Goal: Task Accomplishment & Management: Use online tool/utility

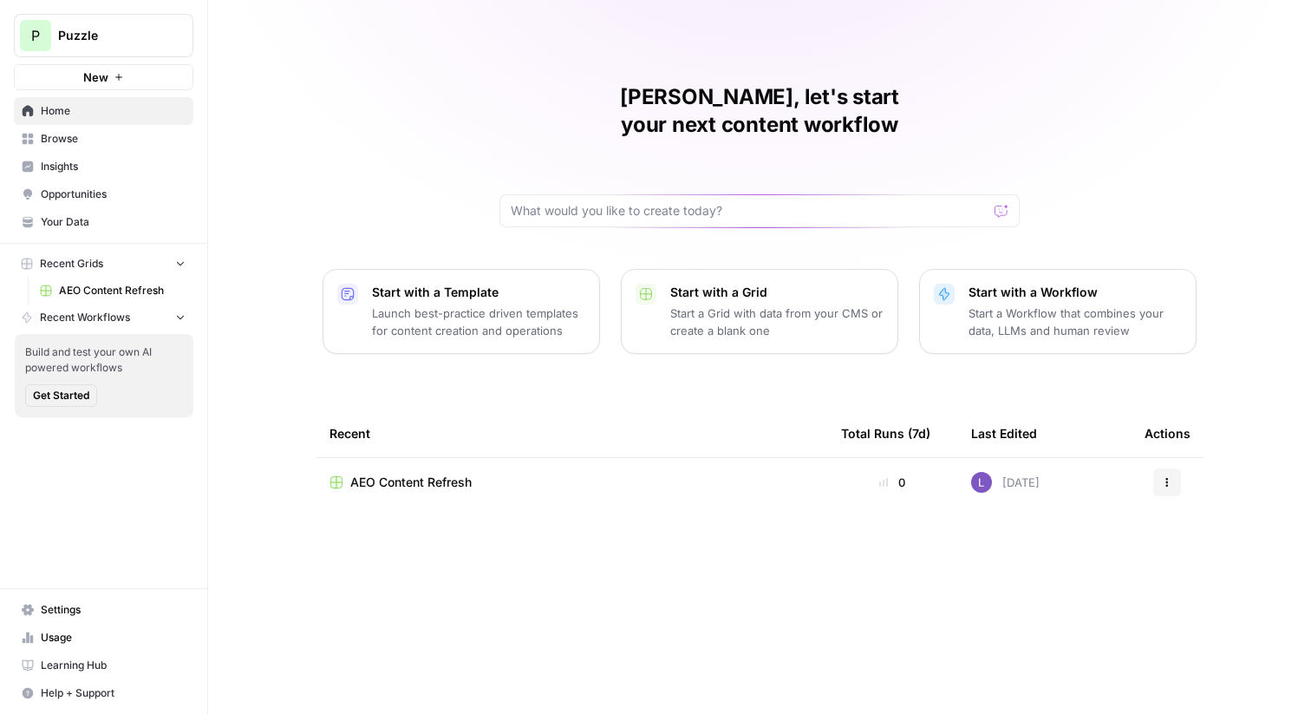
click at [140, 197] on span "Opportunities" at bounding box center [113, 194] width 145 height 16
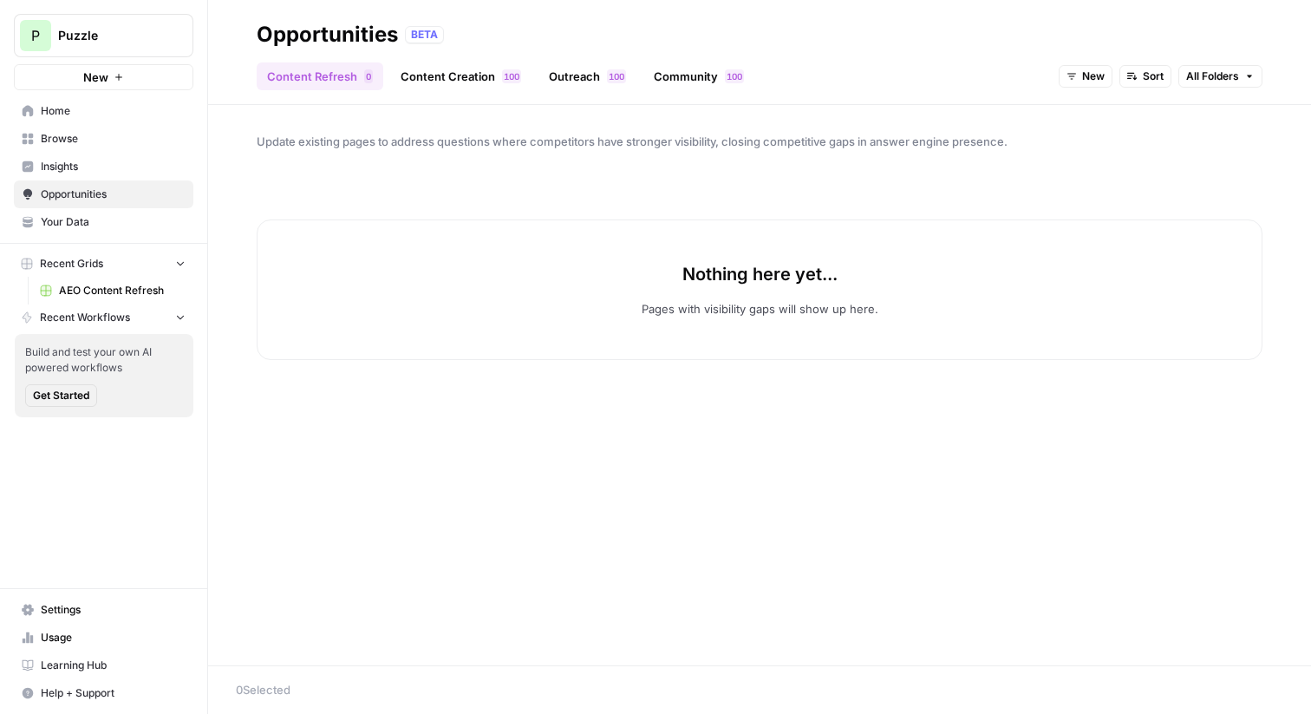
click at [73, 279] on link "AEO Content Refresh" at bounding box center [112, 291] width 161 height 28
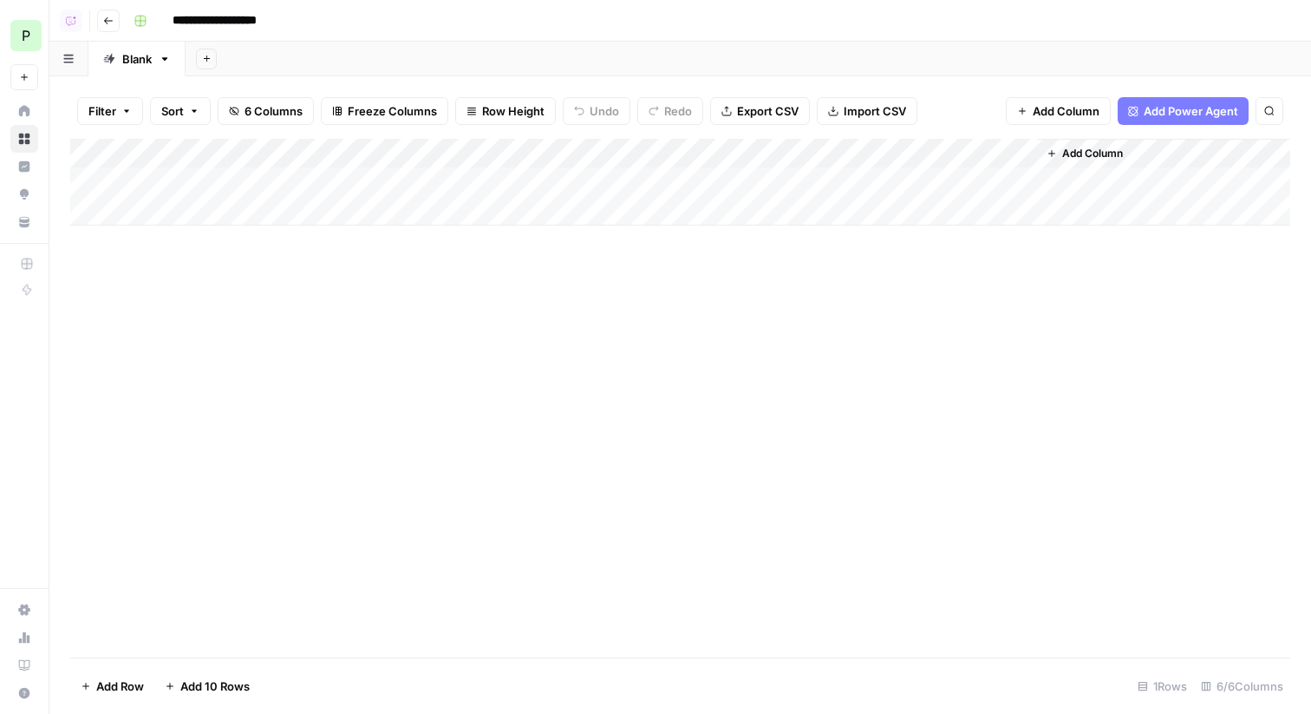
click at [674, 178] on div "Add Column" at bounding box center [680, 182] width 1220 height 87
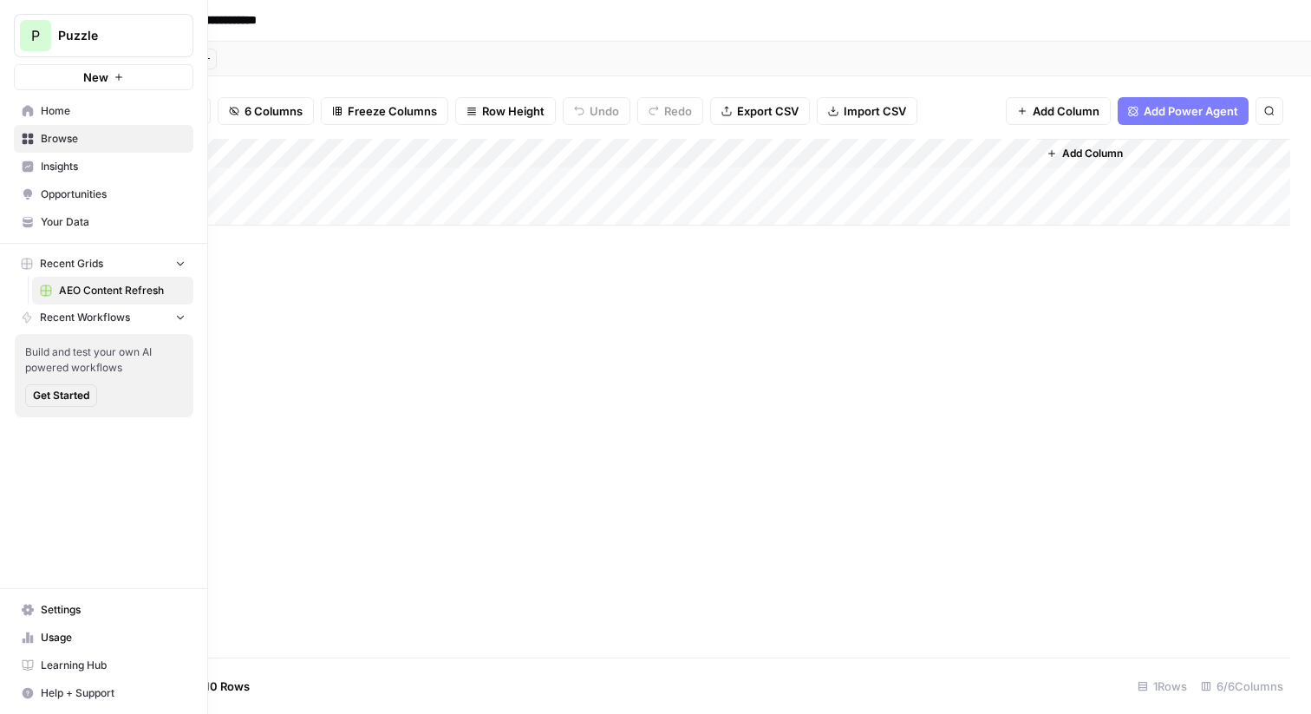
click at [42, 607] on span "Settings" at bounding box center [113, 610] width 145 height 16
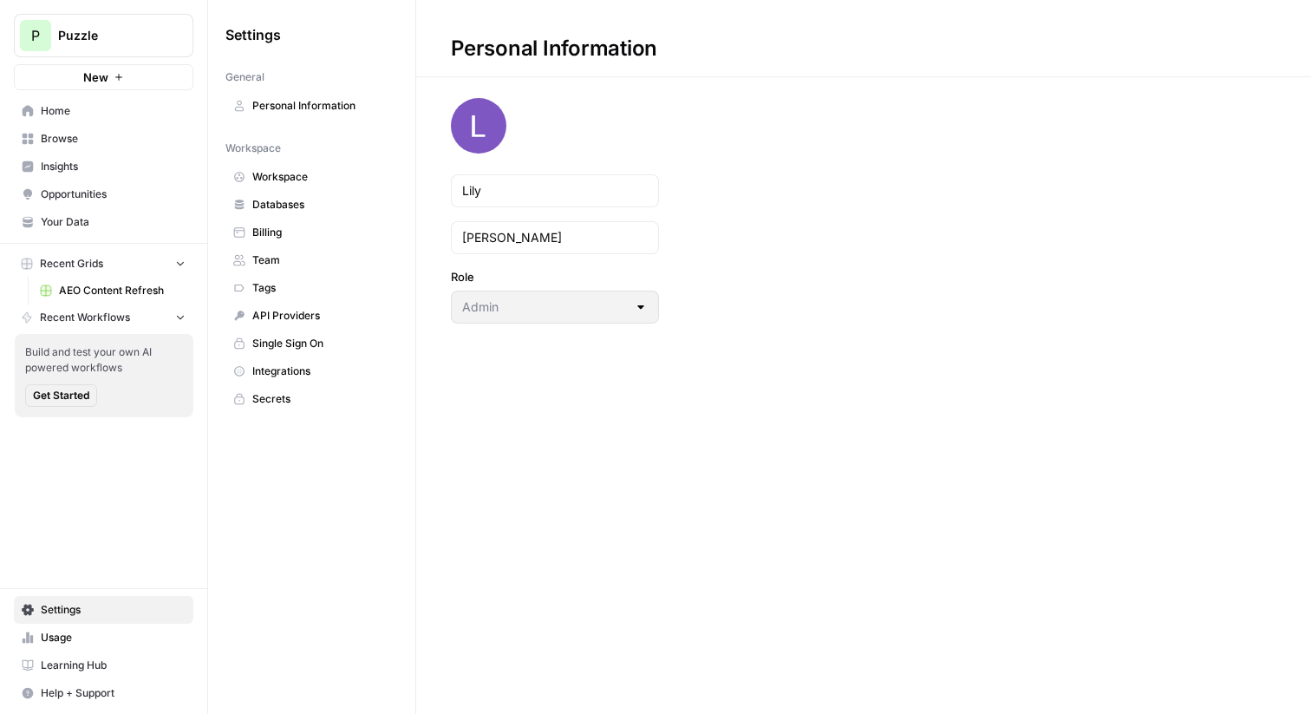
click at [324, 180] on span "Workspace" at bounding box center [321, 177] width 138 height 16
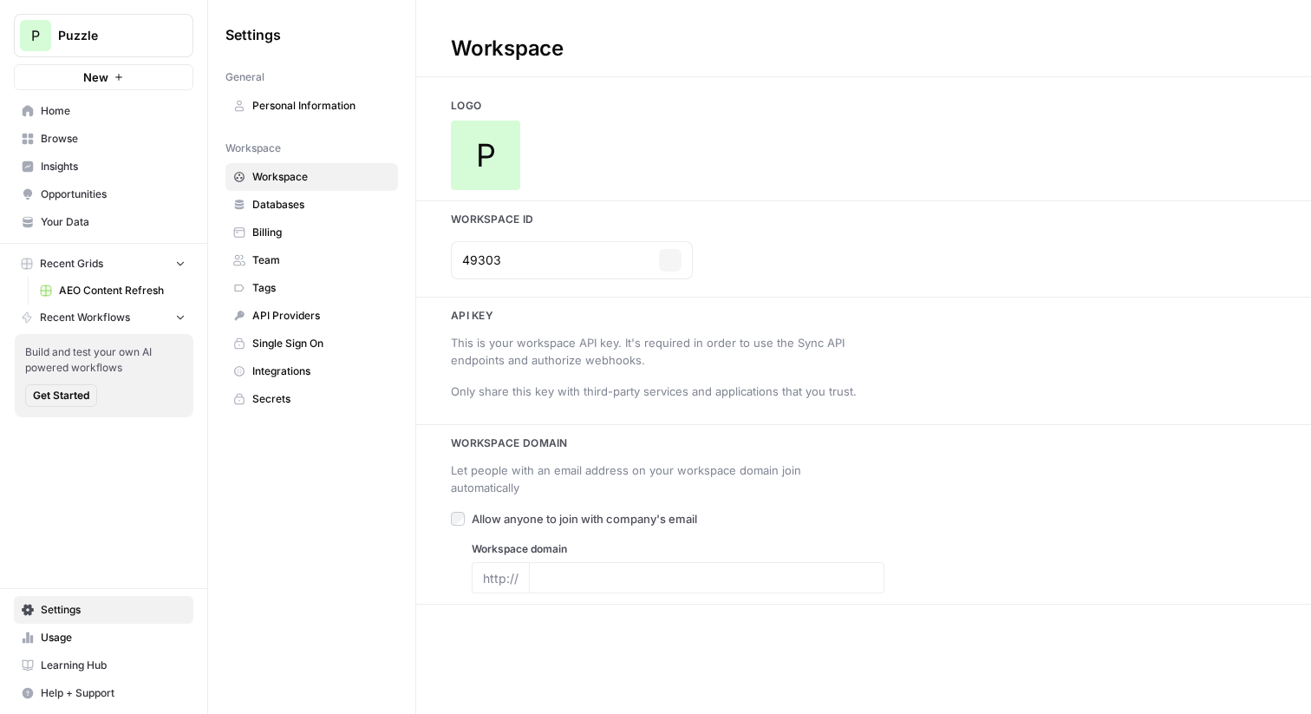
type input "[URL][DOMAIN_NAME]"
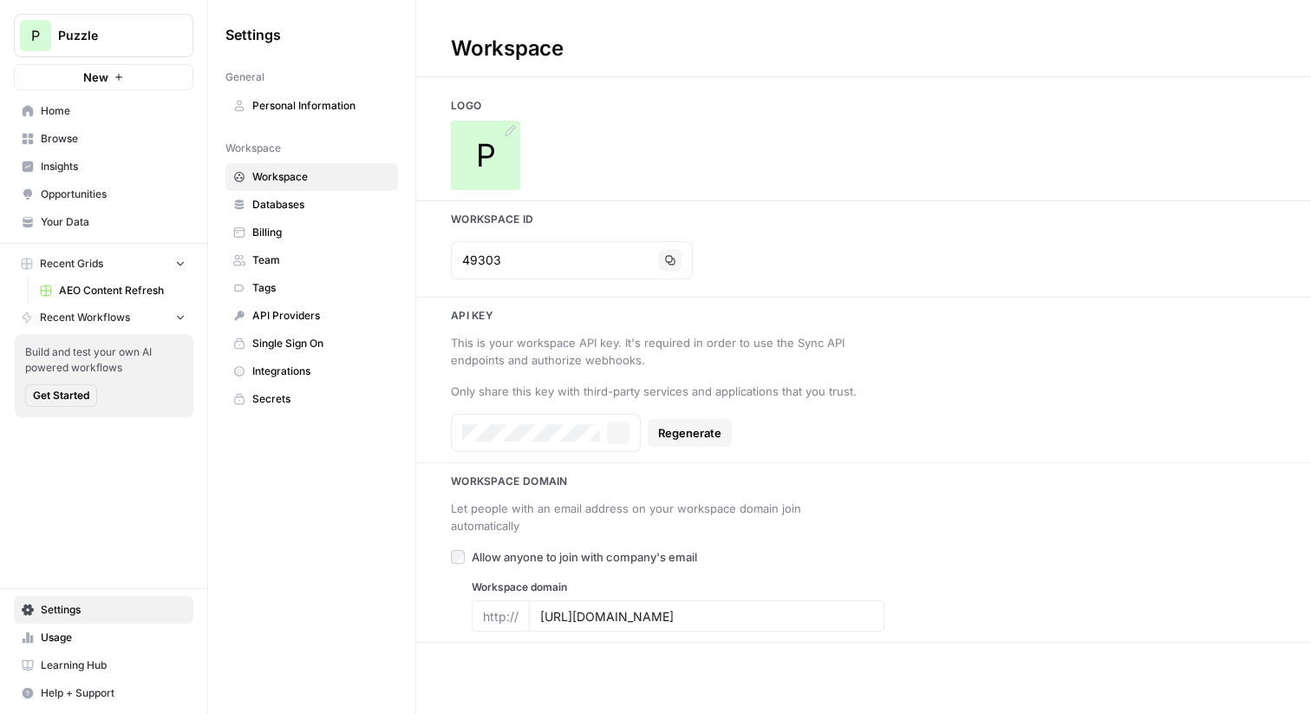
click at [489, 140] on span "P" at bounding box center [486, 155] width 20 height 35
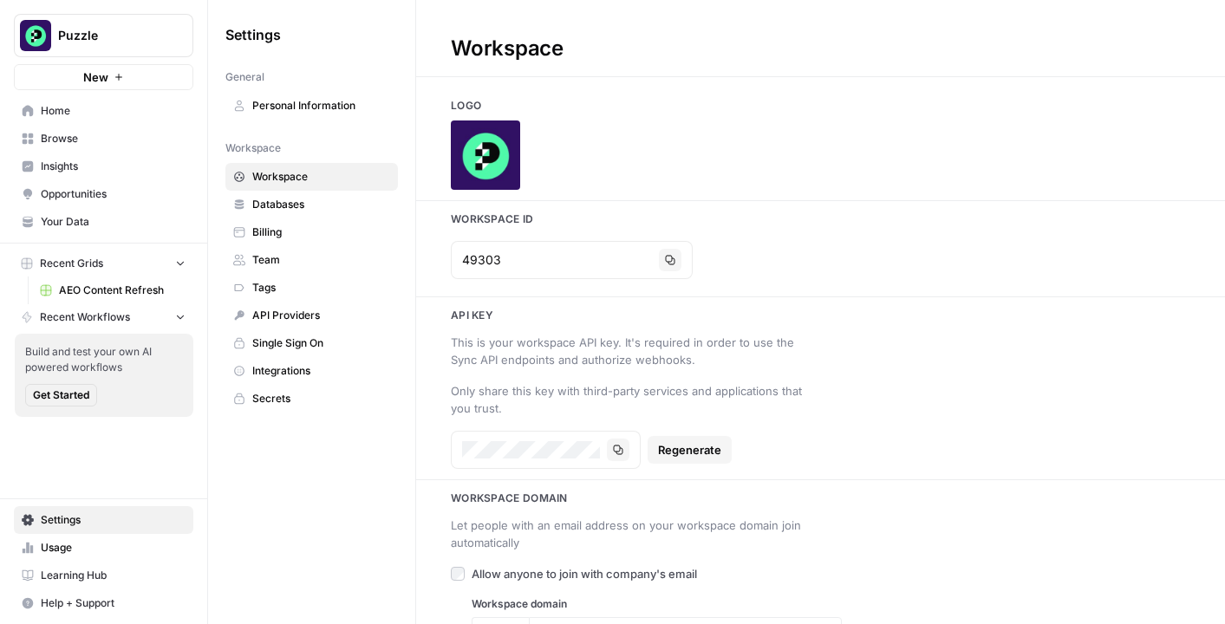
click at [79, 291] on span "AEO Content Refresh" at bounding box center [122, 291] width 127 height 16
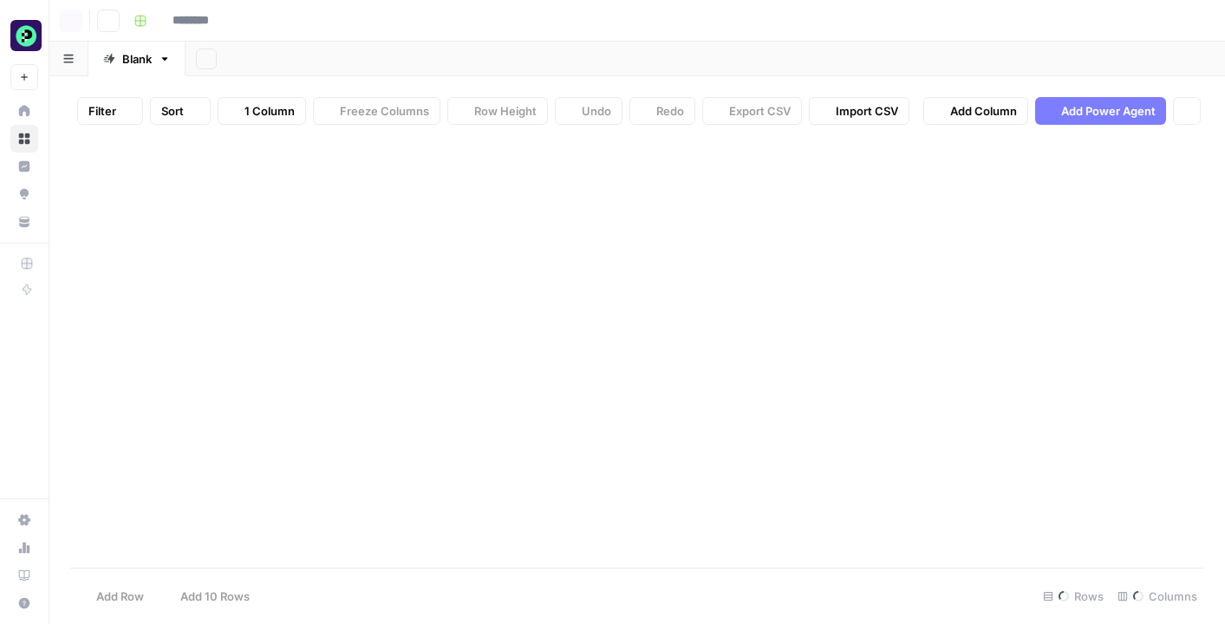
type input "**********"
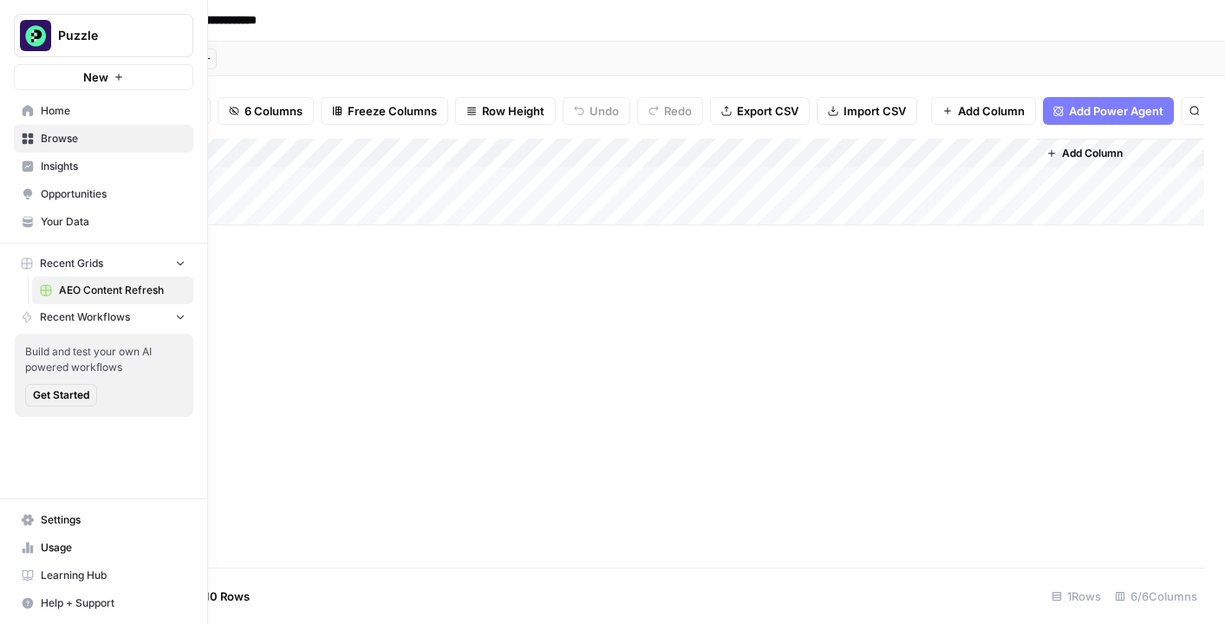
click at [53, 187] on span "Opportunities" at bounding box center [113, 194] width 145 height 16
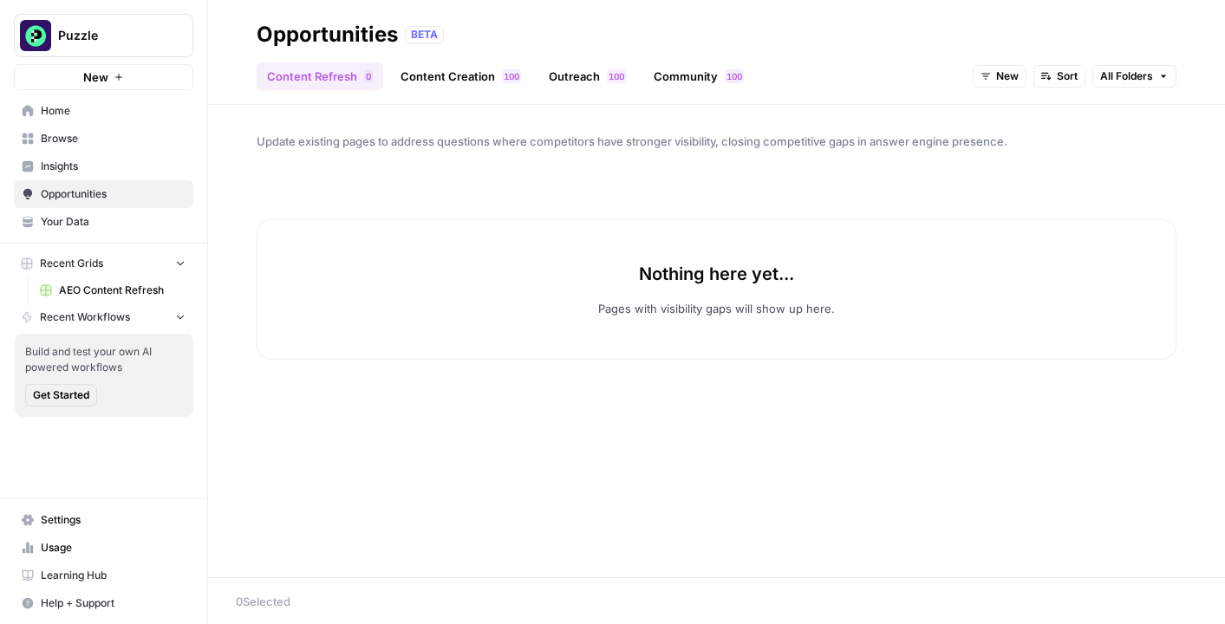
click at [433, 70] on link "Content Creation 0 0 1" at bounding box center [460, 76] width 141 height 28
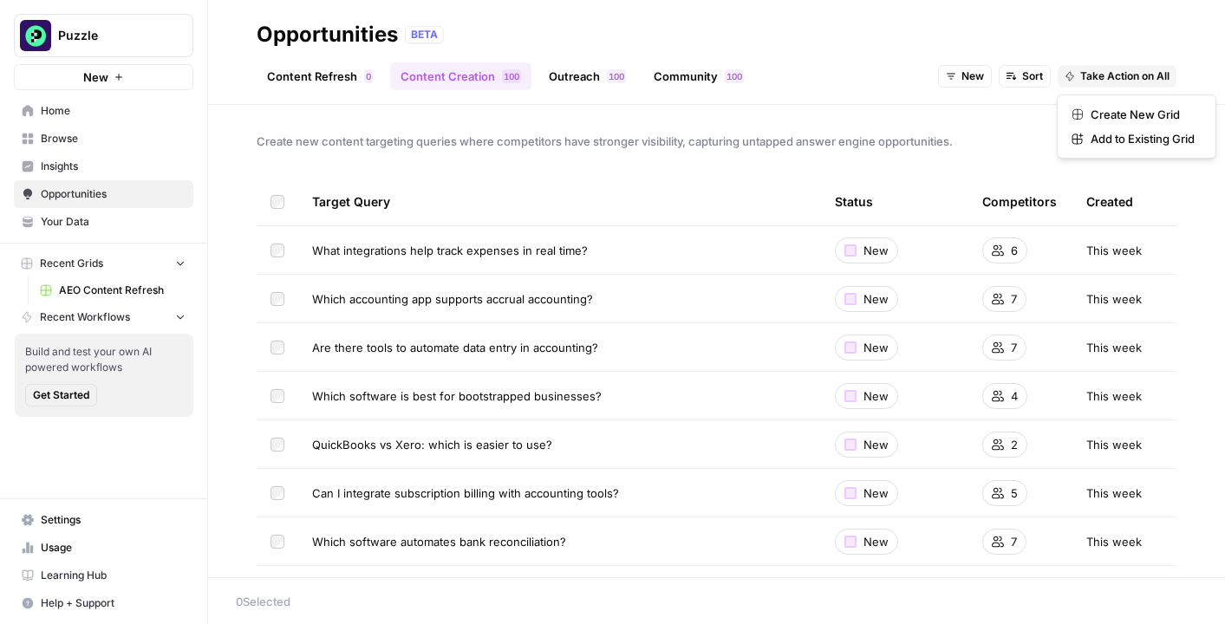
click at [1127, 77] on span "Take Action on All" at bounding box center [1125, 77] width 89 height 16
click at [1128, 114] on span "Create New Grid" at bounding box center [1143, 114] width 104 height 17
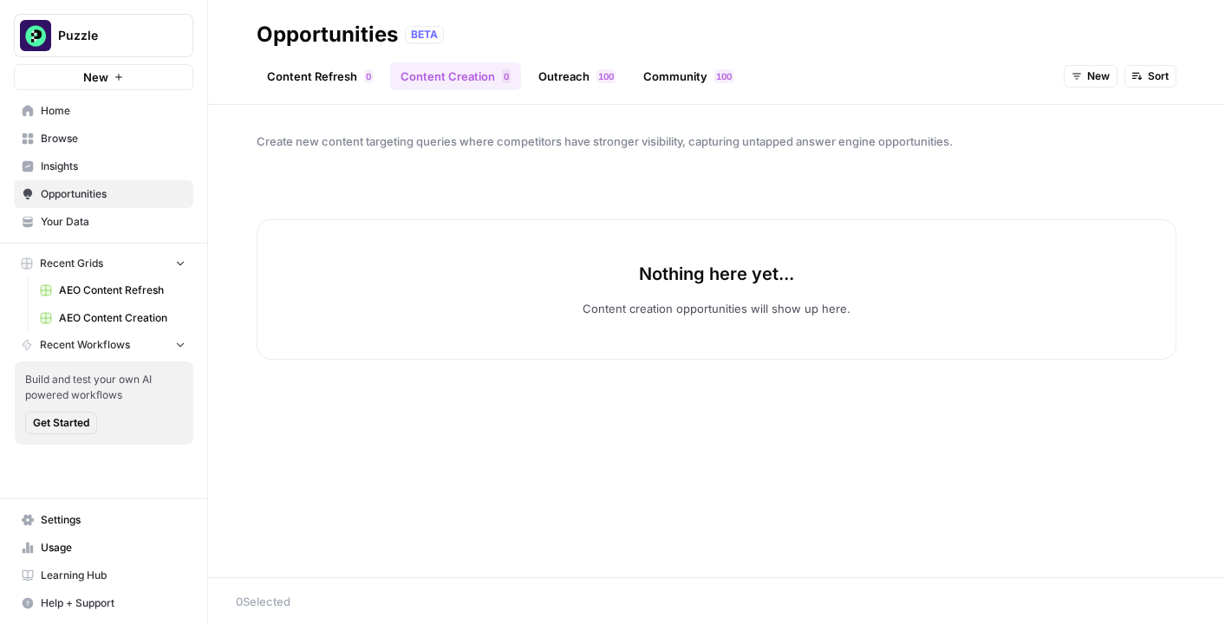
click at [70, 295] on span "AEO Content Refresh" at bounding box center [122, 291] width 127 height 16
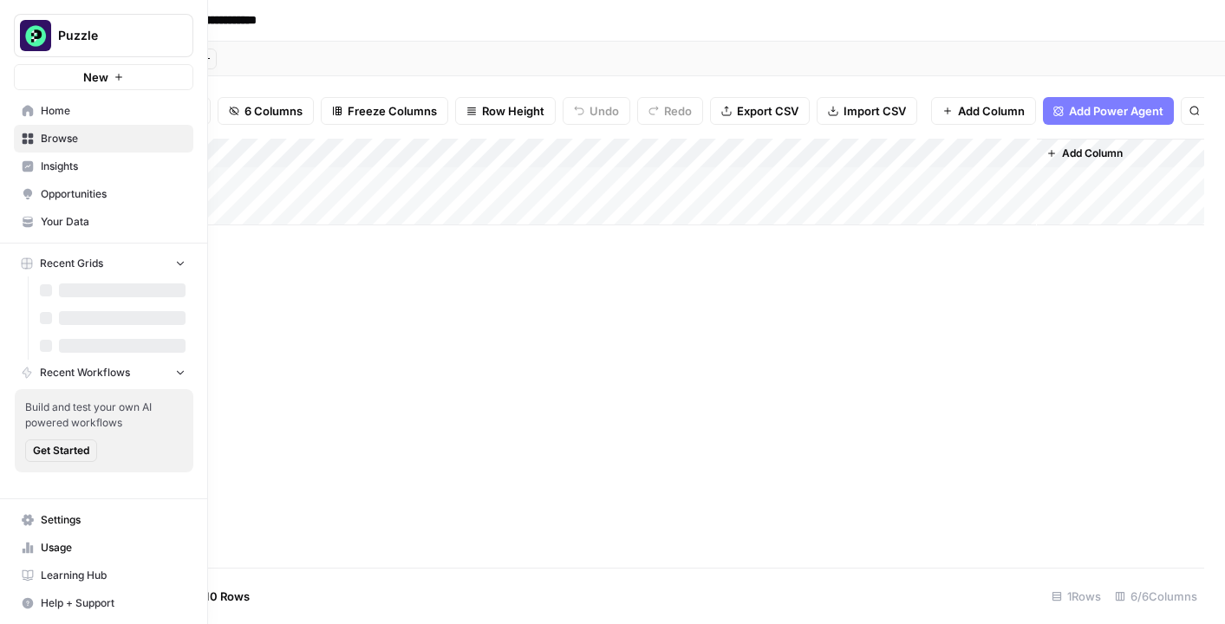
click at [161, 137] on span "Browse" at bounding box center [113, 139] width 145 height 16
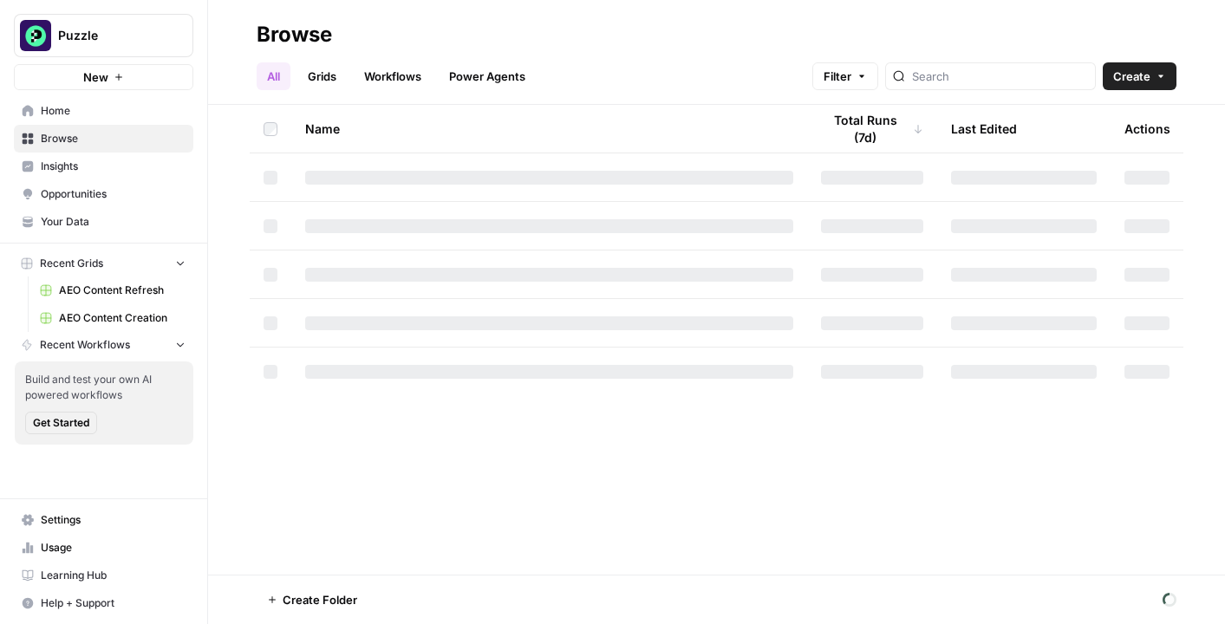
click at [151, 311] on span "AEO Content Creation" at bounding box center [122, 318] width 127 height 16
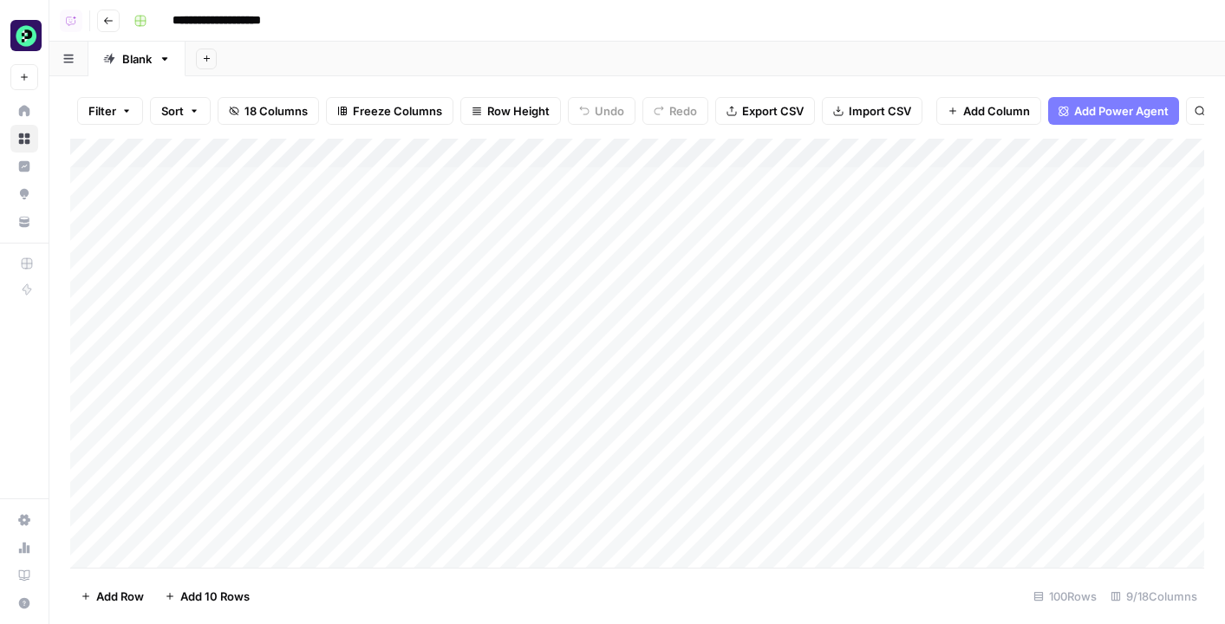
click at [697, 187] on div "Add Column" at bounding box center [637, 353] width 1134 height 429
click at [697, 210] on div "Add Column" at bounding box center [637, 353] width 1134 height 429
click at [755, 184] on div "Add Column" at bounding box center [637, 353] width 1134 height 429
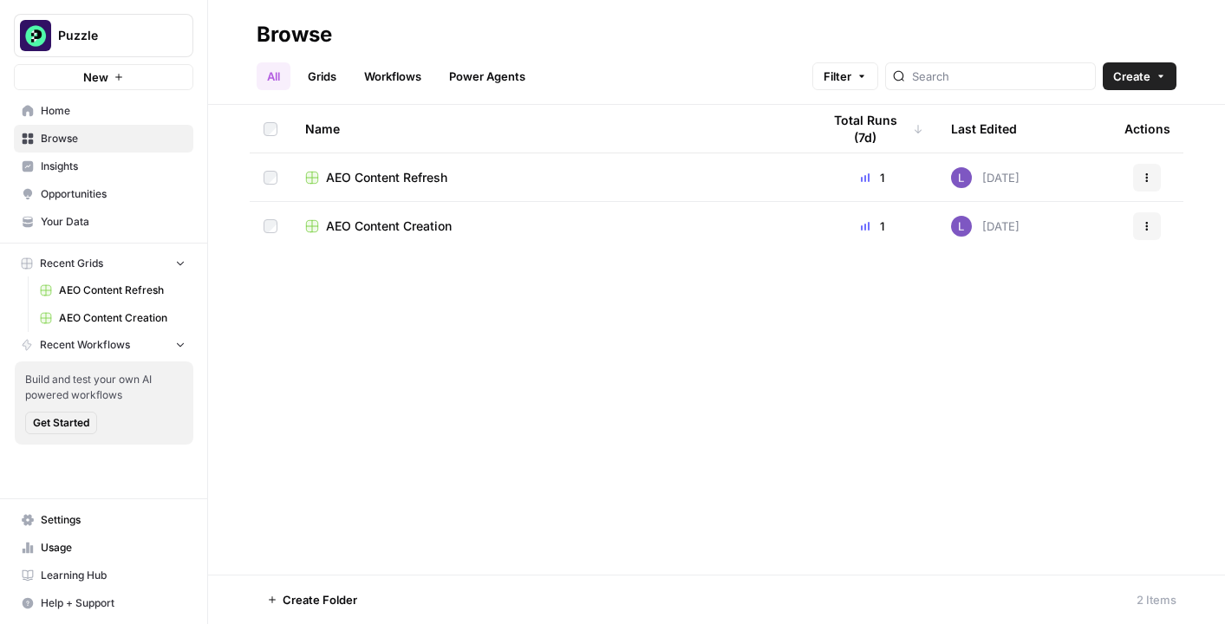
click at [104, 196] on span "Opportunities" at bounding box center [113, 194] width 145 height 16
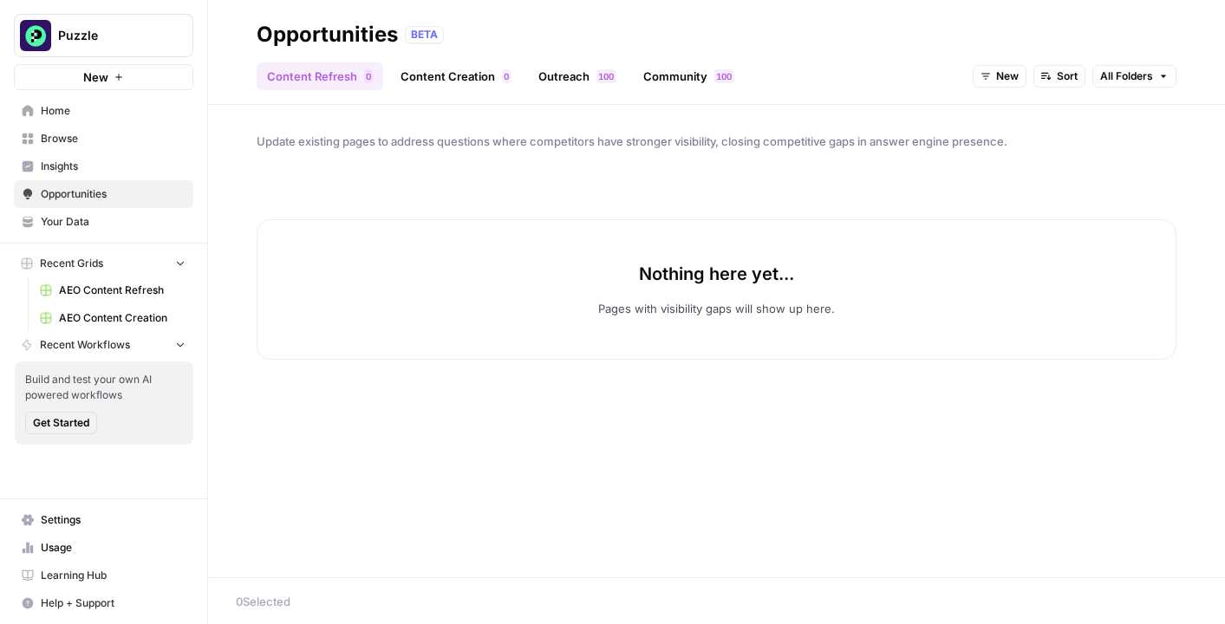
click at [483, 59] on div "Content Refresh 0 Content Creation 0 Outreach 0 0 1 Community 0 0 1 New Sort Al…" at bounding box center [717, 70] width 920 height 42
click at [513, 78] on link "Content Creation 0" at bounding box center [455, 76] width 131 height 28
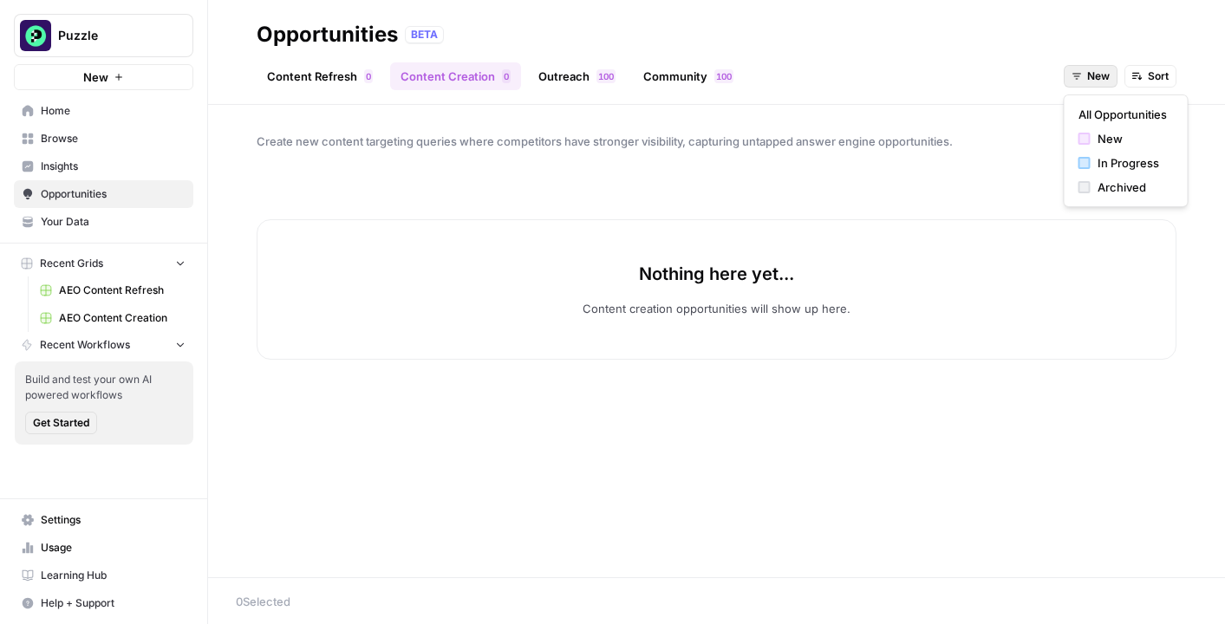
click at [1084, 79] on button "New" at bounding box center [1091, 76] width 54 height 23
click at [1088, 120] on span "All Opportunities" at bounding box center [1123, 114] width 88 height 17
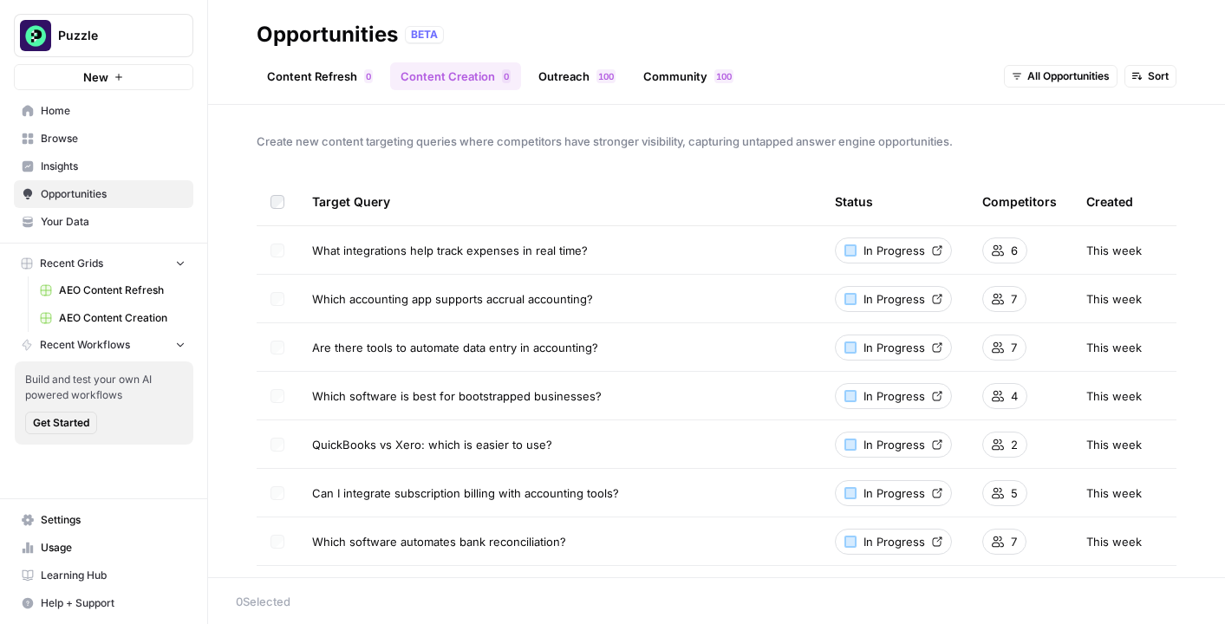
click at [69, 173] on span "Insights" at bounding box center [113, 167] width 145 height 16
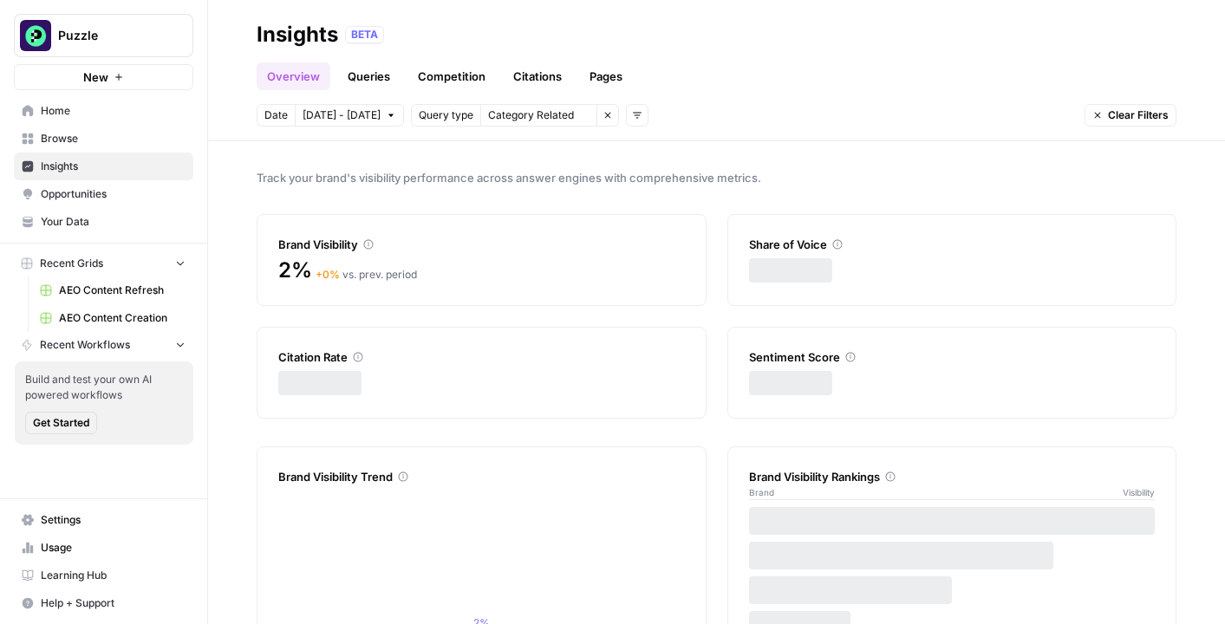
click at [79, 149] on link "Browse" at bounding box center [104, 139] width 180 height 28
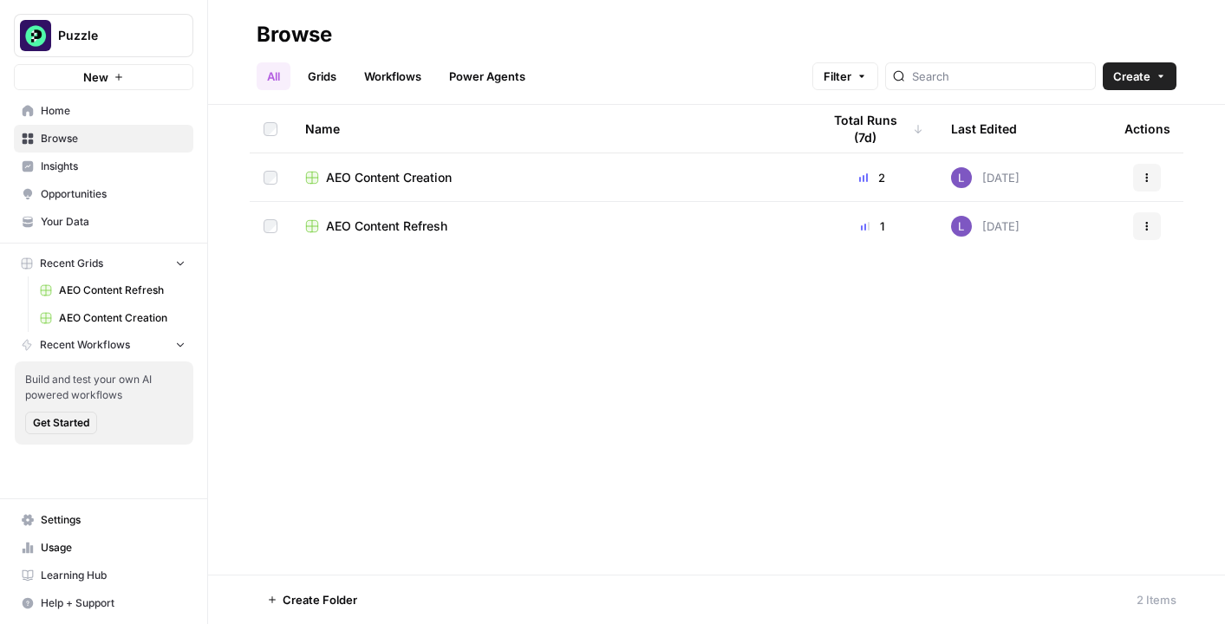
click at [388, 173] on span "AEO Content Creation" at bounding box center [389, 177] width 126 height 17
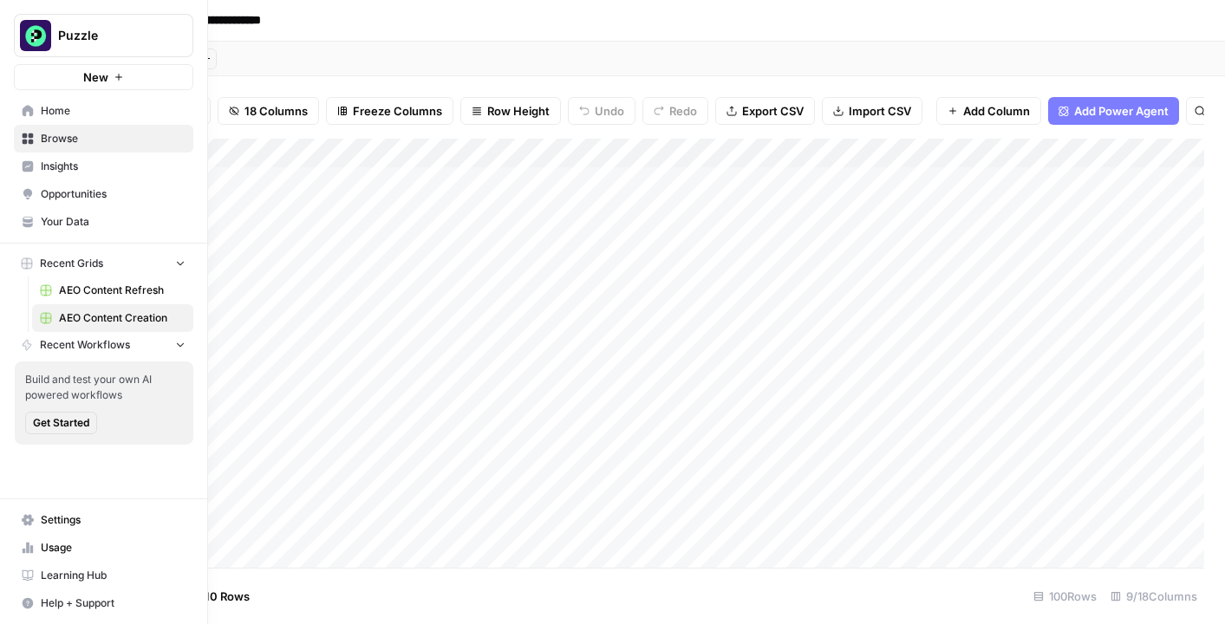
click at [97, 201] on span "Opportunities" at bounding box center [113, 194] width 145 height 16
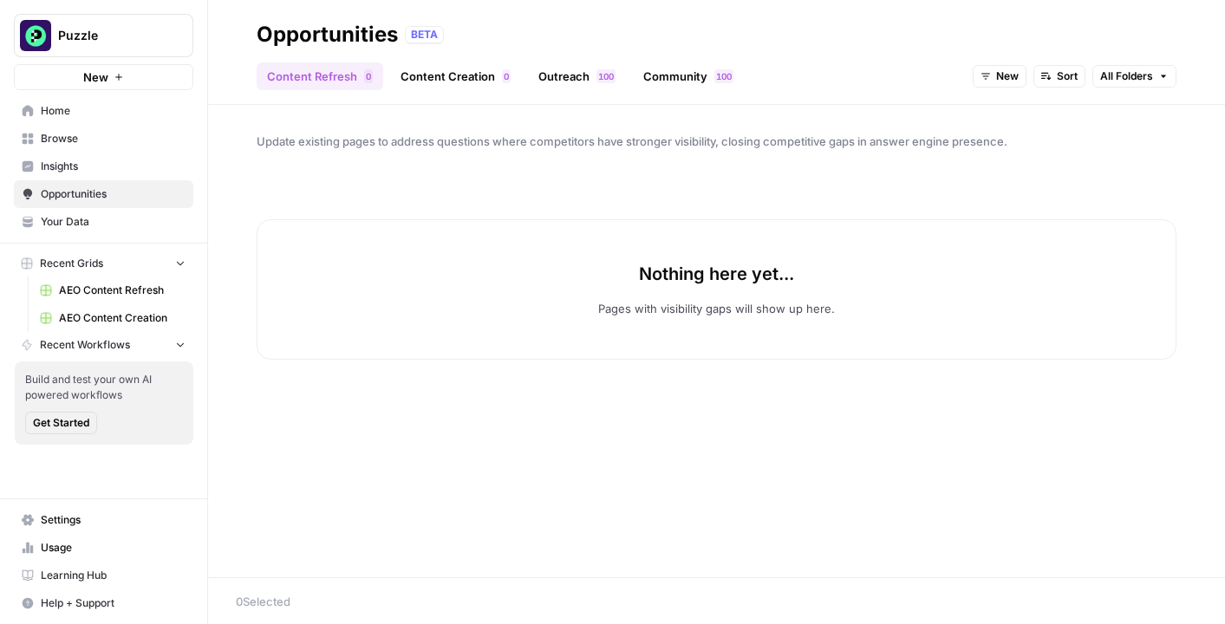
click at [421, 62] on link "Content Creation 0" at bounding box center [455, 76] width 131 height 28
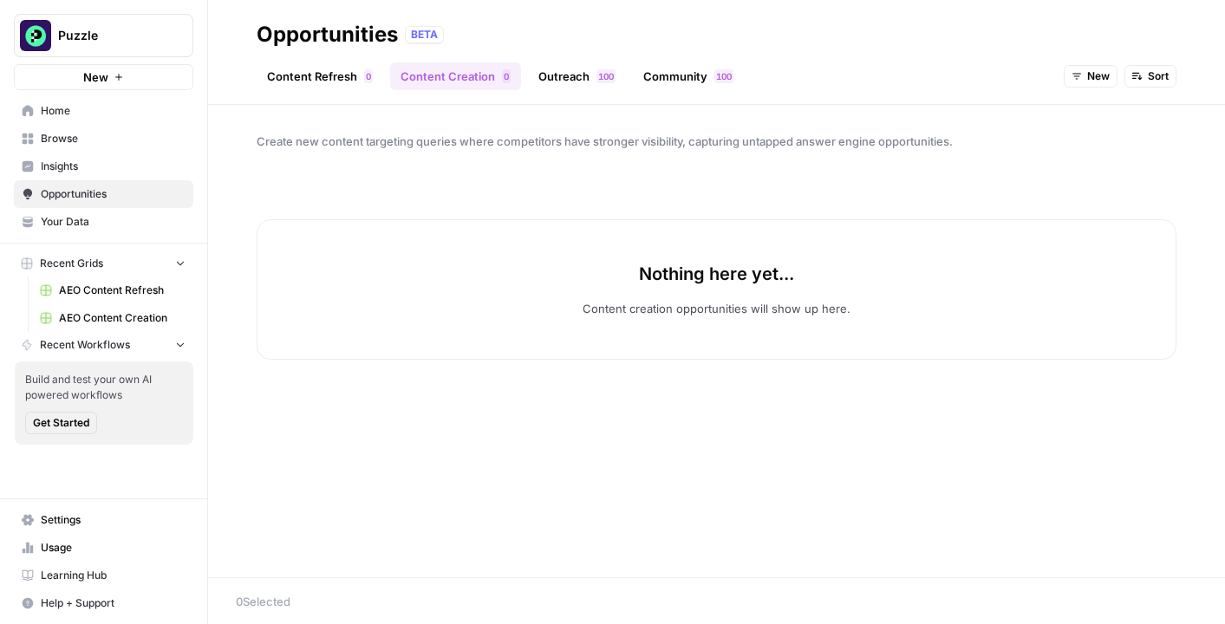
click at [1075, 69] on button "New" at bounding box center [1091, 76] width 54 height 23
click at [1086, 114] on span "All Opportunities" at bounding box center [1123, 114] width 88 height 17
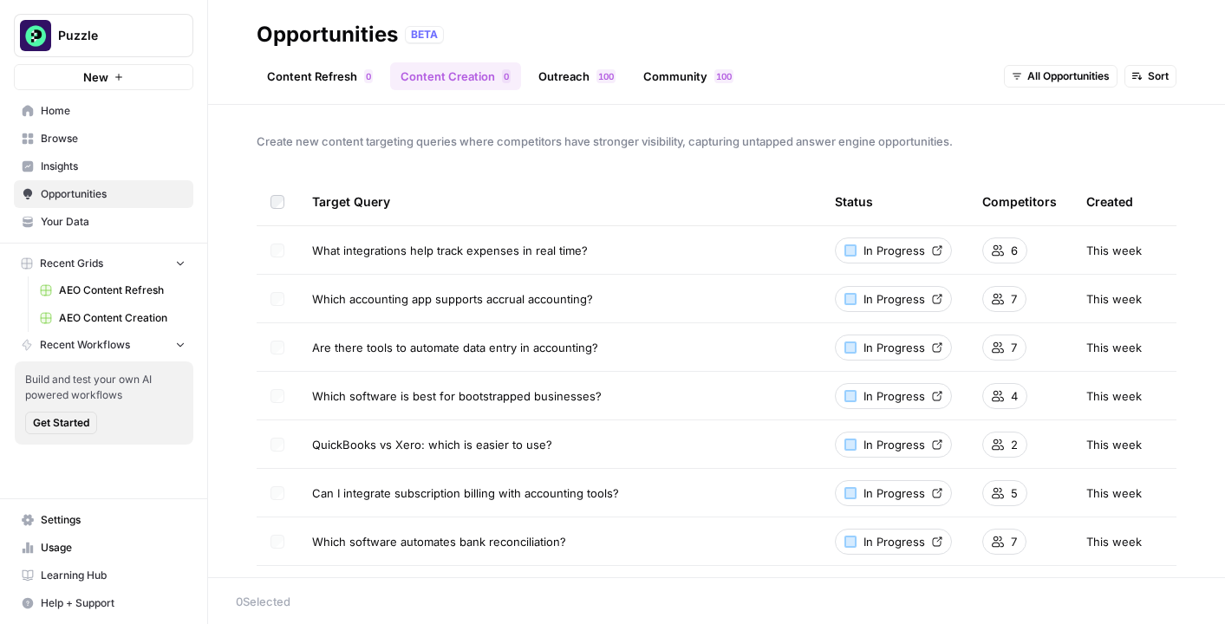
drag, startPoint x: 307, startPoint y: 245, endPoint x: 625, endPoint y: 487, distance: 400.3
copy tbody "What integrations help track expenses in real time? In Progress 6 This week Whi…"
click at [88, 130] on link "Browse" at bounding box center [104, 139] width 180 height 28
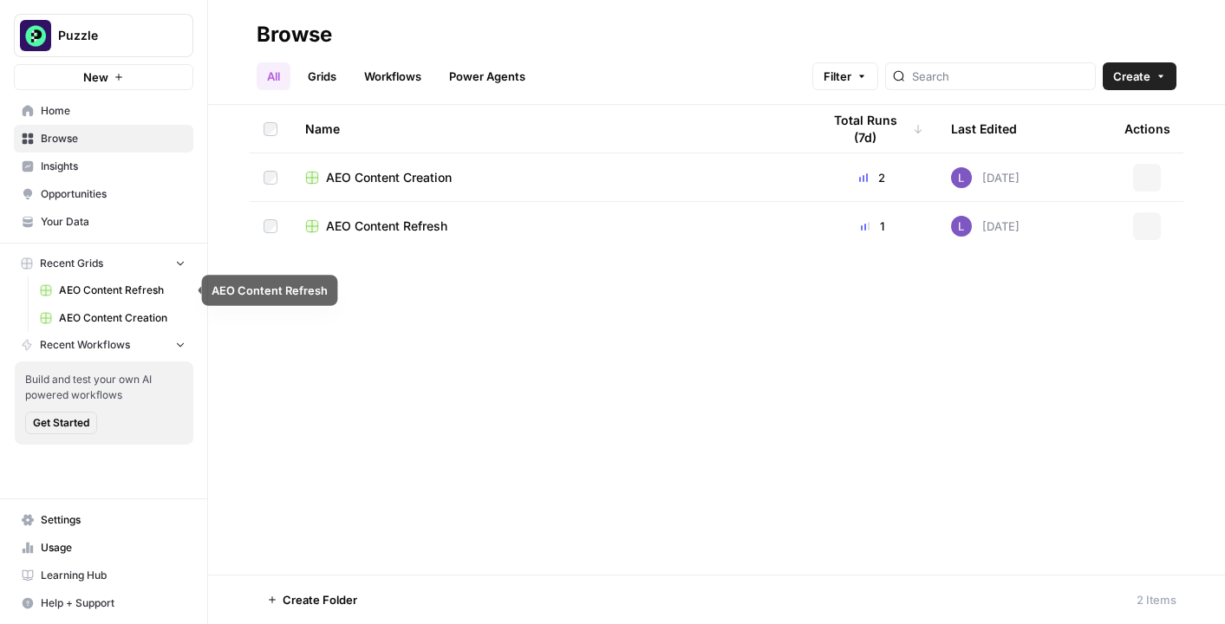
click at [108, 291] on span "AEO Content Refresh" at bounding box center [122, 291] width 127 height 16
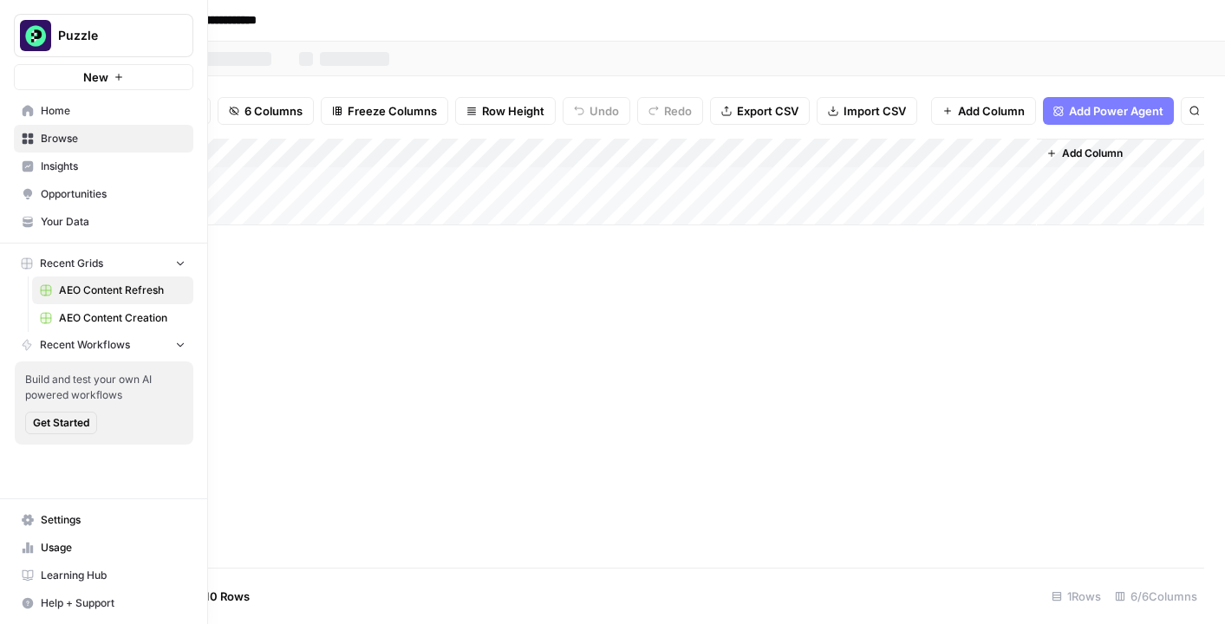
click at [147, 318] on span "AEO Content Creation" at bounding box center [122, 318] width 127 height 16
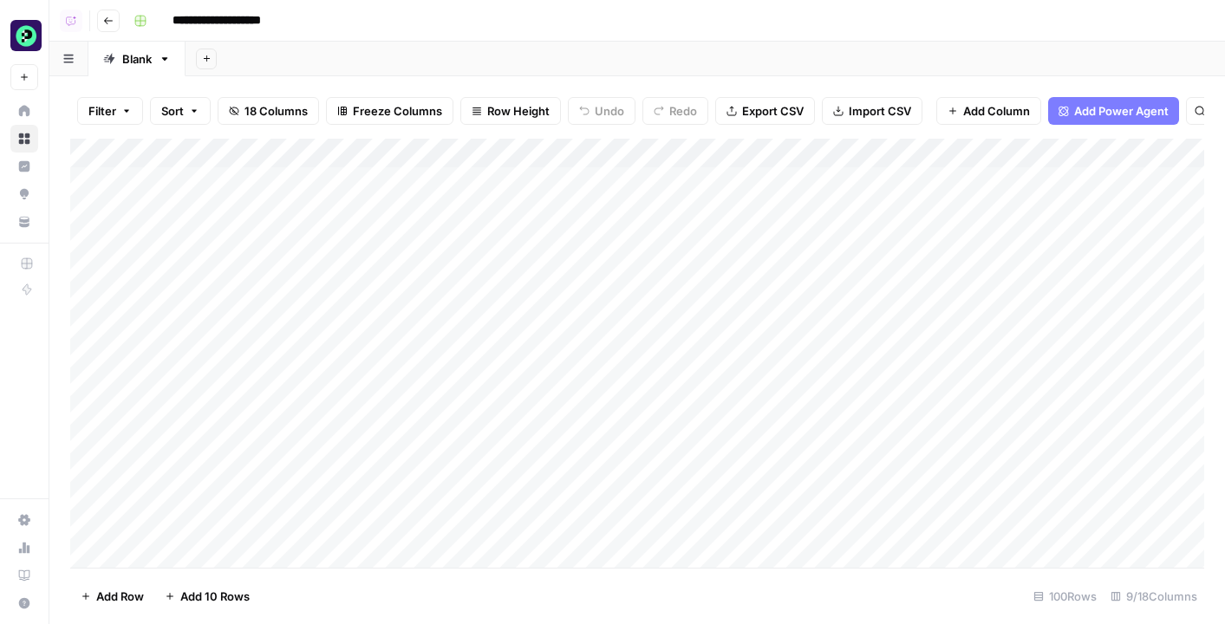
click at [249, 186] on div "Add Column" at bounding box center [637, 353] width 1134 height 429
click at [829, 443] on div "Add Column" at bounding box center [637, 353] width 1134 height 429
click at [856, 244] on div "Add Column" at bounding box center [637, 353] width 1134 height 429
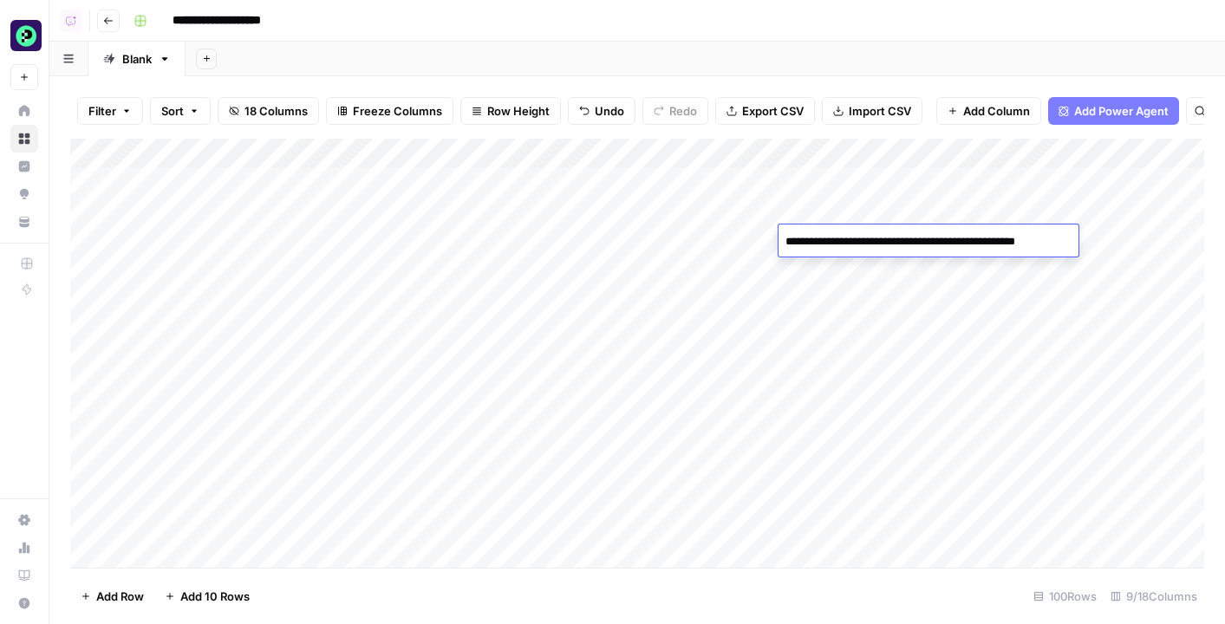
click at [856, 244] on textarea "**********" at bounding box center [927, 242] width 297 height 24
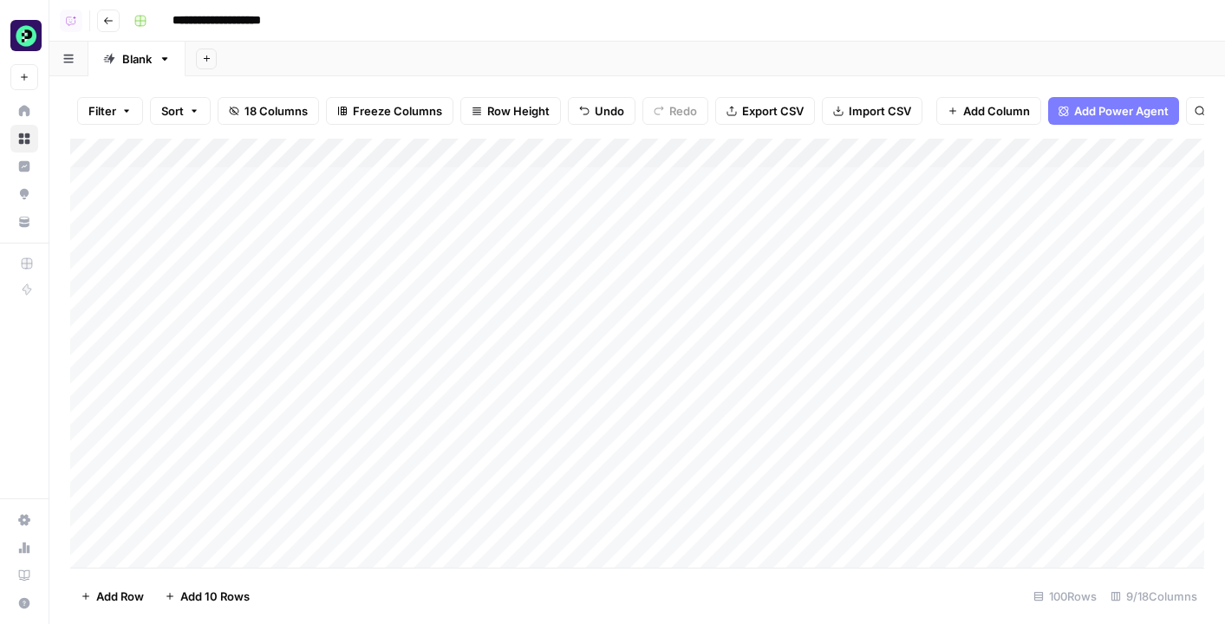
click at [865, 276] on div "Add Column" at bounding box center [637, 353] width 1134 height 429
type textarea "**********"
click at [859, 294] on div "Add Column" at bounding box center [637, 353] width 1134 height 429
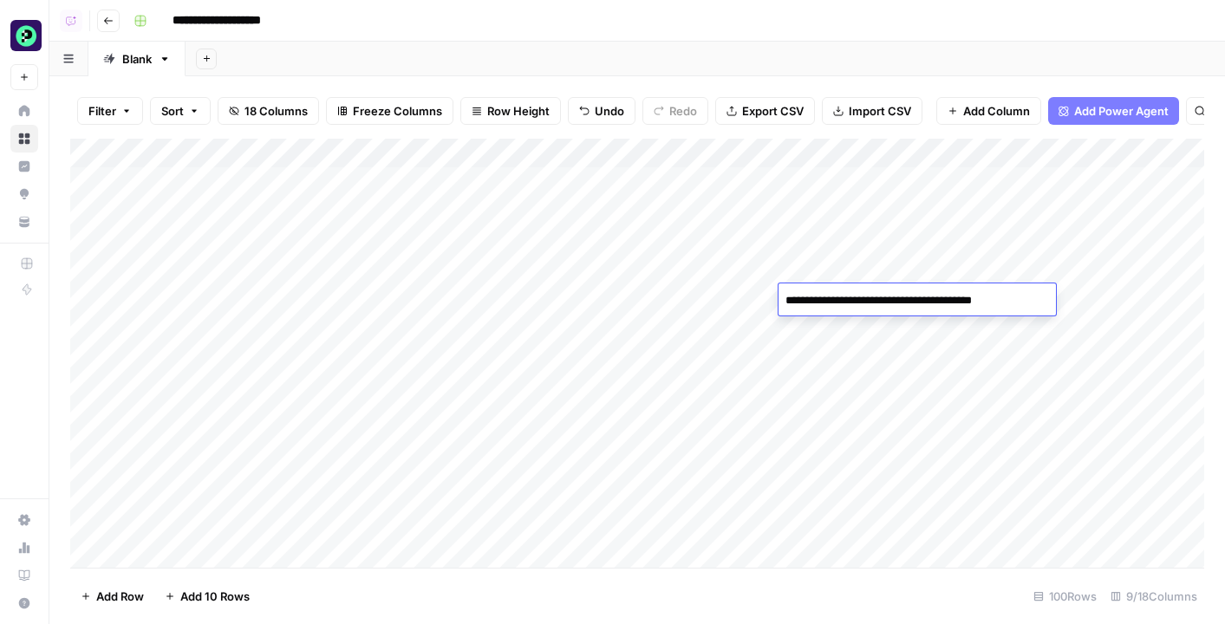
click at [859, 294] on textarea "**********" at bounding box center [918, 301] width 278 height 24
click at [853, 269] on div "Add Column" at bounding box center [637, 353] width 1134 height 429
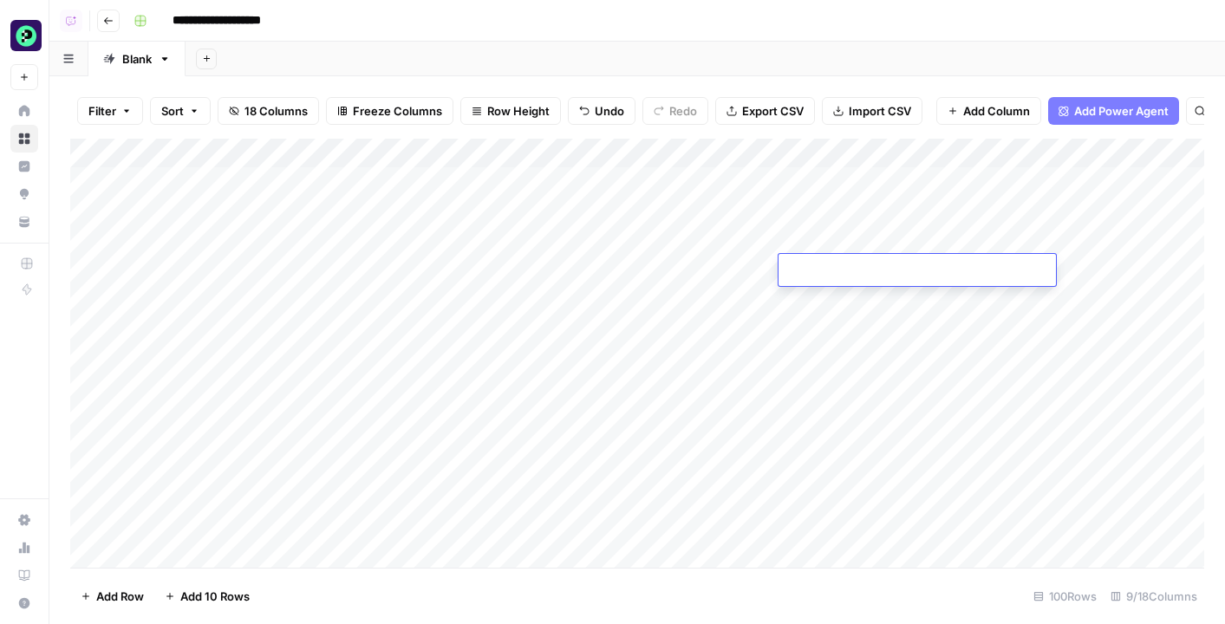
click at [862, 314] on div "Add Column" at bounding box center [637, 353] width 1134 height 429
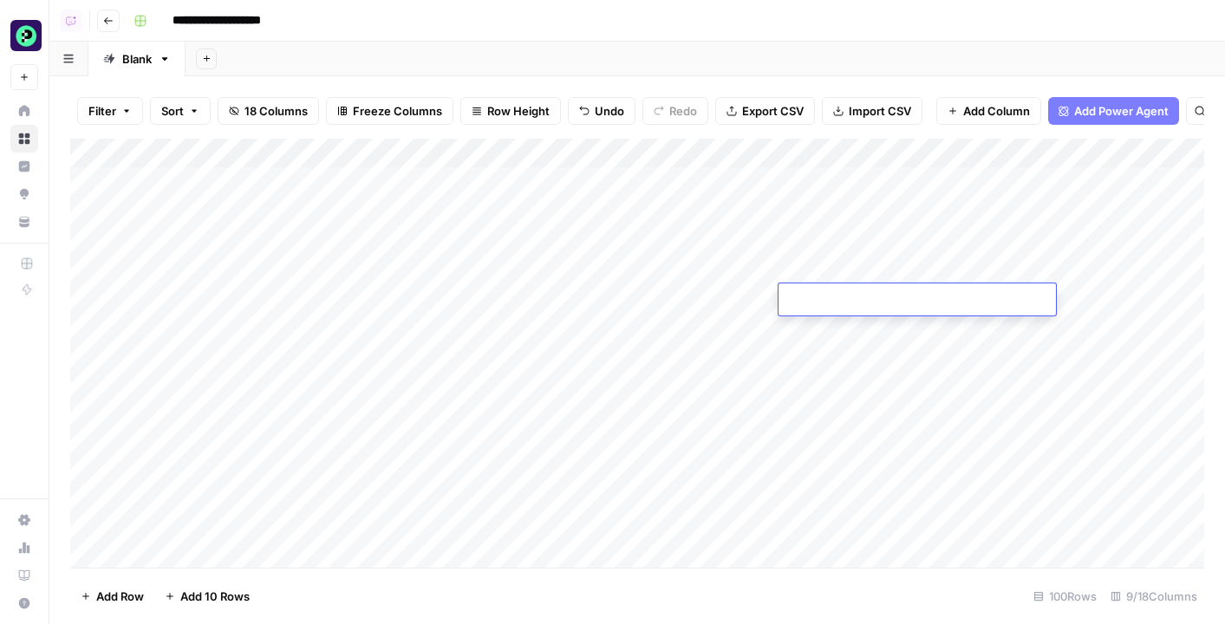
click at [862, 327] on div "Add Column" at bounding box center [637, 353] width 1134 height 429
click at [854, 182] on div "Add Column" at bounding box center [637, 353] width 1134 height 429
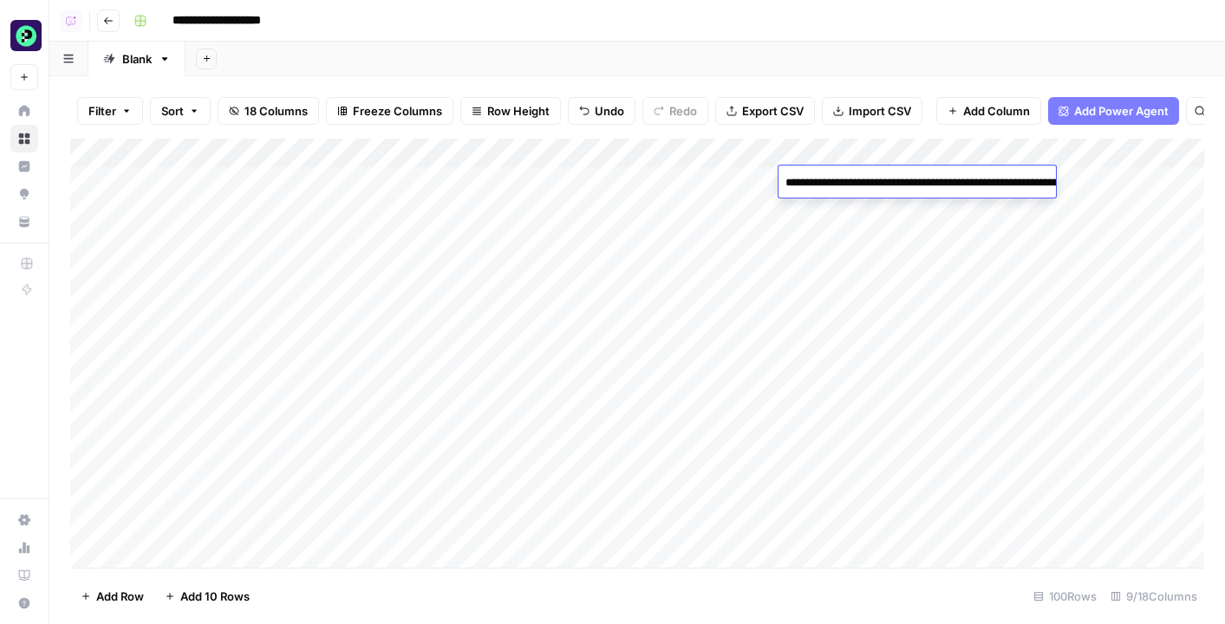
click at [854, 182] on textarea "**********" at bounding box center [952, 192] width 347 height 42
click at [758, 214] on div "Add Column" at bounding box center [637, 353] width 1134 height 429
click at [90, 219] on div "Add Column" at bounding box center [637, 353] width 1134 height 429
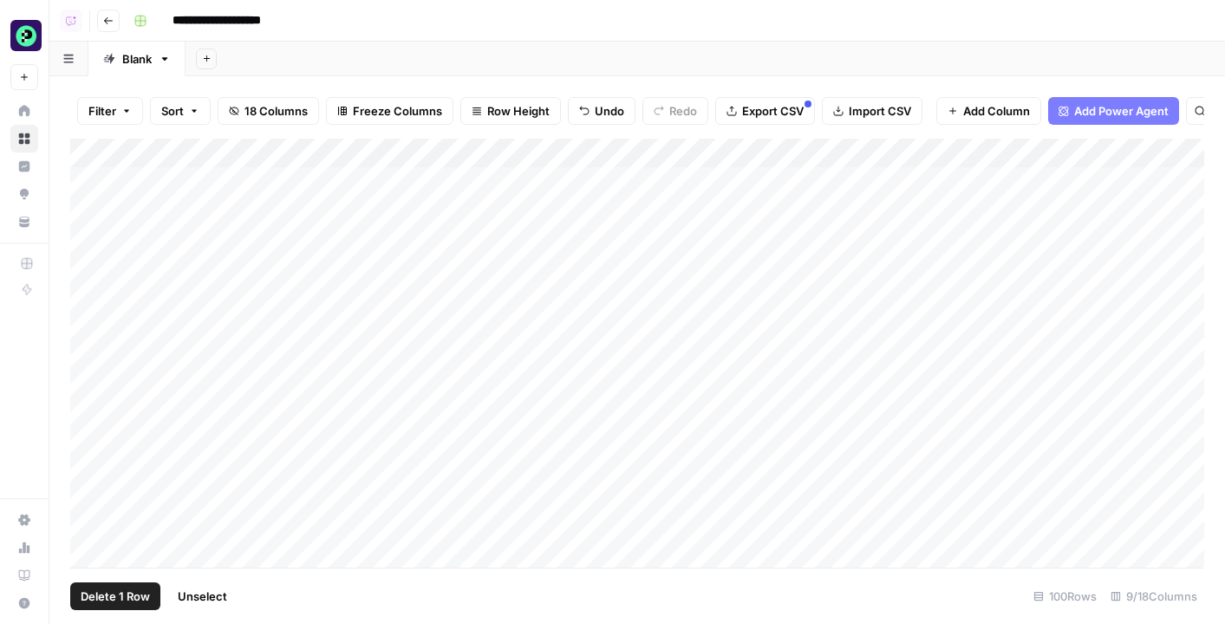
click at [90, 250] on div "Add Column" at bounding box center [637, 353] width 1134 height 429
click at [90, 272] on div "Add Column" at bounding box center [637, 353] width 1134 height 429
click at [90, 291] on div "Add Column" at bounding box center [637, 353] width 1134 height 429
click at [90, 323] on div "Add Column" at bounding box center [637, 353] width 1134 height 429
click at [91, 243] on div "Add Column" at bounding box center [637, 353] width 1134 height 429
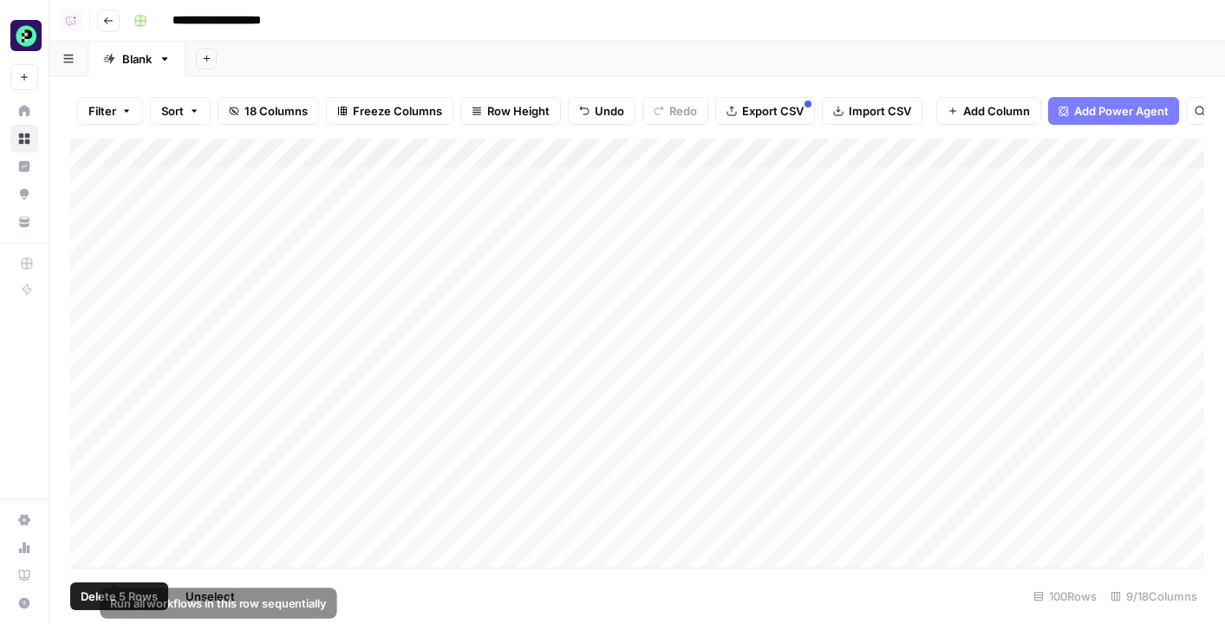
click at [116, 597] on span "Delete 5 Rows" at bounding box center [119, 596] width 77 height 17
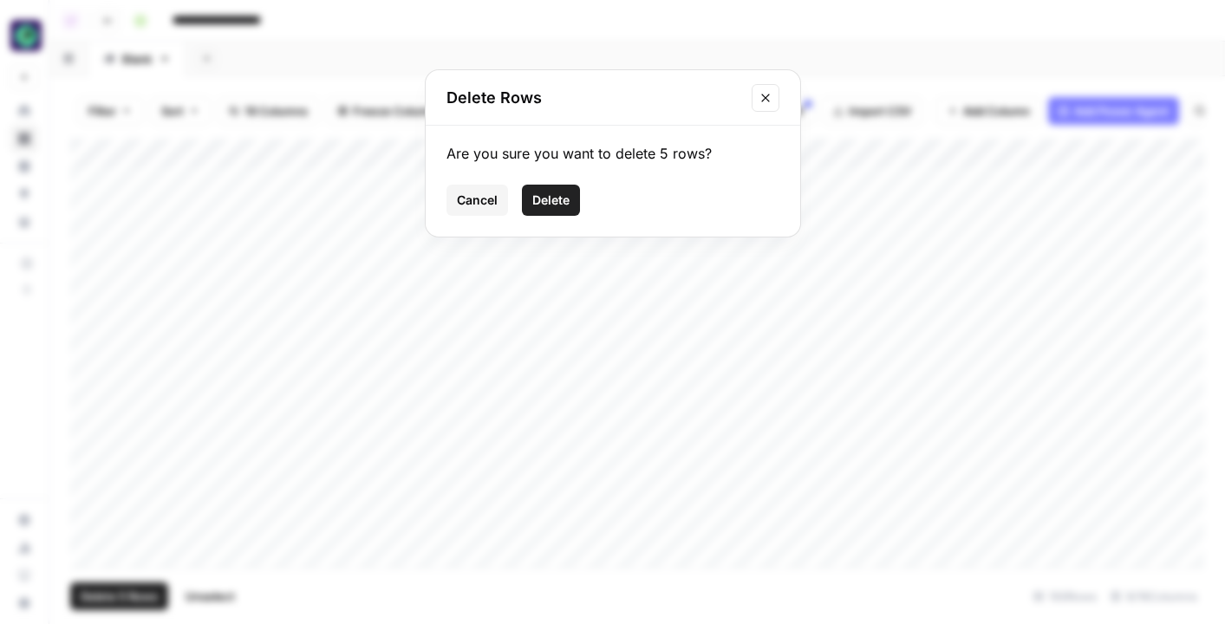
click at [549, 199] on span "Delete" at bounding box center [550, 200] width 37 height 17
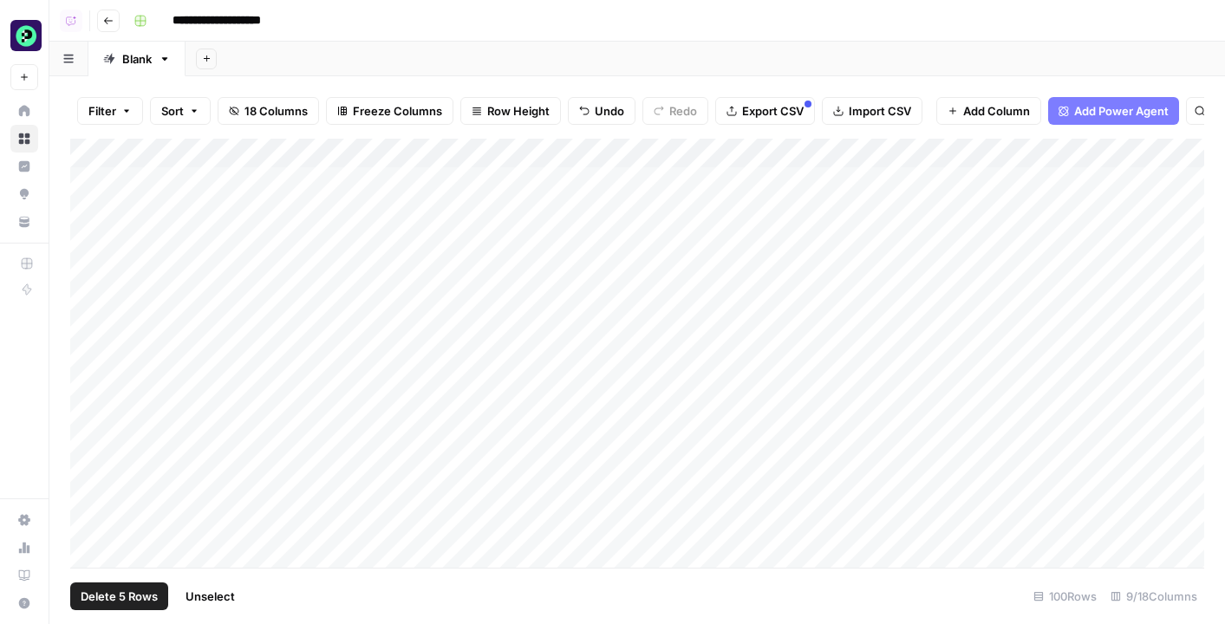
click at [145, 596] on span "Delete 5 Rows" at bounding box center [119, 596] width 77 height 17
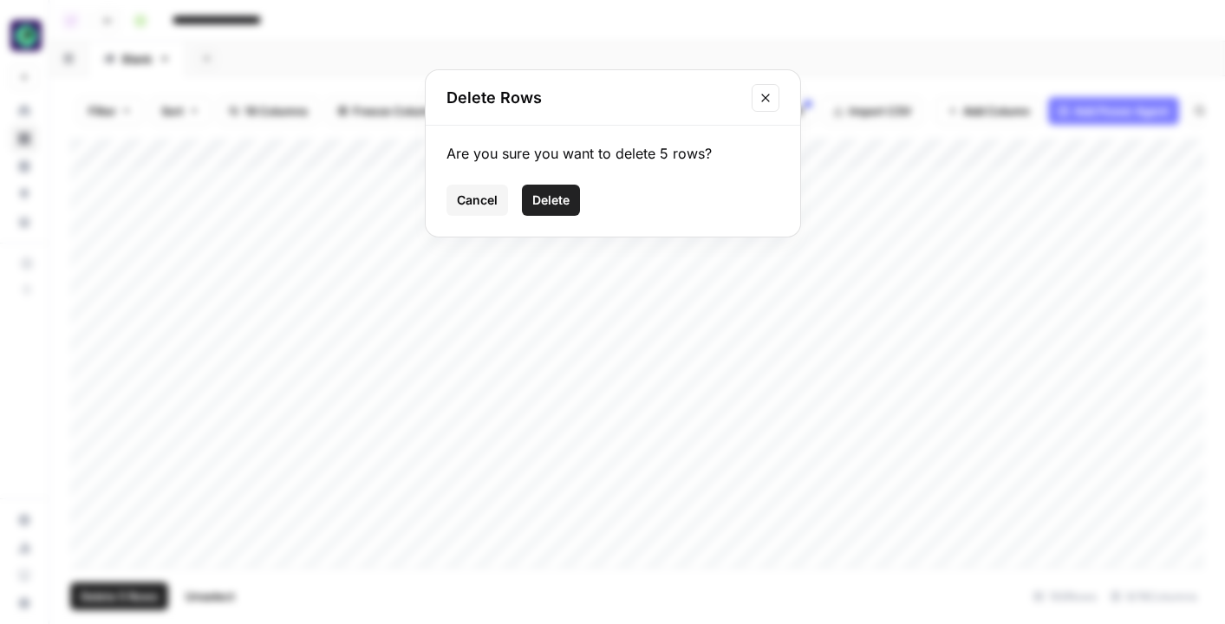
click at [565, 192] on span "Delete" at bounding box center [550, 200] width 37 height 17
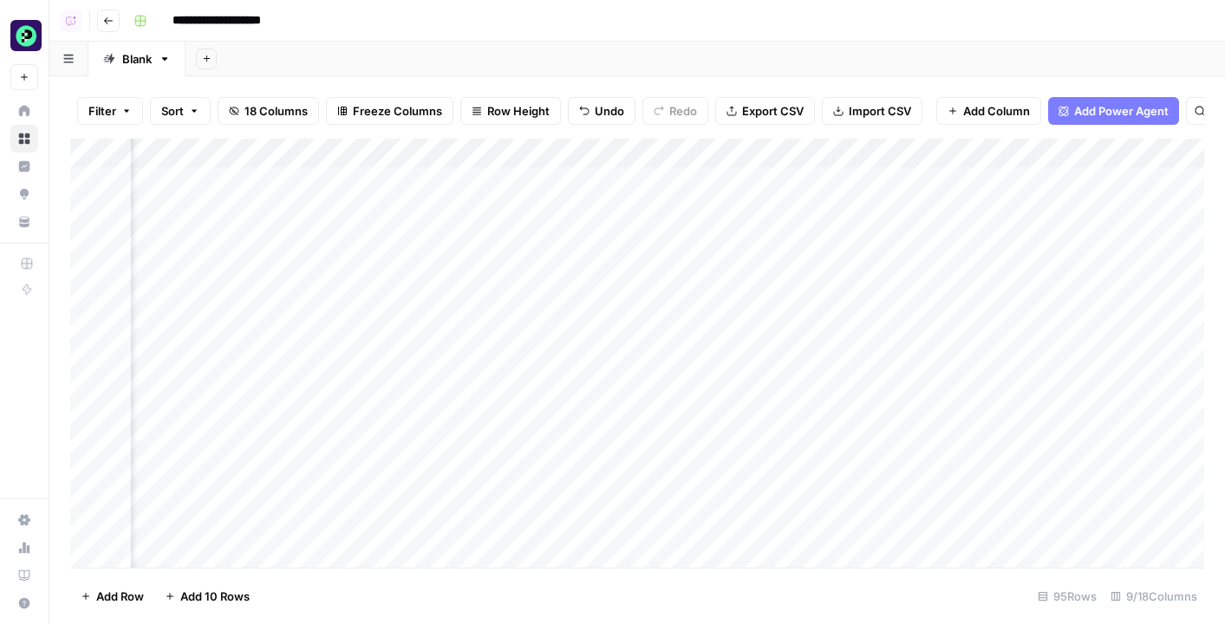
scroll to position [0, 578]
click at [647, 173] on div "Add Column" at bounding box center [637, 353] width 1134 height 429
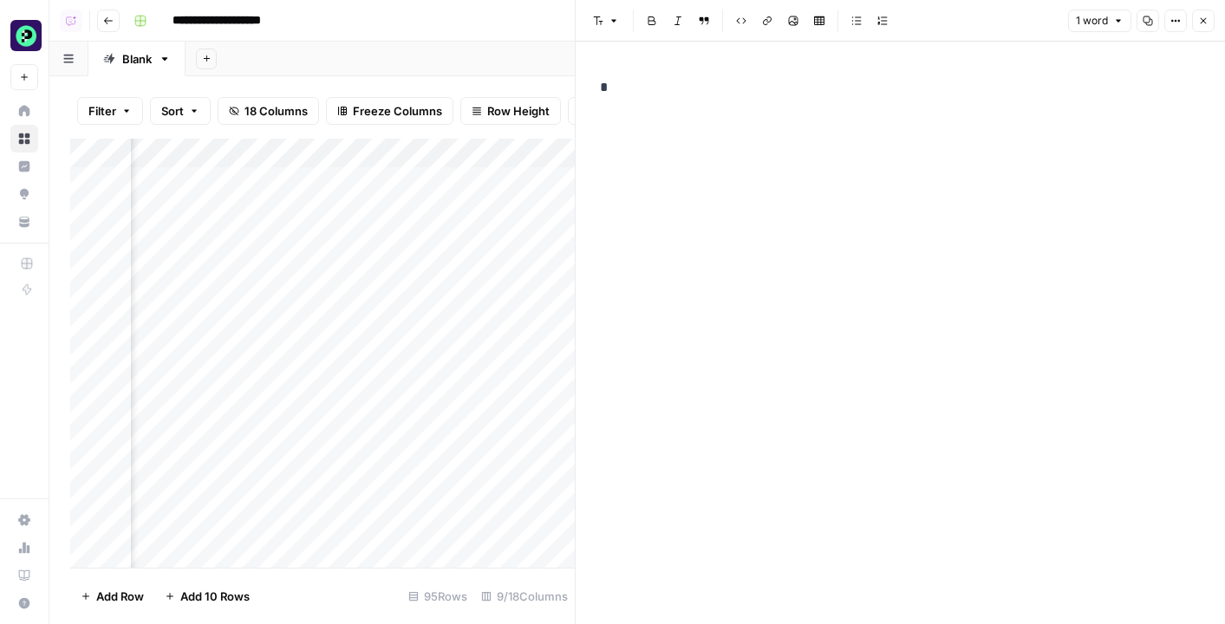
click at [942, 92] on p "*" at bounding box center [900, 87] width 601 height 23
click at [1213, 19] on button "Close" at bounding box center [1203, 21] width 23 height 23
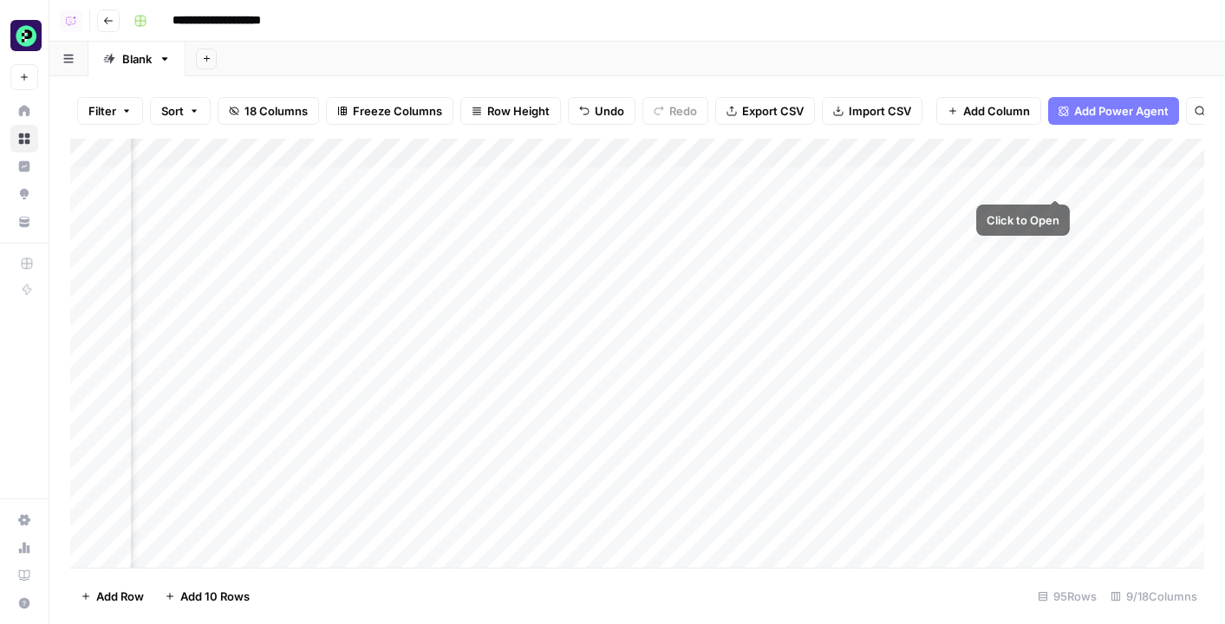
click at [1046, 177] on div "Add Column" at bounding box center [637, 353] width 1134 height 429
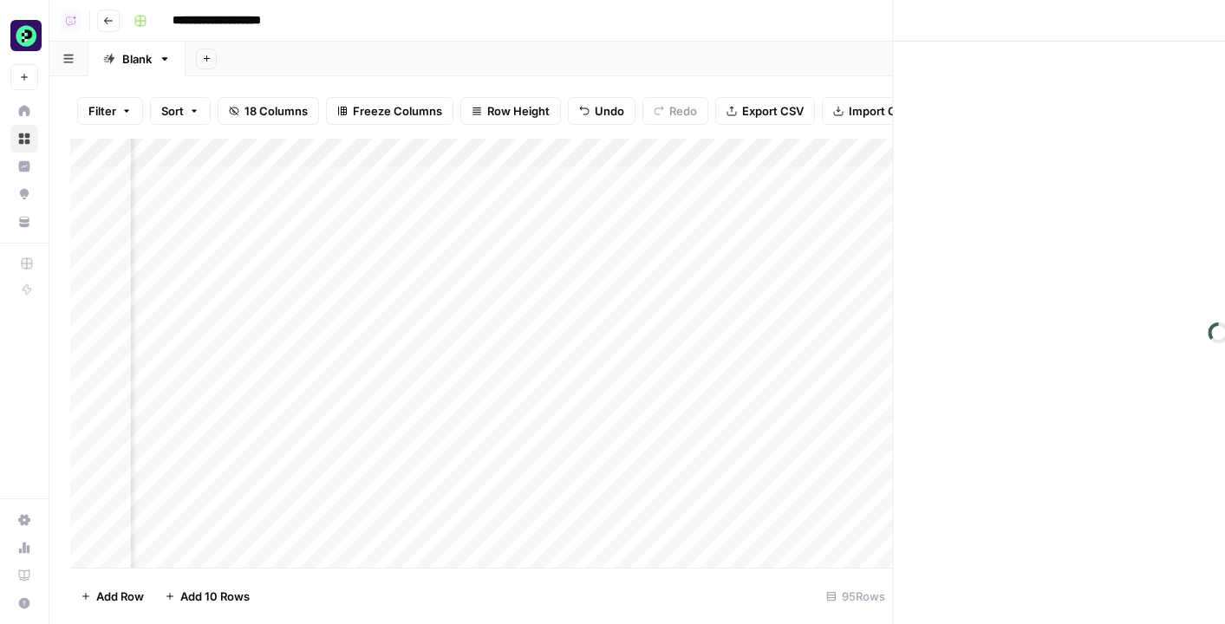
click at [1046, 177] on div at bounding box center [1016, 182] width 159 height 32
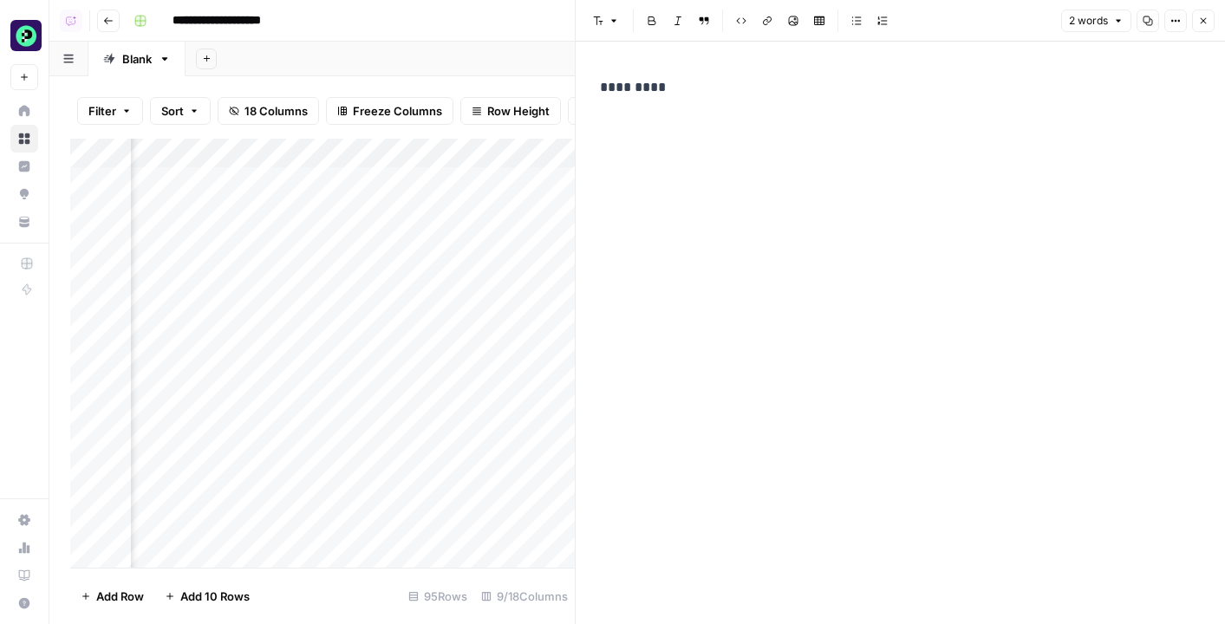
drag, startPoint x: 828, startPoint y: 71, endPoint x: 581, endPoint y: 82, distance: 247.4
click at [581, 82] on div "Font style Bold Italic Block quote Code block Link Image Insert Table Bulleted …" at bounding box center [900, 312] width 650 height 624
click at [694, 112] on div "*********" at bounding box center [901, 333] width 622 height 583
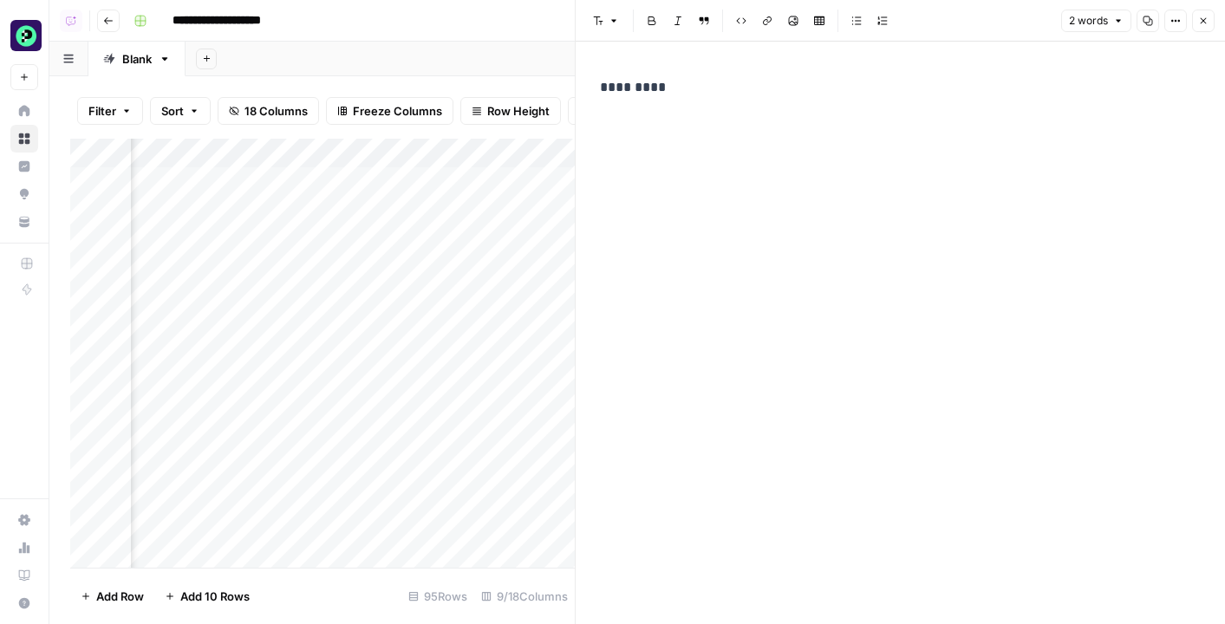
click at [694, 112] on div "*********" at bounding box center [901, 333] width 622 height 583
drag, startPoint x: 685, startPoint y: 79, endPoint x: 552, endPoint y: 69, distance: 133.9
click at [552, 69] on body "**********" at bounding box center [612, 312] width 1225 height 624
click at [1215, 18] on header "Font style Bold Italic Block quote Code block Link Image Insert Table Bulleted …" at bounding box center [901, 21] width 650 height 42
click at [1207, 25] on icon "button" at bounding box center [1204, 21] width 10 height 10
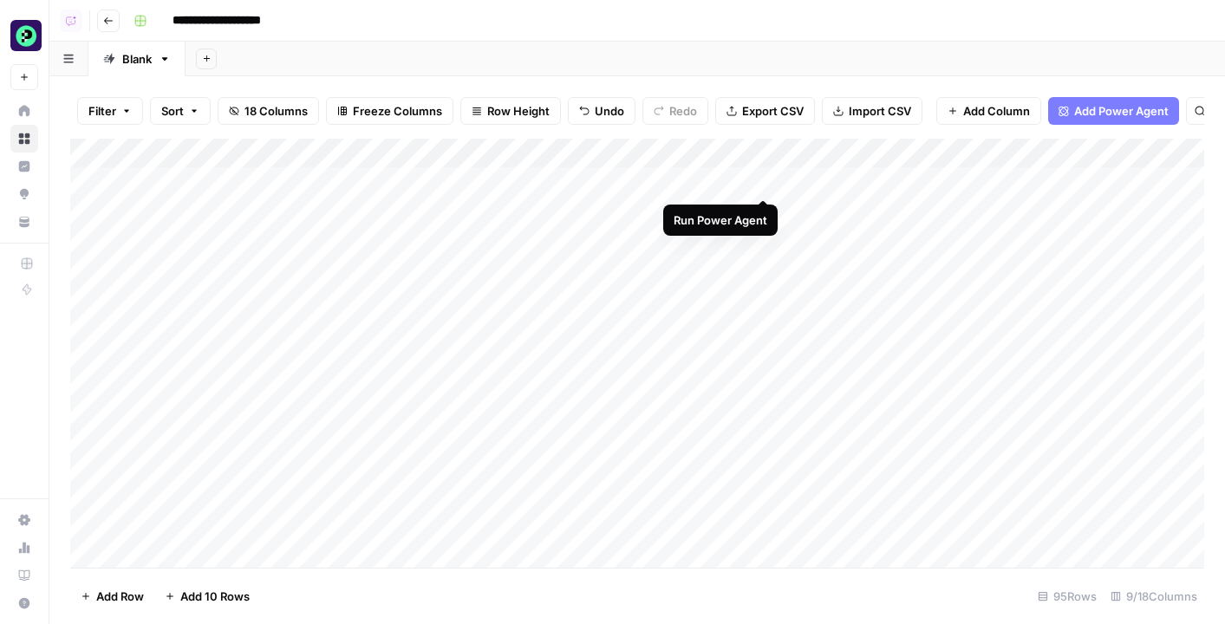
click at [762, 180] on div "Add Column" at bounding box center [637, 353] width 1134 height 429
click at [761, 213] on div "Add Column" at bounding box center [637, 353] width 1134 height 429
click at [652, 212] on div "Add Column" at bounding box center [637, 353] width 1134 height 429
click at [676, 208] on div at bounding box center [679, 211] width 205 height 32
click at [690, 180] on div "Add Column" at bounding box center [637, 353] width 1134 height 429
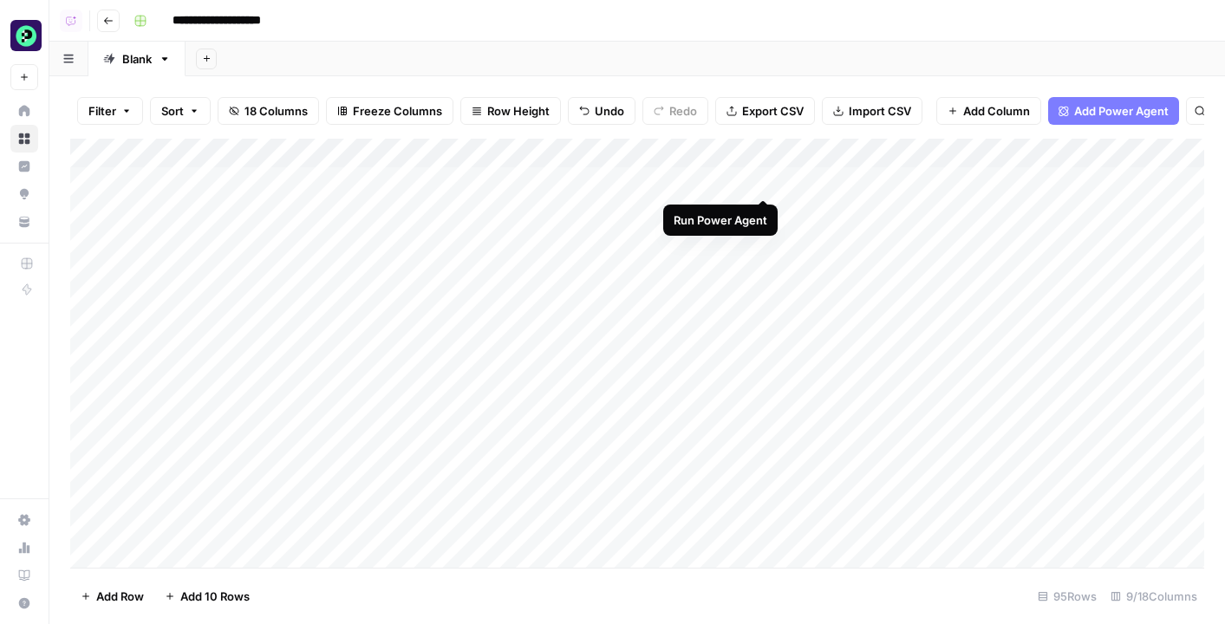
click at [765, 183] on div "Add Column" at bounding box center [637, 353] width 1134 height 429
click at [670, 254] on div "Add Column" at bounding box center [637, 353] width 1134 height 429
click at [659, 222] on div "Add Column" at bounding box center [637, 353] width 1134 height 429
click at [671, 251] on div "Add Column" at bounding box center [637, 353] width 1134 height 429
click at [688, 262] on div "Add Column" at bounding box center [637, 353] width 1134 height 429
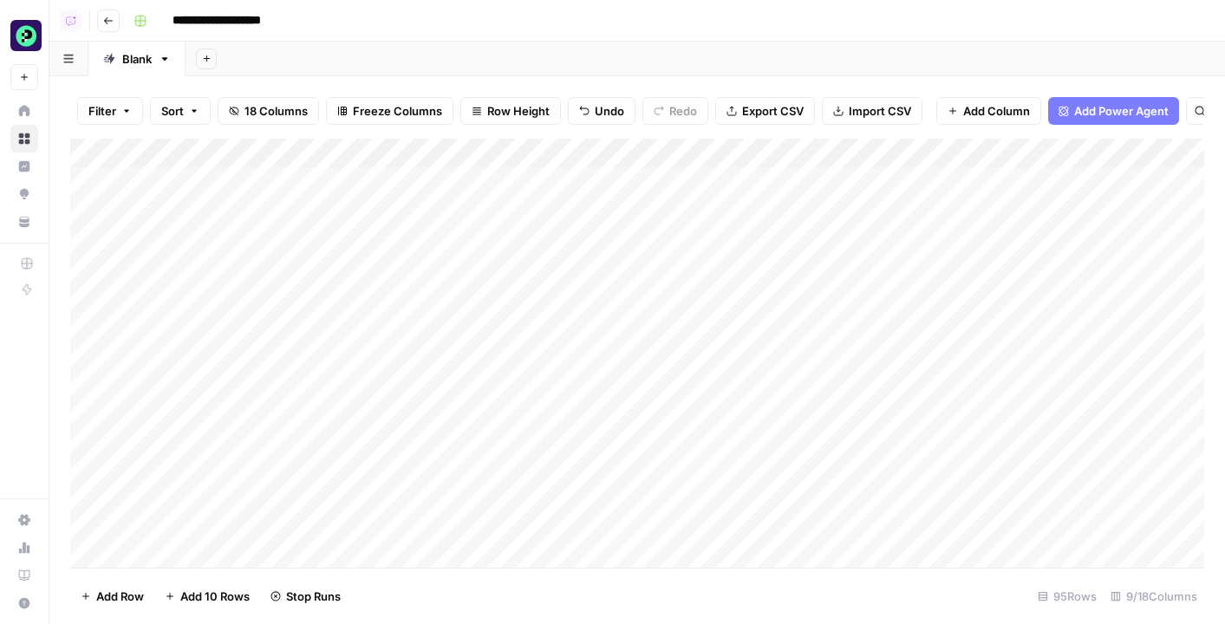
click at [674, 271] on div "Add Column" at bounding box center [637, 353] width 1134 height 429
click at [674, 243] on div "Add Column" at bounding box center [637, 353] width 1134 height 429
click at [675, 245] on div "Add Column" at bounding box center [637, 353] width 1134 height 429
click at [675, 245] on div at bounding box center [679, 241] width 205 height 32
click at [683, 240] on div at bounding box center [679, 241] width 205 height 32
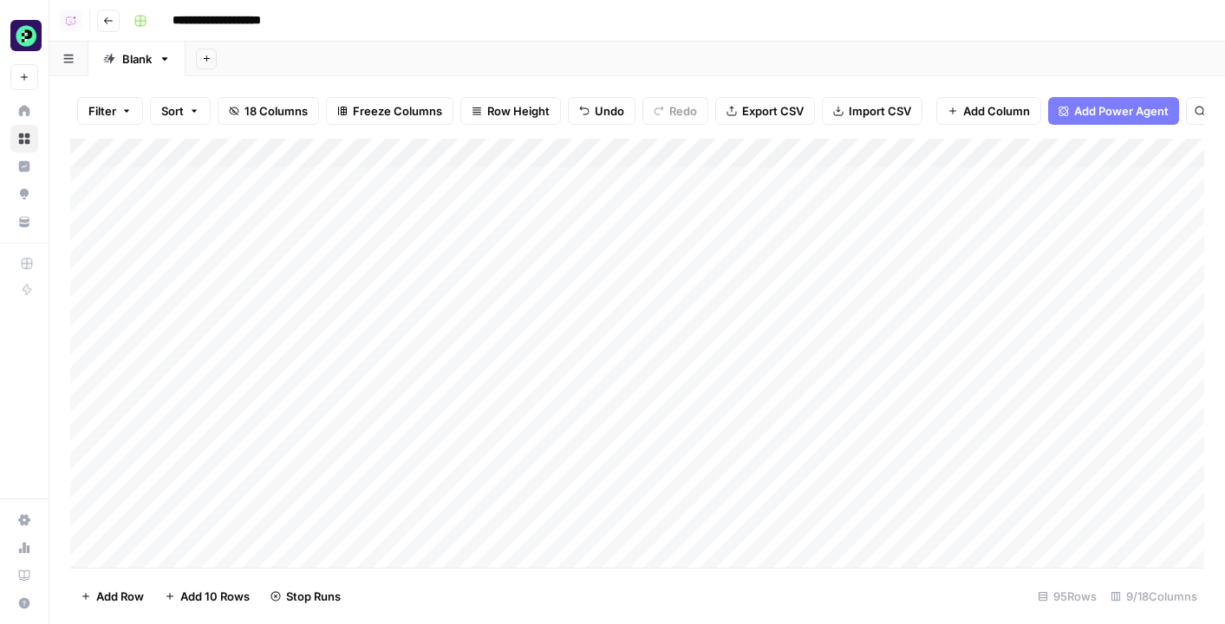
click at [681, 240] on div at bounding box center [679, 241] width 205 height 32
click at [424, 20] on div "**********" at bounding box center [667, 21] width 1081 height 28
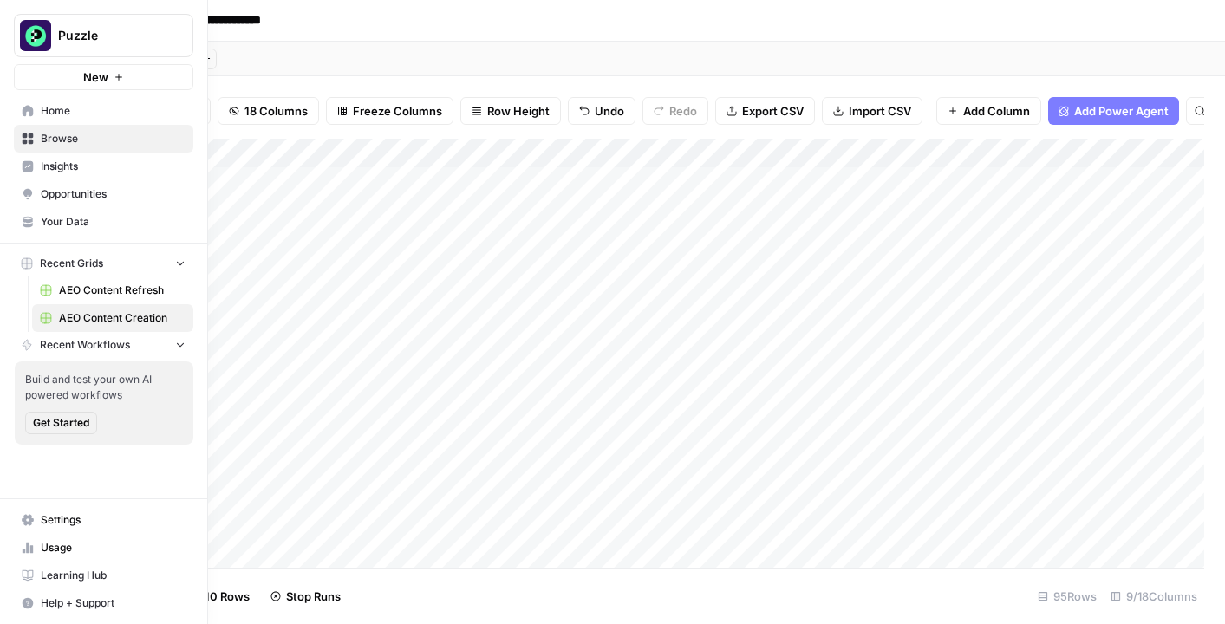
click at [78, 202] on link "Opportunities" at bounding box center [104, 194] width 180 height 28
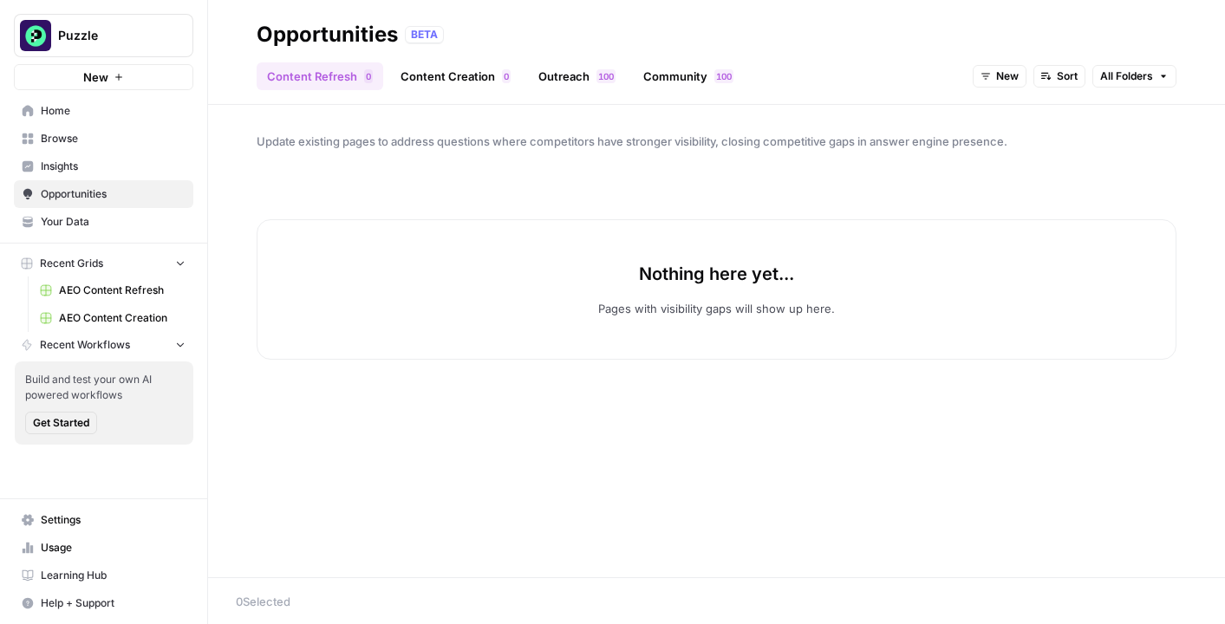
click at [626, 69] on ul "Content Refresh 0 Content Creation 0 Outreach 0 0 1 Community 0 0 1" at bounding box center [500, 76] width 487 height 28
click at [581, 88] on link "Outreach 0 0 1" at bounding box center [577, 76] width 98 height 28
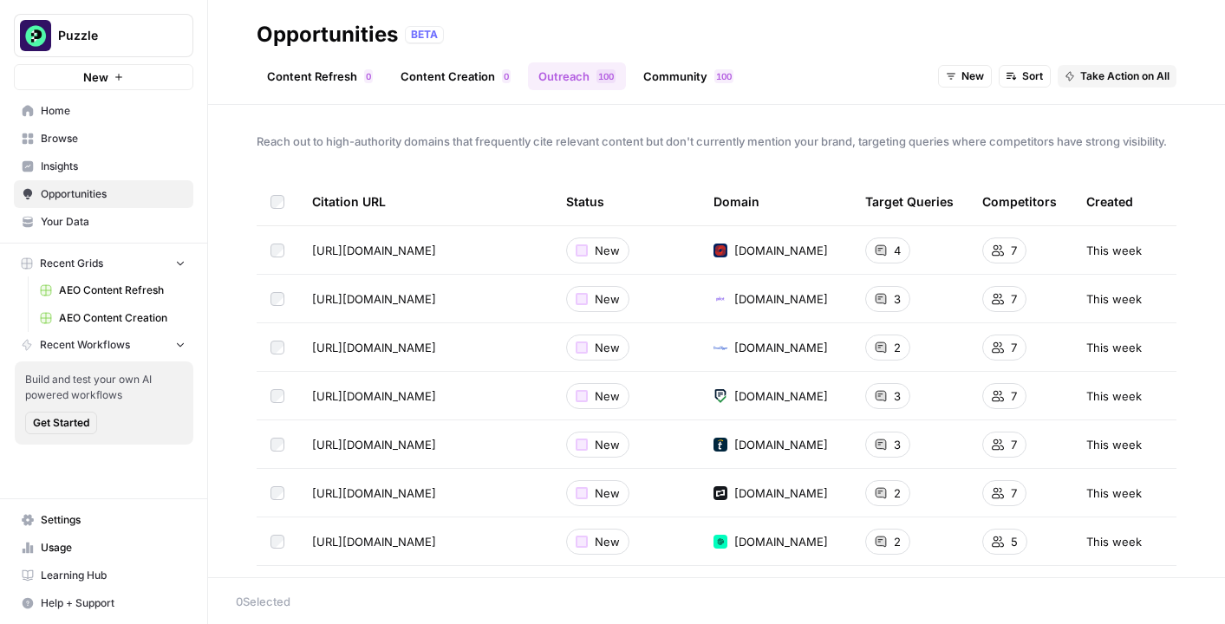
click at [1123, 83] on span "Take Action on All" at bounding box center [1125, 77] width 89 height 16
click at [1123, 112] on span "Create New Grid" at bounding box center [1143, 114] width 104 height 17
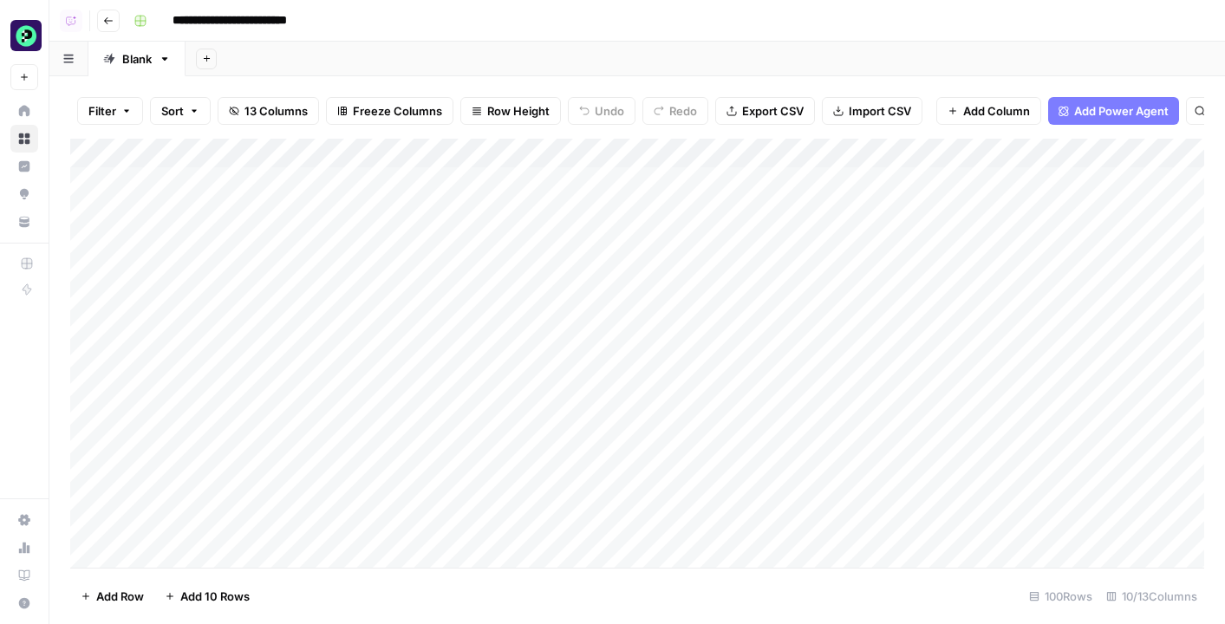
click at [649, 186] on div "Add Column" at bounding box center [637, 353] width 1134 height 429
click at [657, 213] on div "Add Column" at bounding box center [637, 353] width 1134 height 429
click at [659, 237] on div "Add Column" at bounding box center [637, 353] width 1134 height 429
click at [112, 27] on button "Go back" at bounding box center [108, 21] width 23 height 23
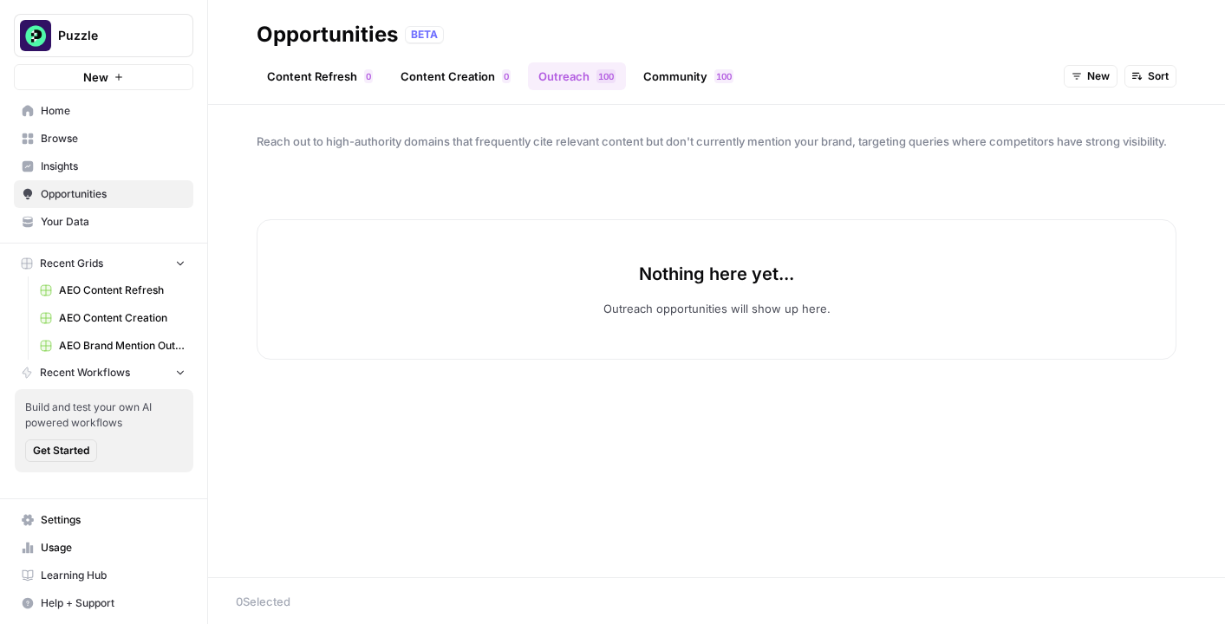
click at [66, 110] on span "Home" at bounding box center [113, 111] width 145 height 16
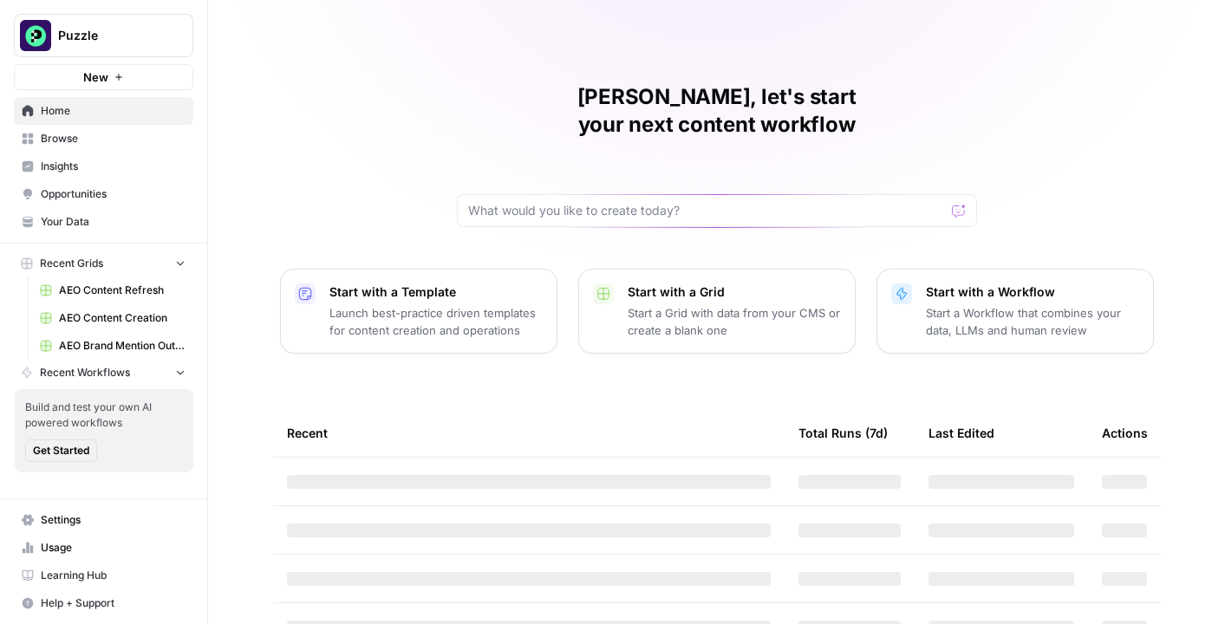
click at [113, 151] on link "Browse" at bounding box center [104, 139] width 180 height 28
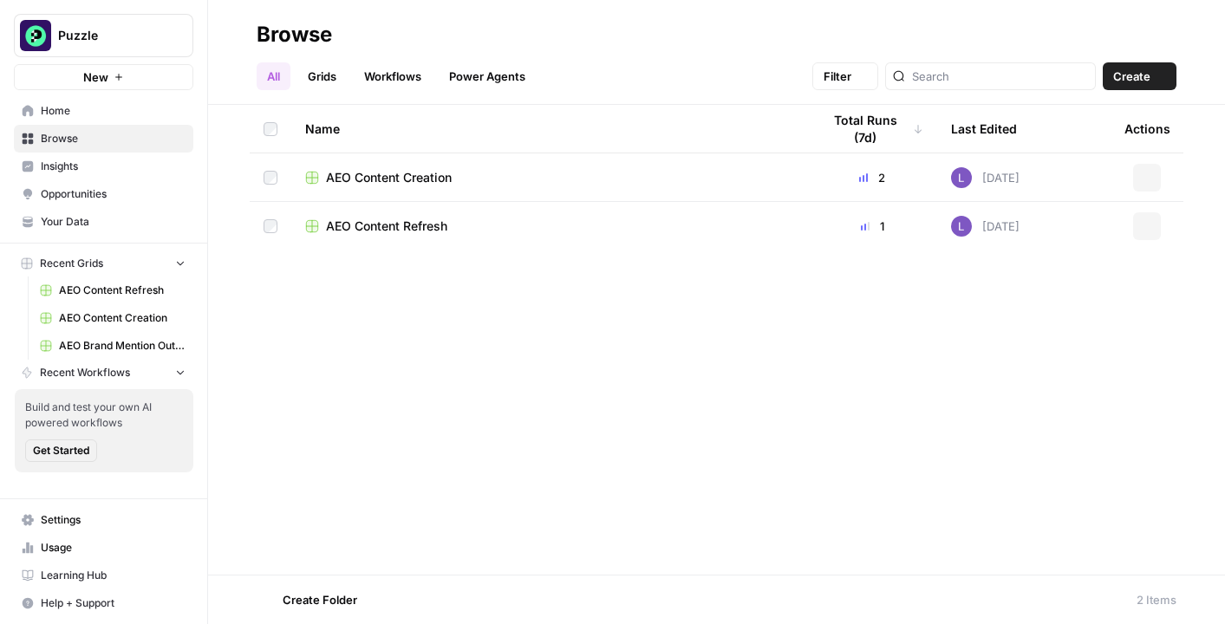
click at [113, 137] on span "Browse" at bounding box center [113, 139] width 145 height 16
click at [119, 199] on span "Opportunities" at bounding box center [113, 194] width 145 height 16
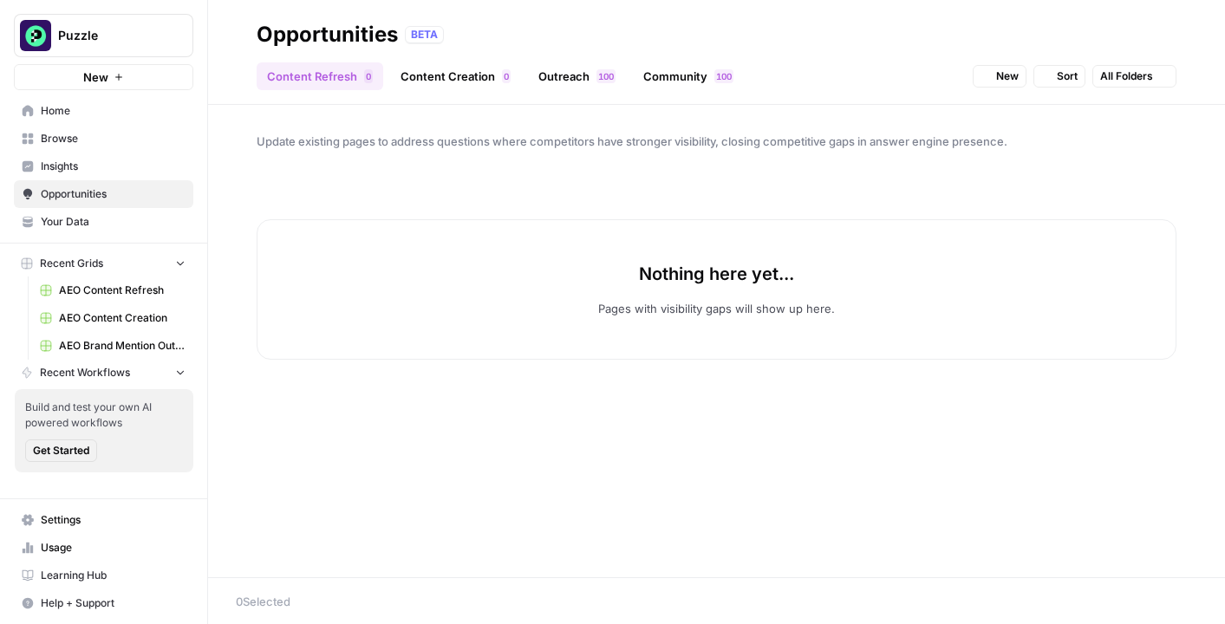
click at [120, 222] on span "Your Data" at bounding box center [113, 222] width 145 height 16
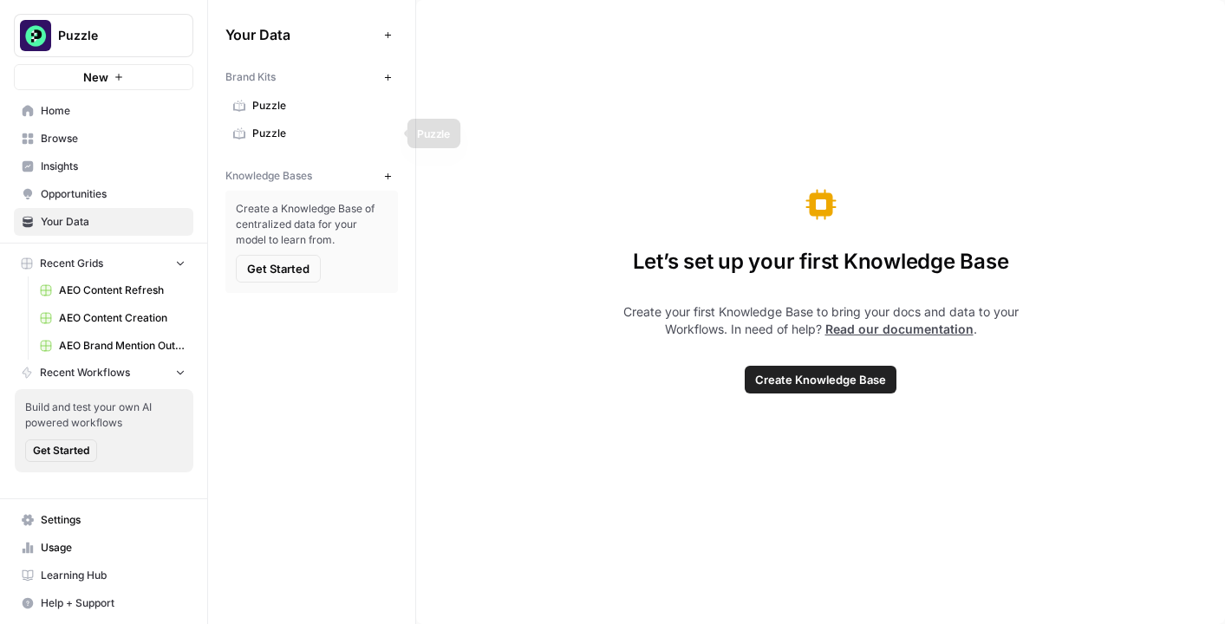
click at [331, 106] on span "Puzzle" at bounding box center [321, 106] width 138 height 16
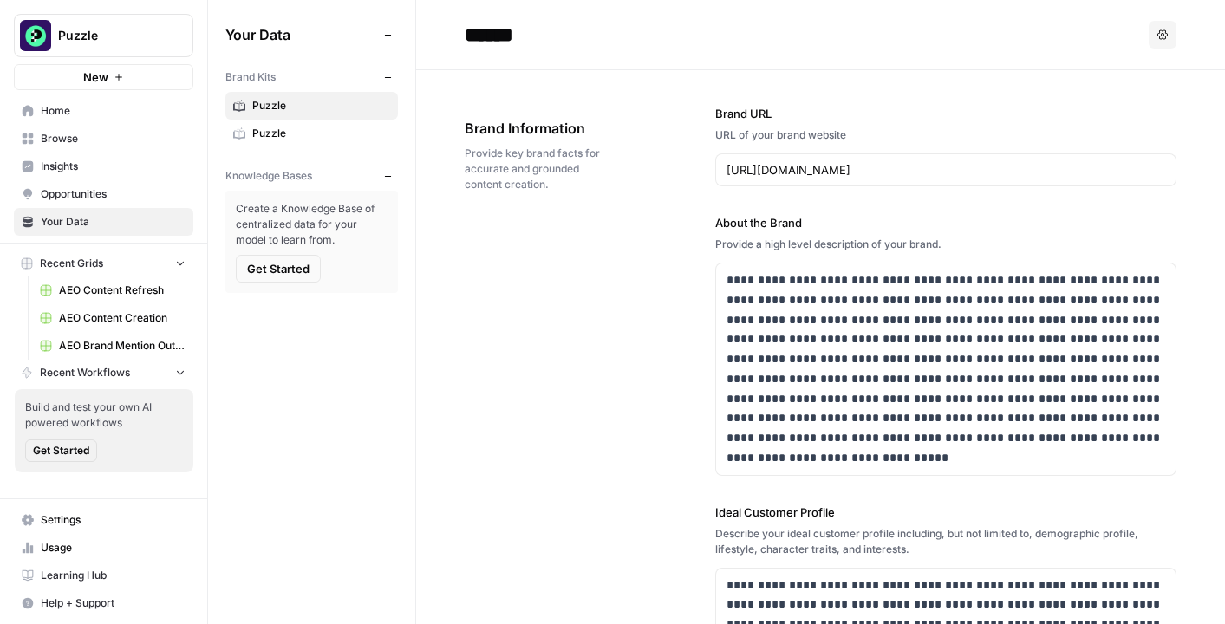
click at [356, 131] on span "Puzzle" at bounding box center [321, 134] width 138 height 16
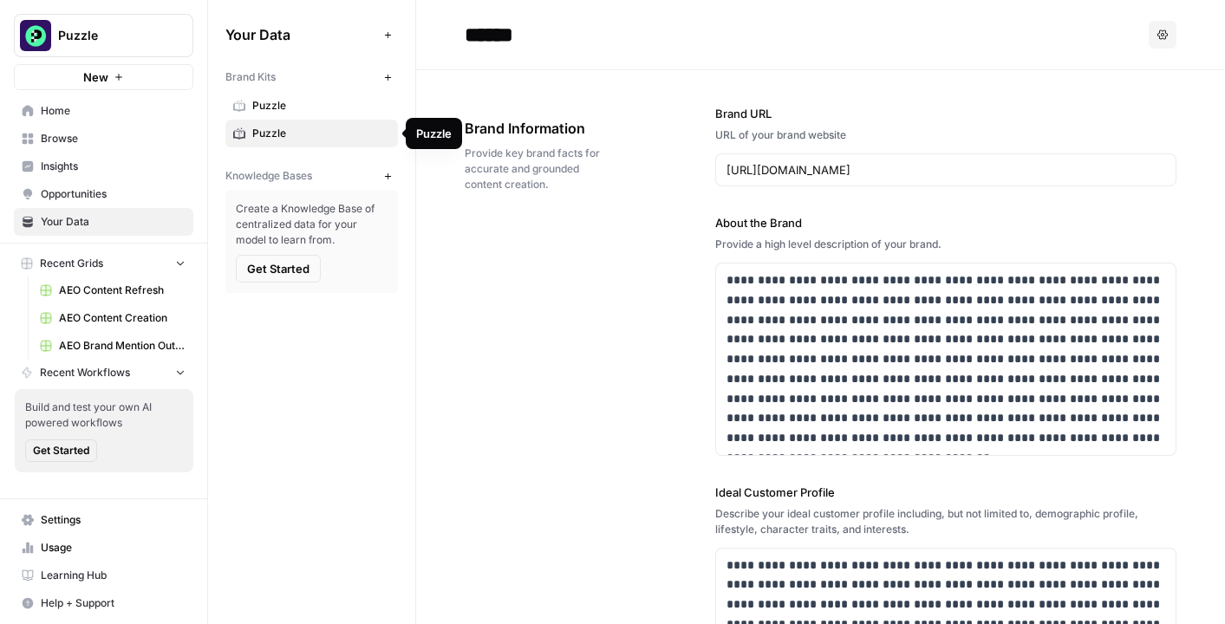
click at [314, 102] on span "Puzzle" at bounding box center [321, 106] width 138 height 16
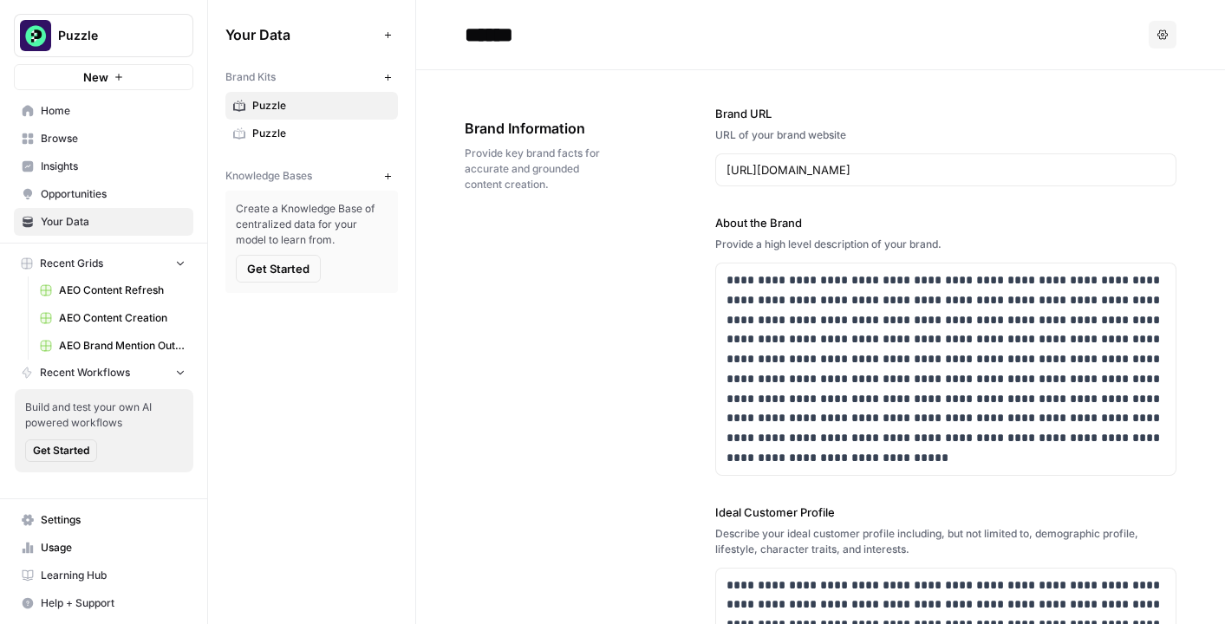
click at [392, 183] on button "New" at bounding box center [387, 176] width 21 height 21
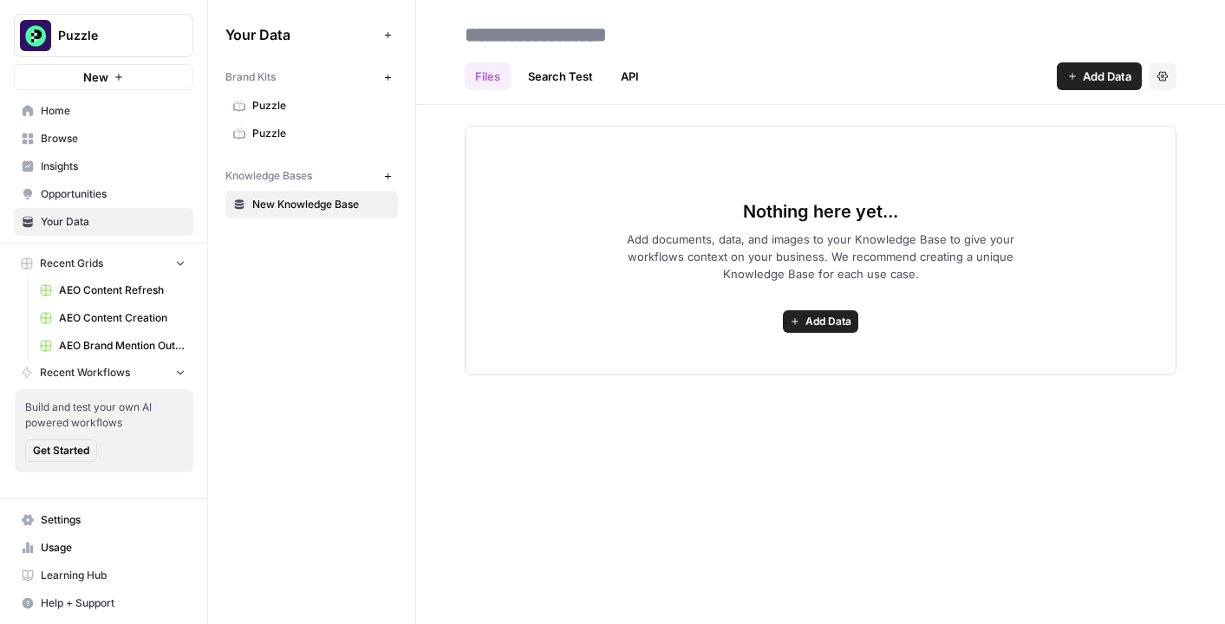
click at [591, 32] on input at bounding box center [597, 34] width 278 height 35
type input "*******"
click at [1088, 62] on button "Add Data" at bounding box center [1099, 76] width 85 height 28
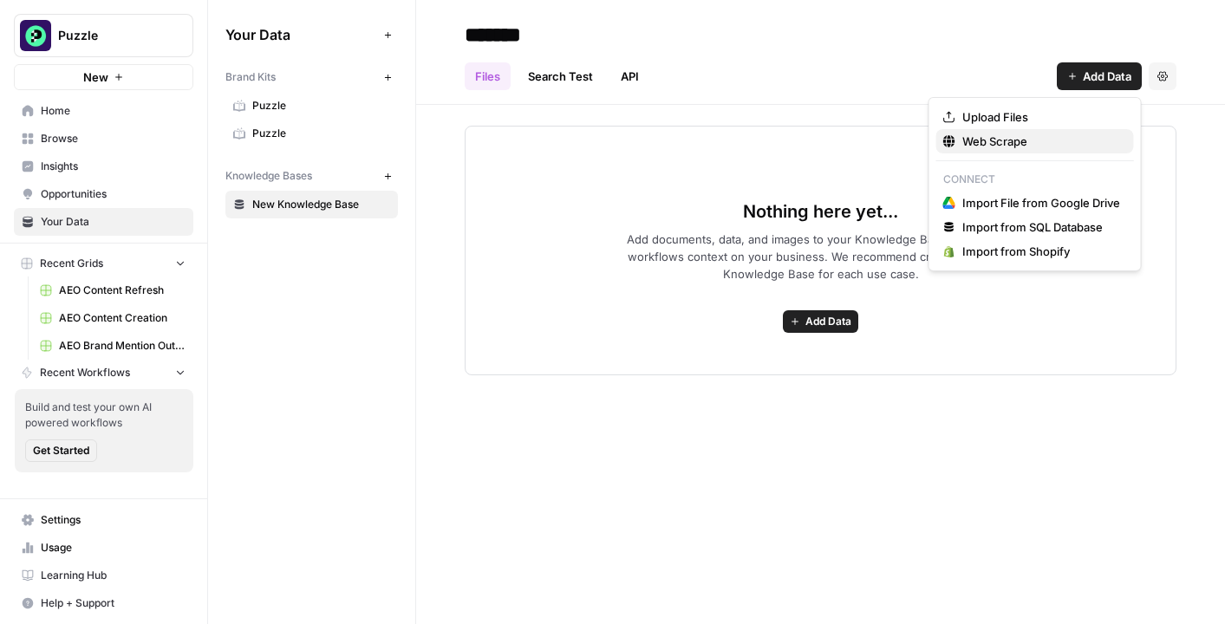
click at [998, 141] on span "Web Scrape" at bounding box center [1042, 141] width 158 height 17
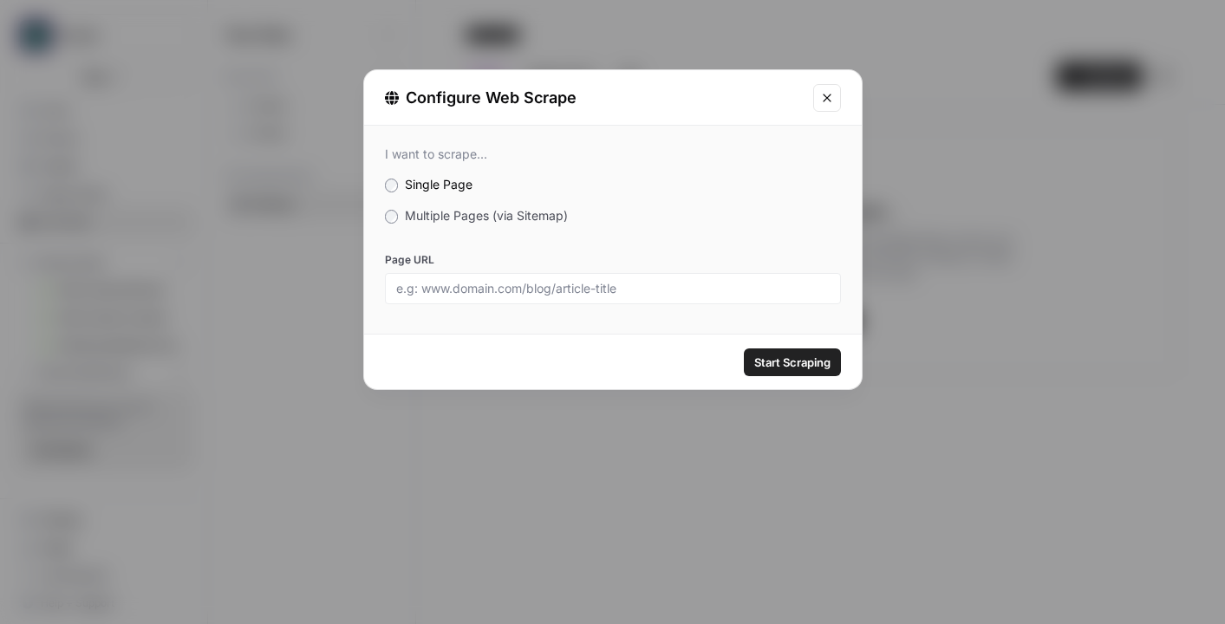
click at [458, 225] on div "I want to scrape... Single Page Multiple Pages (via Sitemap) Page URL" at bounding box center [613, 225] width 498 height 199
click at [473, 217] on span "Multiple Pages (via Sitemap)" at bounding box center [486, 215] width 163 height 15
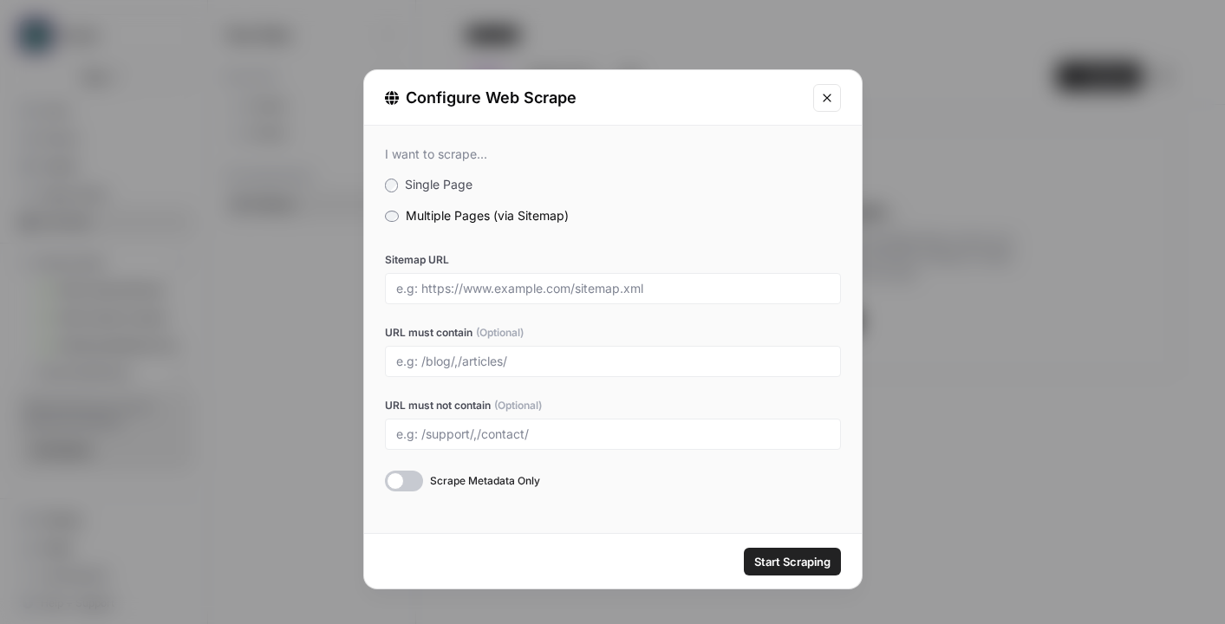
click at [451, 301] on div at bounding box center [613, 288] width 456 height 31
click at [480, 291] on input "Sitemap URL" at bounding box center [613, 289] width 434 height 16
paste input "https://puzzle.io/"
type input "https://puzzle.io/sitemap.xml"
click at [506, 360] on input "URL must contain (Optional)" at bounding box center [613, 362] width 434 height 16
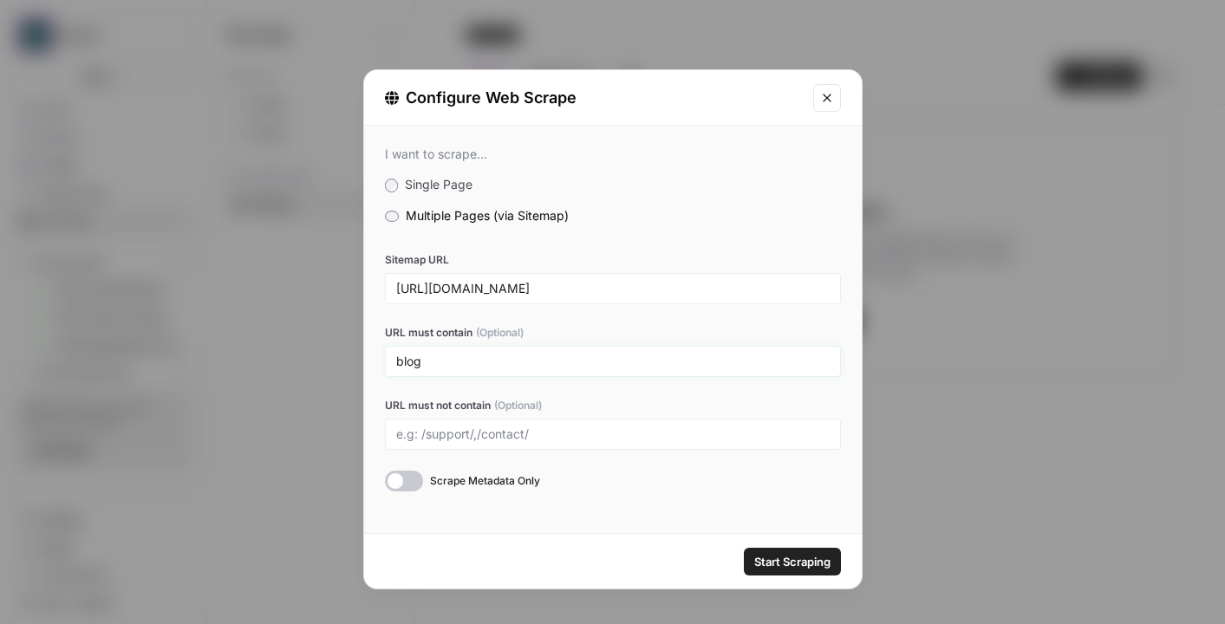
type input "blog"
click at [744, 548] on button "Start Scraping" at bounding box center [792, 562] width 97 height 28
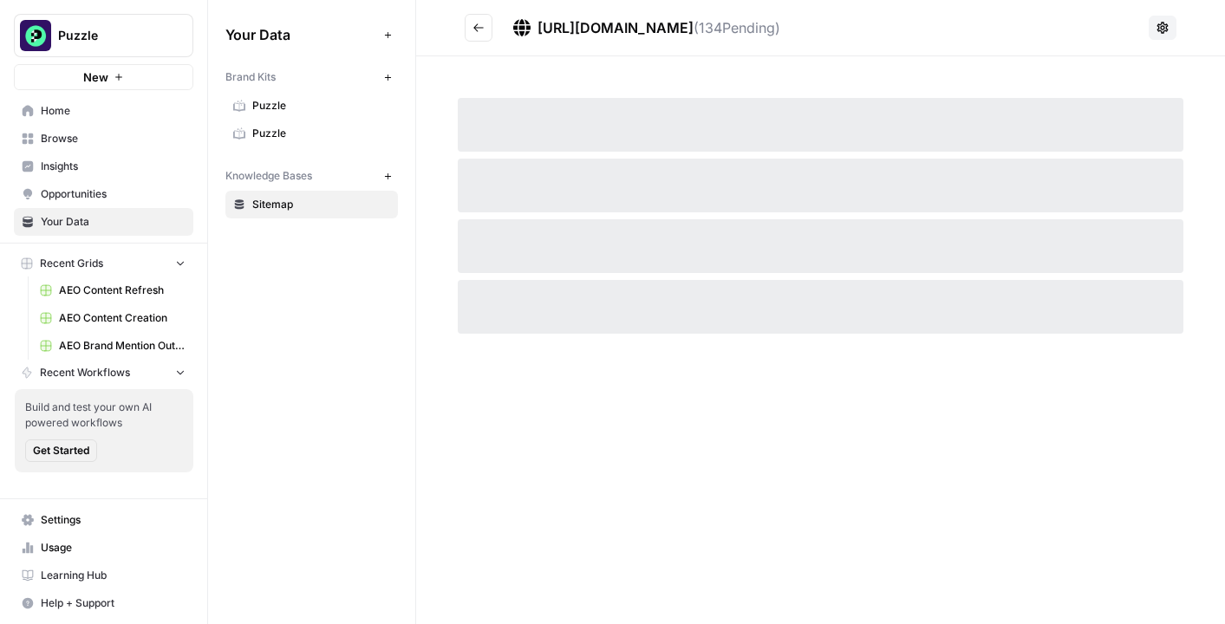
click at [70, 146] on span "Browse" at bounding box center [113, 139] width 145 height 16
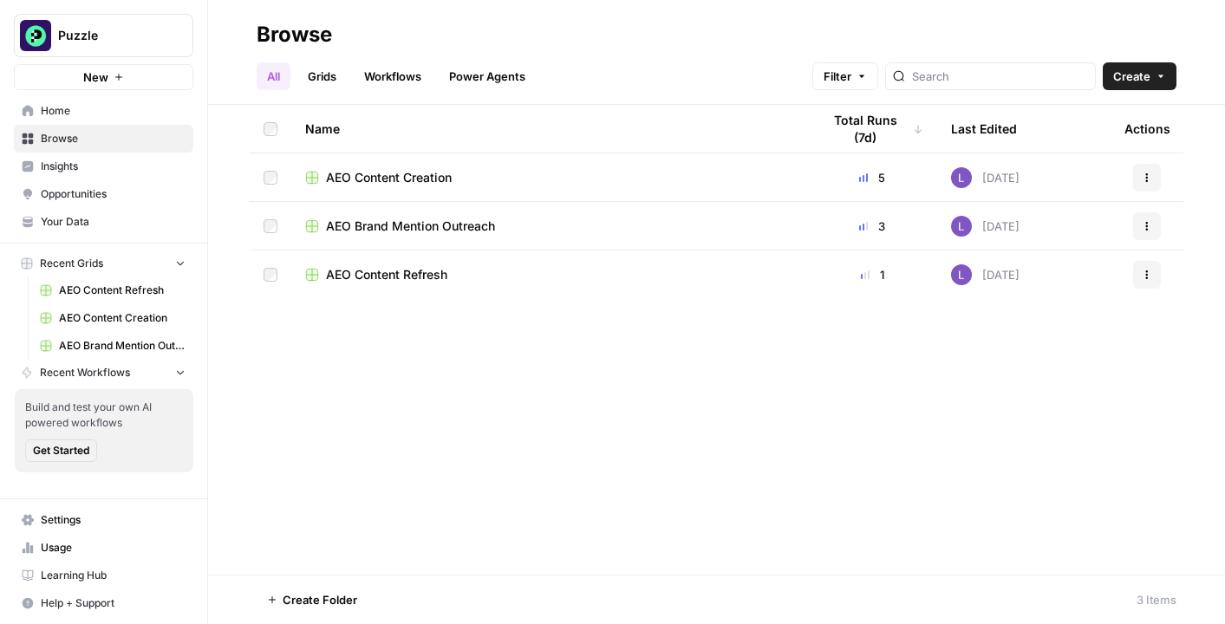
click at [407, 196] on td "AEO Content Creation" at bounding box center [549, 178] width 516 height 48
click at [407, 179] on span "AEO Content Creation" at bounding box center [389, 177] width 126 height 17
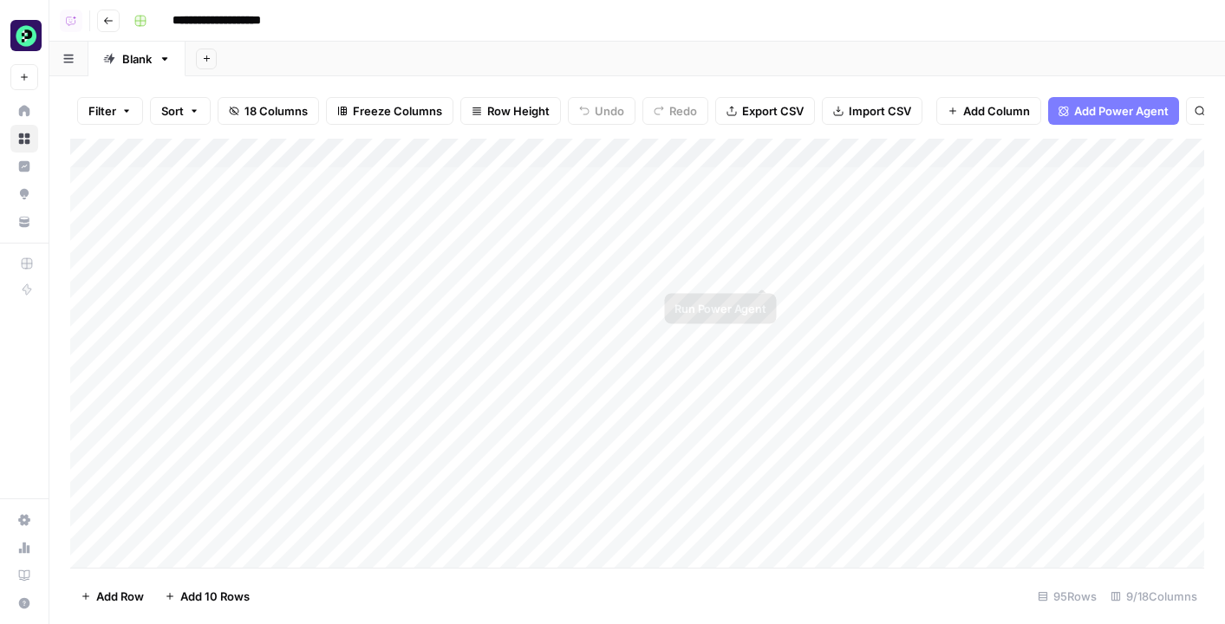
scroll to position [0, 259]
click at [776, 175] on div "Add Column" at bounding box center [637, 353] width 1134 height 429
click at [787, 212] on div "Add Column" at bounding box center [637, 353] width 1134 height 429
click at [781, 238] on div "Add Column" at bounding box center [637, 353] width 1134 height 429
click at [784, 269] on div "Add Column" at bounding box center [637, 353] width 1134 height 429
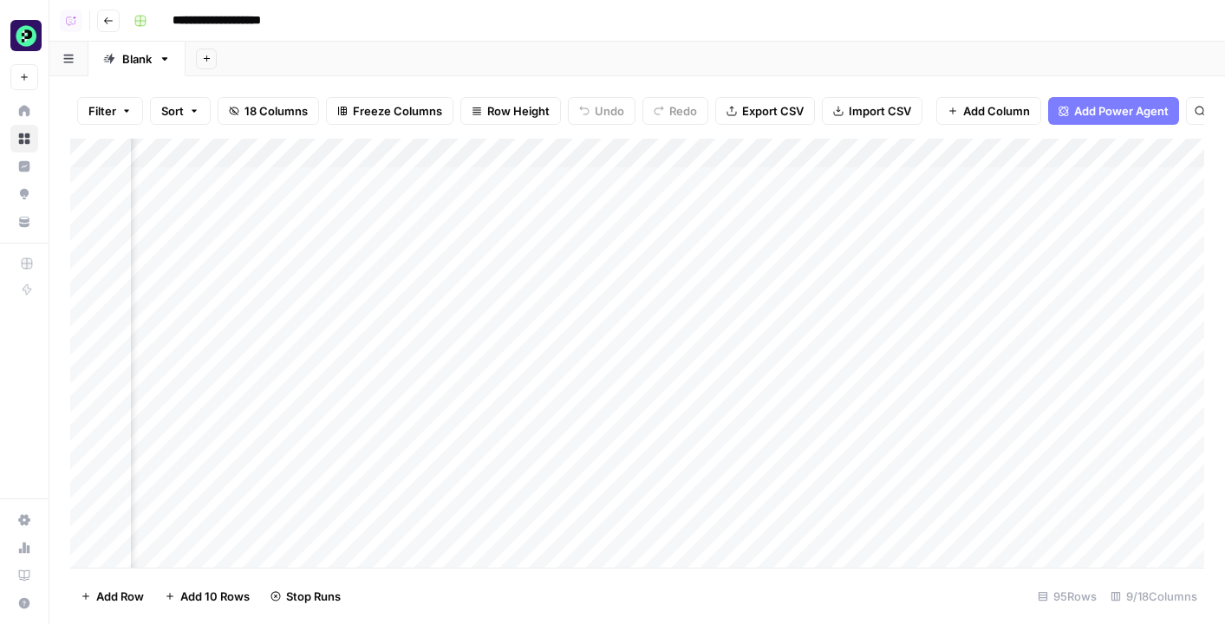
click at [761, 212] on div "Add Column" at bounding box center [637, 353] width 1134 height 429
click at [769, 233] on div "Add Column" at bounding box center [637, 353] width 1134 height 429
click at [779, 268] on div "Add Column" at bounding box center [637, 353] width 1134 height 429
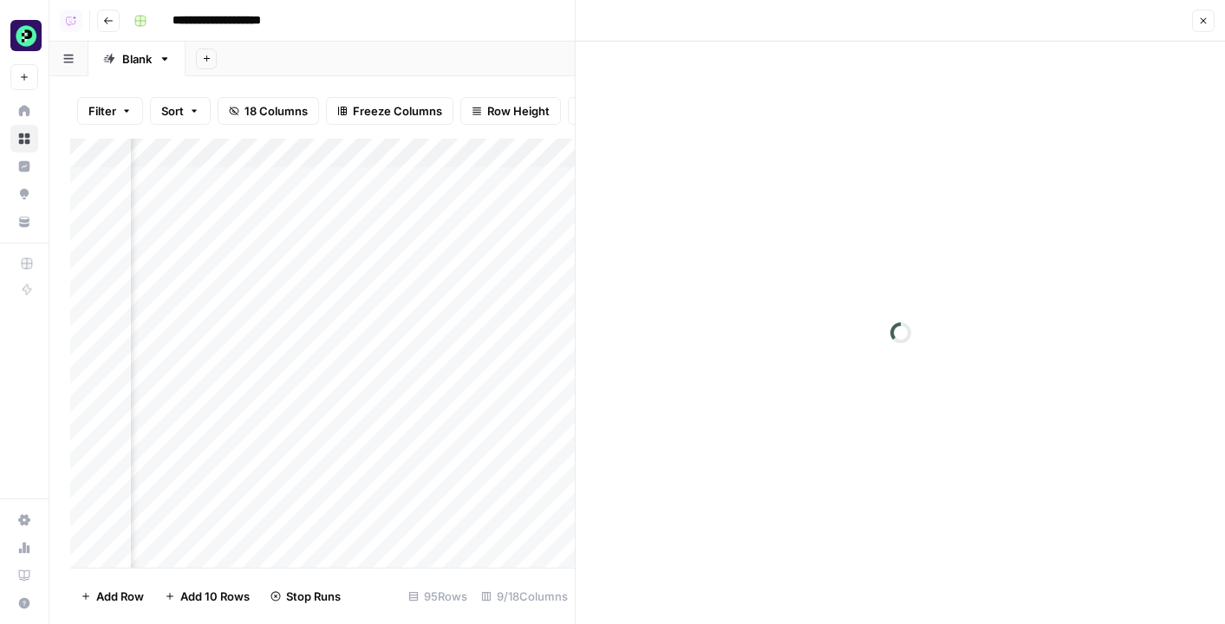
click at [1195, 12] on button "Close" at bounding box center [1203, 21] width 23 height 23
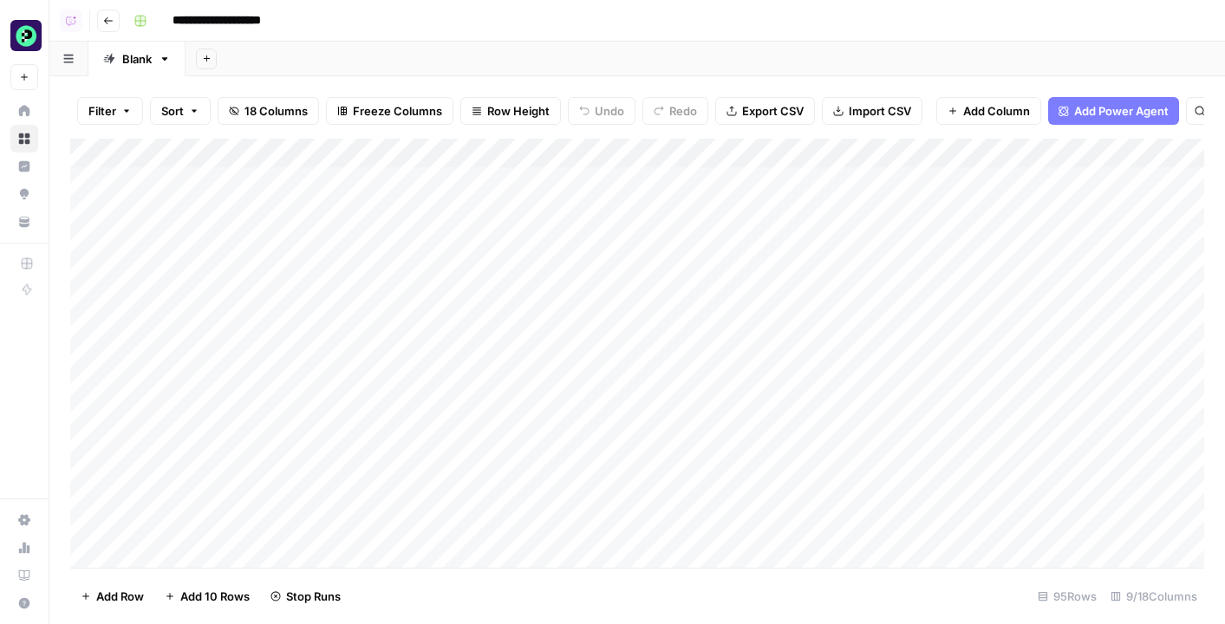
click at [1040, 187] on div "Add Column" at bounding box center [637, 353] width 1134 height 429
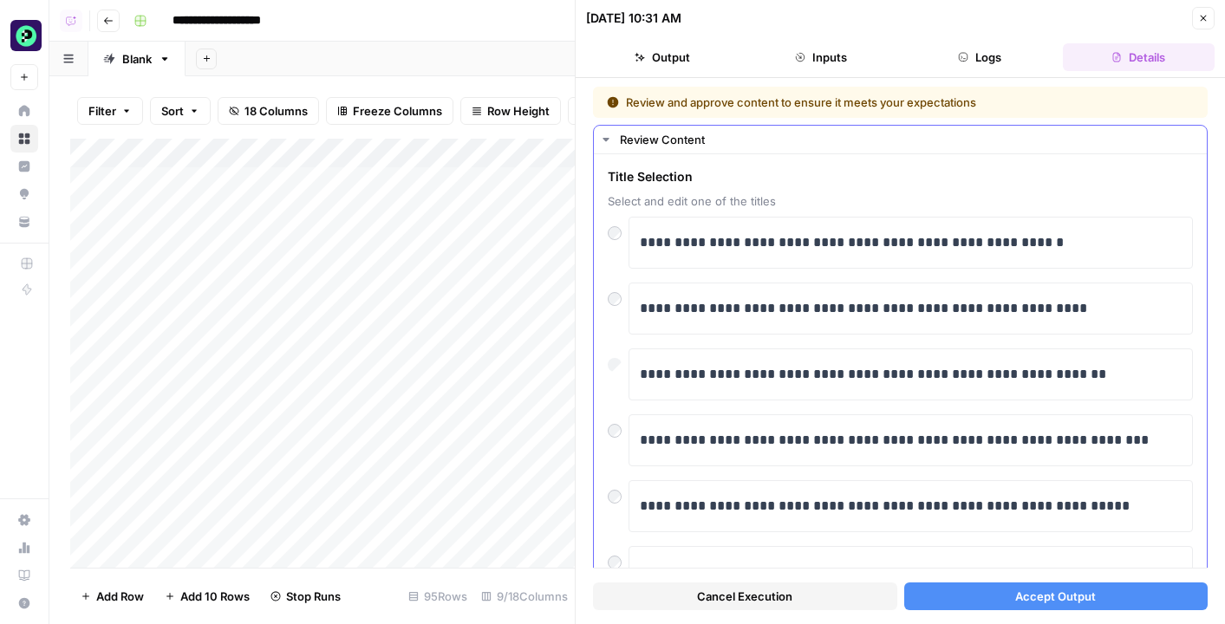
scroll to position [81, 0]
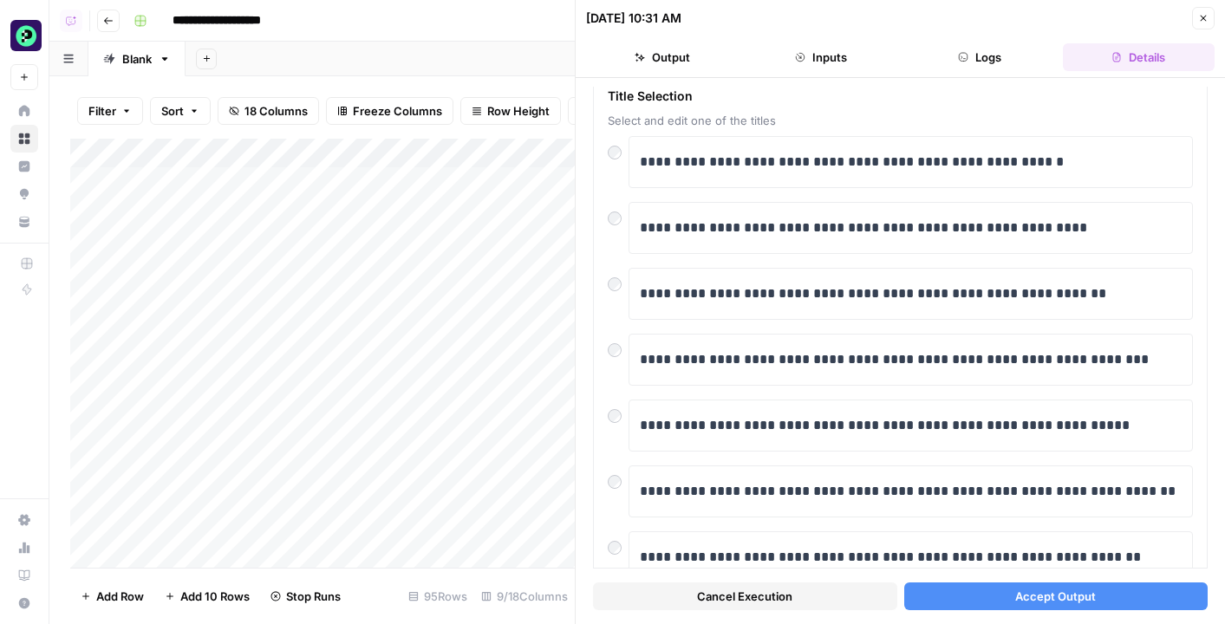
click at [1041, 598] on span "Accept Output" at bounding box center [1056, 596] width 81 height 17
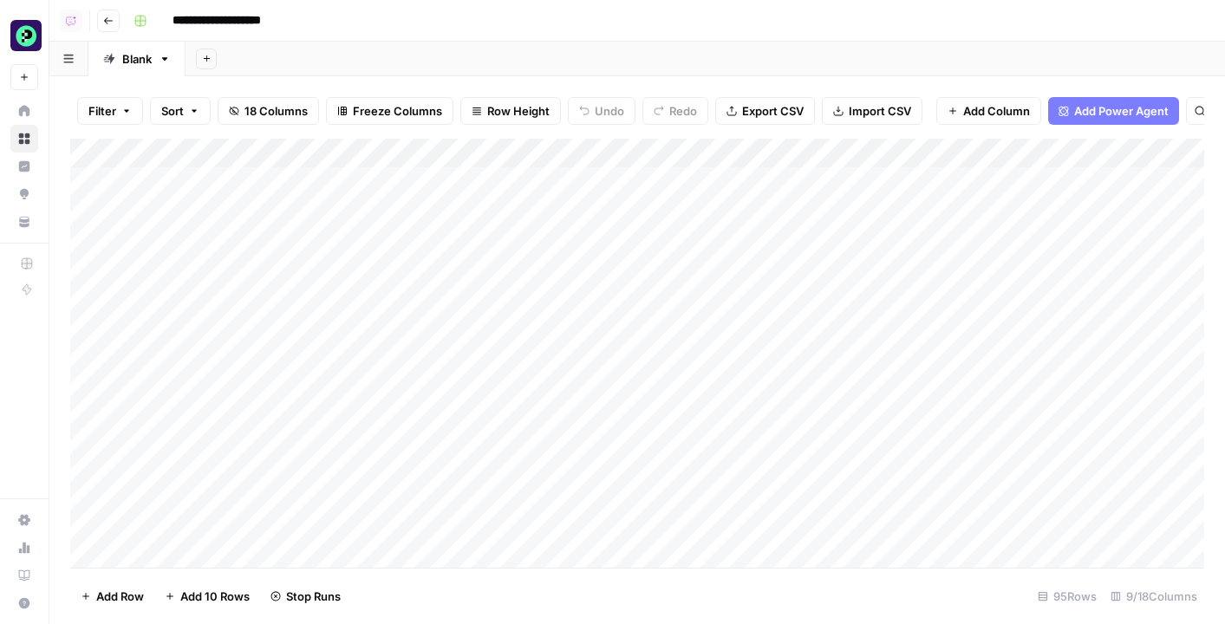
click at [1008, 212] on div "Add Column" at bounding box center [637, 353] width 1134 height 429
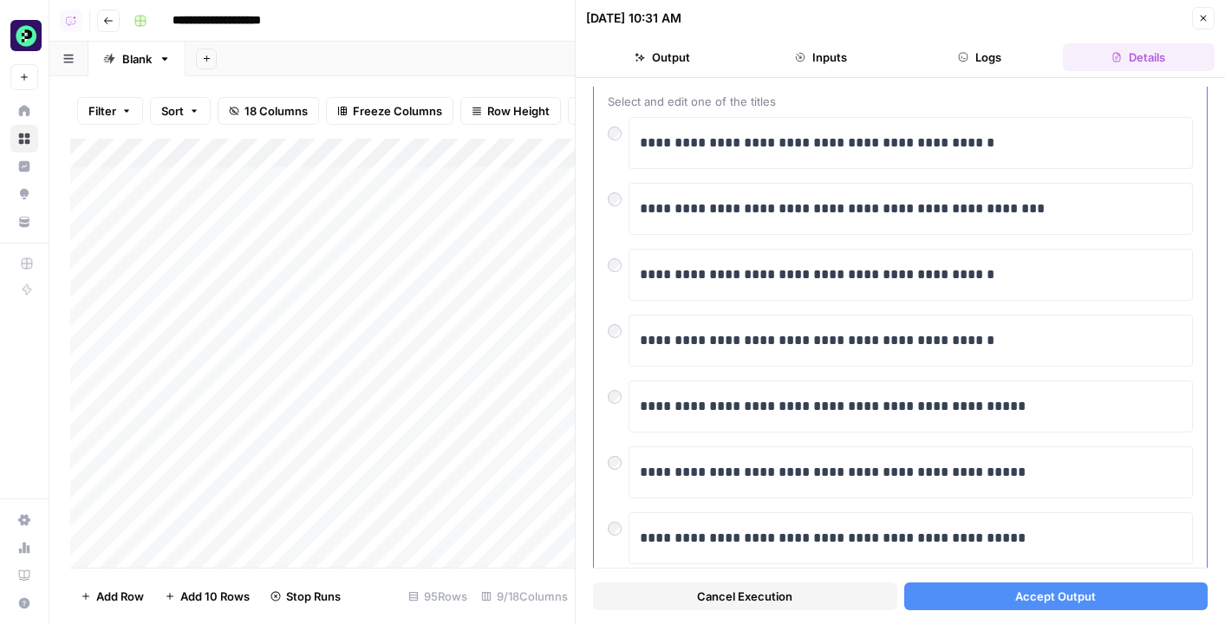
scroll to position [114, 0]
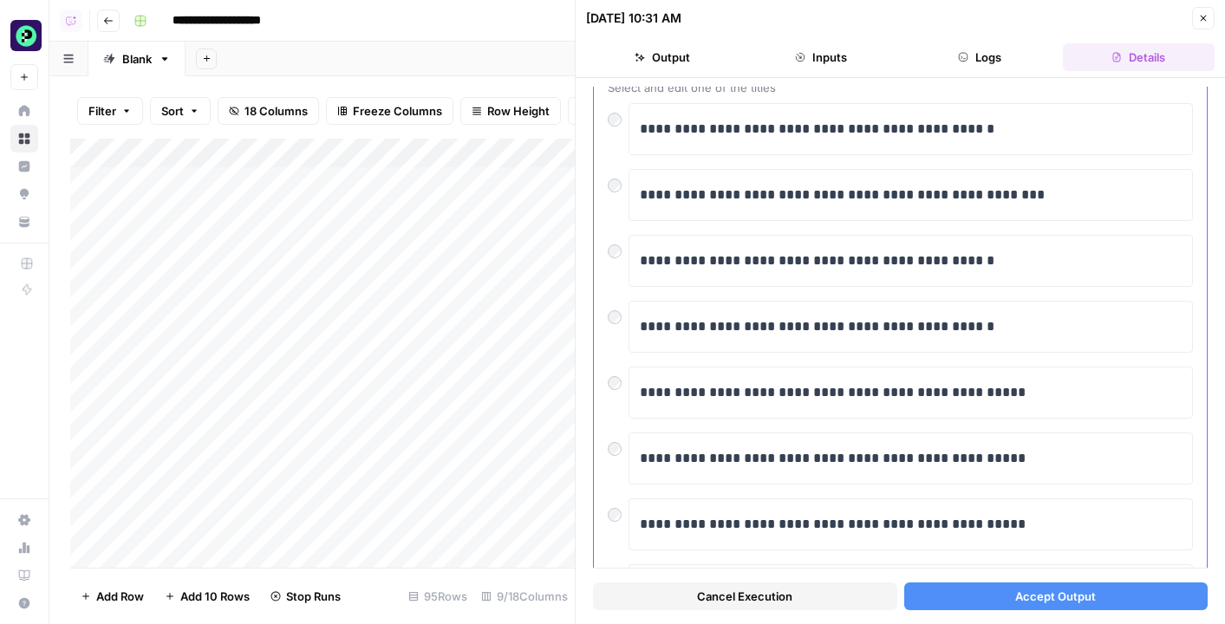
click at [608, 464] on div "**********" at bounding box center [900, 459] width 585 height 52
click at [1030, 594] on span "Accept Output" at bounding box center [1056, 596] width 81 height 17
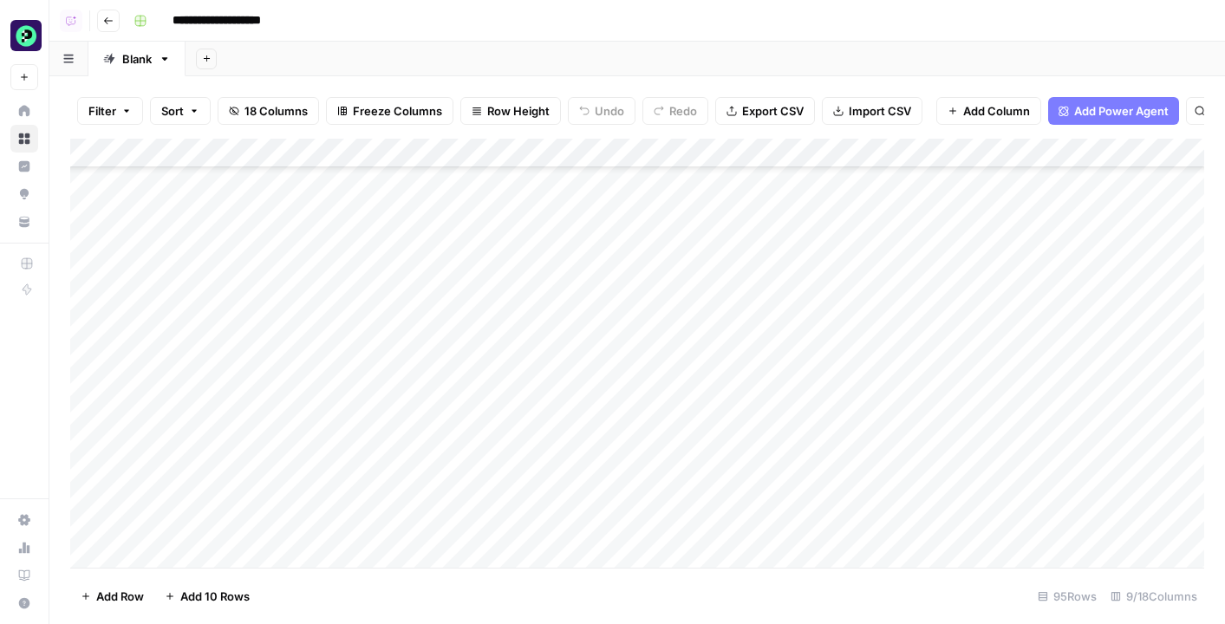
scroll to position [883, 0]
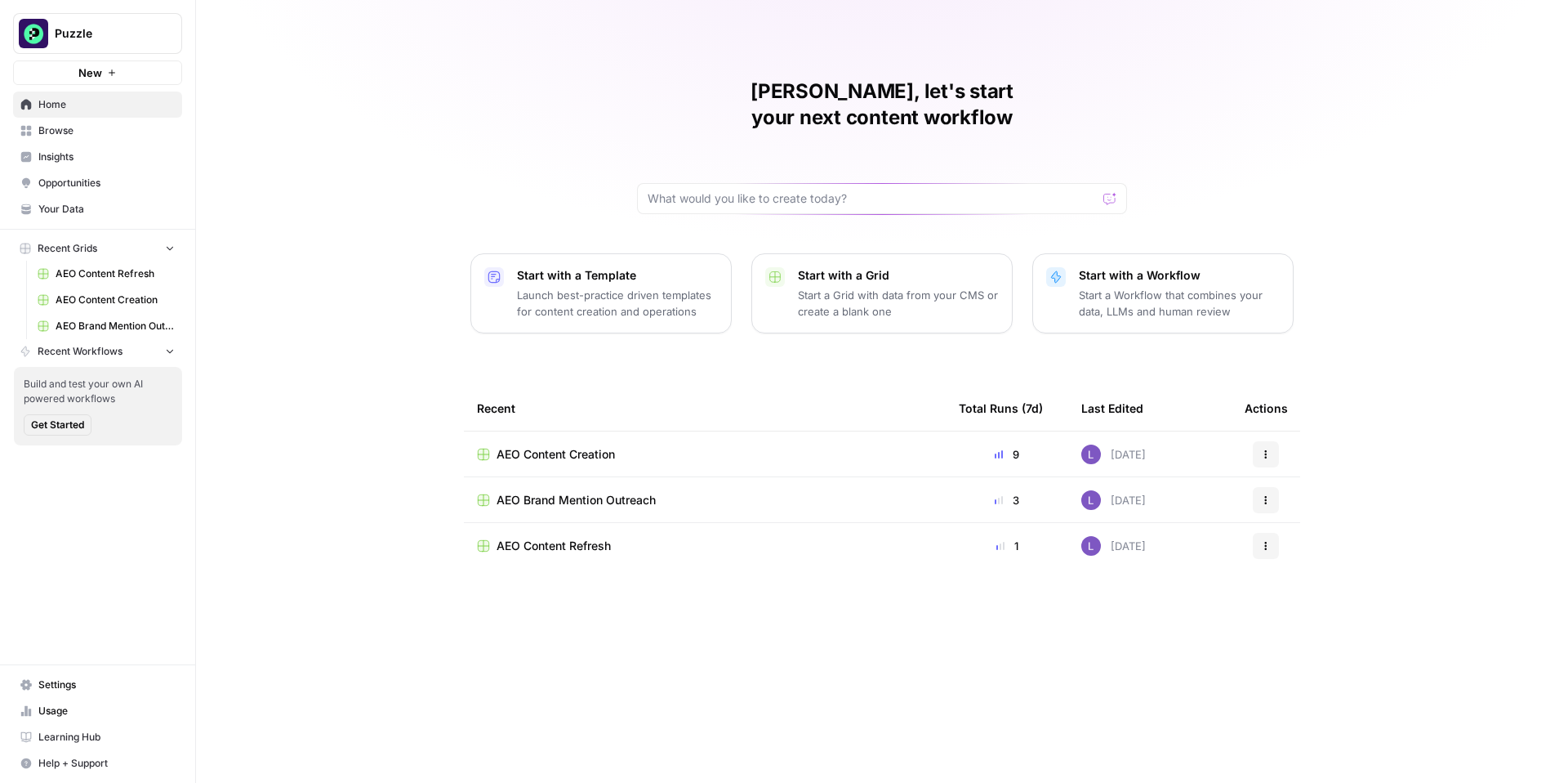
click at [593, 447] on span "AEO Content Creation" at bounding box center [556, 454] width 119 height 16
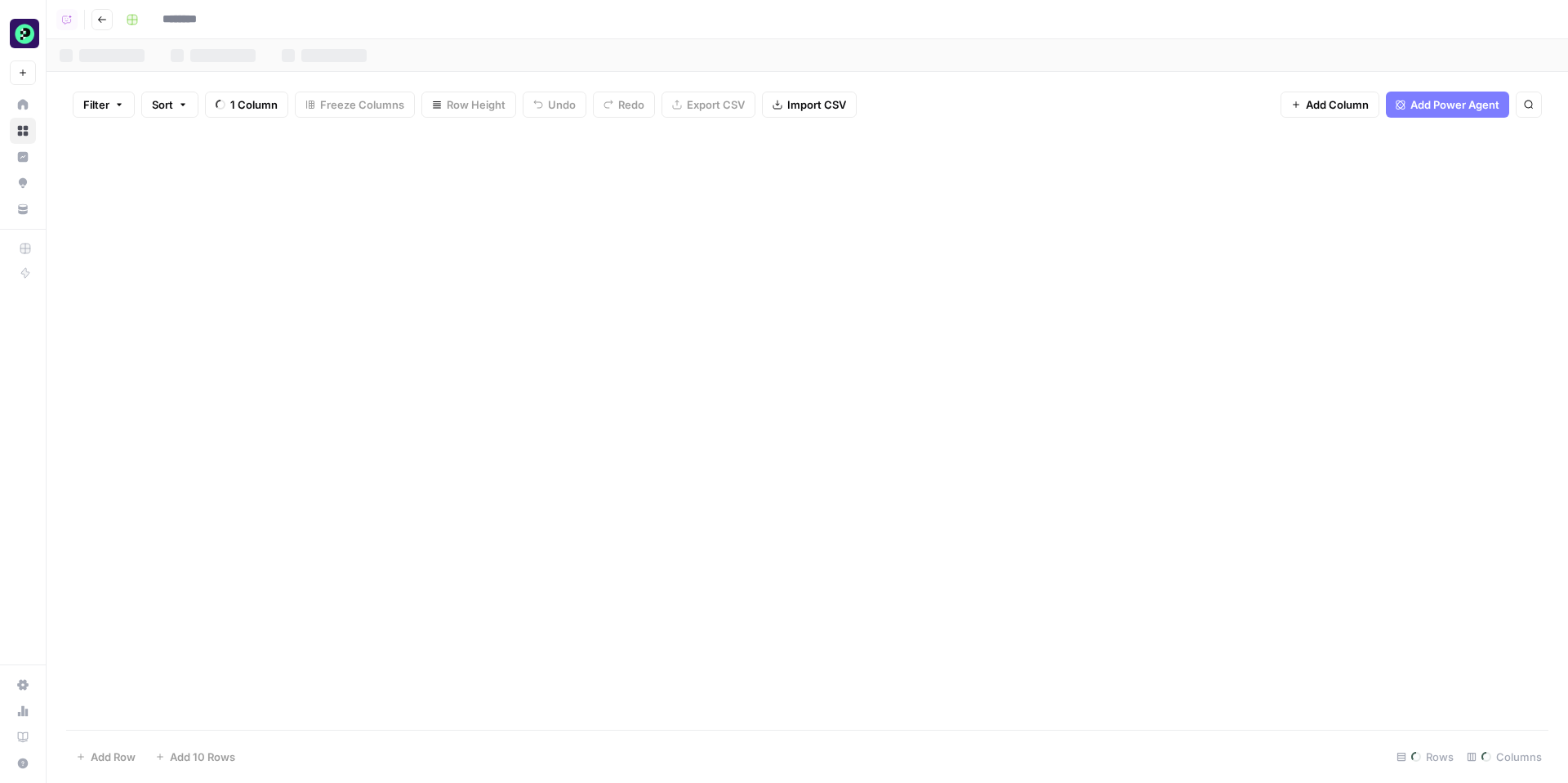
type input "**********"
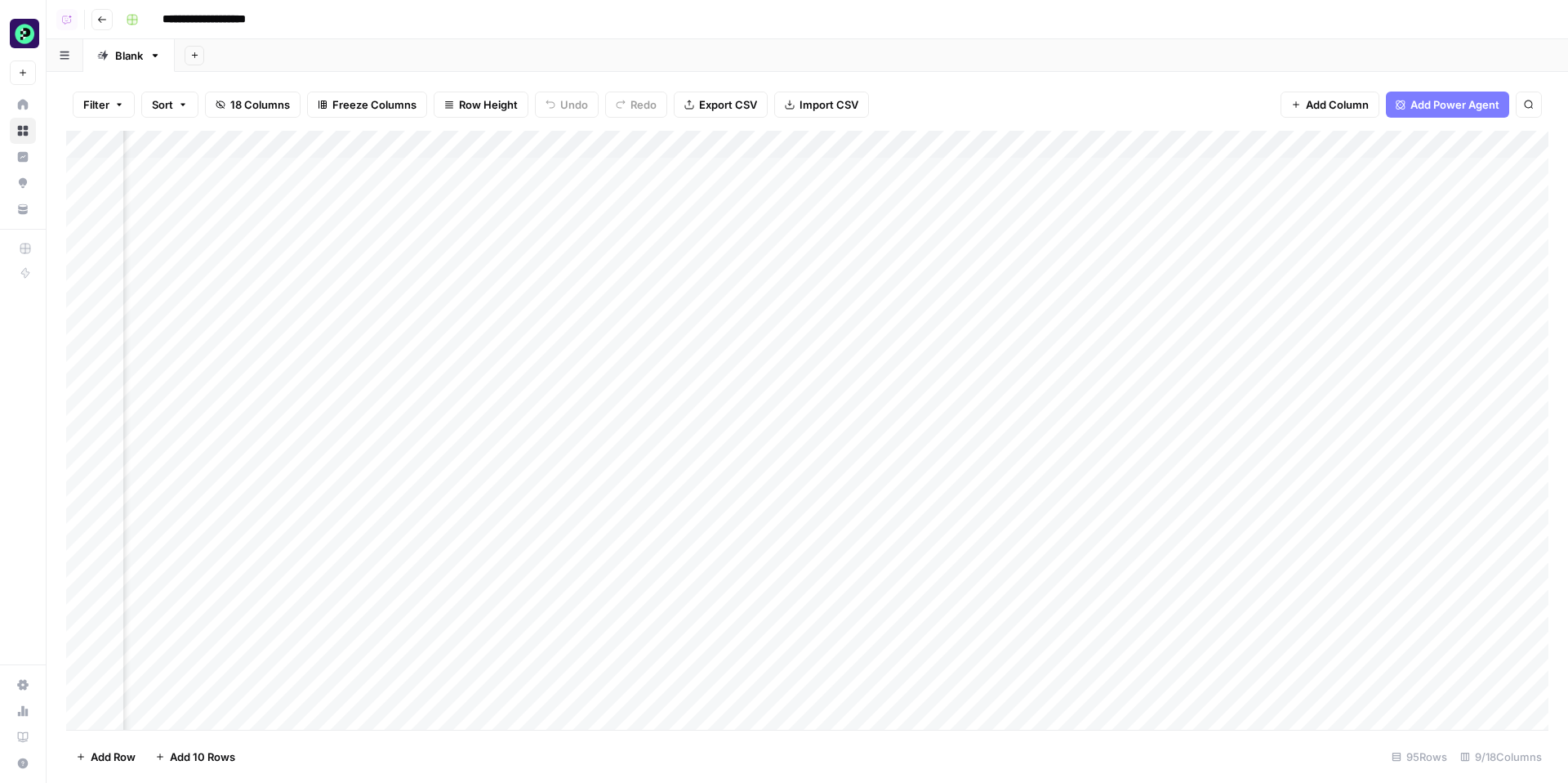
scroll to position [0, 290]
click at [719, 224] on div "Add Column" at bounding box center [807, 431] width 1482 height 599
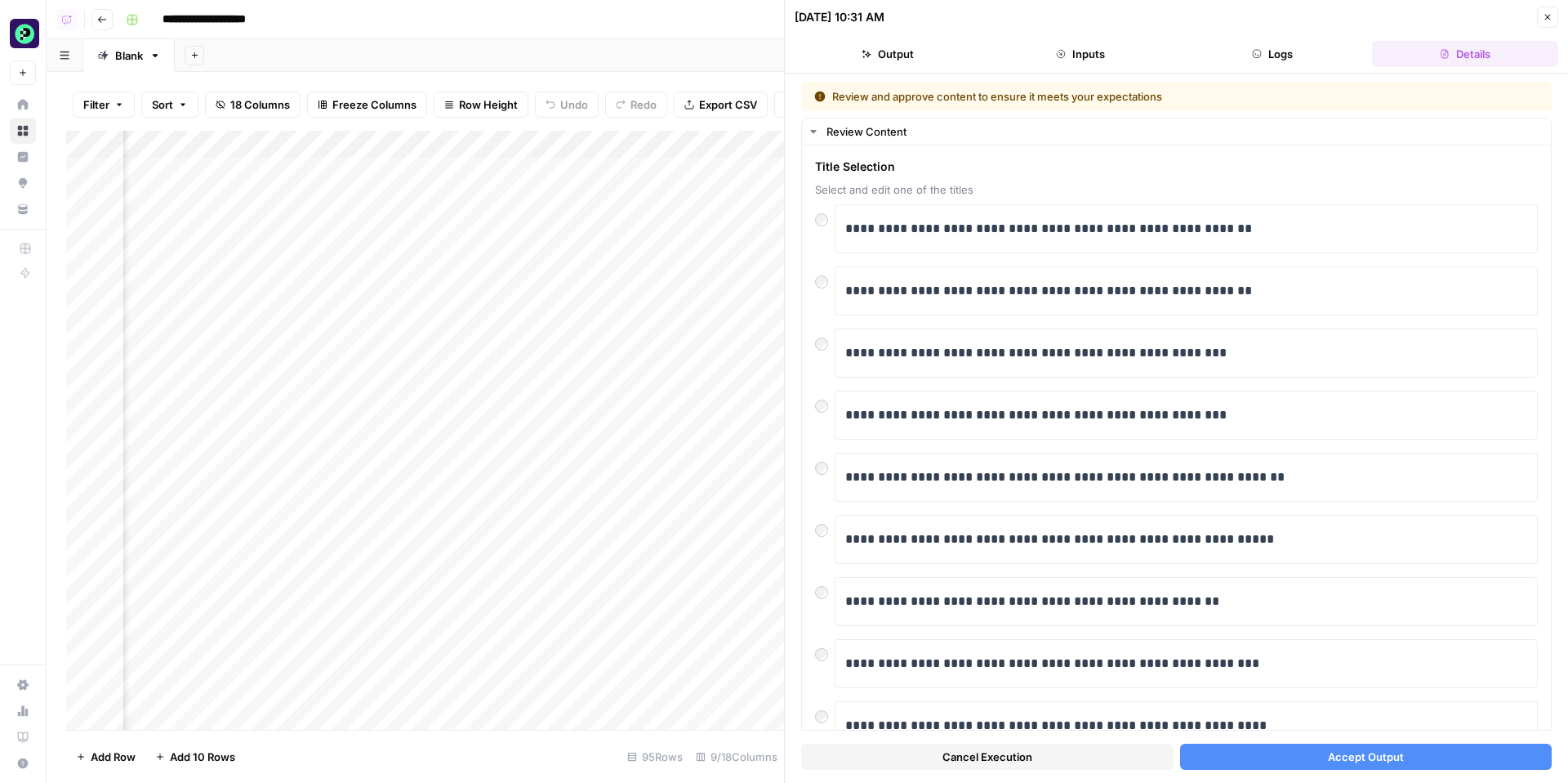
click at [1280, 759] on button "Accept Output" at bounding box center [1366, 757] width 372 height 26
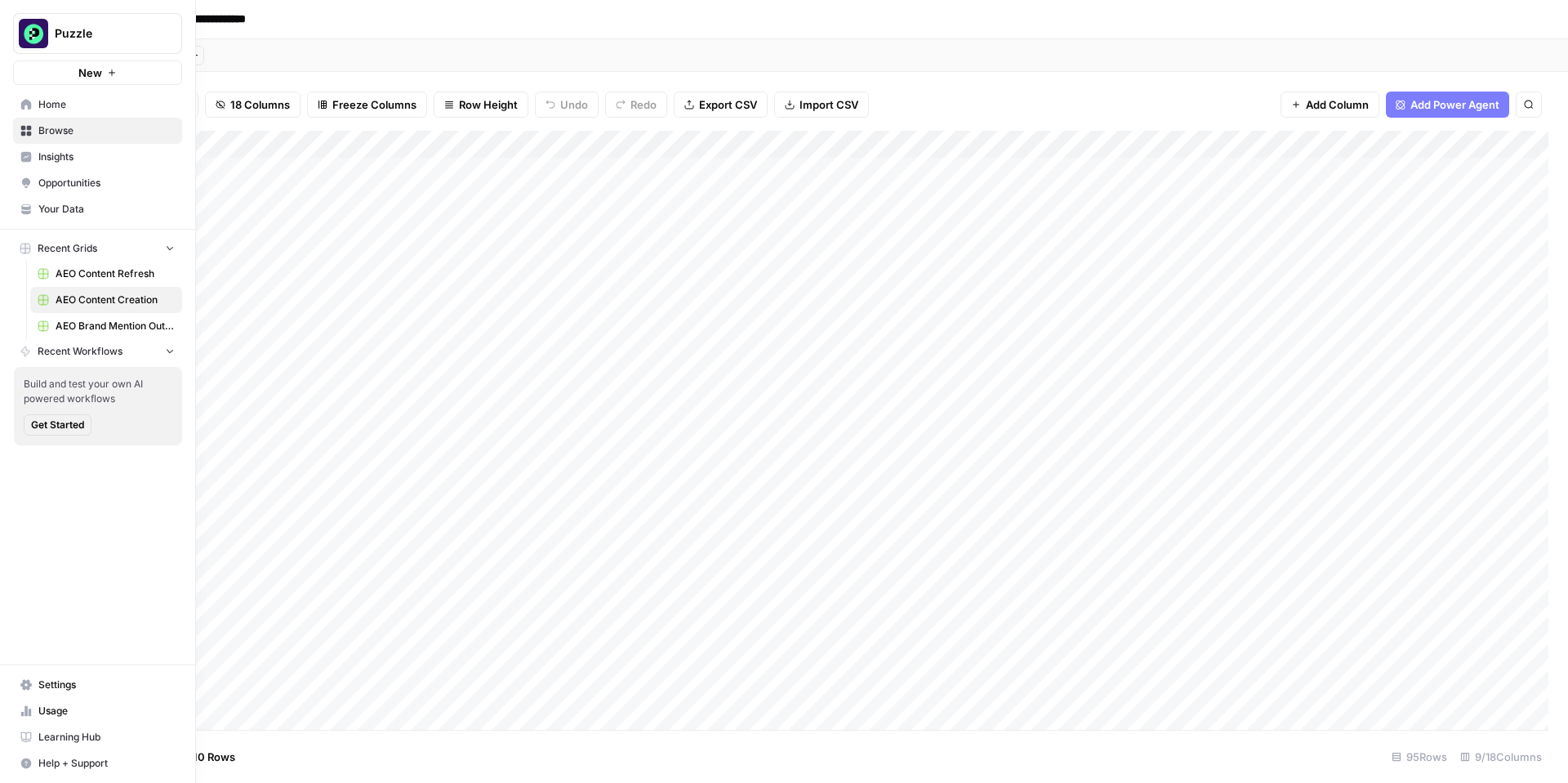
click at [32, 98] on link "Home" at bounding box center [98, 105] width 170 height 26
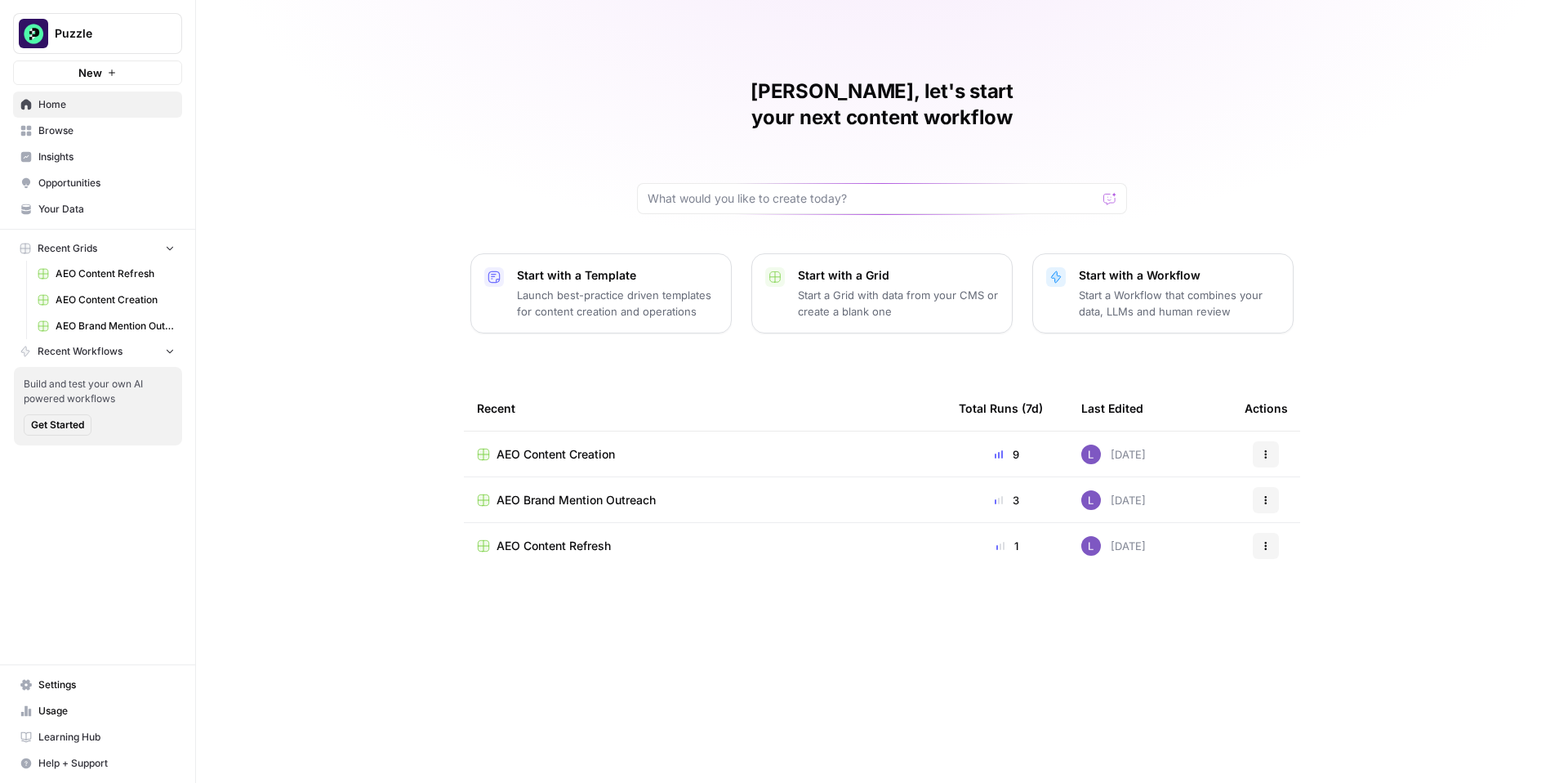
click at [91, 132] on span "Browse" at bounding box center [106, 131] width 137 height 15
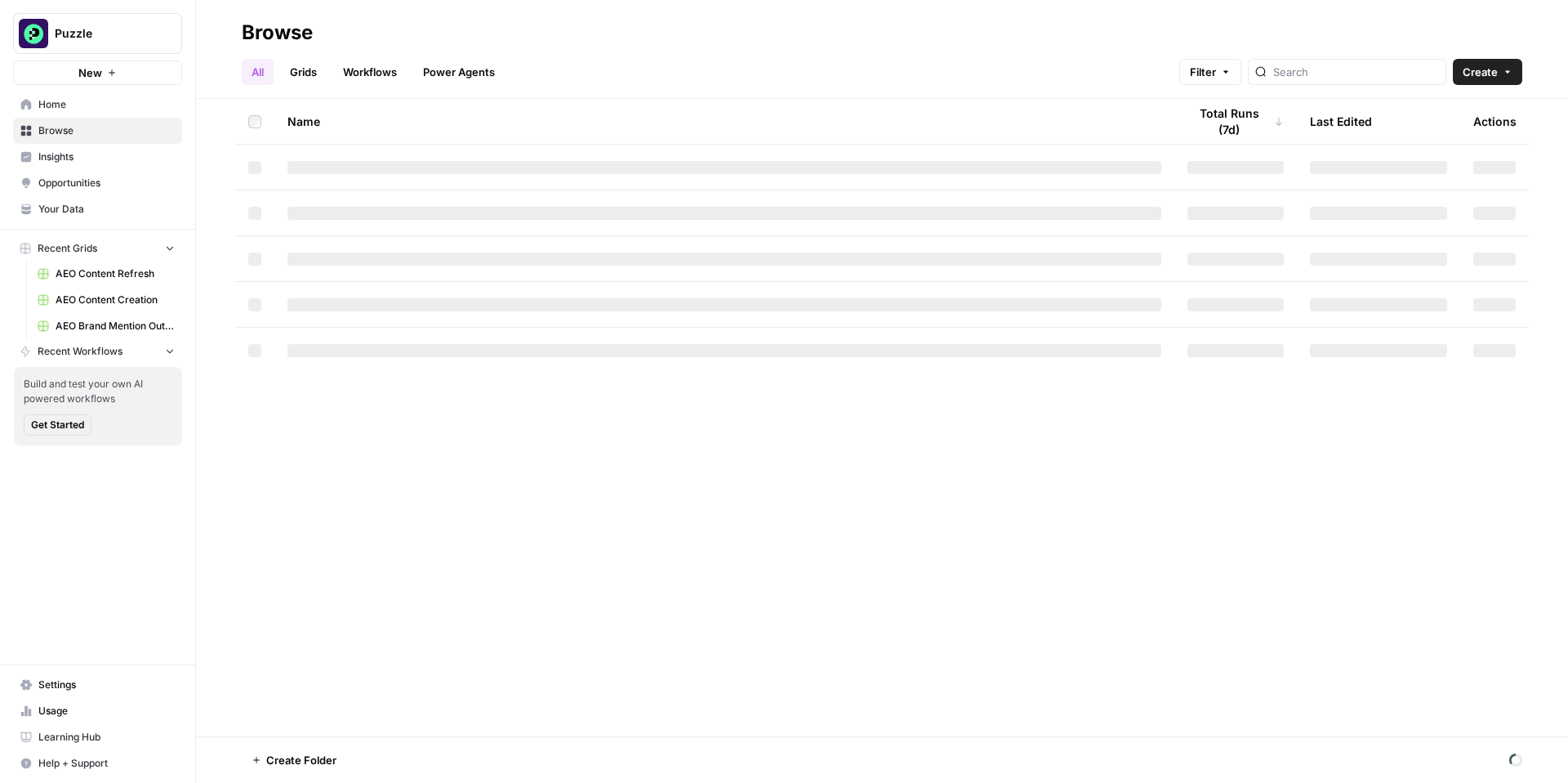
click at [320, 64] on link "Grids" at bounding box center [302, 72] width 46 height 26
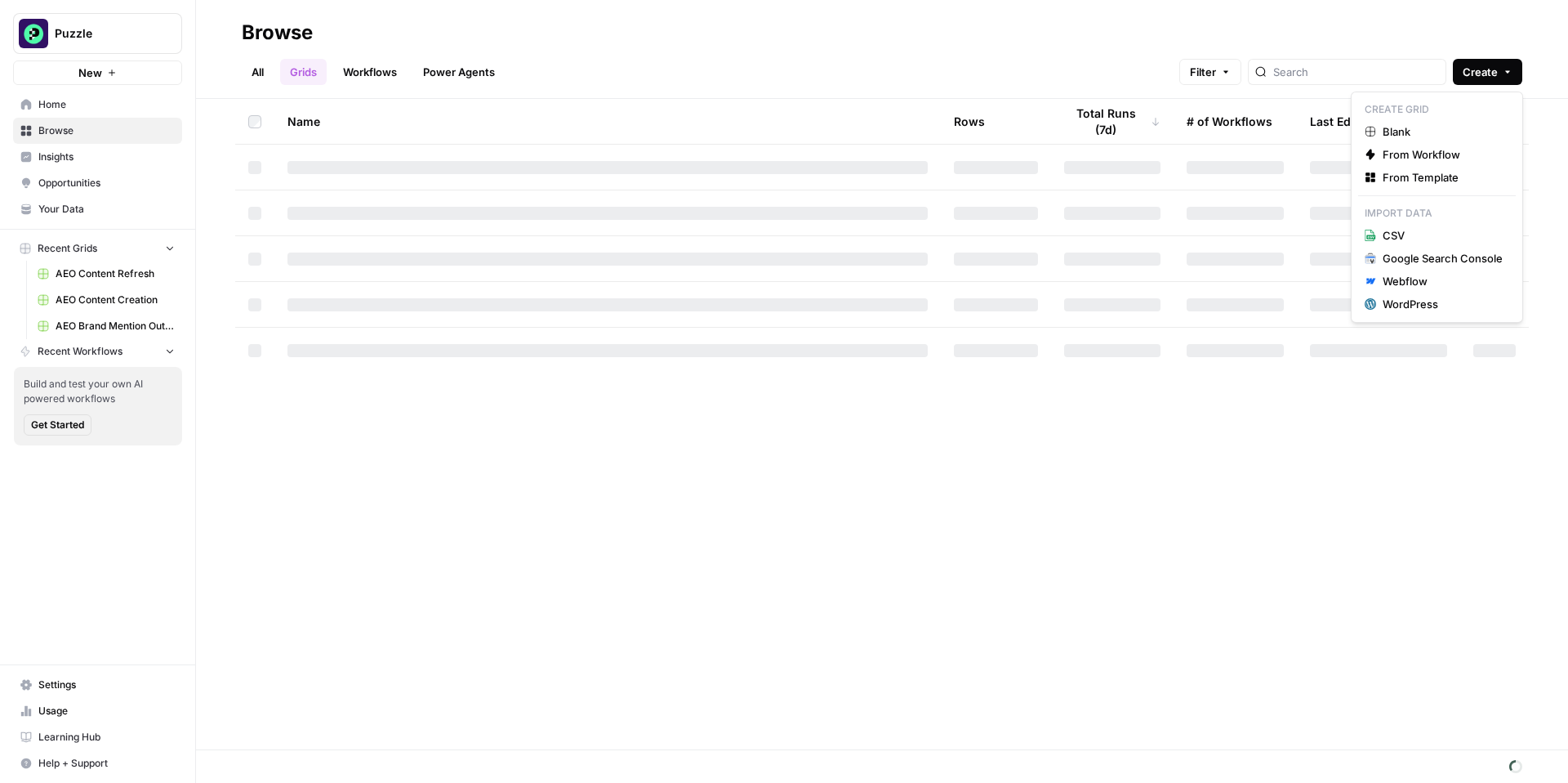
click at [1488, 76] on span "Create" at bounding box center [1479, 72] width 35 height 16
click at [1422, 136] on span "Blank" at bounding box center [1442, 131] width 120 height 16
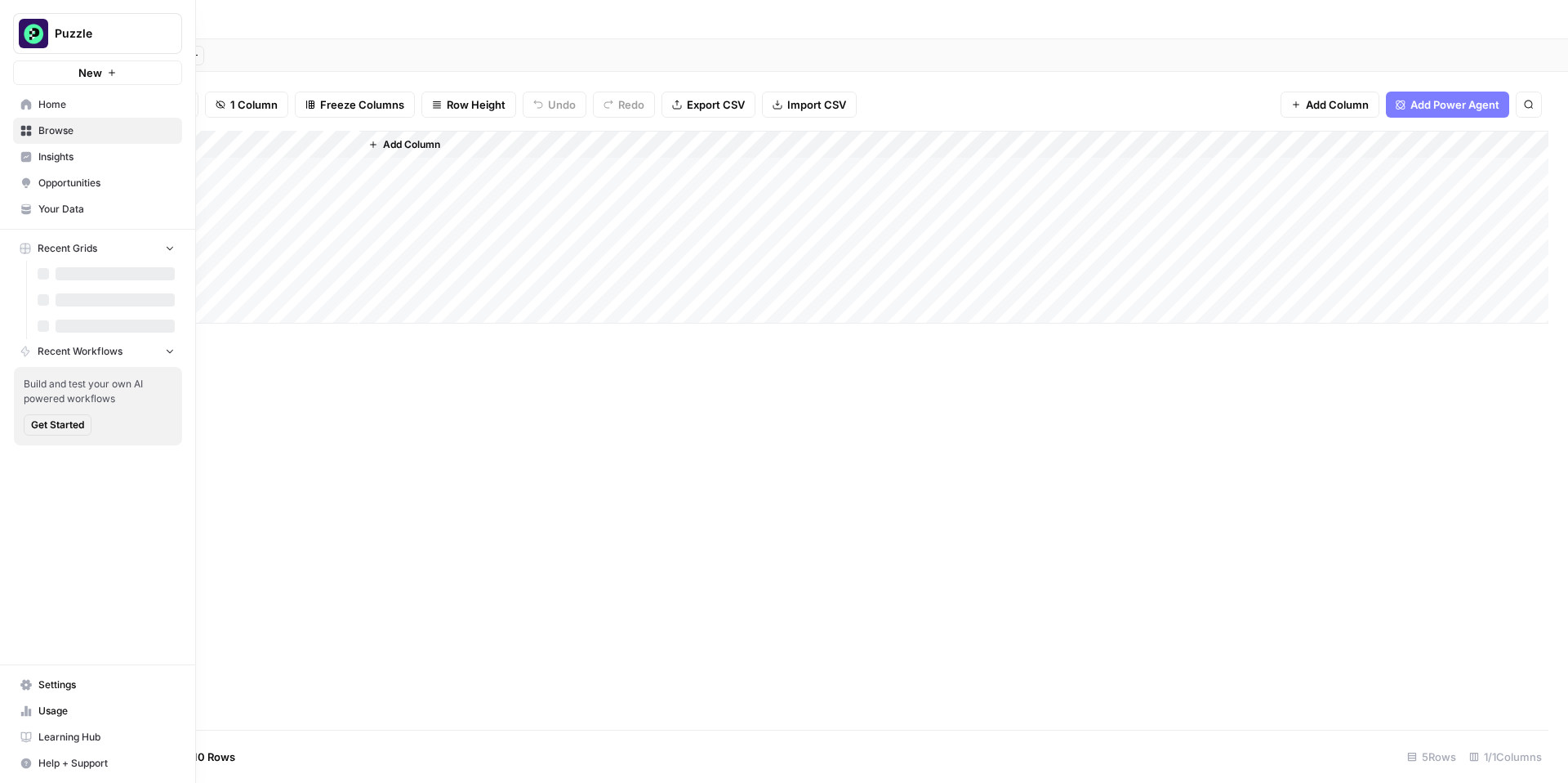
click at [44, 127] on span "Browse" at bounding box center [106, 131] width 137 height 15
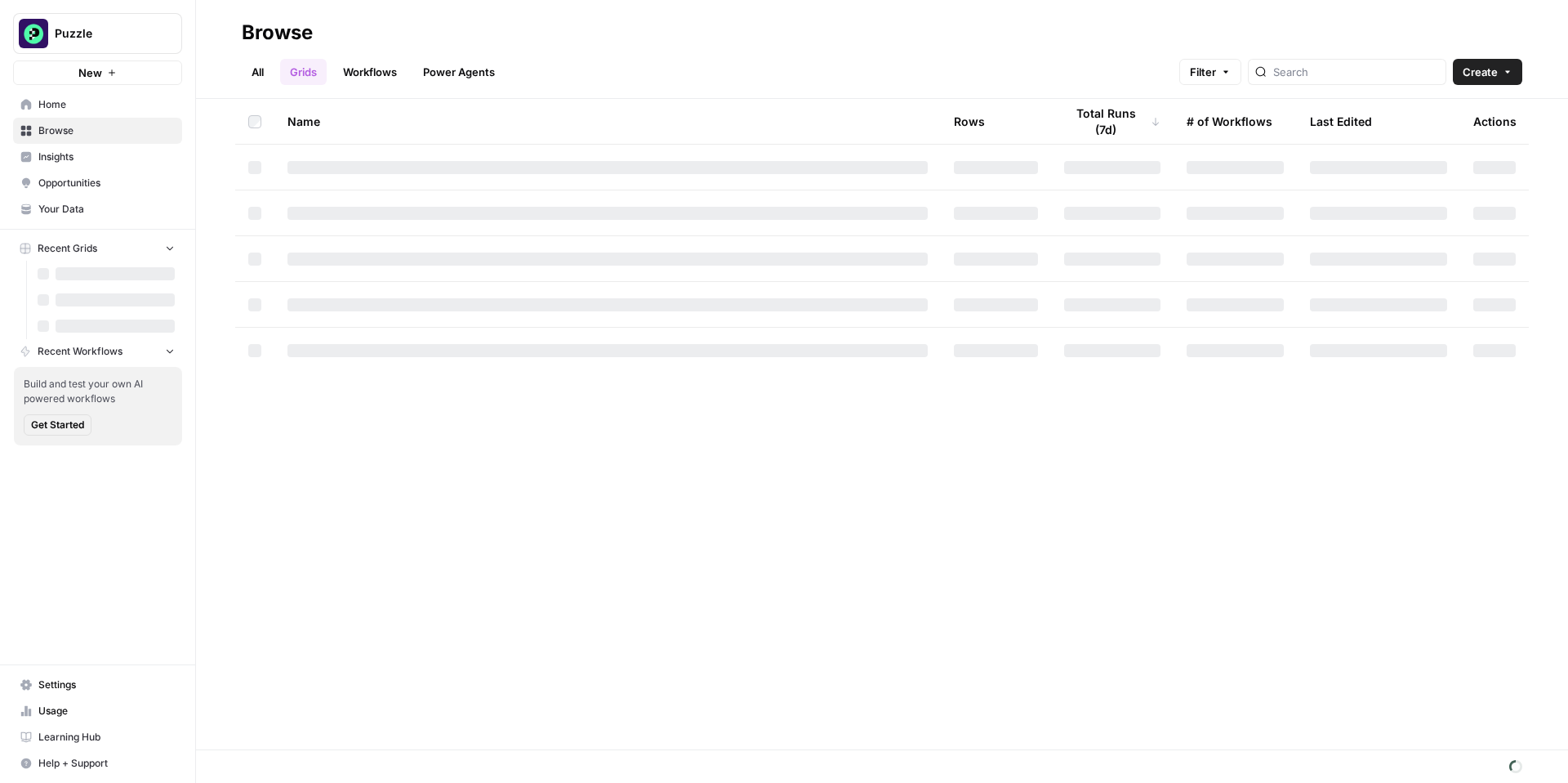
click at [1522, 76] on button "Create" at bounding box center [1488, 72] width 70 height 26
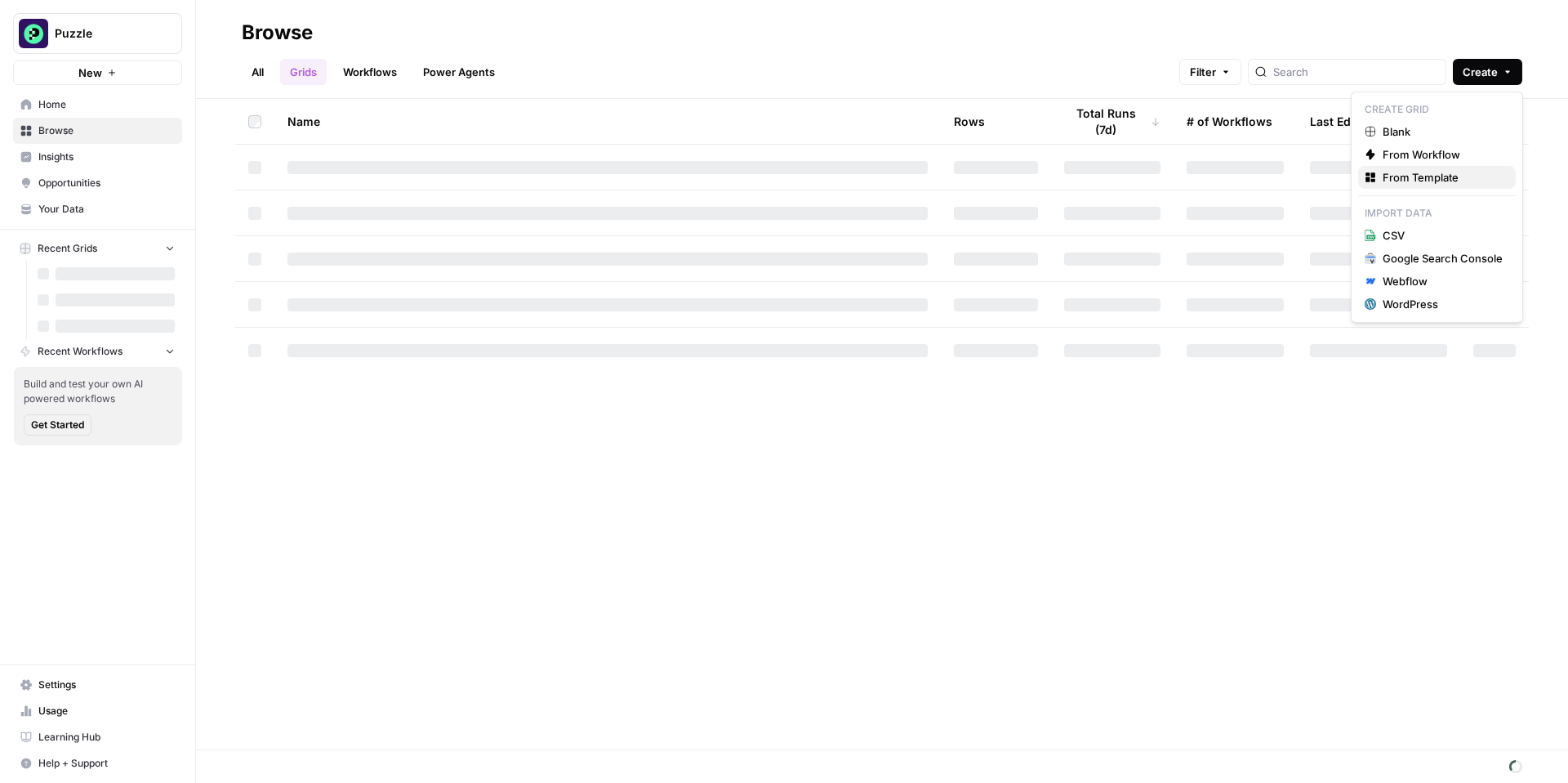
click at [1464, 172] on span "From Template" at bounding box center [1442, 177] width 120 height 16
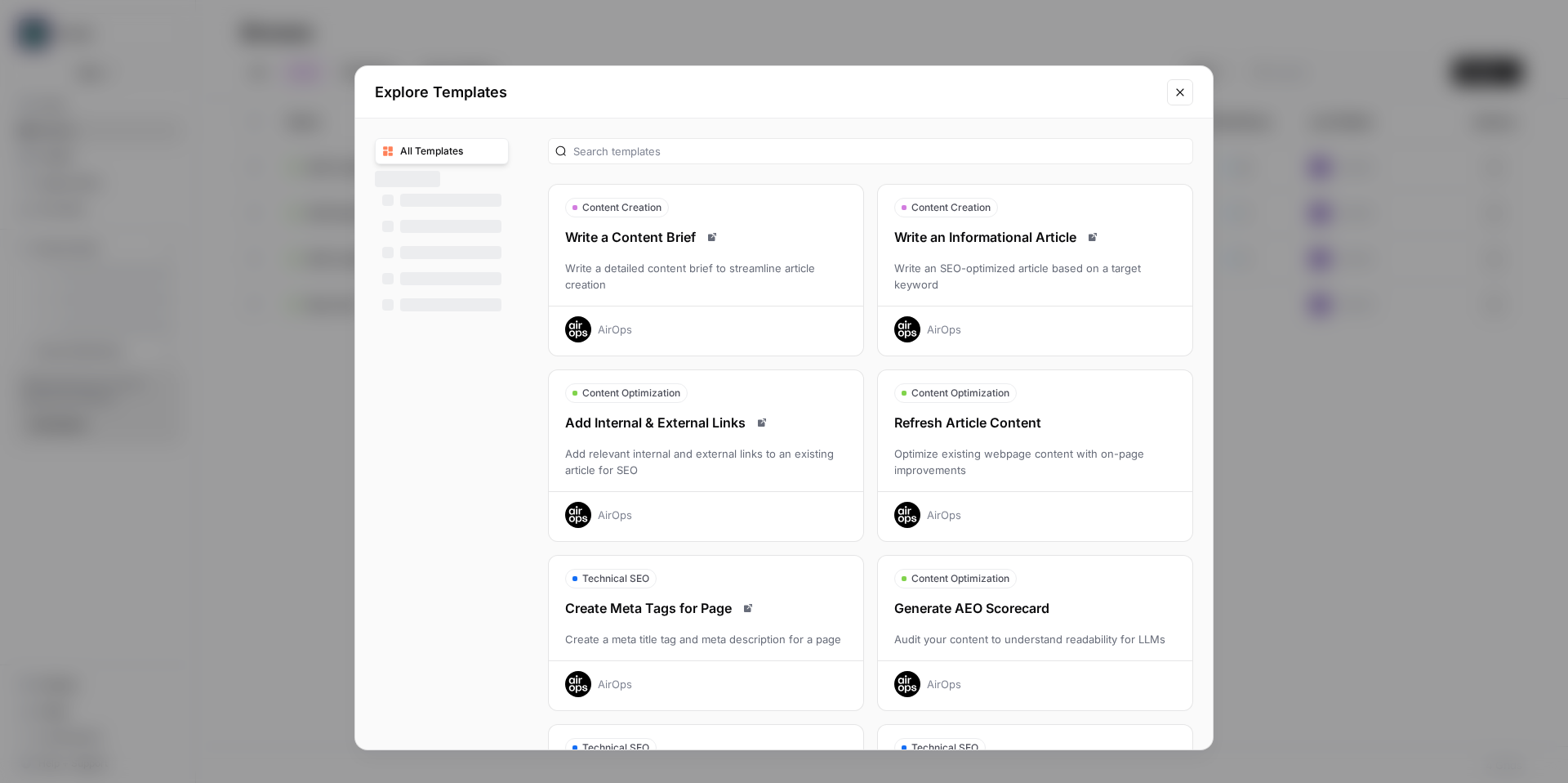
click at [1055, 253] on div "Write an Informational Article Write an SEO-optimized article based on a target…" at bounding box center [1035, 285] width 315 height 115
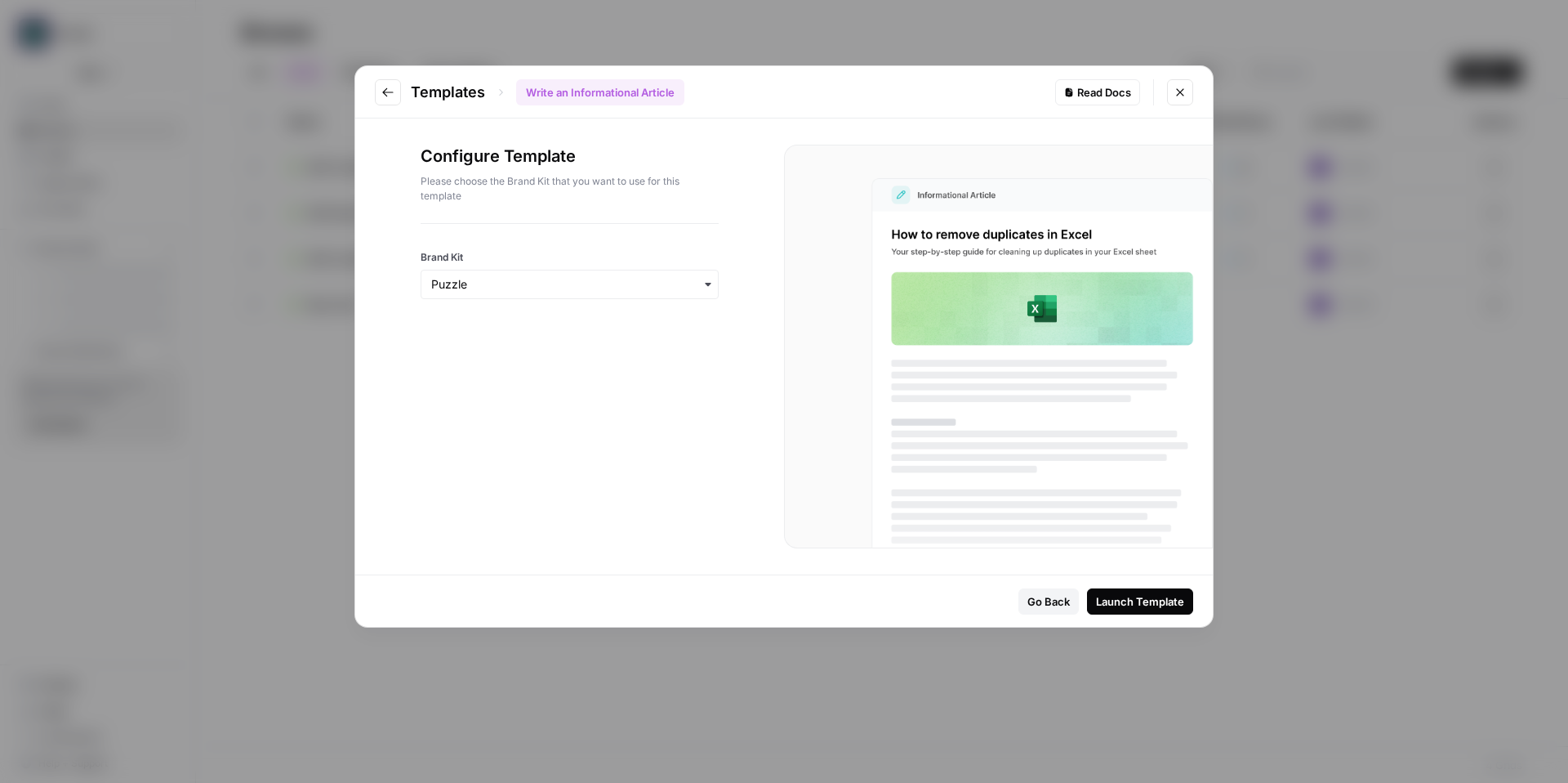
click at [1116, 595] on div "Launch Template" at bounding box center [1140, 601] width 89 height 16
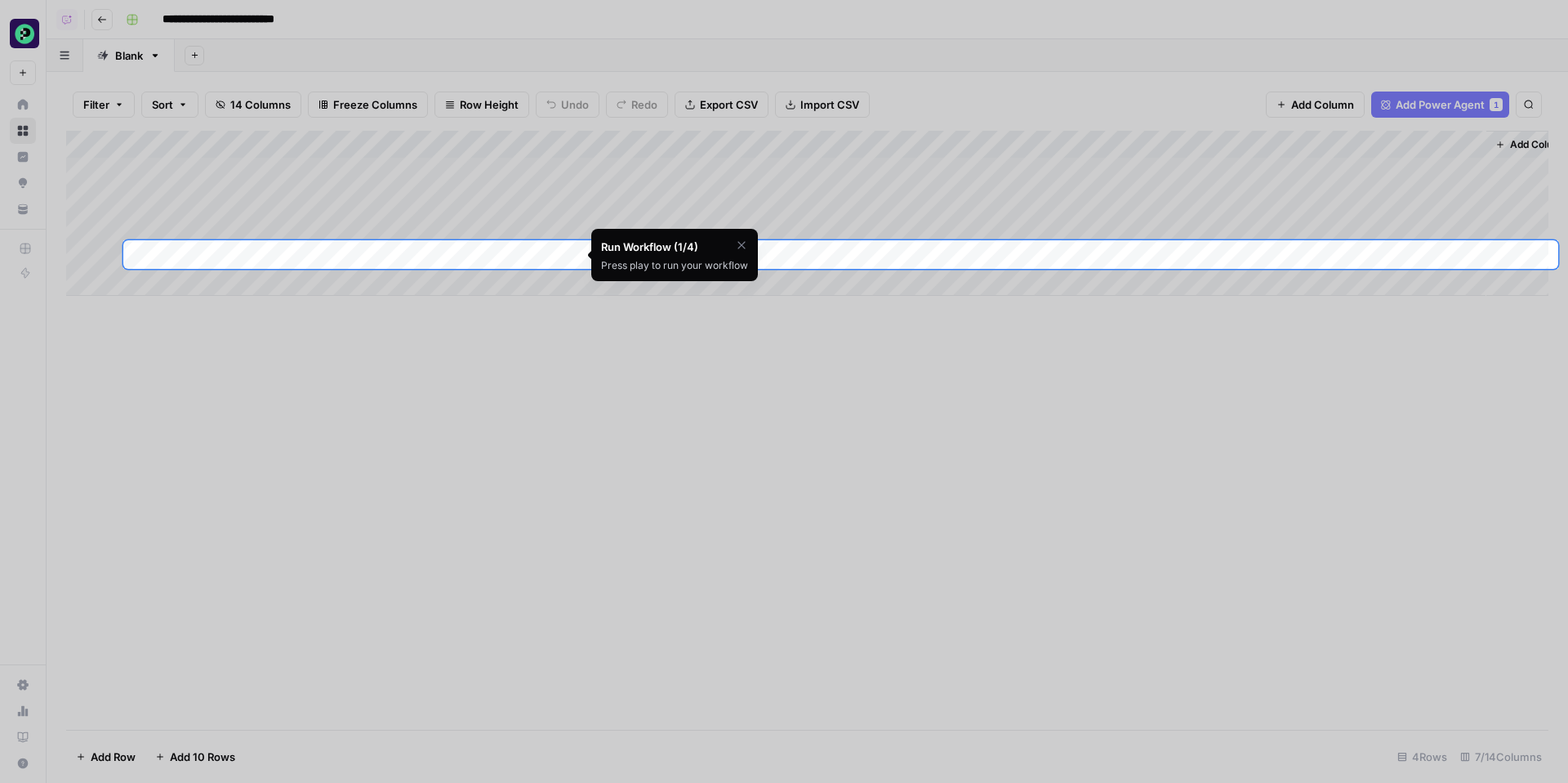
click at [745, 242] on icon "button" at bounding box center [742, 245] width 13 height 13
click at [697, 288] on span "Skip Tutorial" at bounding box center [699, 286] width 52 height 13
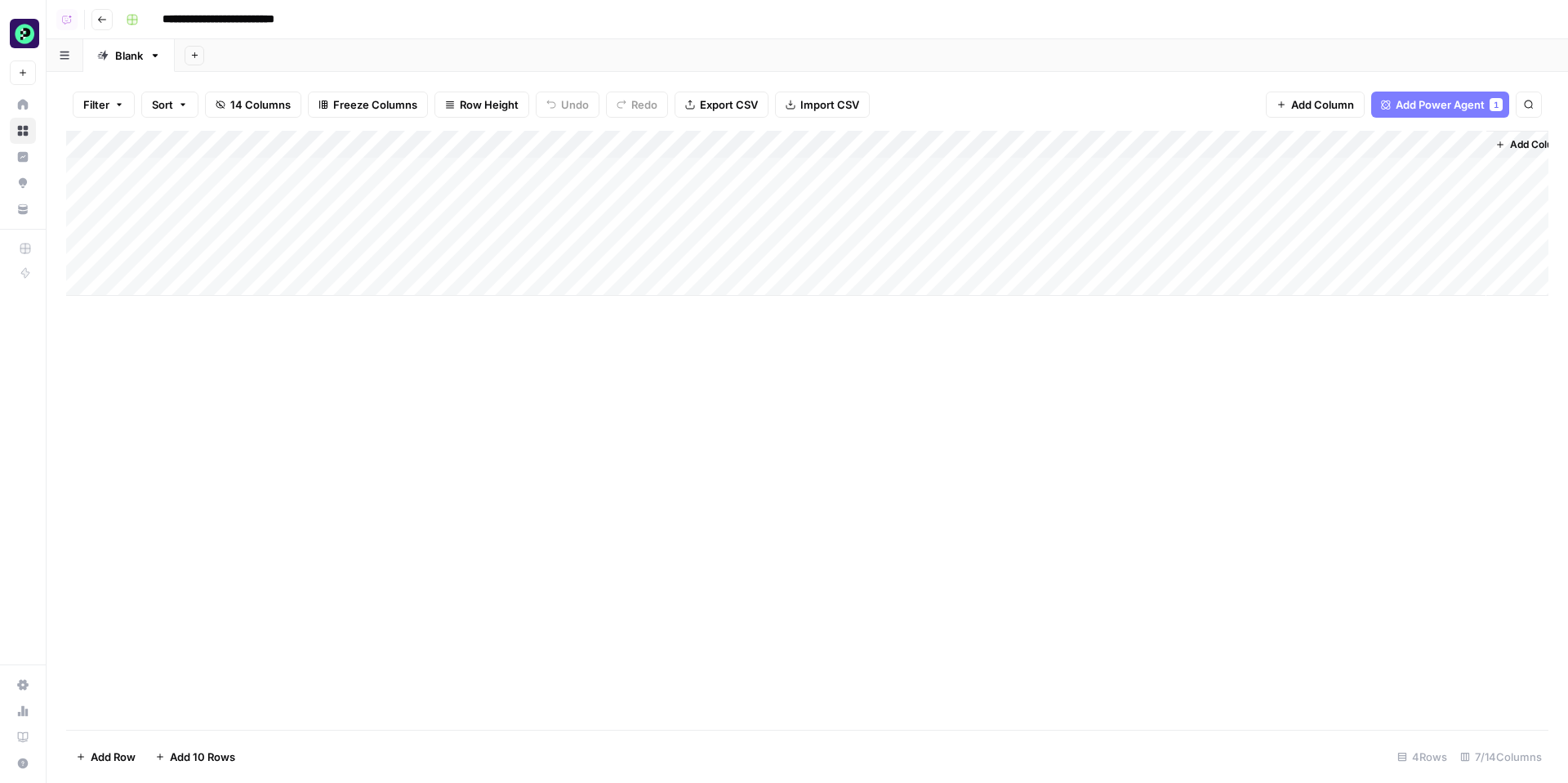
click at [237, 203] on div "Add Column" at bounding box center [807, 213] width 1482 height 165
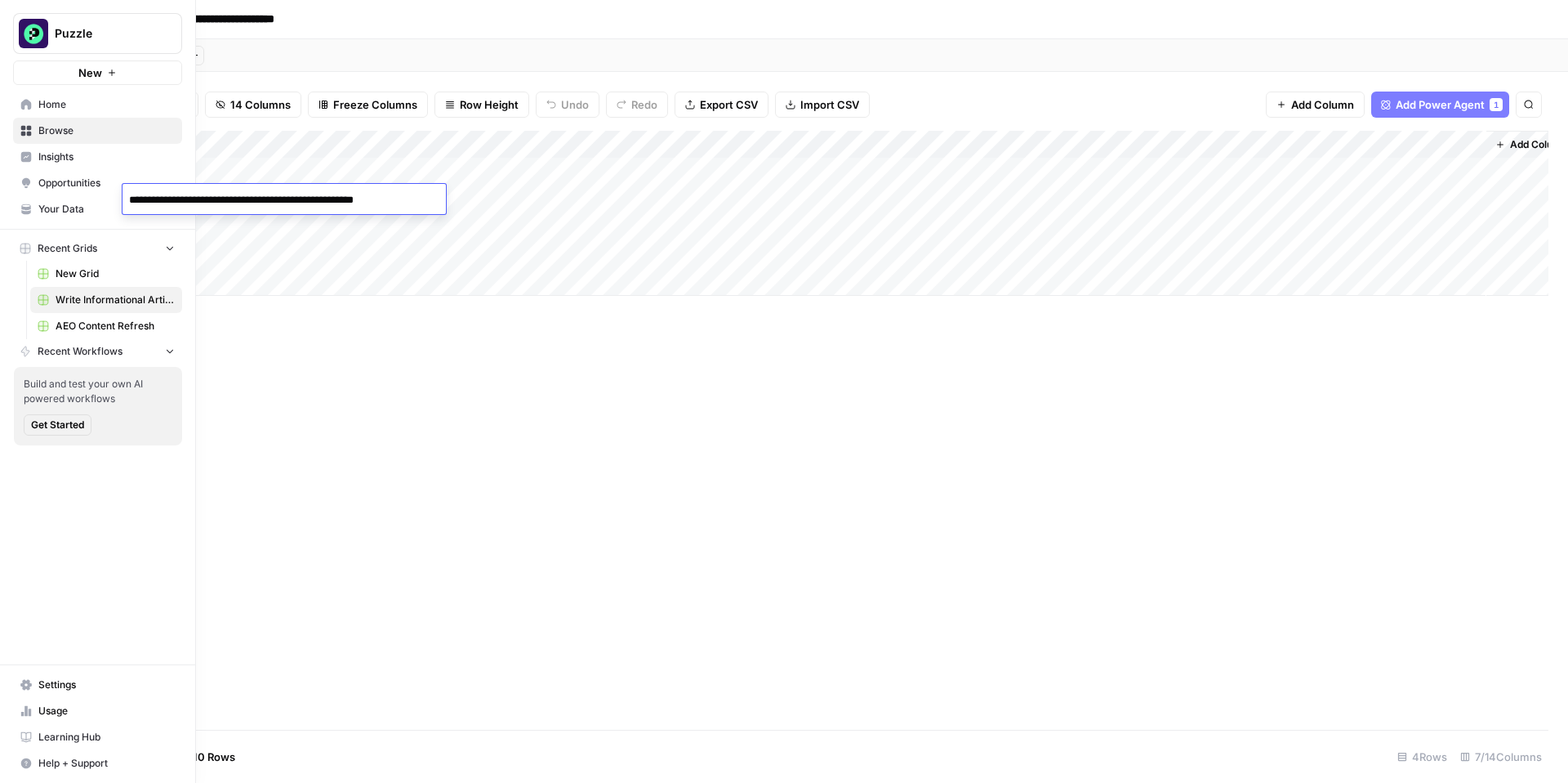
click at [101, 132] on span "Browse" at bounding box center [106, 131] width 137 height 15
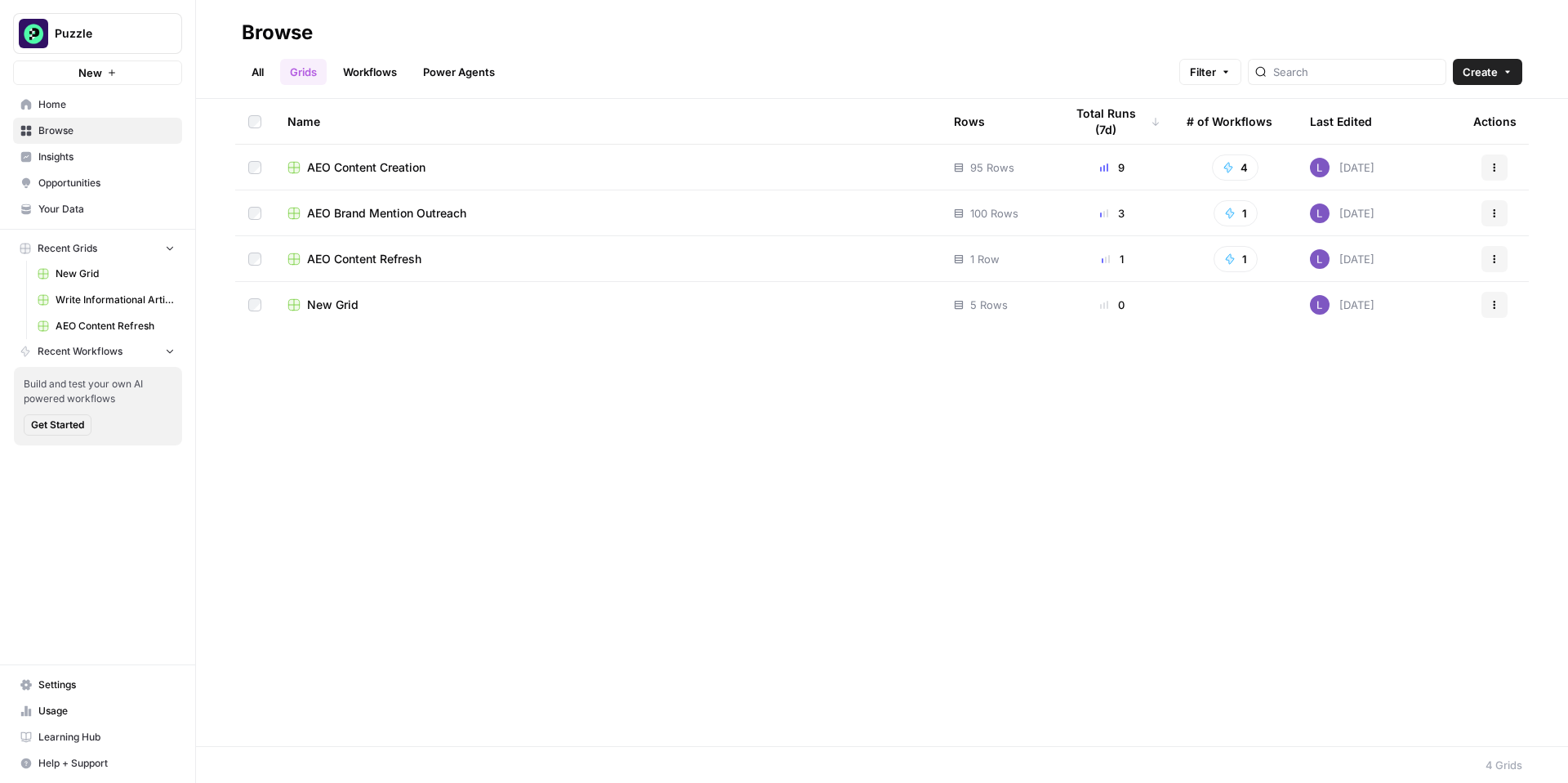
click at [385, 255] on span "AEO Content Refresh" at bounding box center [364, 258] width 114 height 16
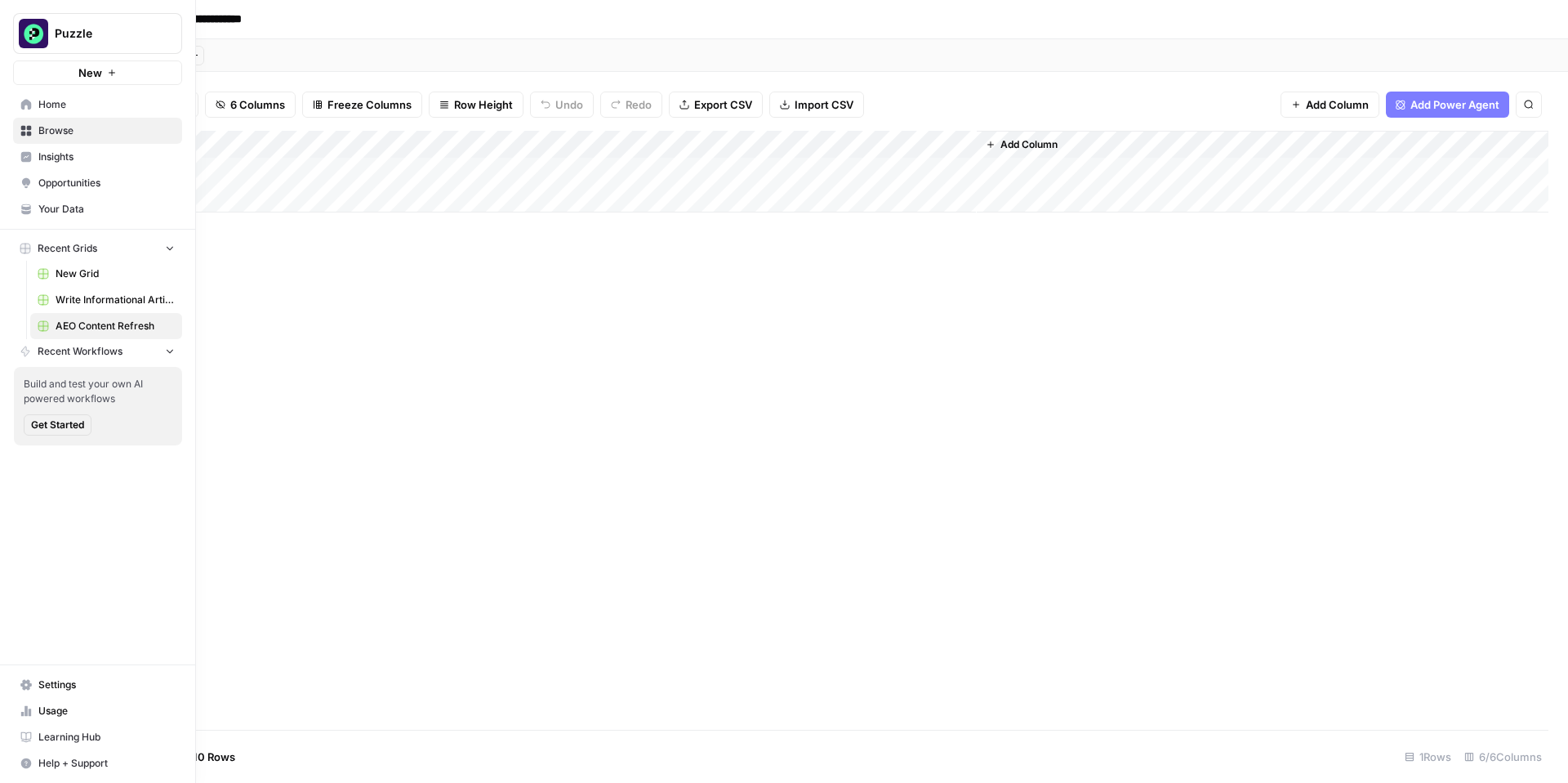
click at [17, 104] on link "Home" at bounding box center [98, 105] width 170 height 26
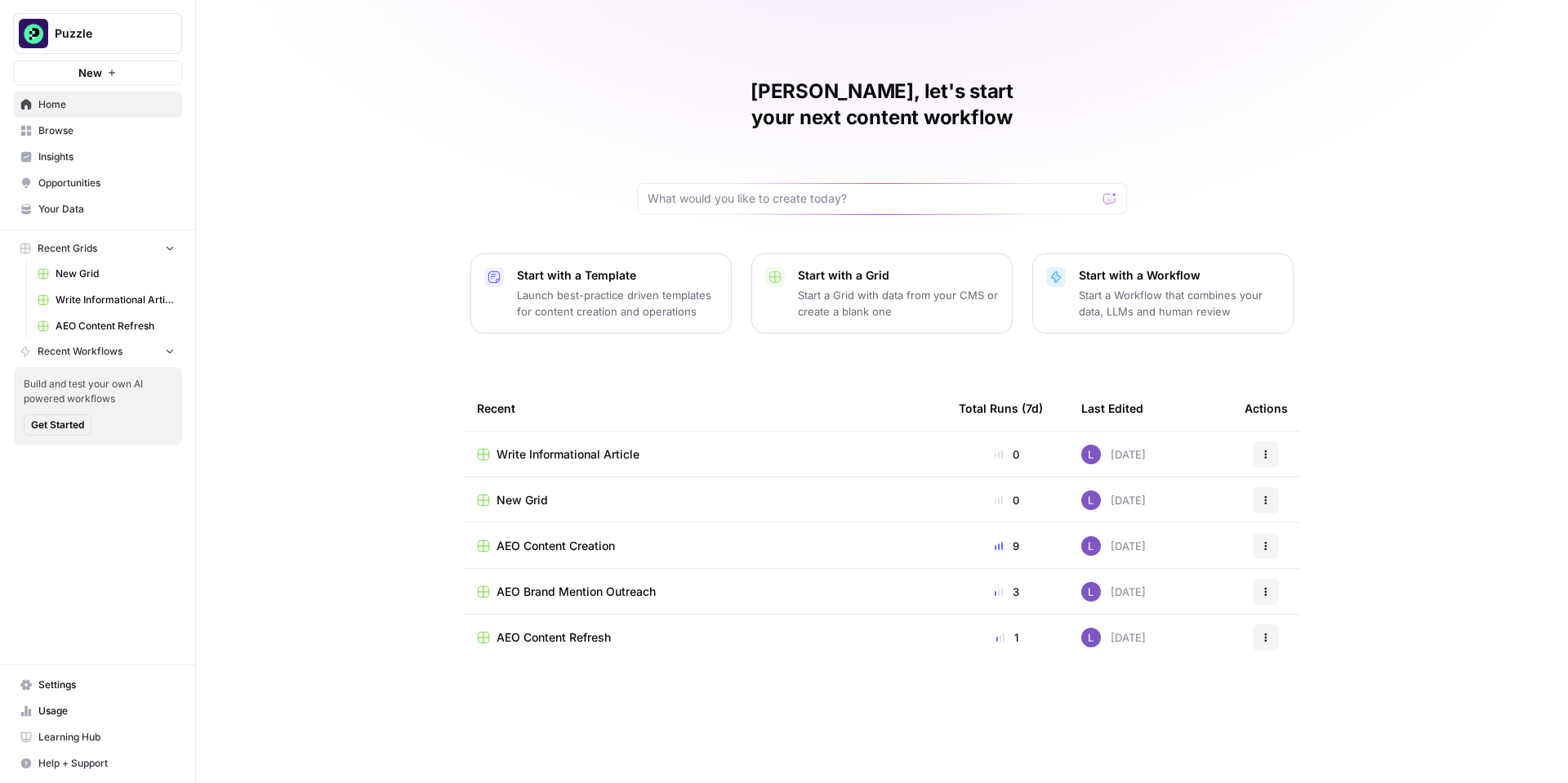
click at [81, 123] on span "Browse" at bounding box center [106, 131] width 137 height 15
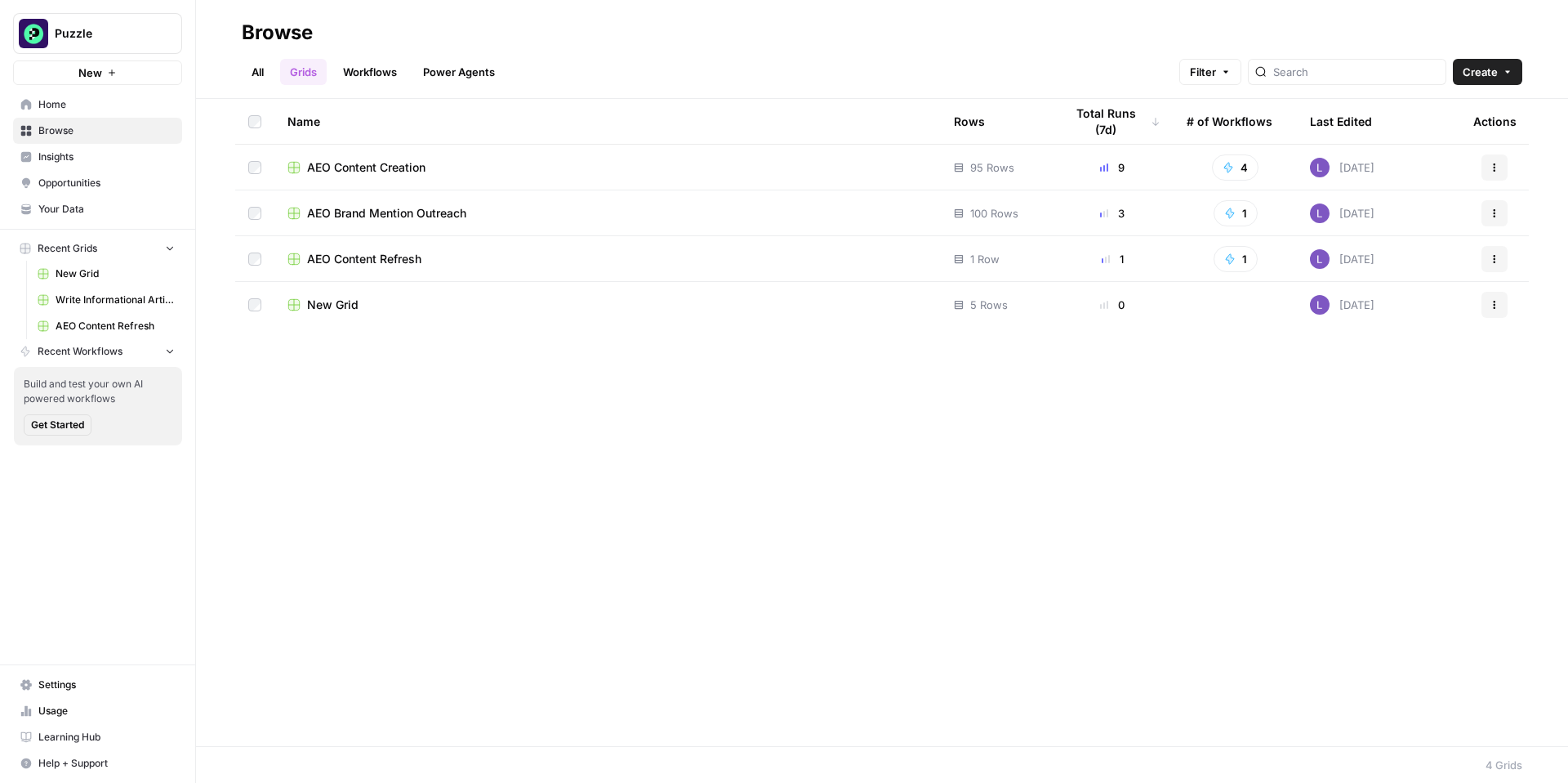
click at [388, 170] on span "AEO Content Creation" at bounding box center [366, 167] width 119 height 16
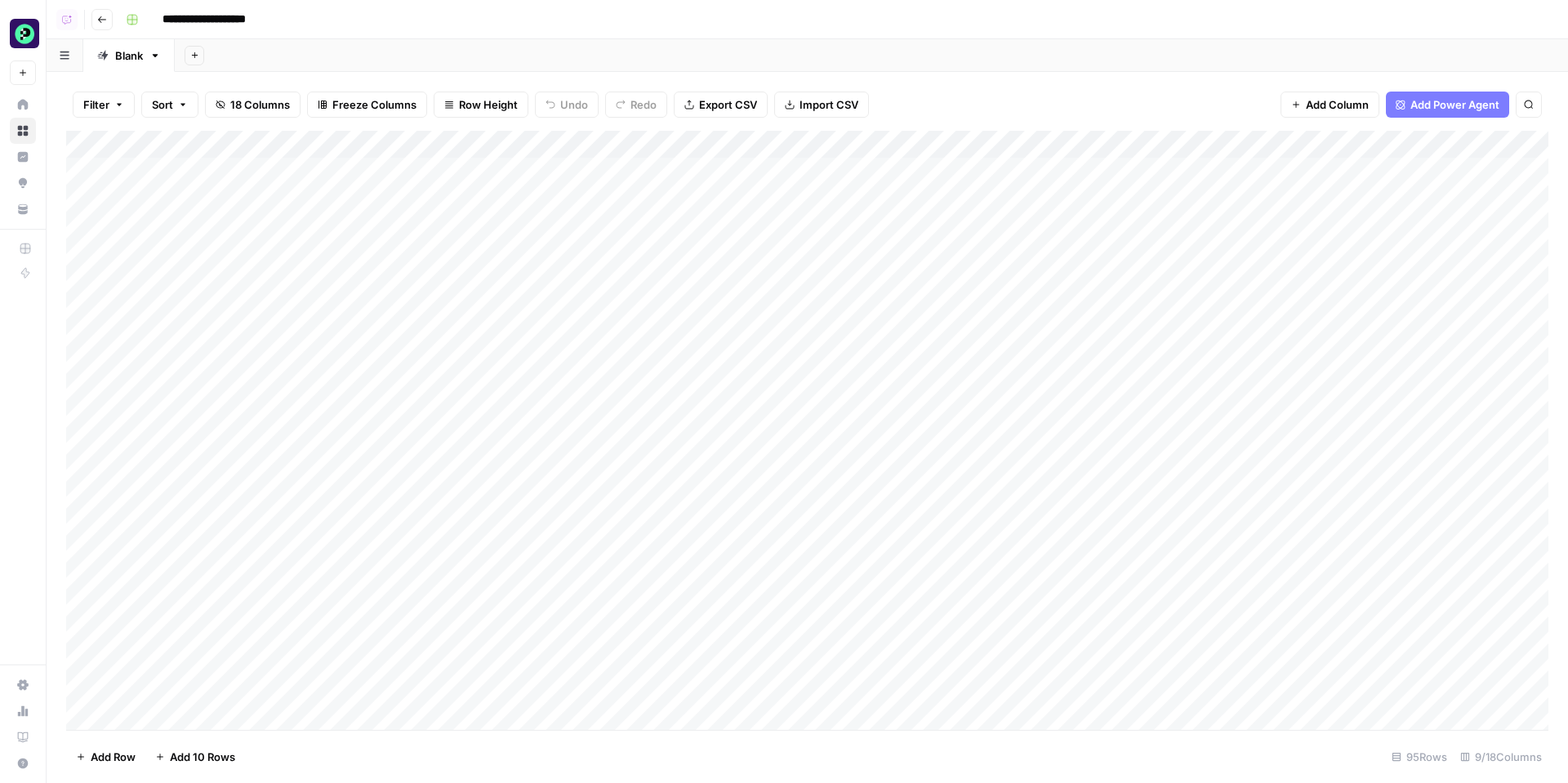
click at [253, 275] on div "Add Column" at bounding box center [807, 431] width 1482 height 599
click at [253, 275] on textarea "**********" at bounding box center [333, 284] width 423 height 23
click at [152, 286] on textarea "**********" at bounding box center [333, 284] width 423 height 23
click at [334, 284] on textarea "**********" at bounding box center [333, 284] width 423 height 23
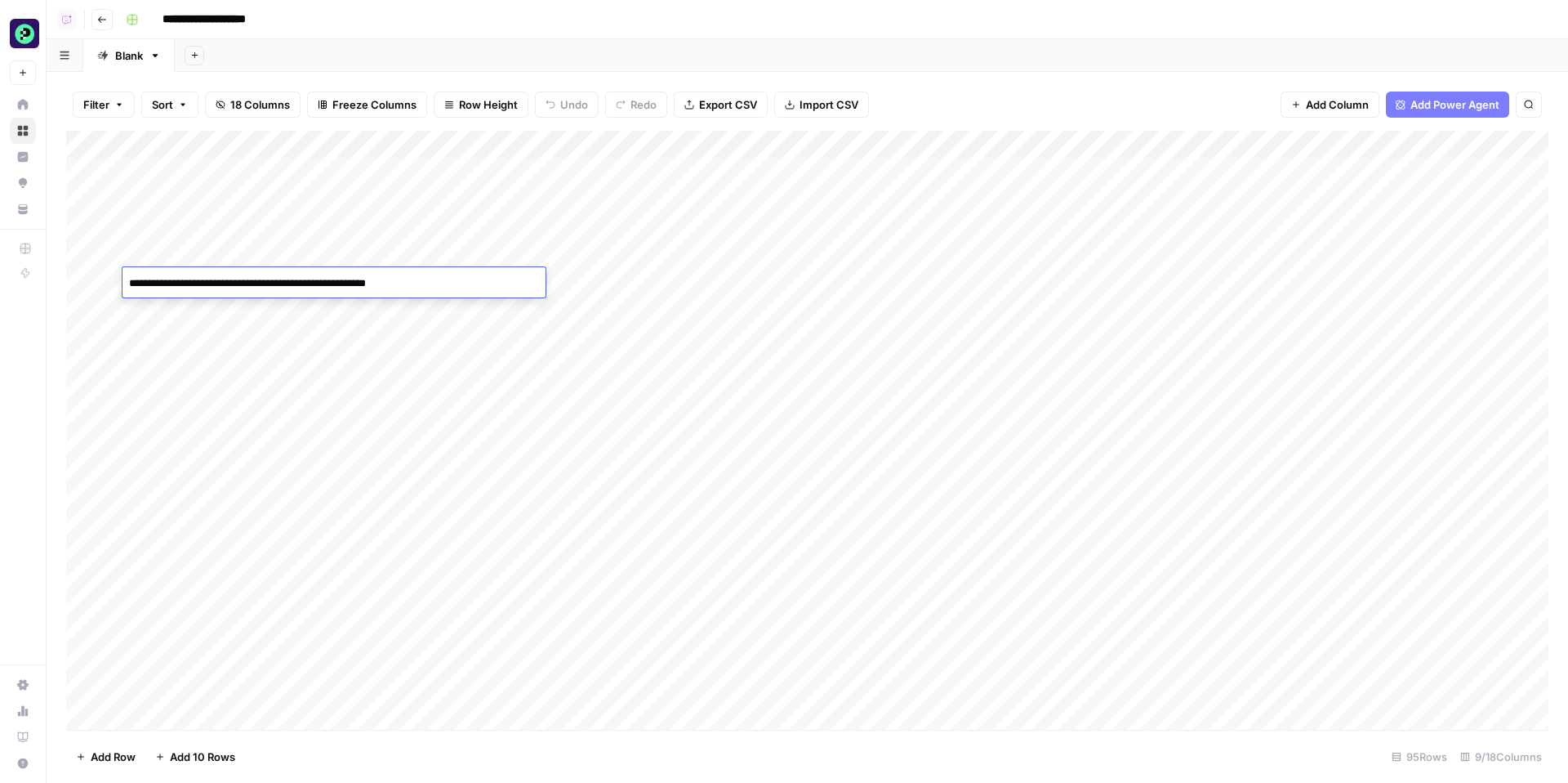
click at [452, 288] on textarea "**********" at bounding box center [333, 284] width 423 height 23
type textarea "**********"
click at [686, 260] on div "Add Column" at bounding box center [807, 431] width 1482 height 599
click at [683, 281] on div "Add Column" at bounding box center [807, 431] width 1482 height 599
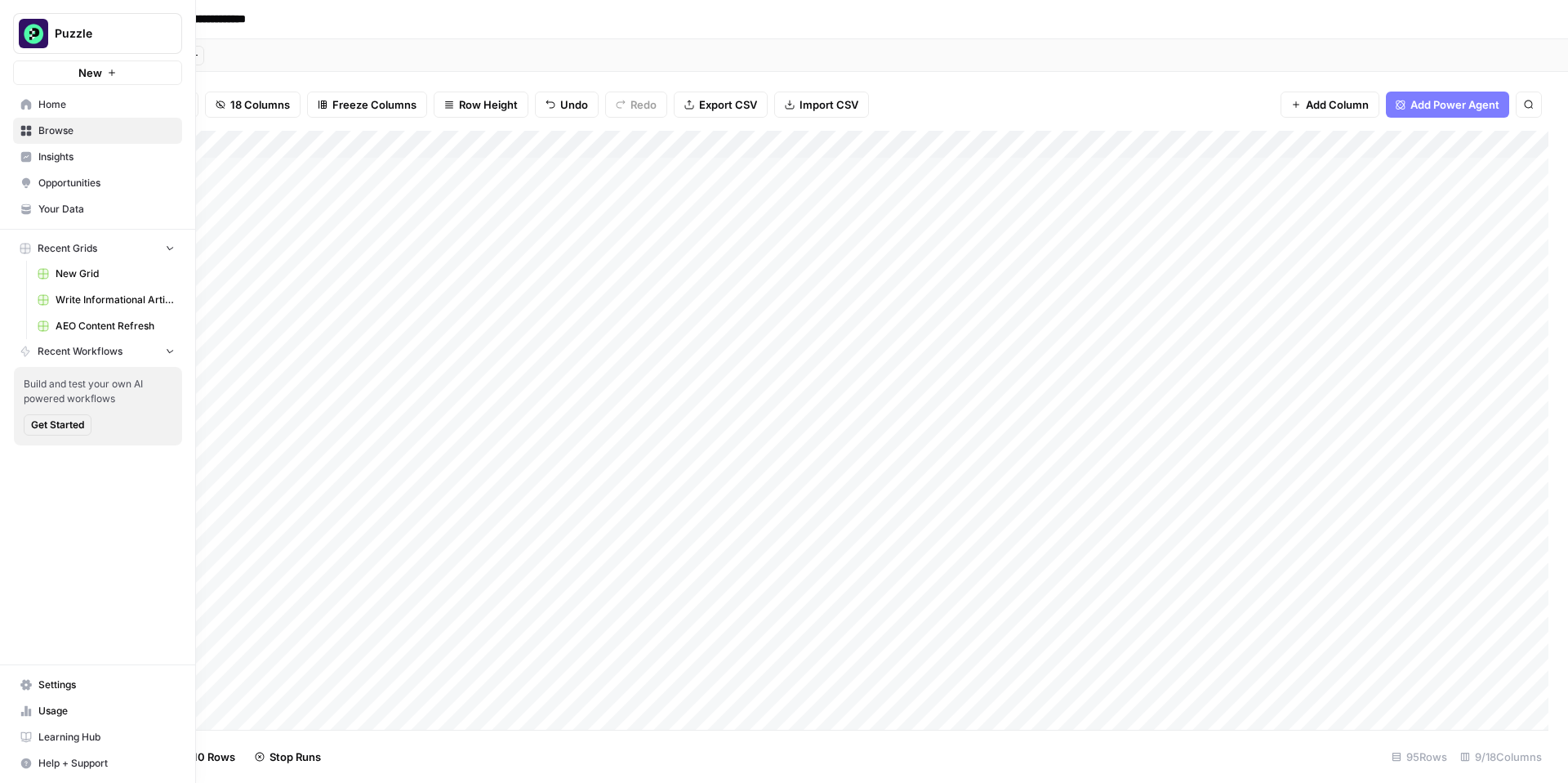
click at [34, 125] on link "Browse" at bounding box center [98, 131] width 170 height 26
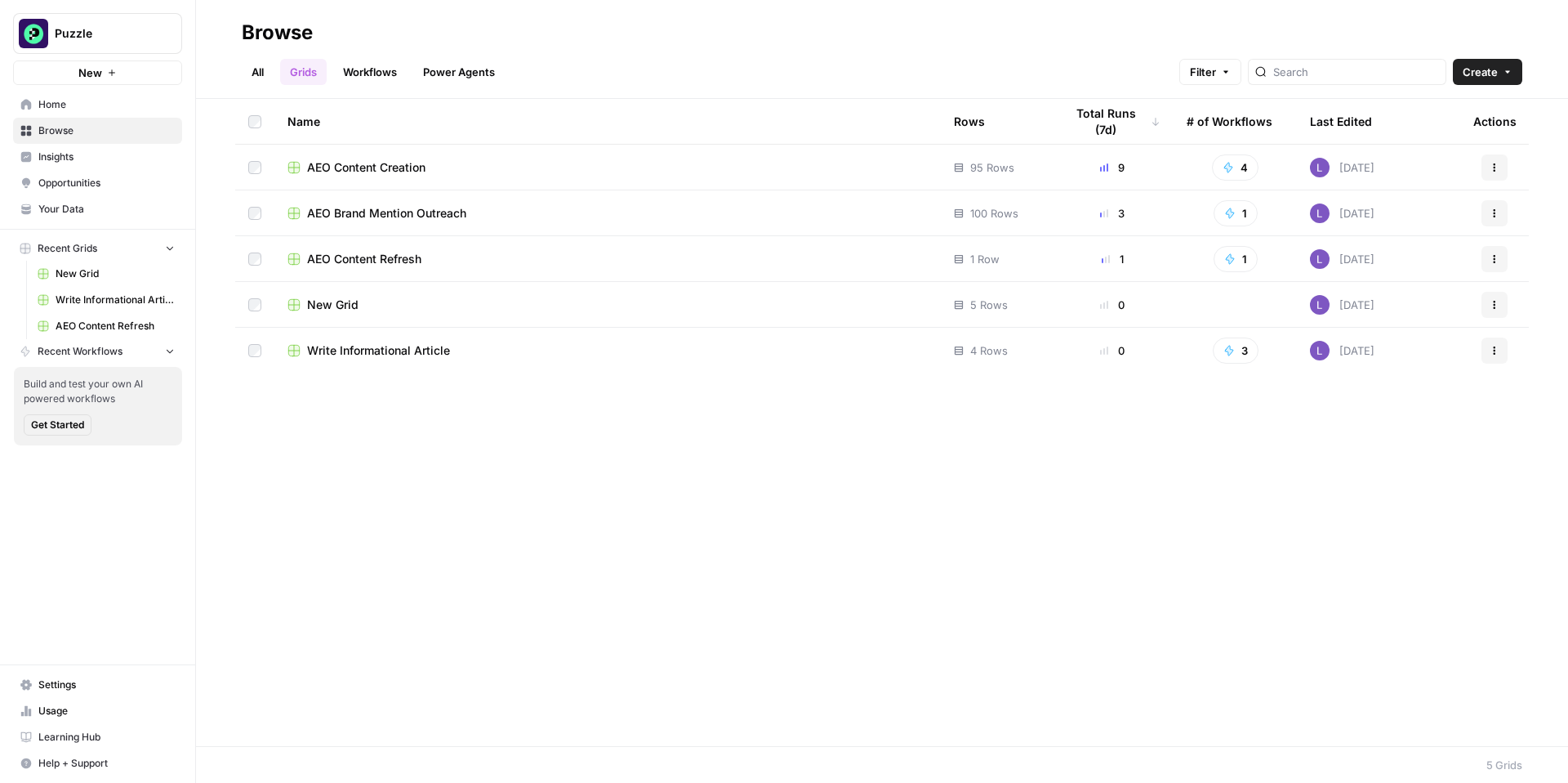
click at [372, 354] on span "Write Informational Article" at bounding box center [379, 350] width 143 height 16
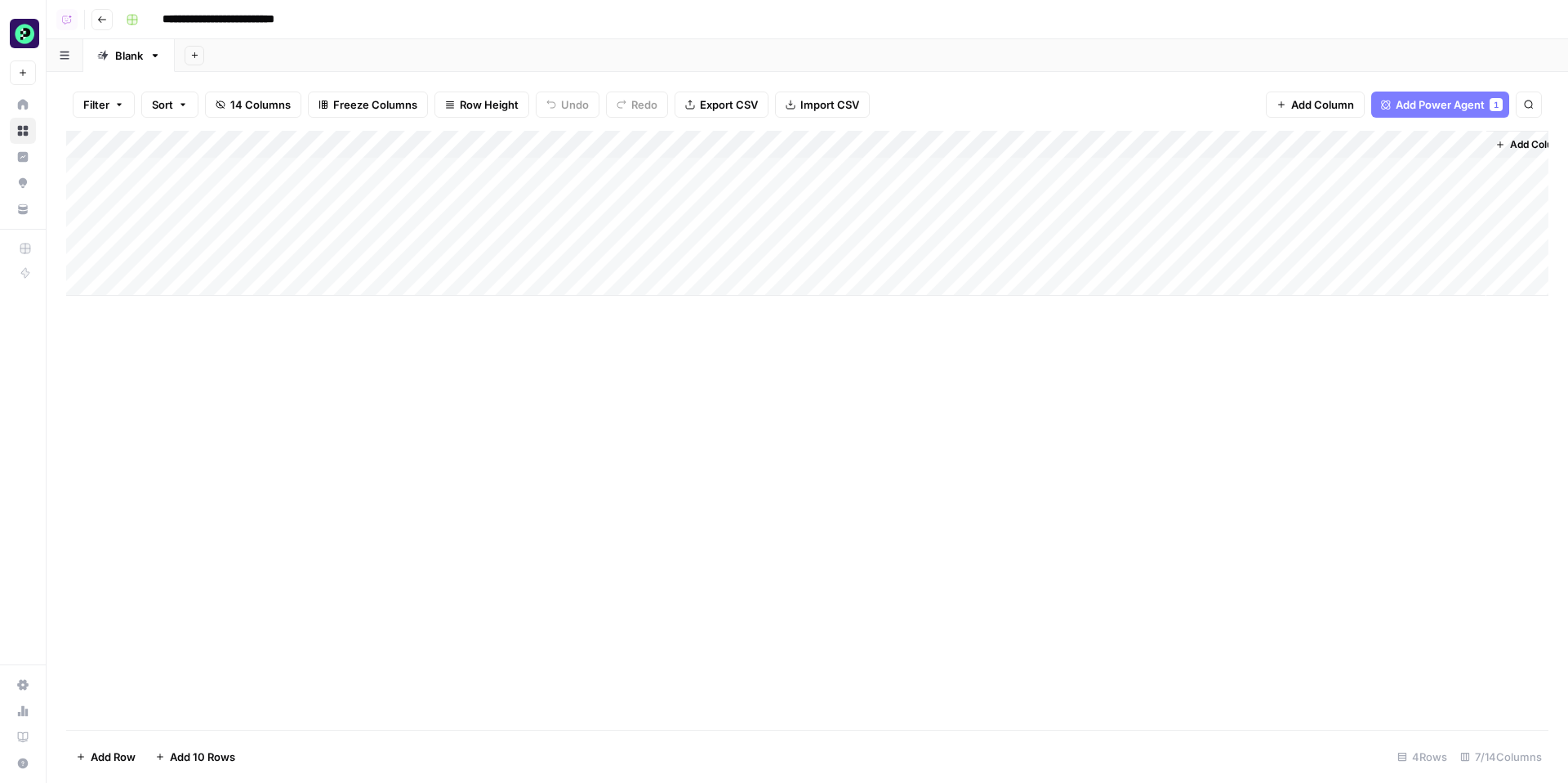
click at [187, 256] on div "Add Column" at bounding box center [807, 213] width 1482 height 165
click at [187, 256] on textarea "**********" at bounding box center [285, 264] width 327 height 40
click at [184, 227] on div "Add Column" at bounding box center [807, 213] width 1482 height 165
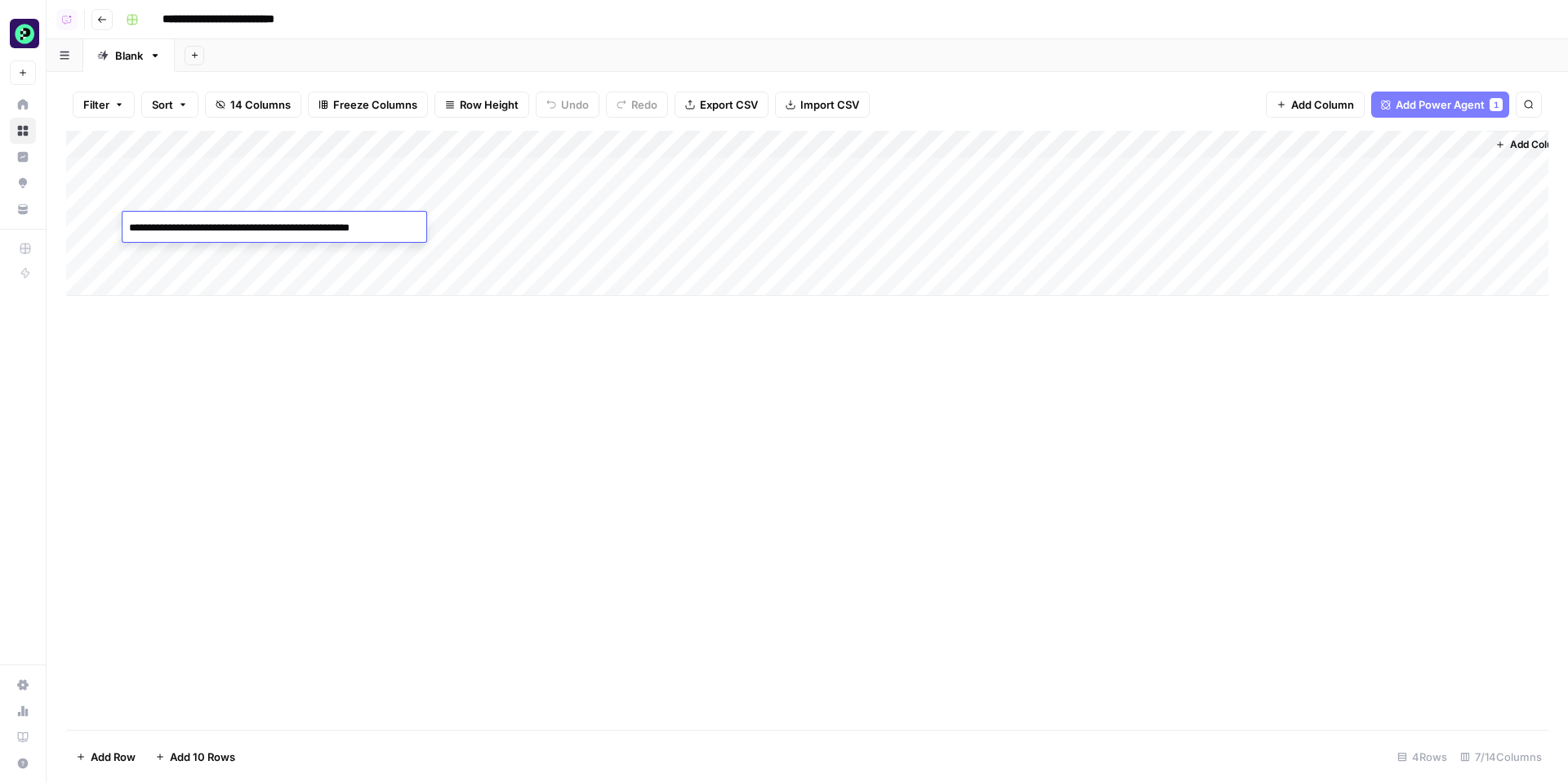
click at [184, 227] on textarea "**********" at bounding box center [274, 228] width 304 height 23
click at [187, 170] on div "Add Column" at bounding box center [807, 213] width 1482 height 165
drag, startPoint x: 339, startPoint y: 171, endPoint x: 89, endPoint y: 170, distance: 250.0
click at [89, 170] on body "**********" at bounding box center [784, 391] width 1568 height 783
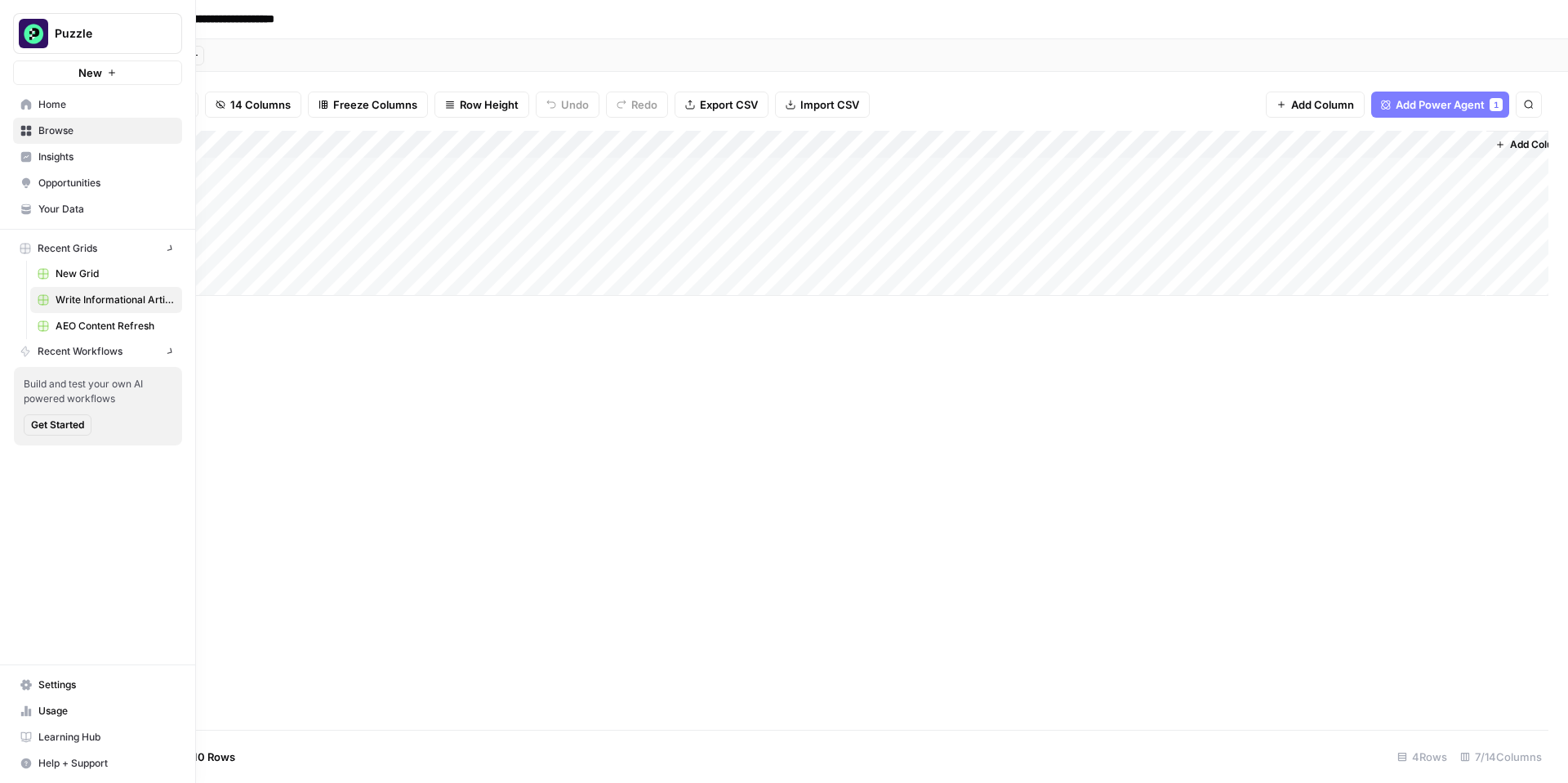
click at [13, 95] on link "Home" at bounding box center [98, 105] width 170 height 26
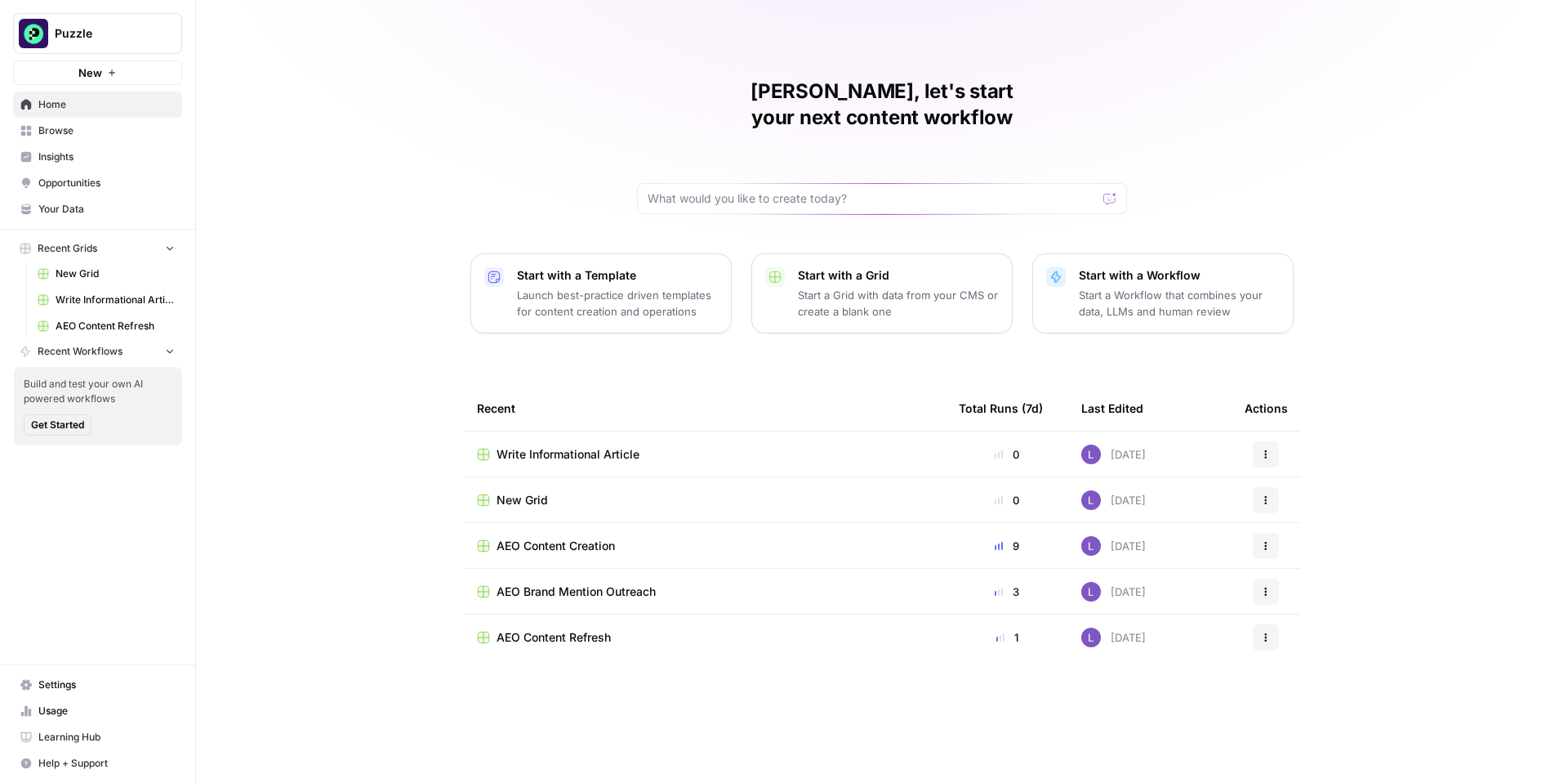
click at [75, 135] on span "Browse" at bounding box center [106, 131] width 137 height 15
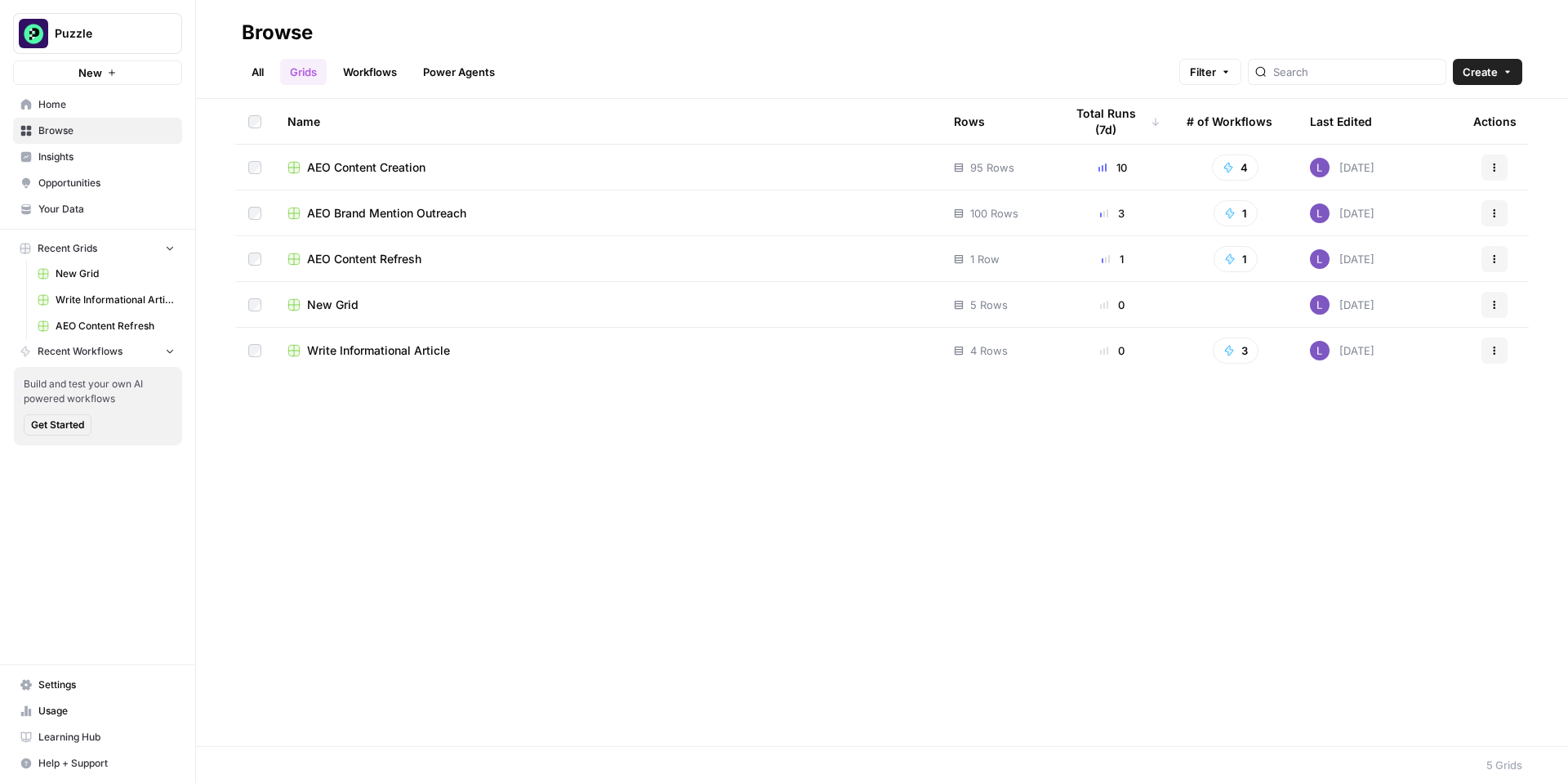
click at [363, 168] on span "AEO Content Creation" at bounding box center [366, 167] width 119 height 16
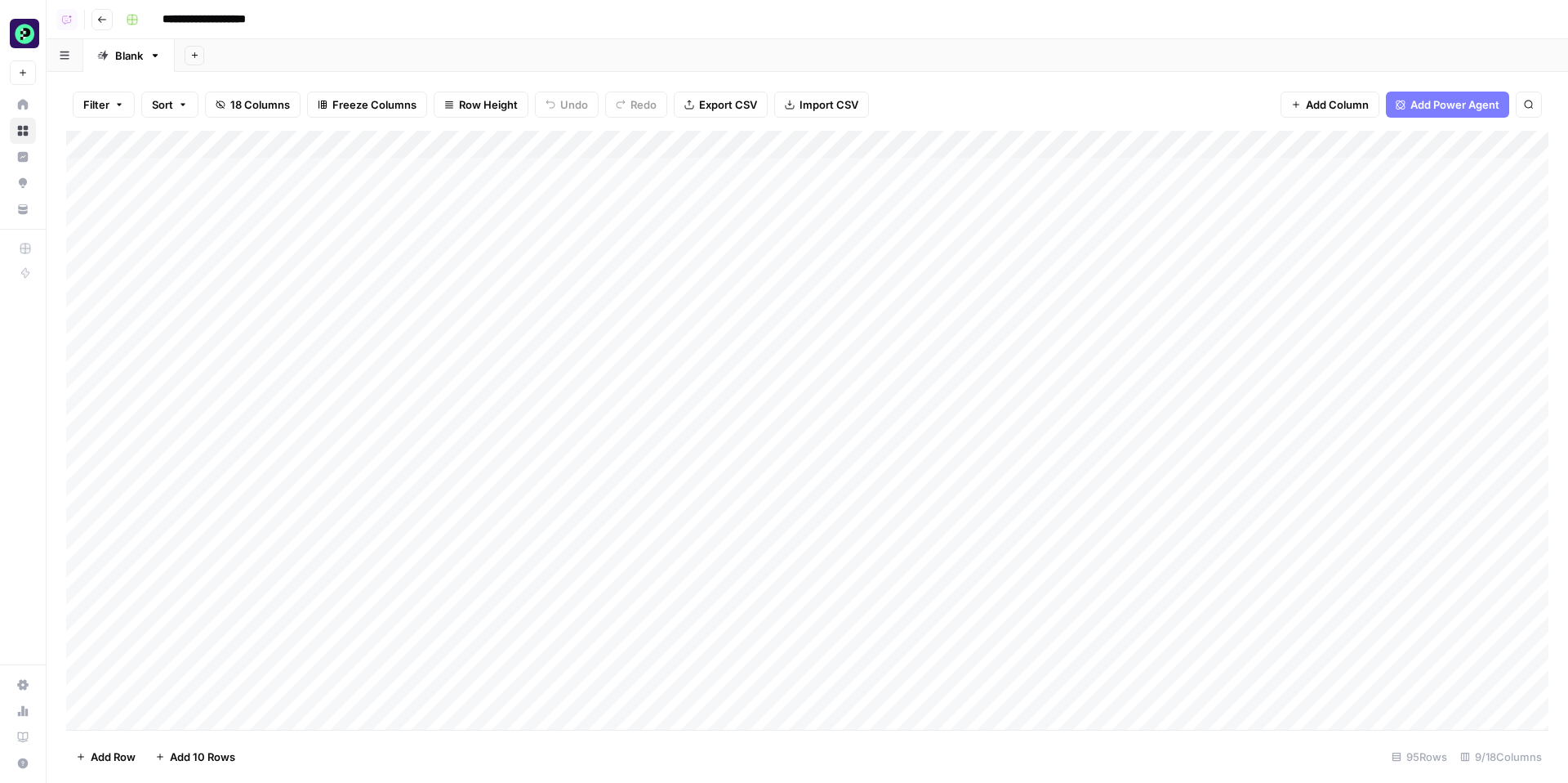
click at [310, 311] on div "Add Column" at bounding box center [807, 431] width 1482 height 599
click at [310, 311] on textarea "**********" at bounding box center [333, 311] width 423 height 23
click at [136, 314] on textarea "**********" at bounding box center [333, 311] width 423 height 23
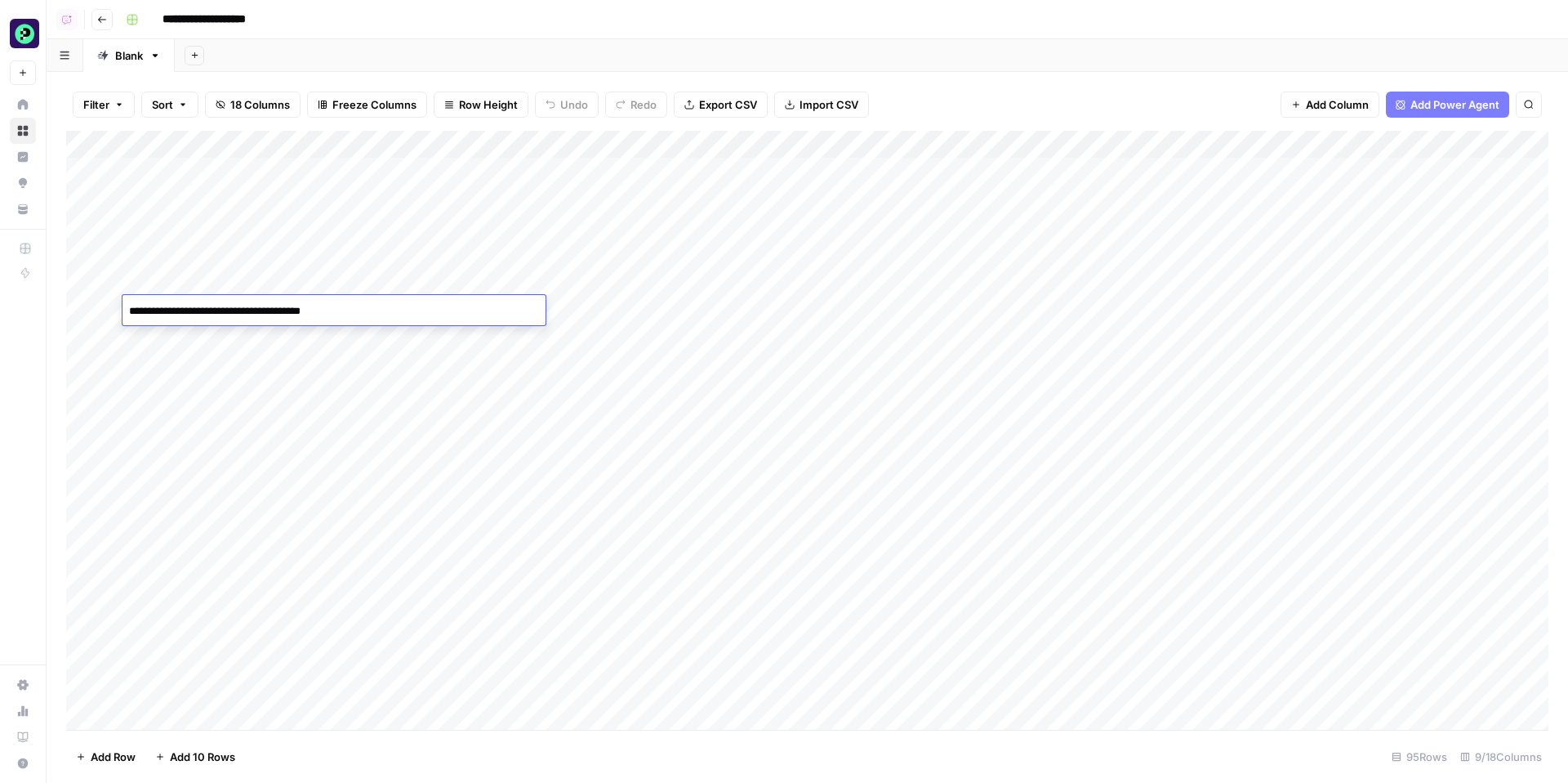
click at [386, 318] on textarea "**********" at bounding box center [333, 311] width 423 height 23
drag, startPoint x: 285, startPoint y: 311, endPoint x: 387, endPoint y: 311, distance: 102.0
click at [387, 311] on textarea "**********" at bounding box center [333, 311] width 423 height 23
click at [395, 311] on textarea "**********" at bounding box center [333, 311] width 423 height 23
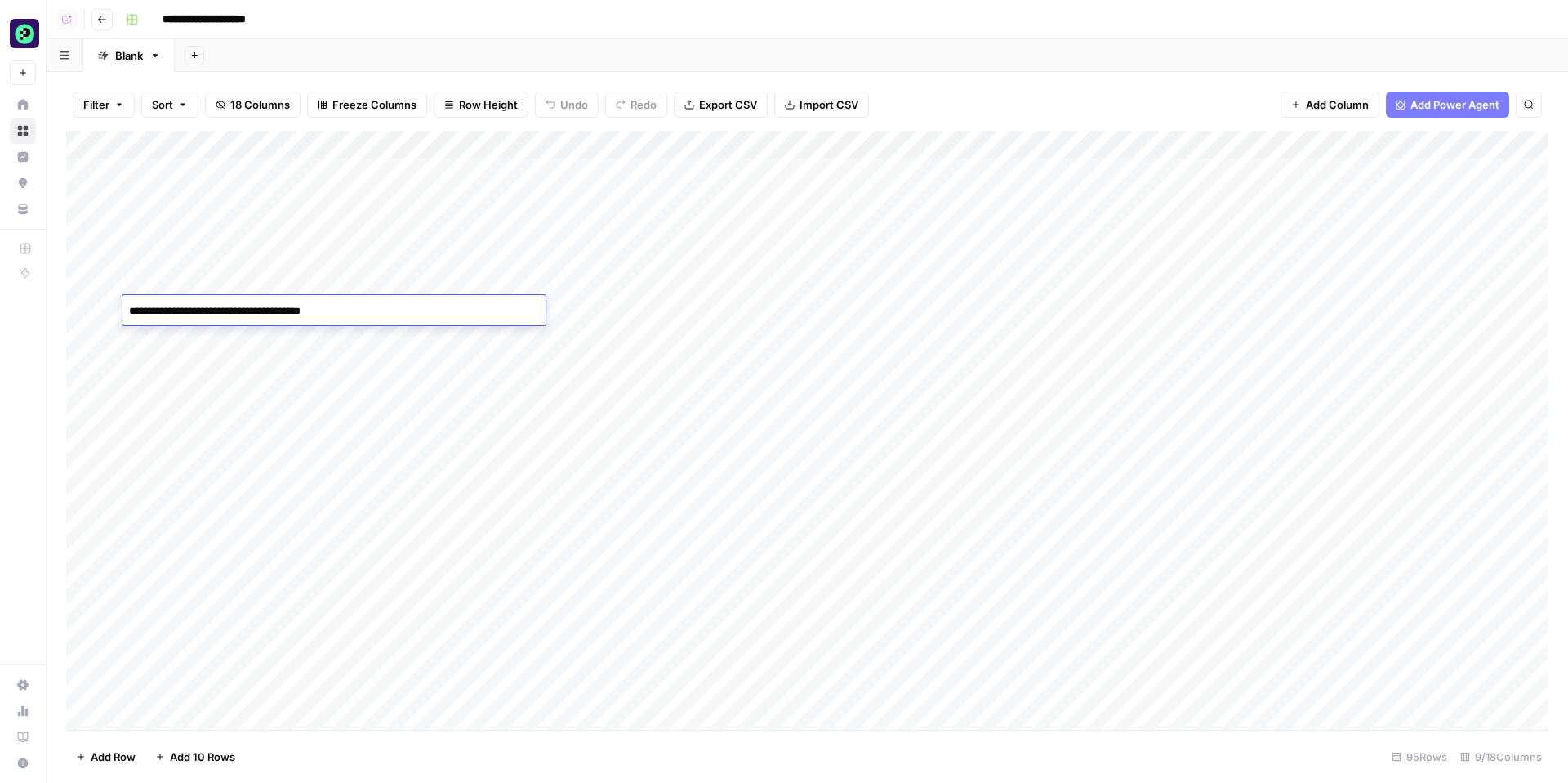
drag, startPoint x: 175, startPoint y: 311, endPoint x: 109, endPoint y: 311, distance: 66.0
click at [109, 311] on body "**********" at bounding box center [784, 391] width 1568 height 783
type textarea "**********"
click at [611, 308] on div "Add Column" at bounding box center [807, 431] width 1482 height 599
click at [634, 311] on div "Add Column" at bounding box center [807, 431] width 1482 height 599
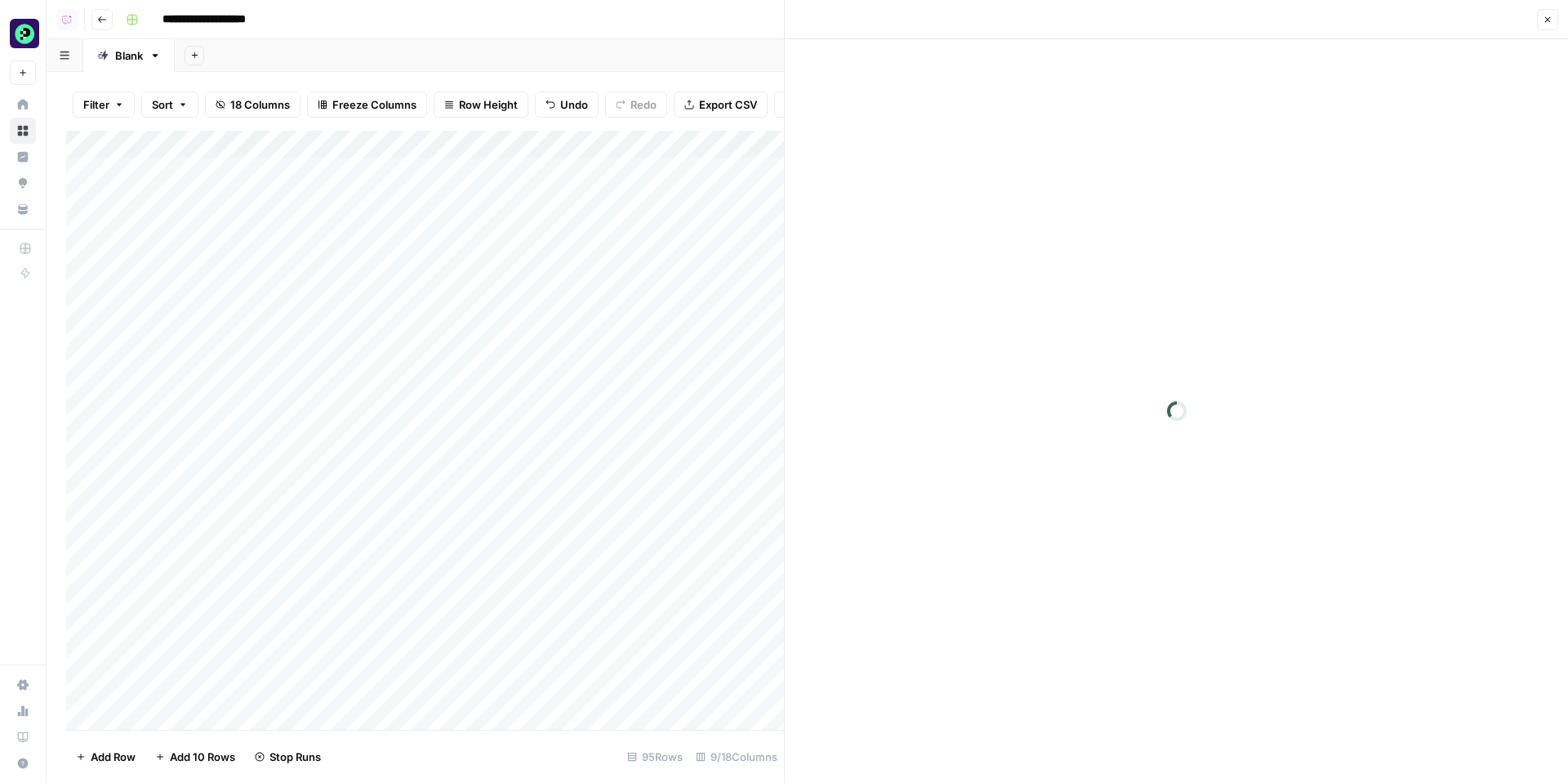
drag, startPoint x: 71, startPoint y: 280, endPoint x: 71, endPoint y: 197, distance: 83.0
click at [71, 197] on div "Add Column" at bounding box center [425, 431] width 718 height 599
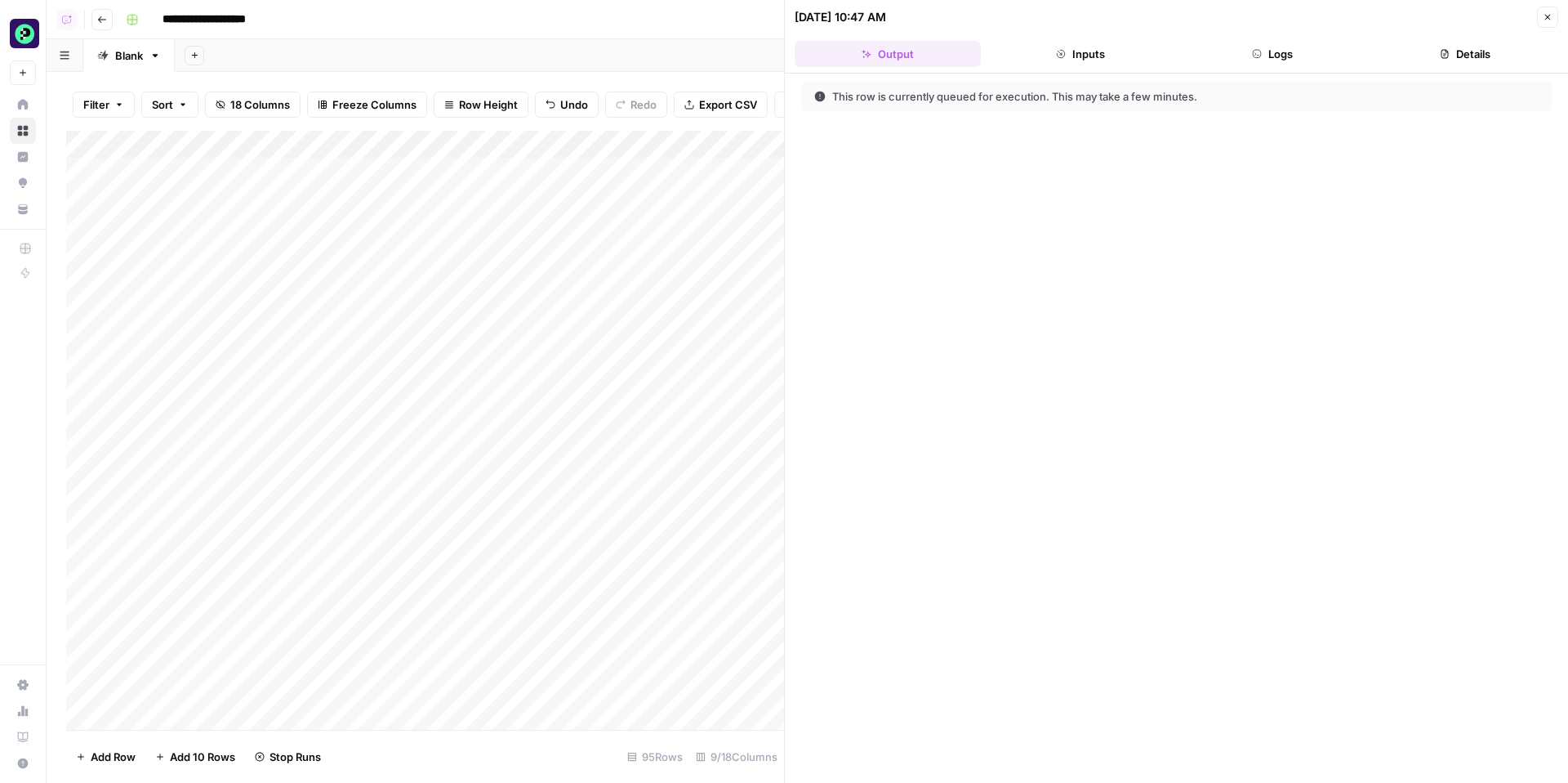
drag, startPoint x: 71, startPoint y: 306, endPoint x: 70, endPoint y: 221, distance: 85.0
click at [71, 220] on div "Add Column" at bounding box center [425, 431] width 718 height 599
click at [637, 42] on div "Add Sheet" at bounding box center [872, 56] width 1394 height 33
click at [715, 163] on div "Add Column" at bounding box center [425, 431] width 718 height 599
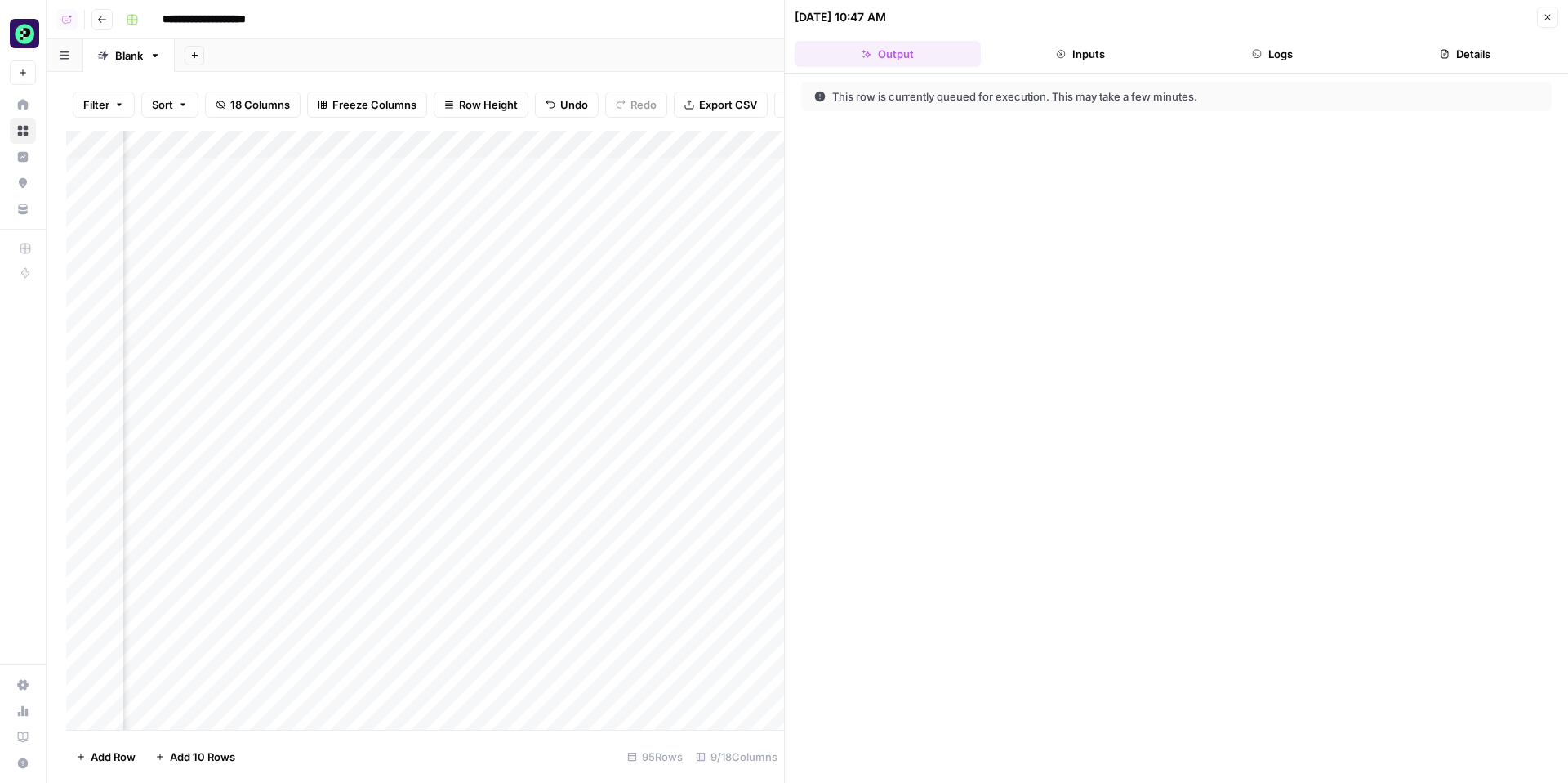
click at [716, 252] on div "Add Column" at bounding box center [425, 431] width 718 height 599
click at [752, 176] on div "Add Column" at bounding box center [425, 431] width 718 height 599
click at [1547, 23] on button "Close" at bounding box center [1547, 17] width 22 height 22
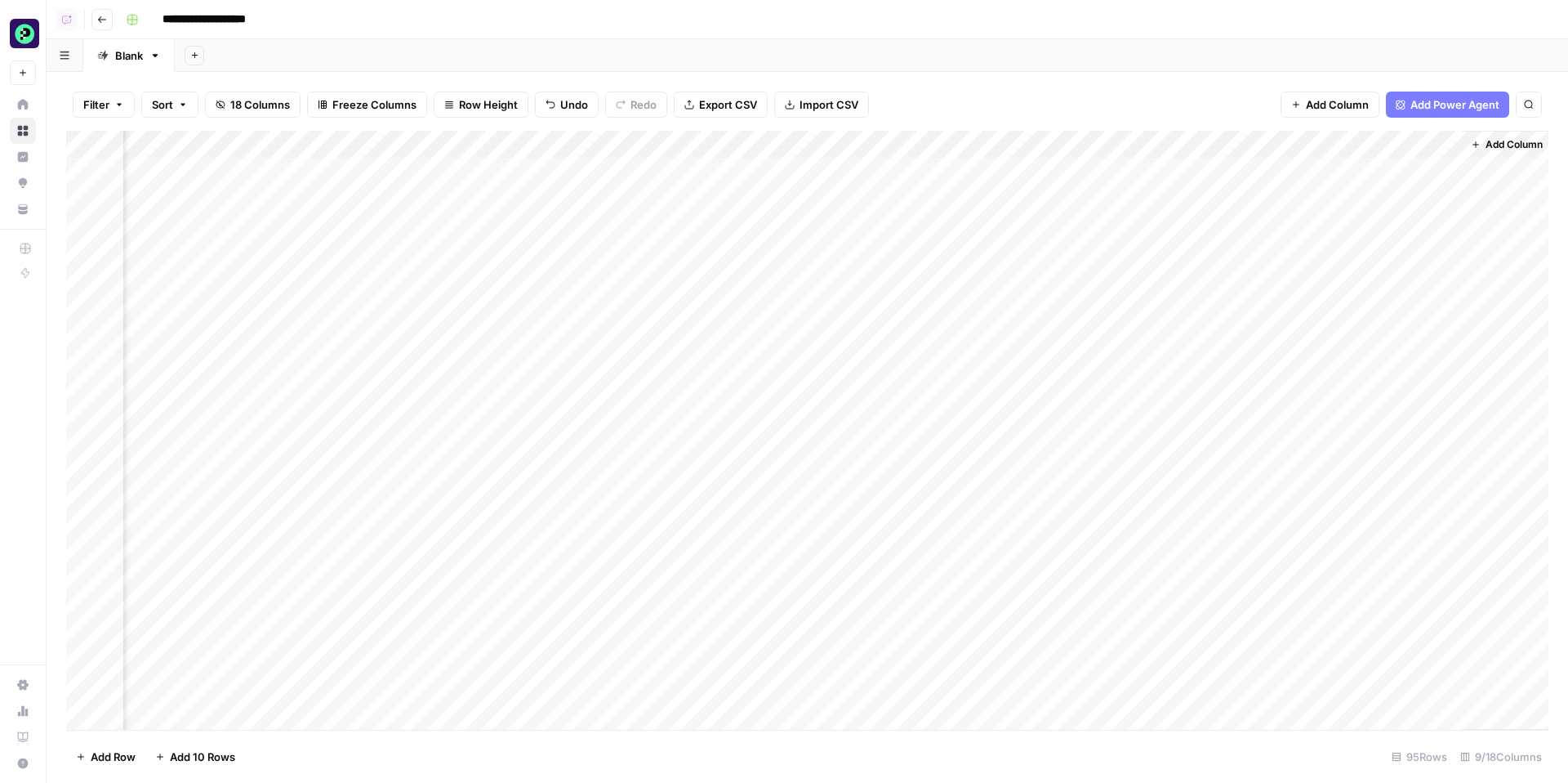
scroll to position [0, 412]
click at [918, 251] on div "Add Column" at bounding box center [807, 431] width 1482 height 599
click at [913, 170] on div "Add Column" at bounding box center [807, 431] width 1482 height 599
click at [967, 201] on div "Add Column" at bounding box center [807, 431] width 1482 height 599
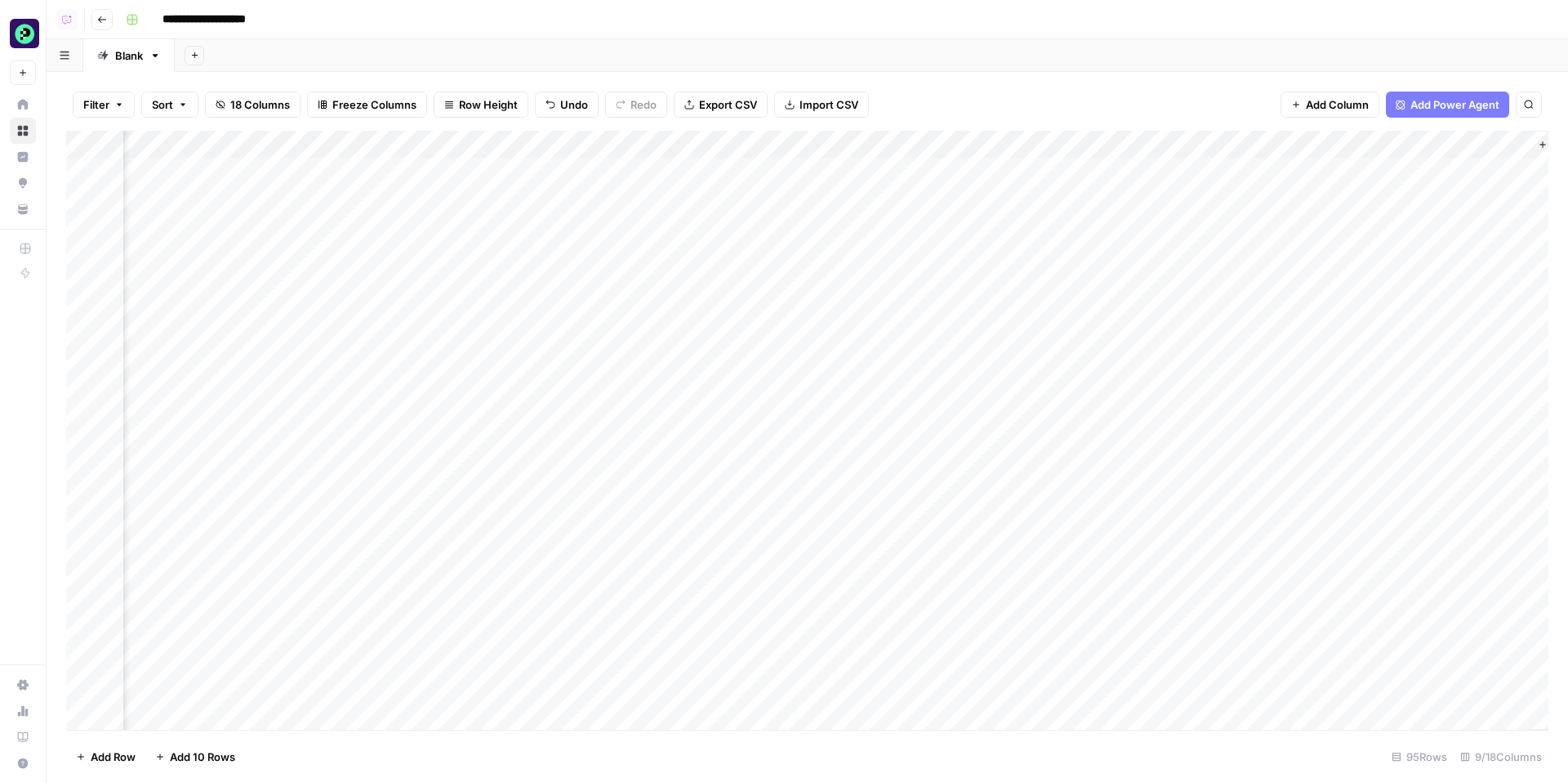
scroll to position [0, 381]
click at [1013, 253] on div "Add Column" at bounding box center [807, 431] width 1482 height 599
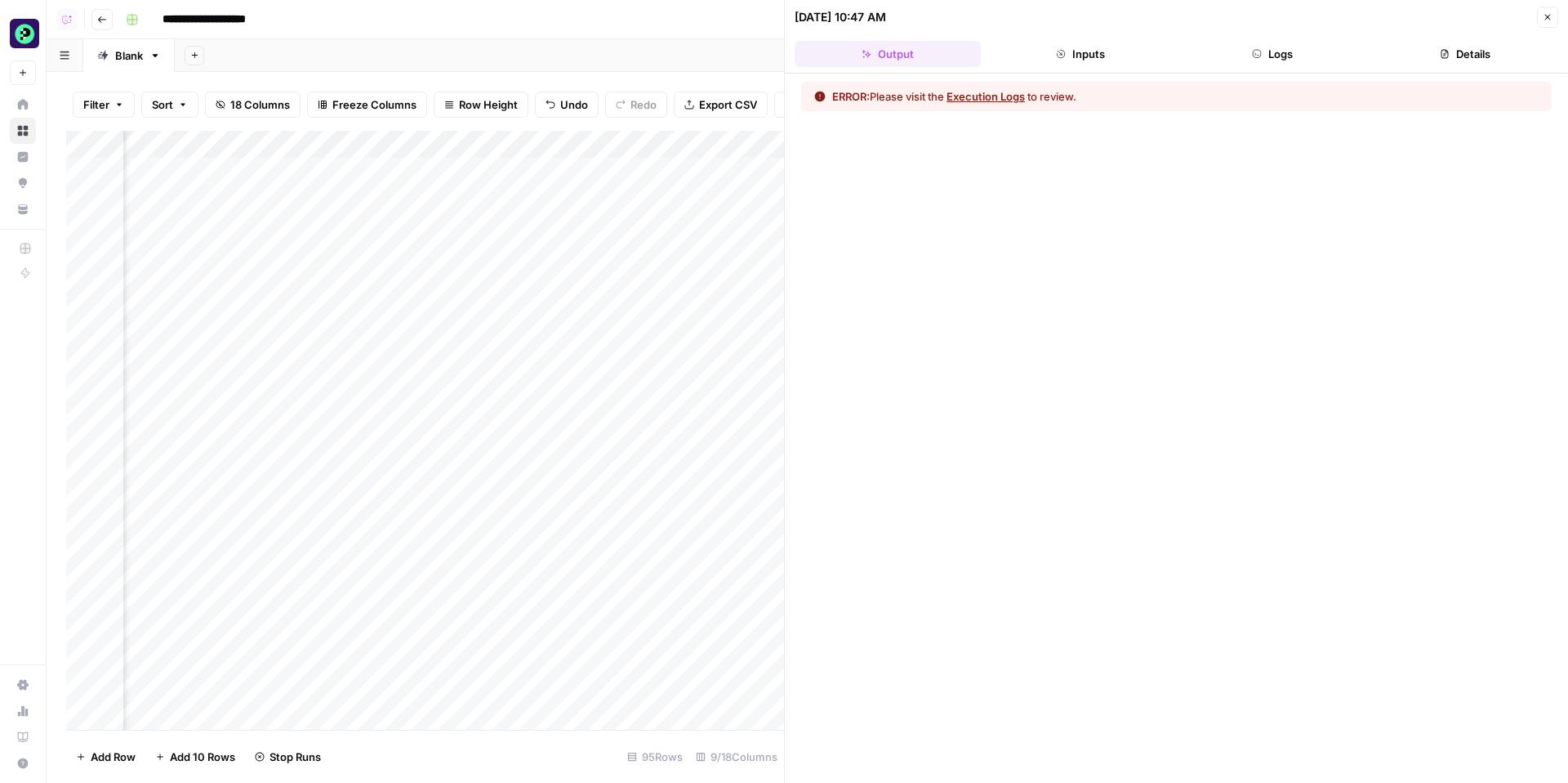
click at [1012, 96] on button "Execution Logs" at bounding box center [985, 96] width 78 height 16
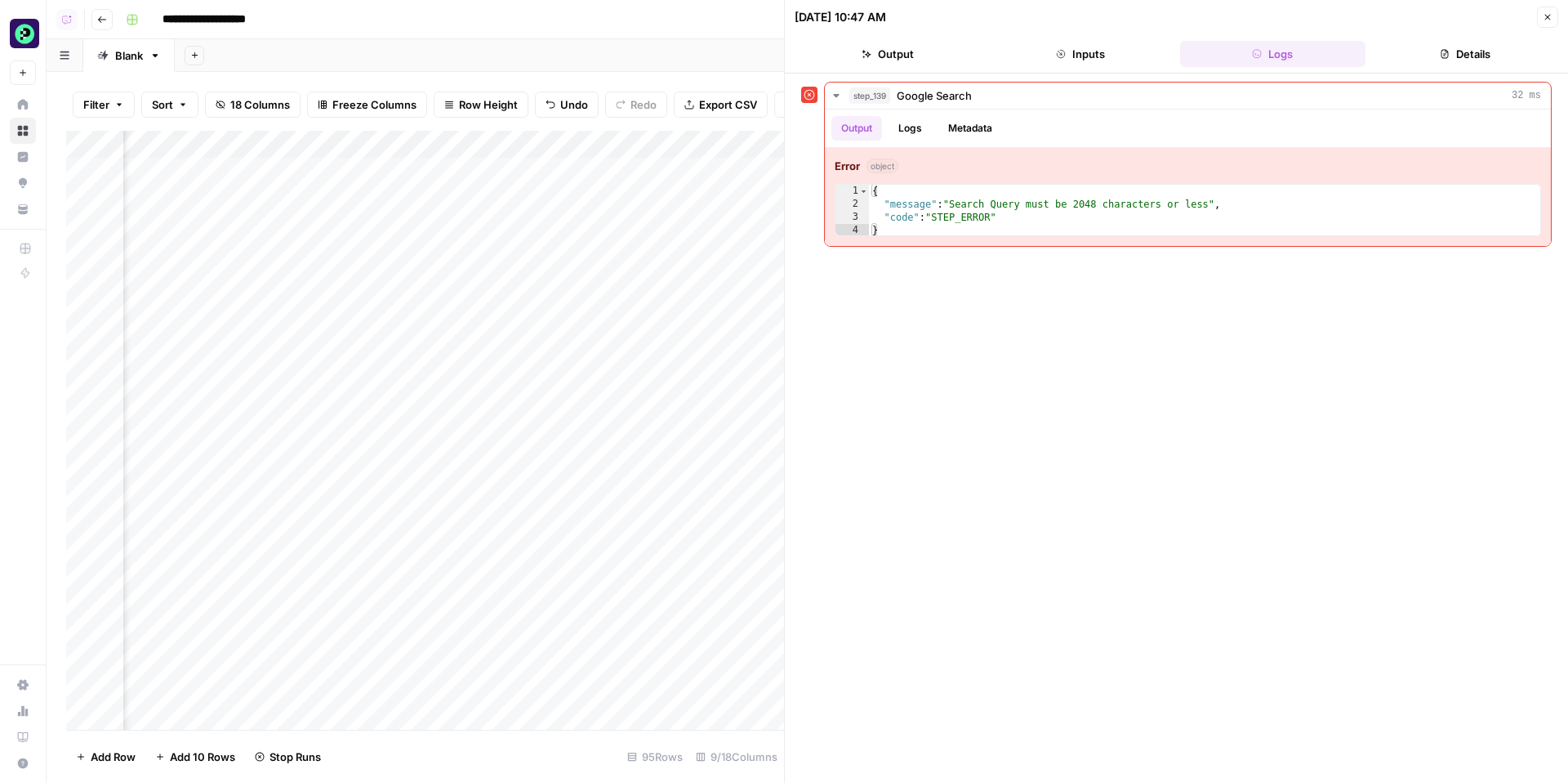
click at [1553, 15] on button "Close" at bounding box center [1547, 17] width 22 height 22
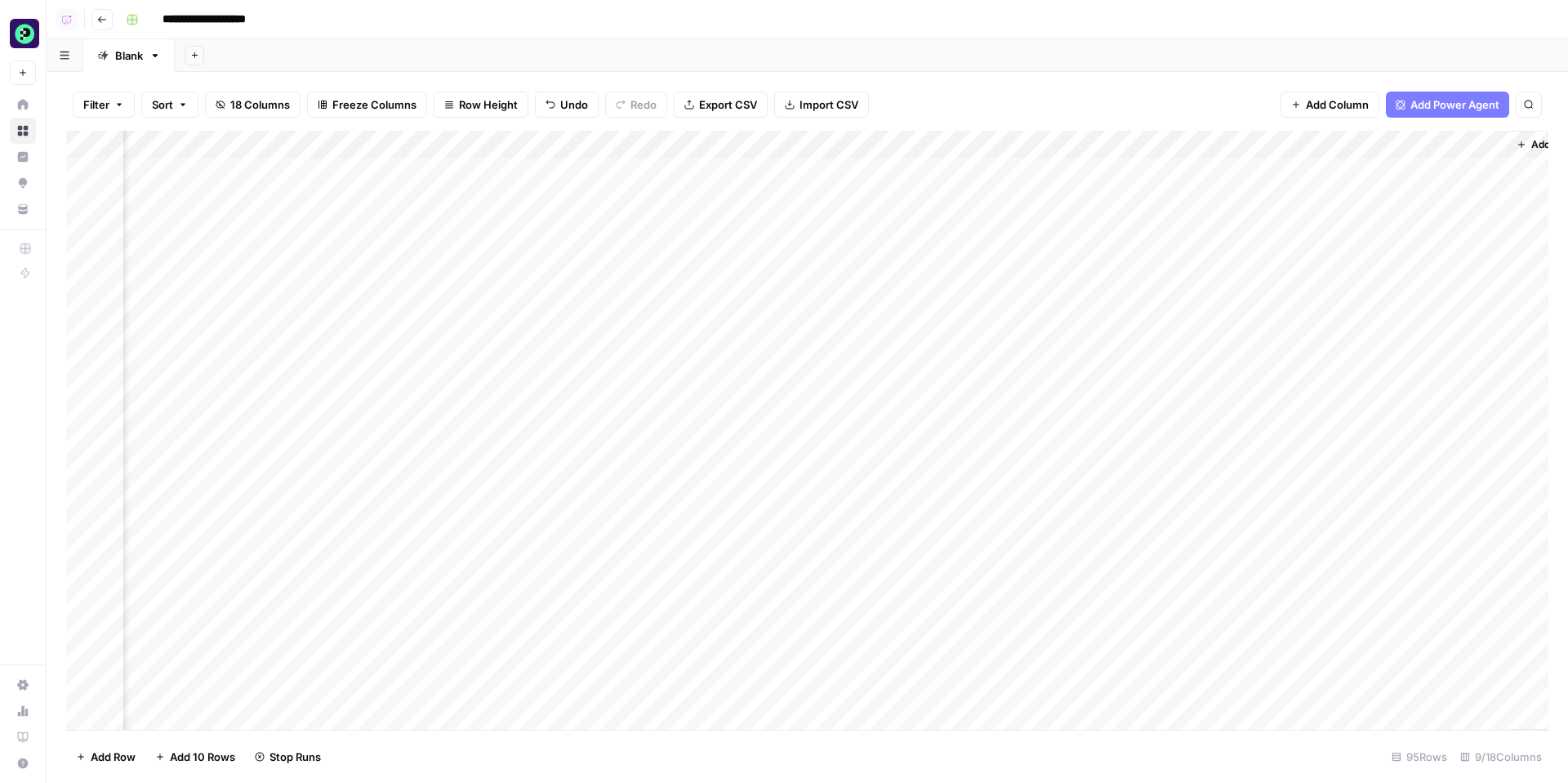
click at [1017, 144] on div "Add Column" at bounding box center [807, 431] width 1482 height 599
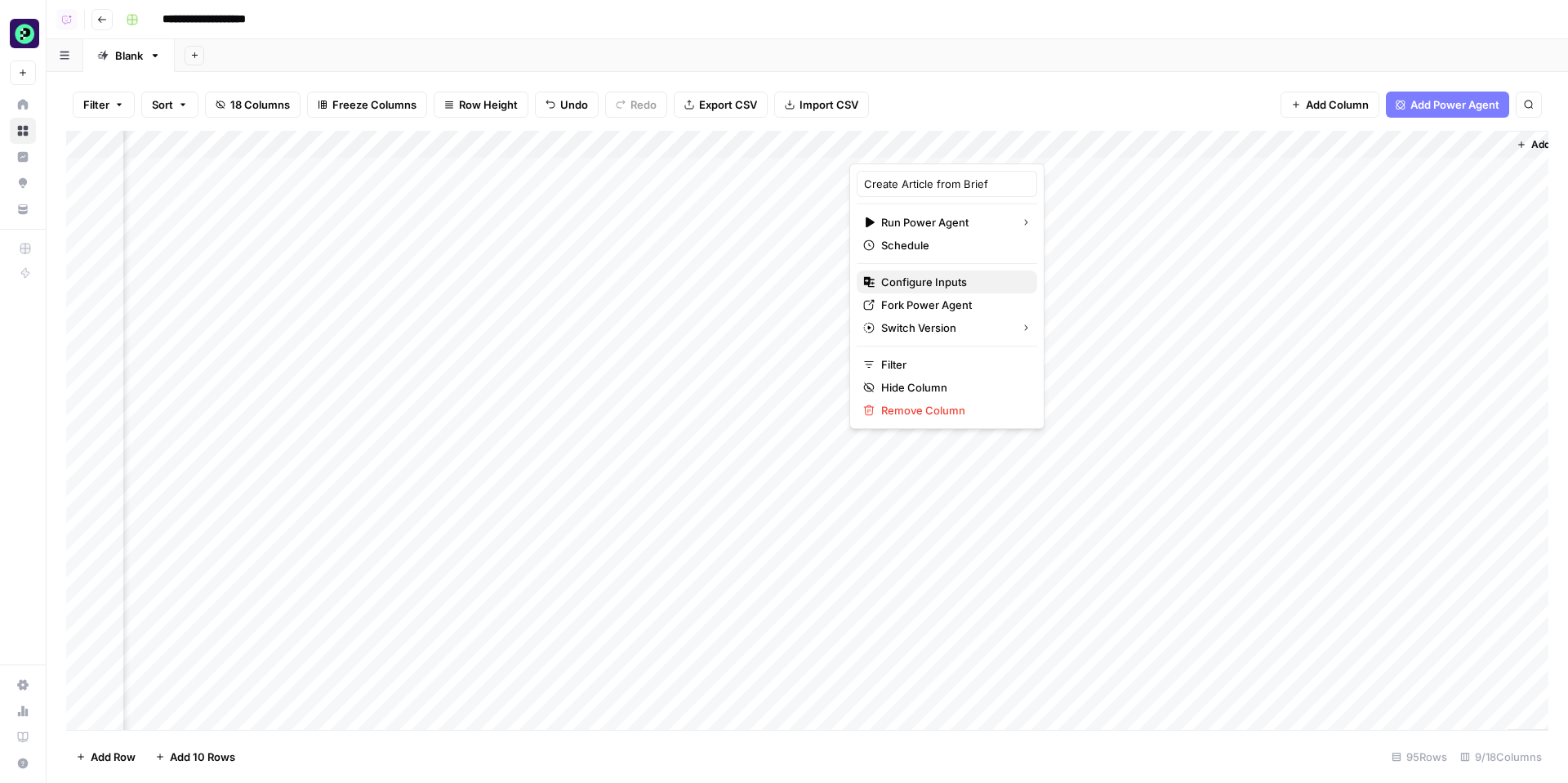
click at [943, 282] on span "Configure Inputs" at bounding box center [953, 282] width 143 height 16
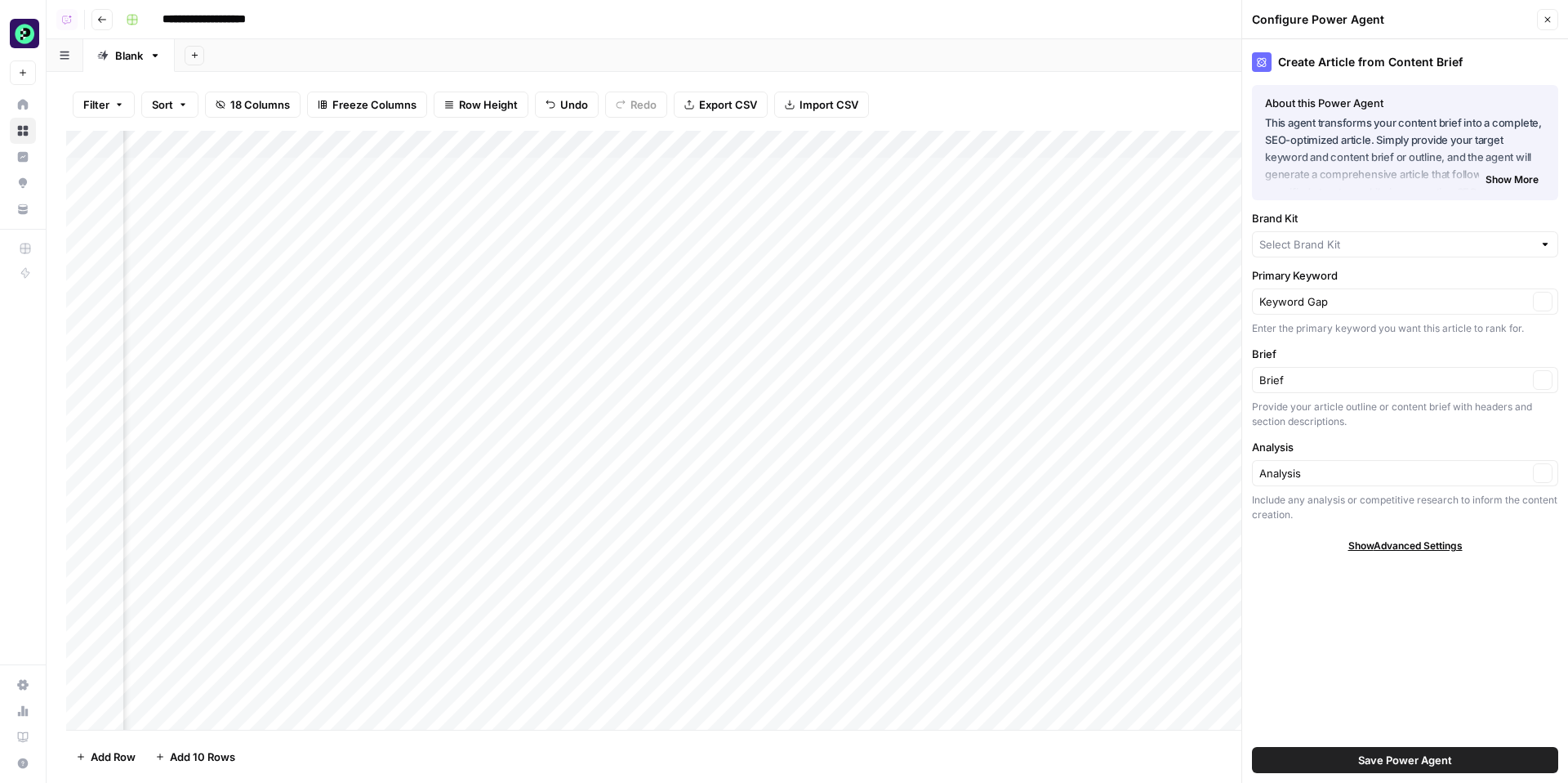
type input "Puzzle"
click at [1356, 298] on input "Primary Keyword" at bounding box center [1393, 301] width 268 height 16
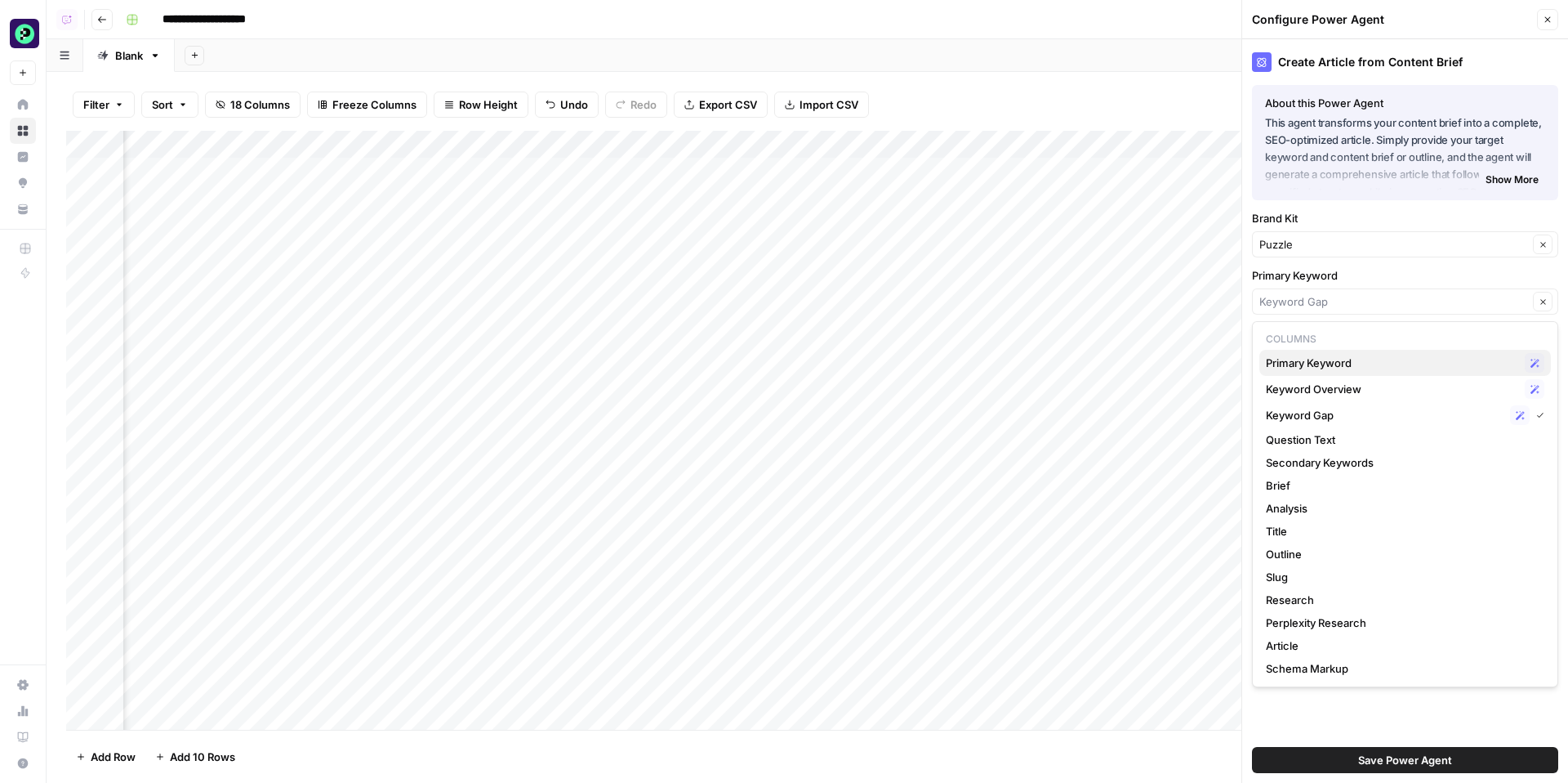
click at [1309, 362] on span "Primary Keyword" at bounding box center [1392, 362] width 252 height 16
type input "Primary Keyword"
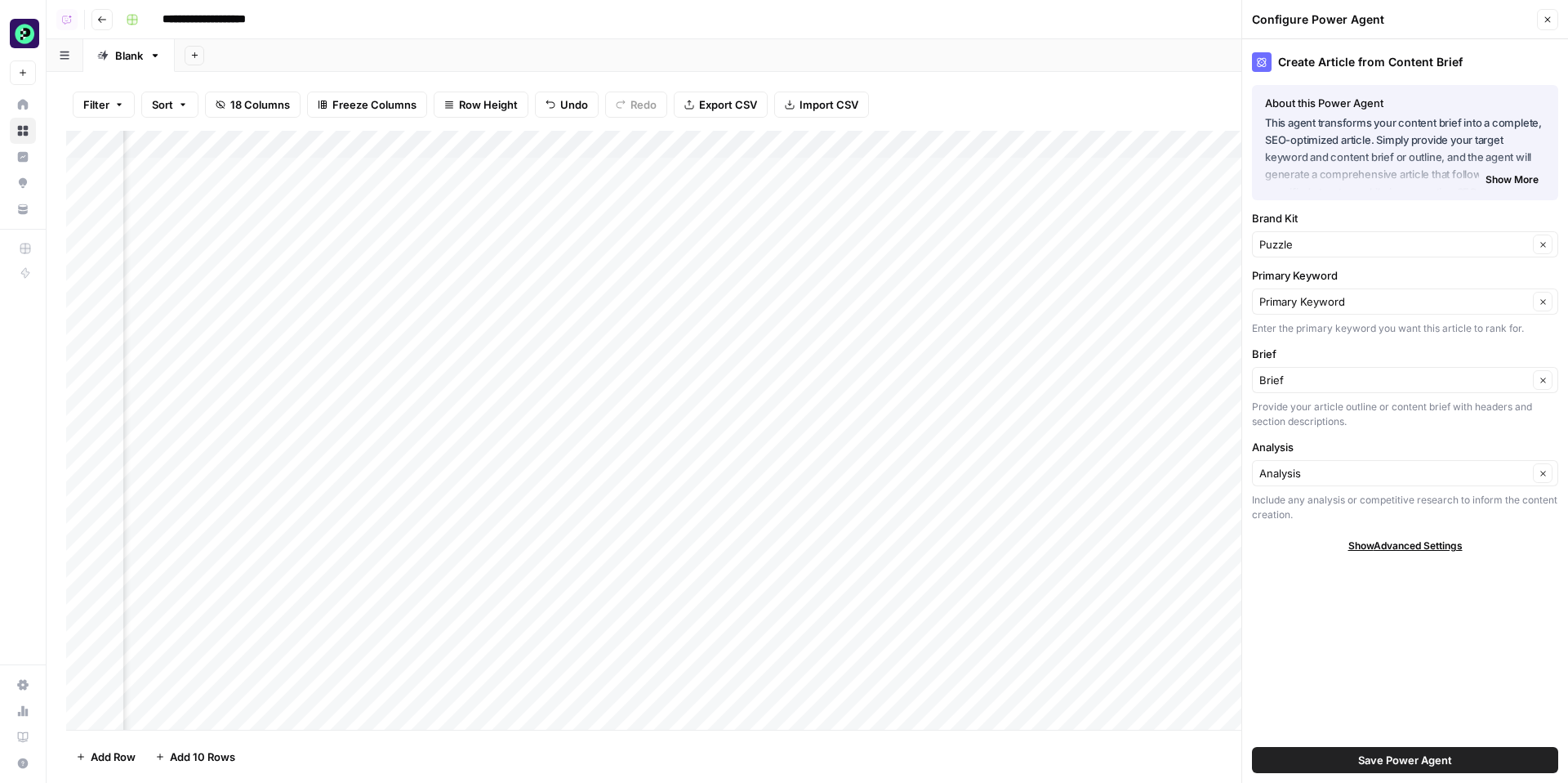
click at [1402, 760] on span "Save Power Agent" at bounding box center [1405, 759] width 94 height 16
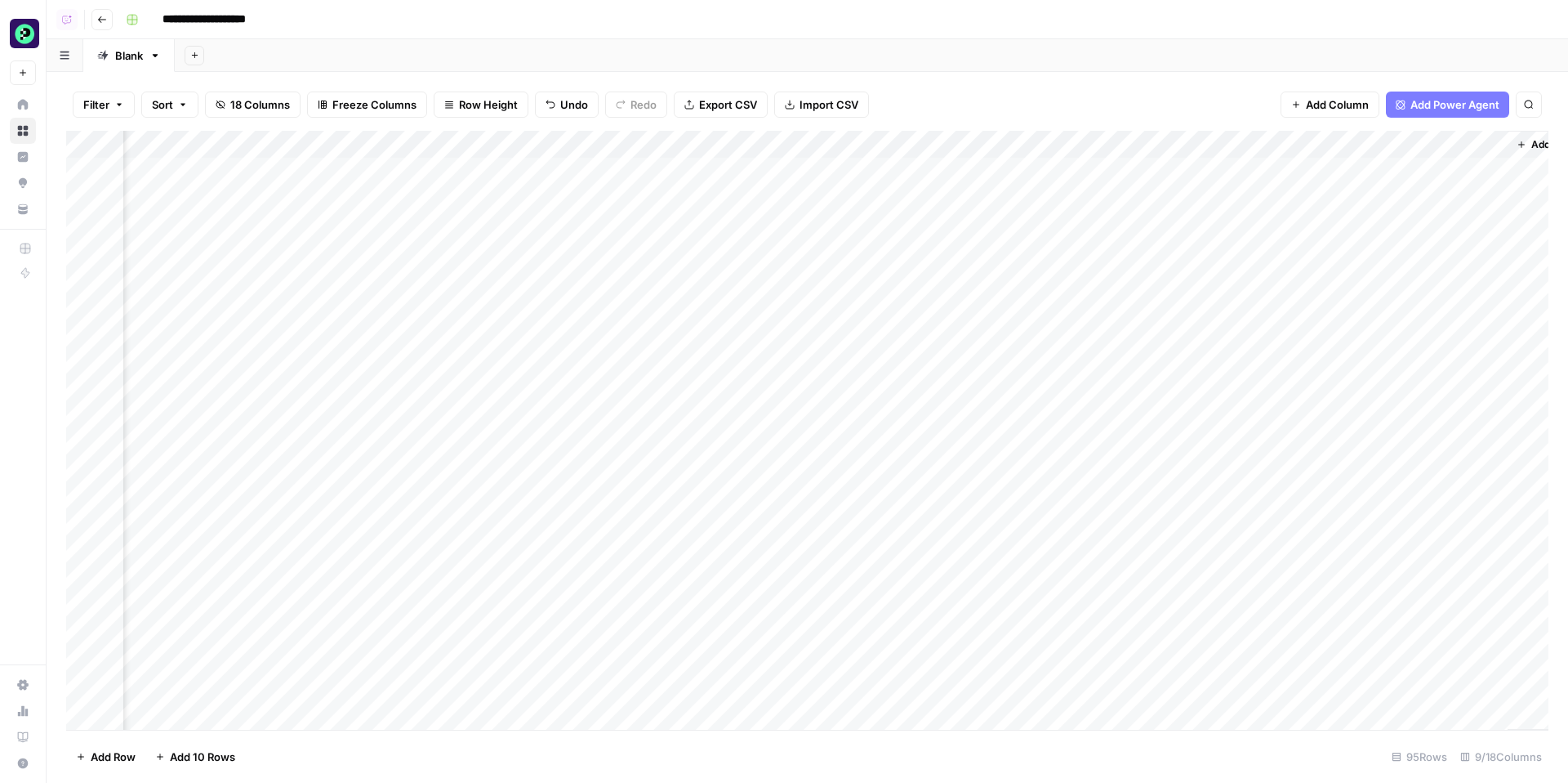
click at [1036, 167] on div "Add Column" at bounding box center [807, 431] width 1482 height 599
click at [1033, 171] on div "Add Column" at bounding box center [807, 431] width 1482 height 599
click at [1010, 253] on div "Add Column" at bounding box center [807, 431] width 1482 height 599
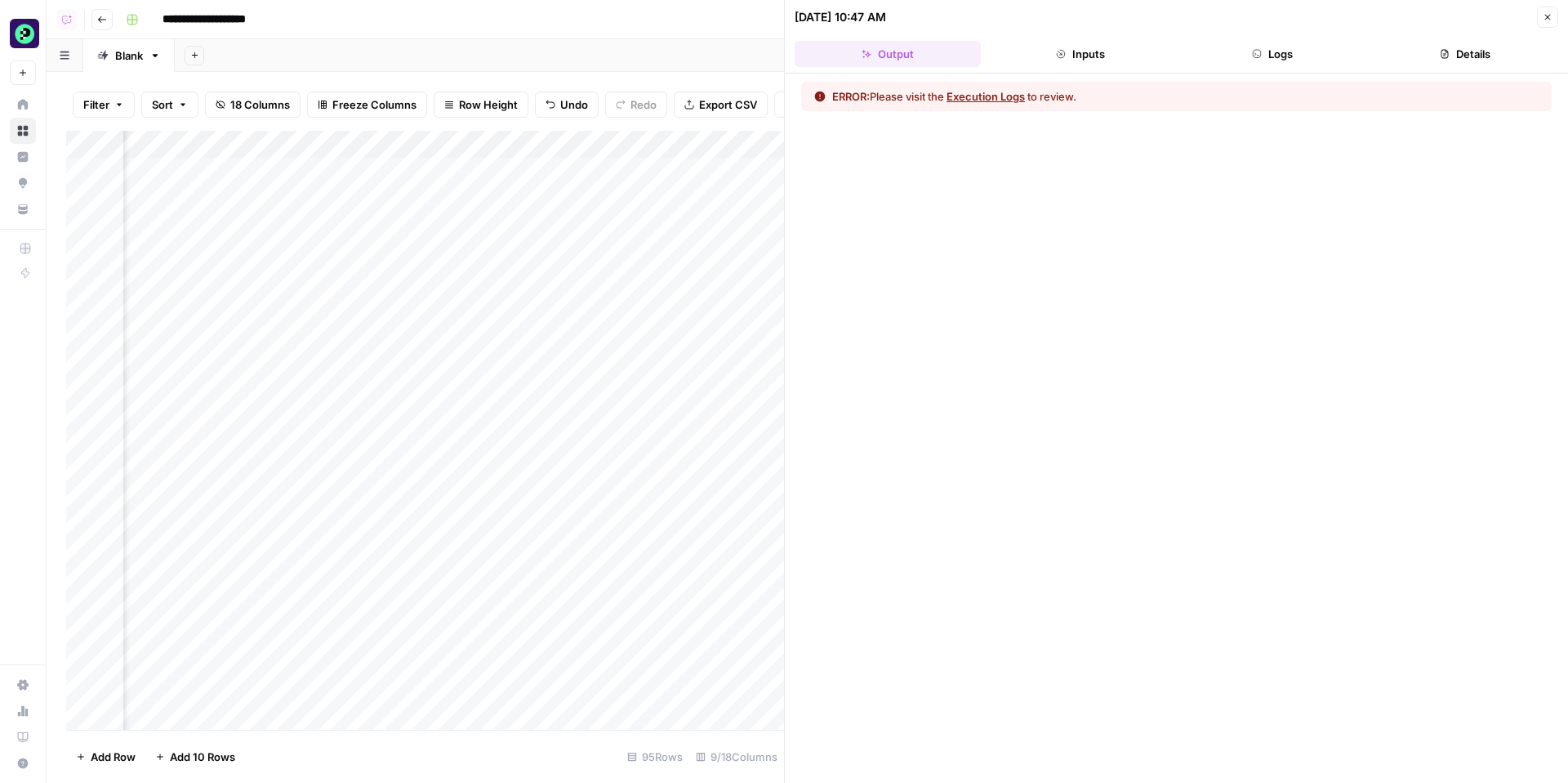
click at [993, 102] on button "Execution Logs" at bounding box center [985, 96] width 78 height 16
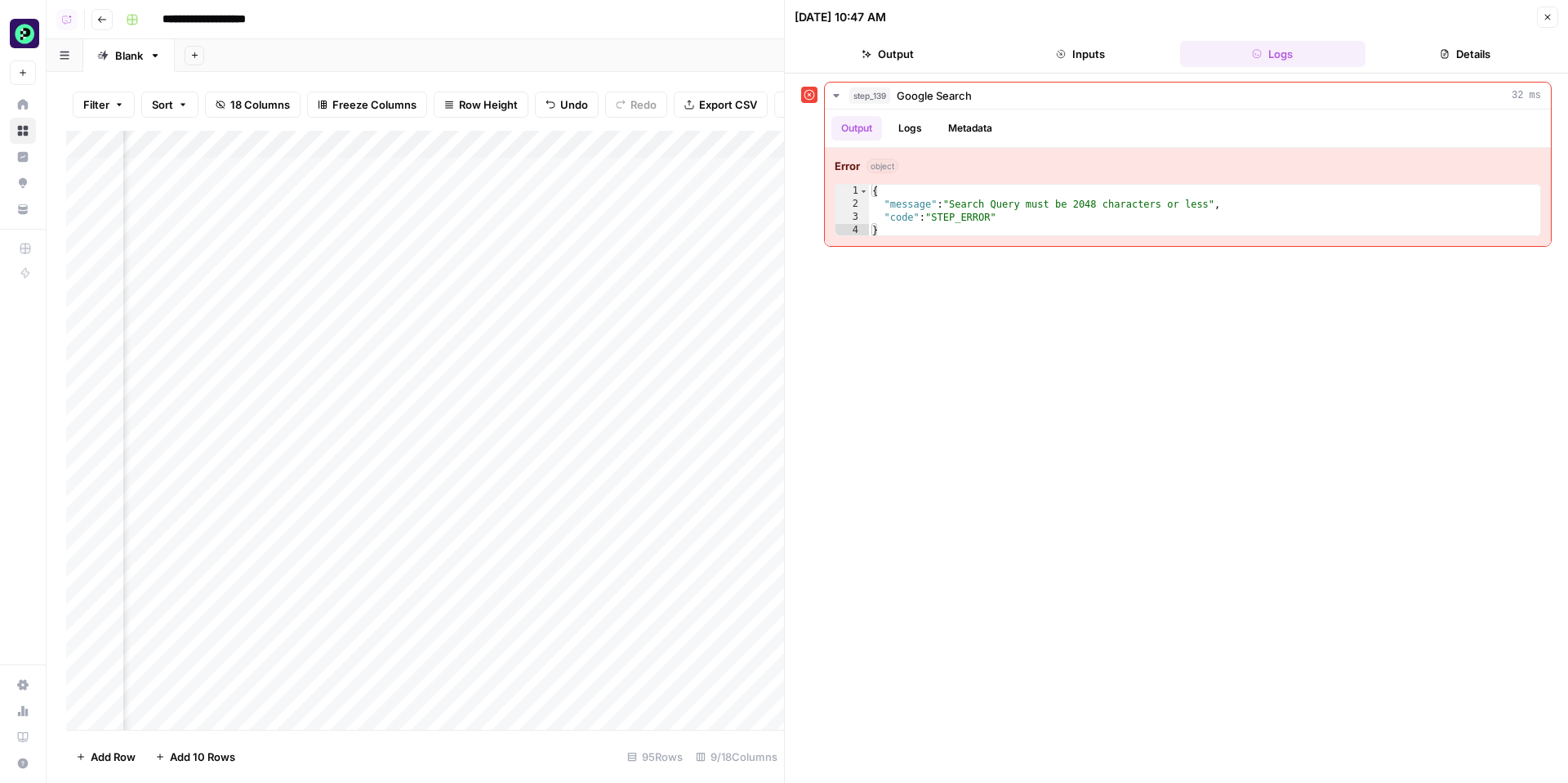
click at [1548, 15] on icon "button" at bounding box center [1548, 18] width 6 height 6
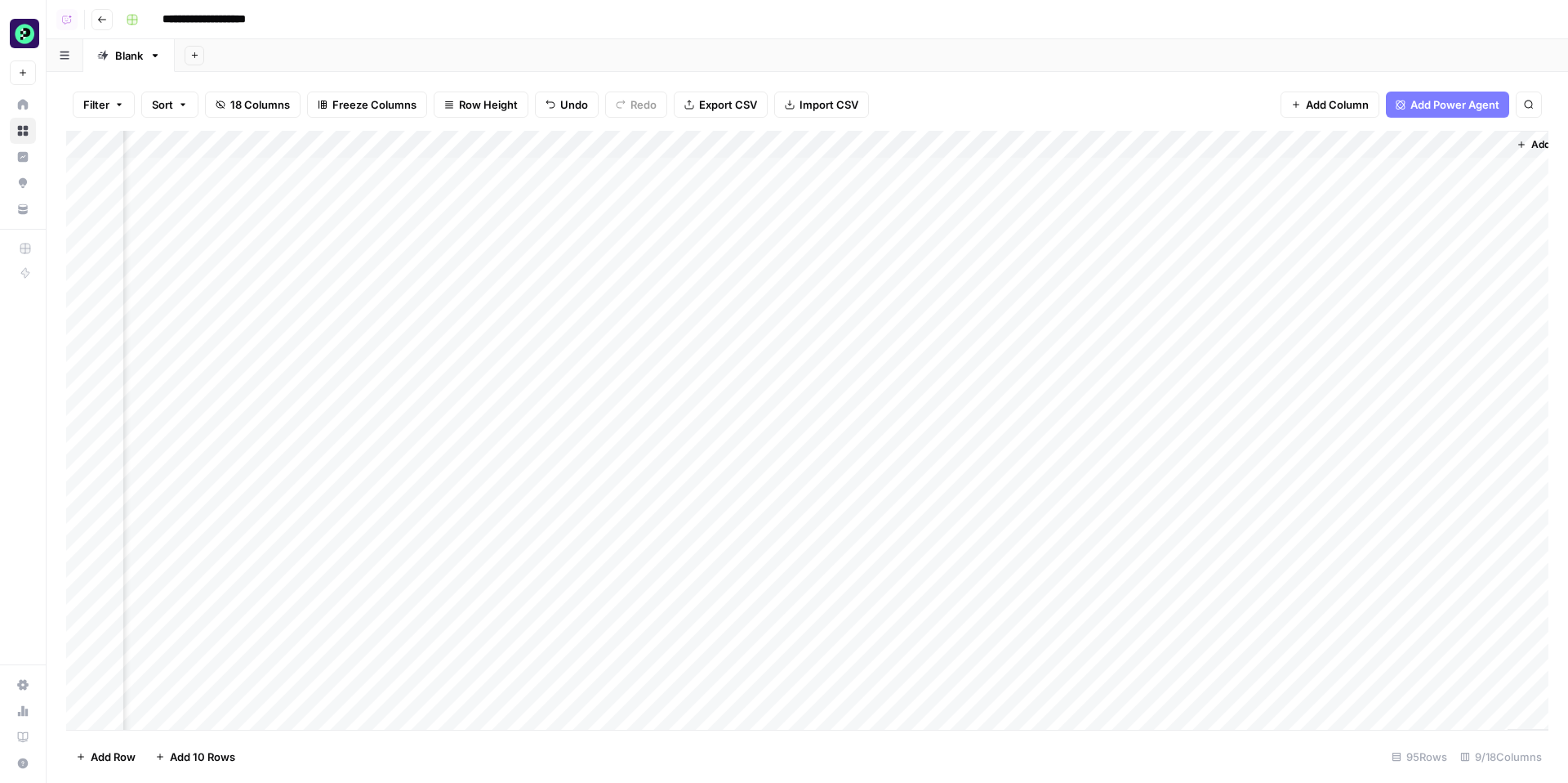
click at [1018, 144] on div "Add Column" at bounding box center [807, 431] width 1482 height 599
click at [925, 286] on span "Configure Inputs" at bounding box center [953, 282] width 143 height 16
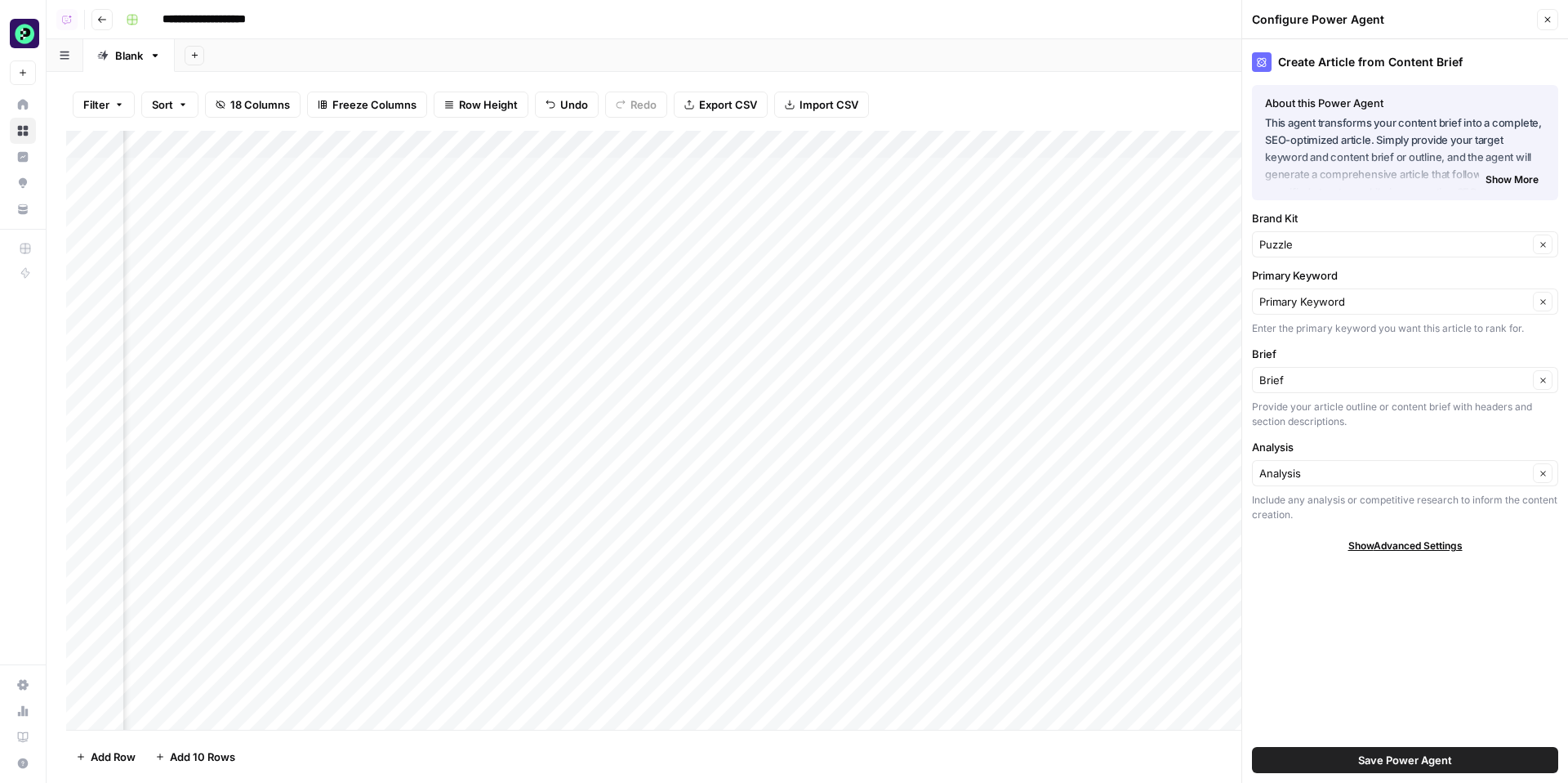
click at [1378, 489] on div "Analysis Analysis Clear Include any analysis or competitive research to inform …" at bounding box center [1404, 481] width 306 height 83
click at [1378, 479] on input "Analysis" at bounding box center [1393, 472] width 268 height 16
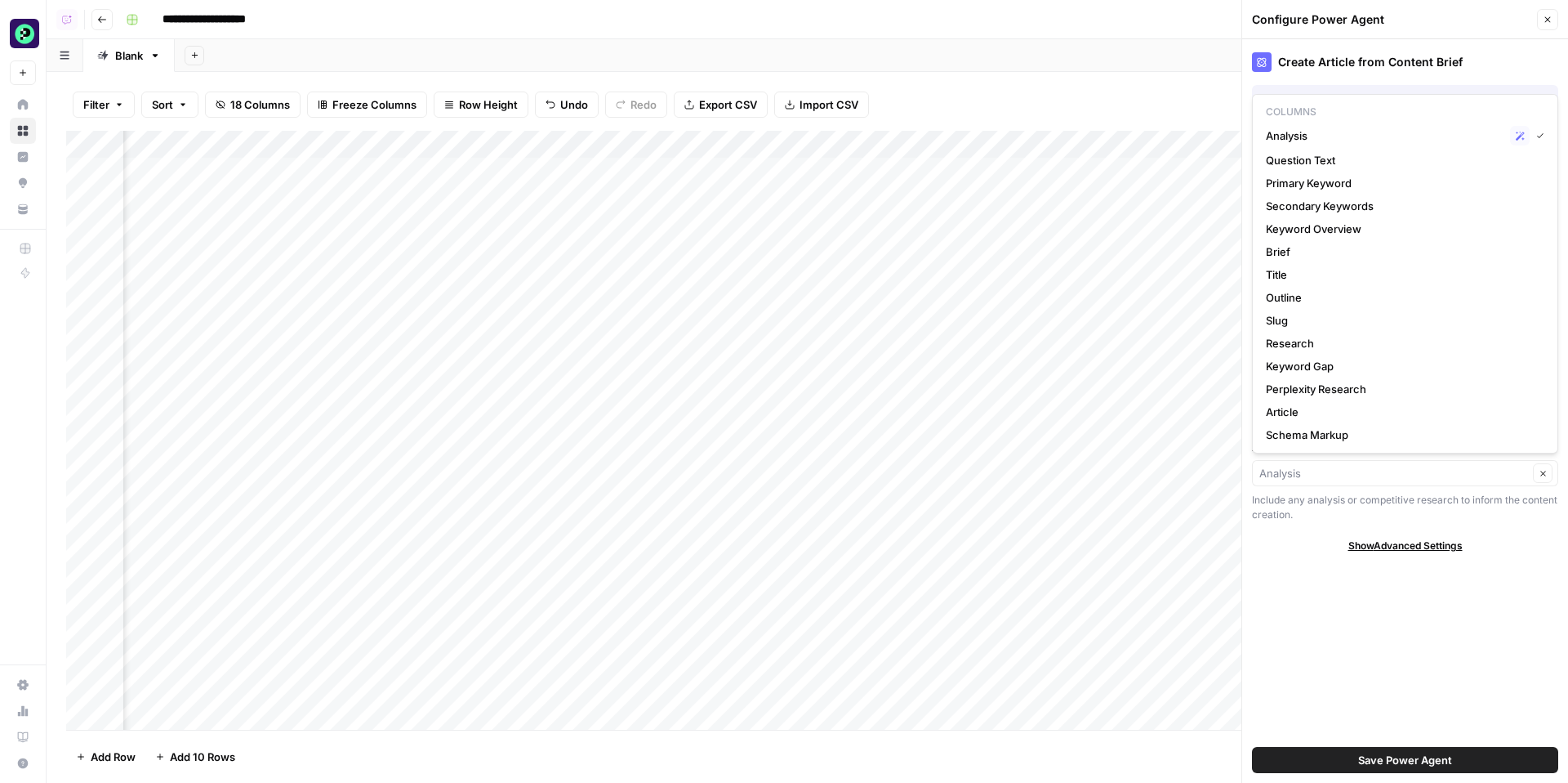
type input "Analysis"
click at [1383, 588] on div "Create Article from Content Brief About this Power Agent This agent transforms …" at bounding box center [1405, 411] width 326 height 743
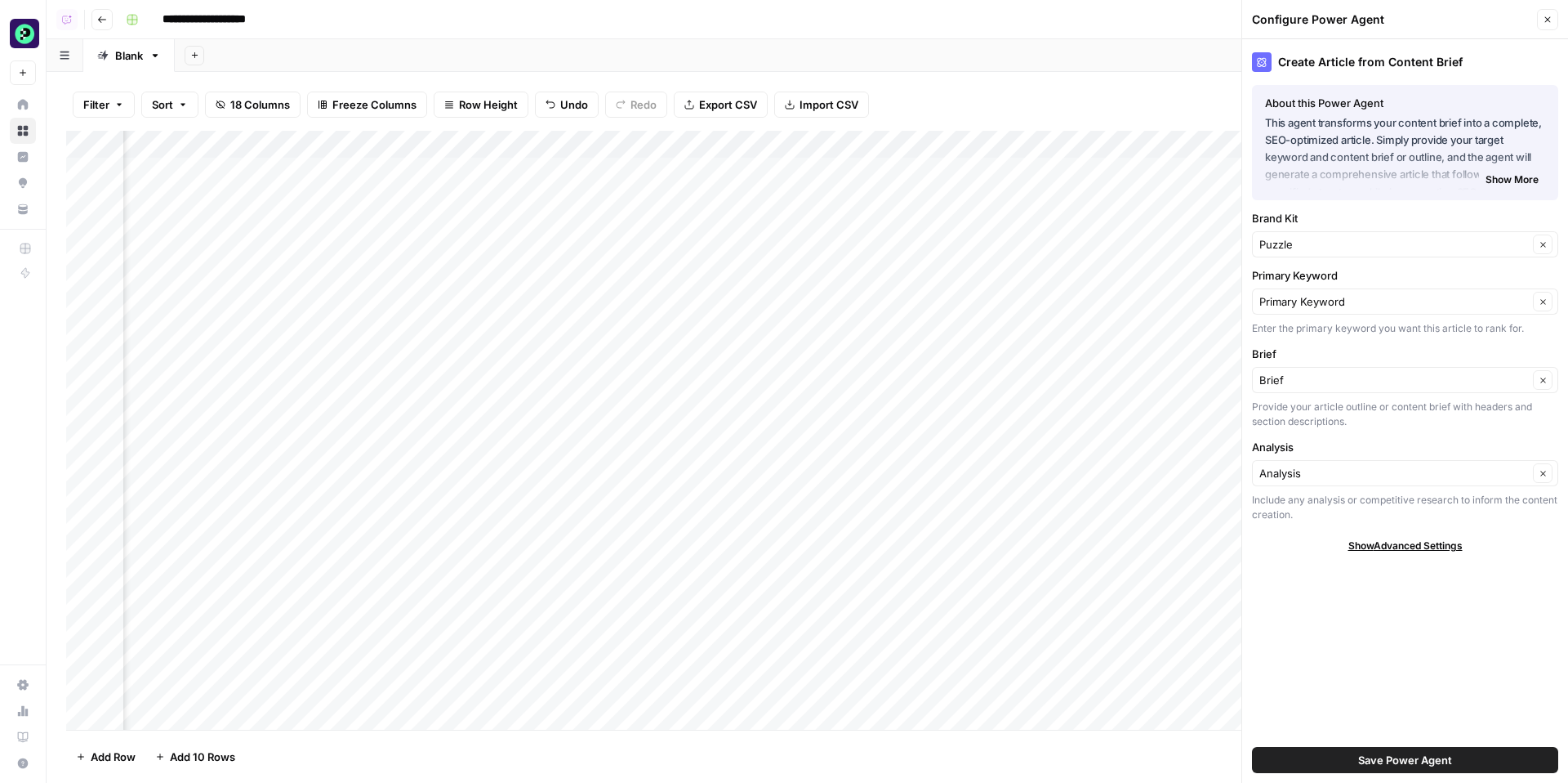
click at [1359, 758] on span "Save Power Agent" at bounding box center [1405, 759] width 94 height 16
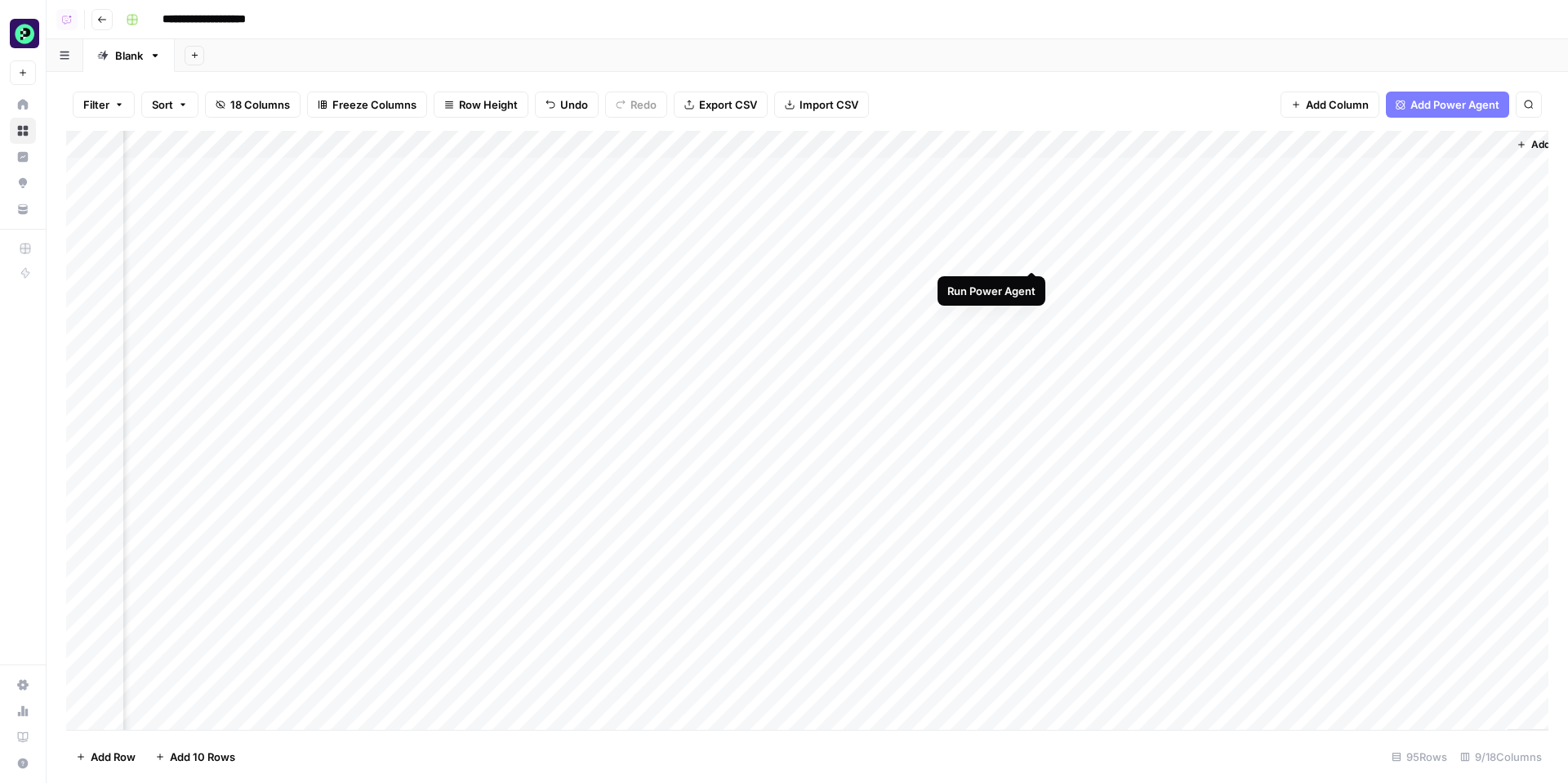
click at [1030, 262] on div "Add Column" at bounding box center [807, 431] width 1482 height 599
click at [645, 203] on div "Add Column" at bounding box center [807, 431] width 1482 height 599
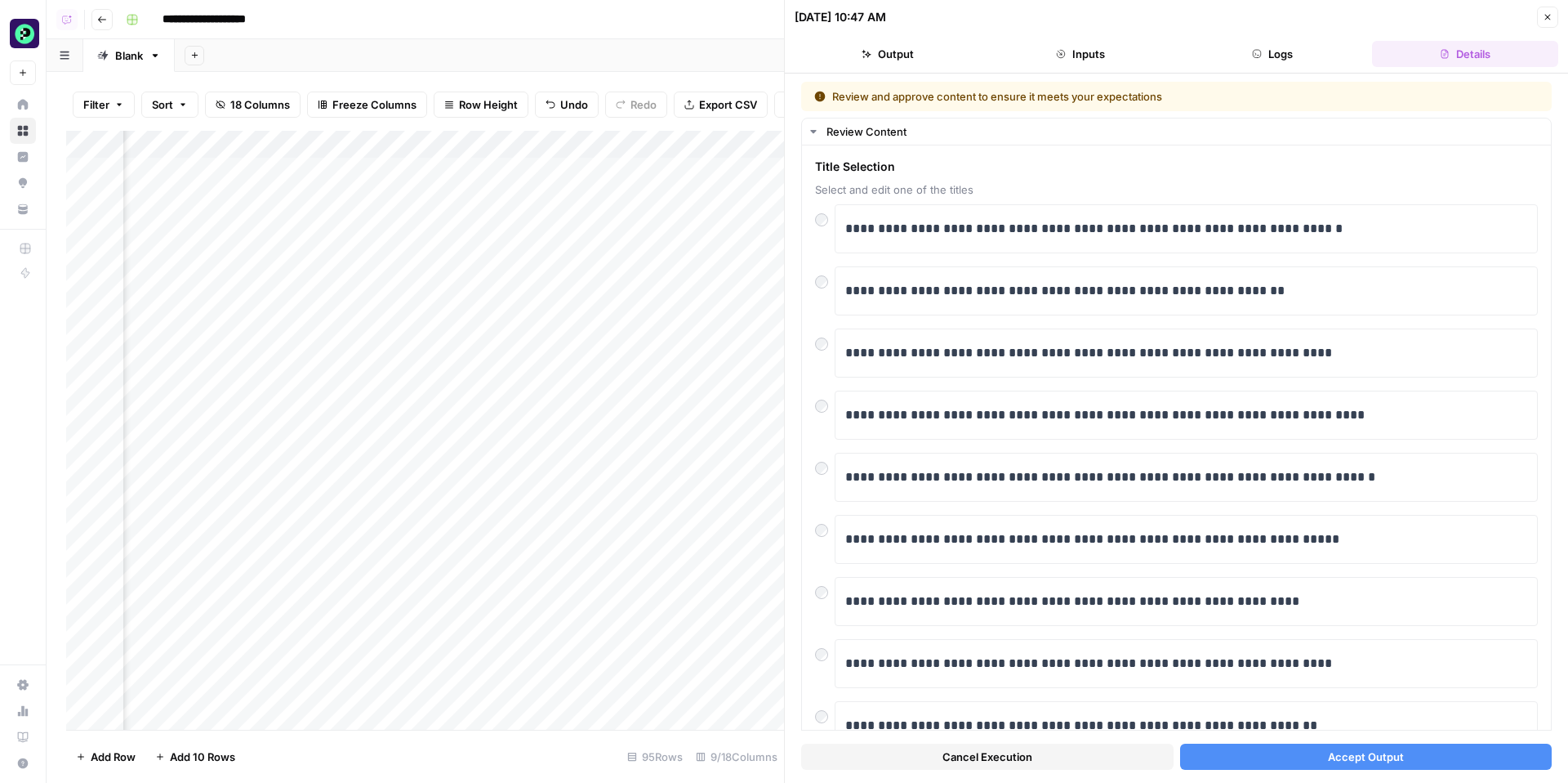
click at [1278, 746] on button "Accept Output" at bounding box center [1366, 757] width 372 height 26
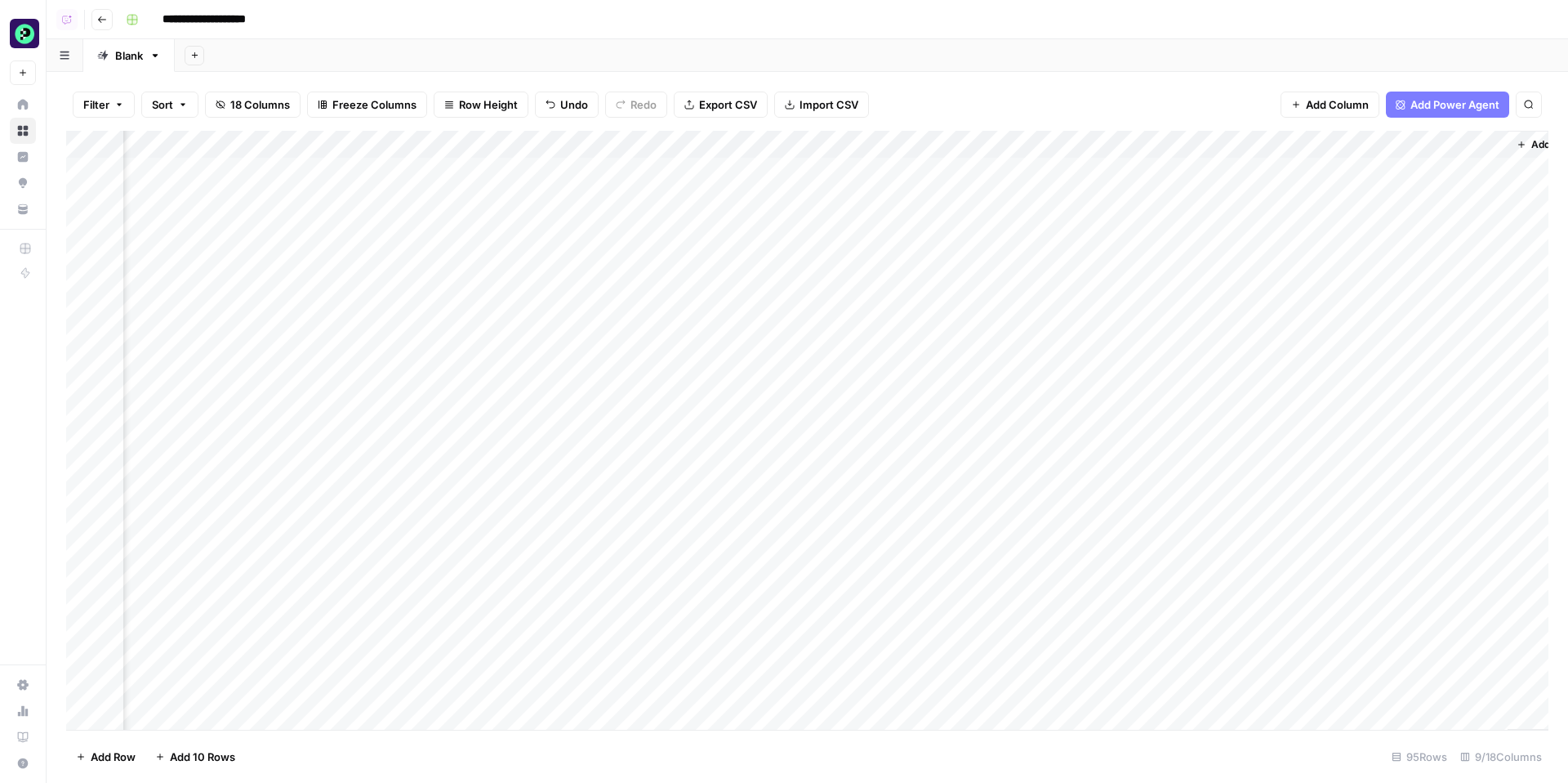
click at [630, 227] on div "Add Column" at bounding box center [807, 431] width 1482 height 599
click at [600, 230] on div at bounding box center [602, 227] width 205 height 30
click at [598, 219] on div at bounding box center [602, 227] width 205 height 30
click at [601, 224] on div at bounding box center [602, 227] width 205 height 30
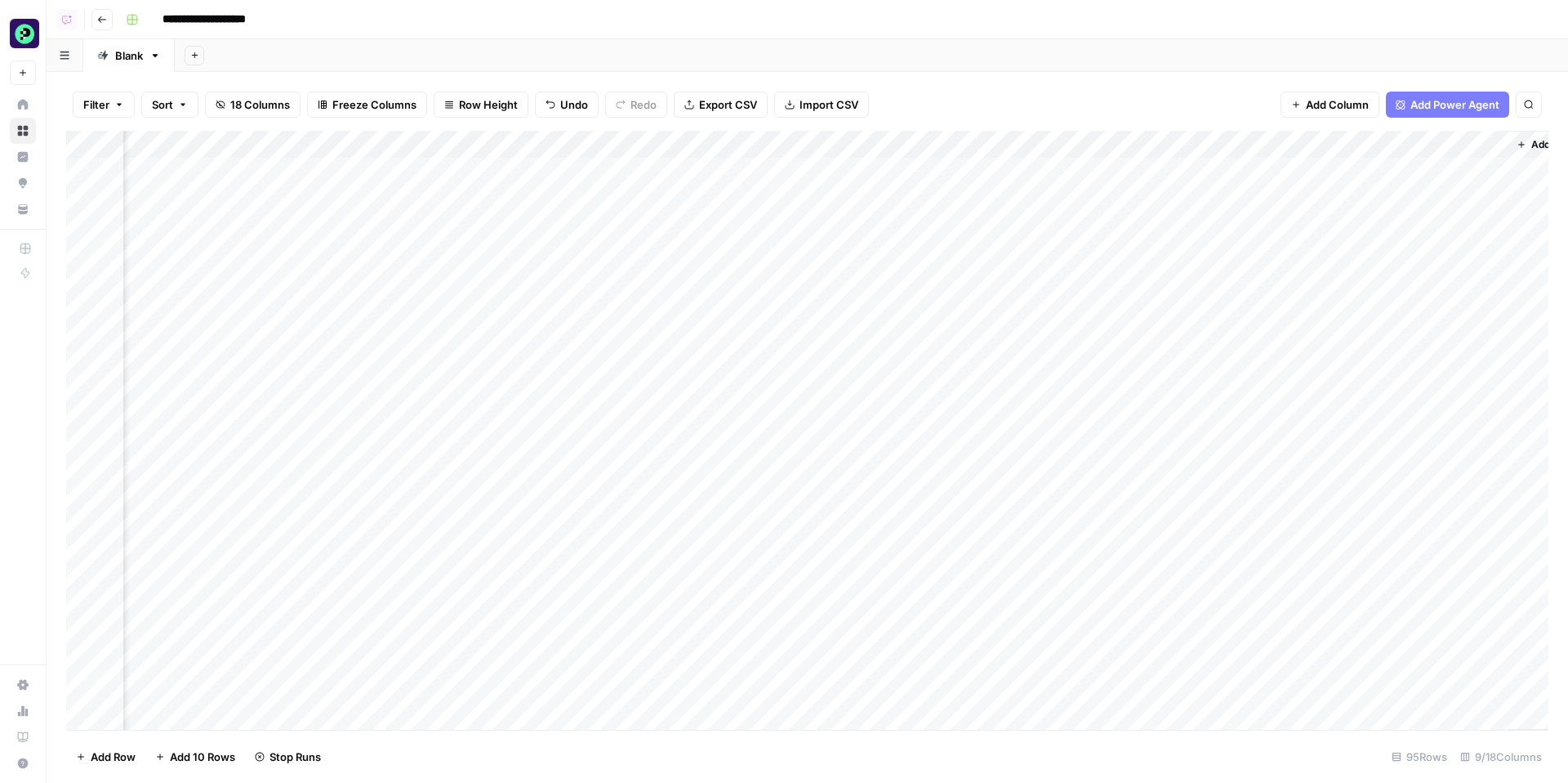
click at [22, 38] on img "Workspace: Puzzle" at bounding box center [24, 33] width 29 height 29
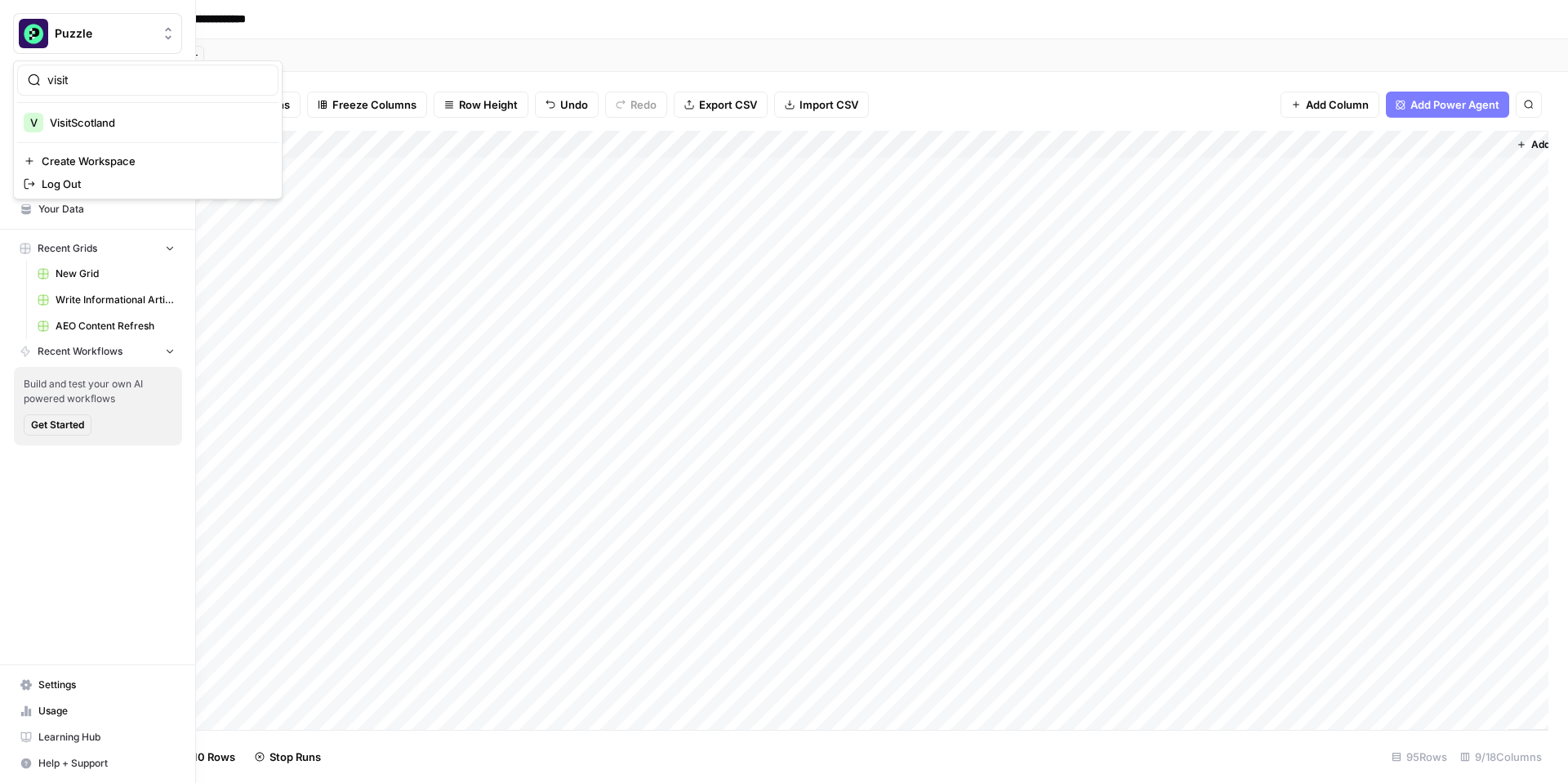
type input "visit"
click at [167, 94] on div "visit" at bounding box center [148, 80] width 262 height 31
click at [168, 119] on span "VisitScotland" at bounding box center [157, 122] width 216 height 16
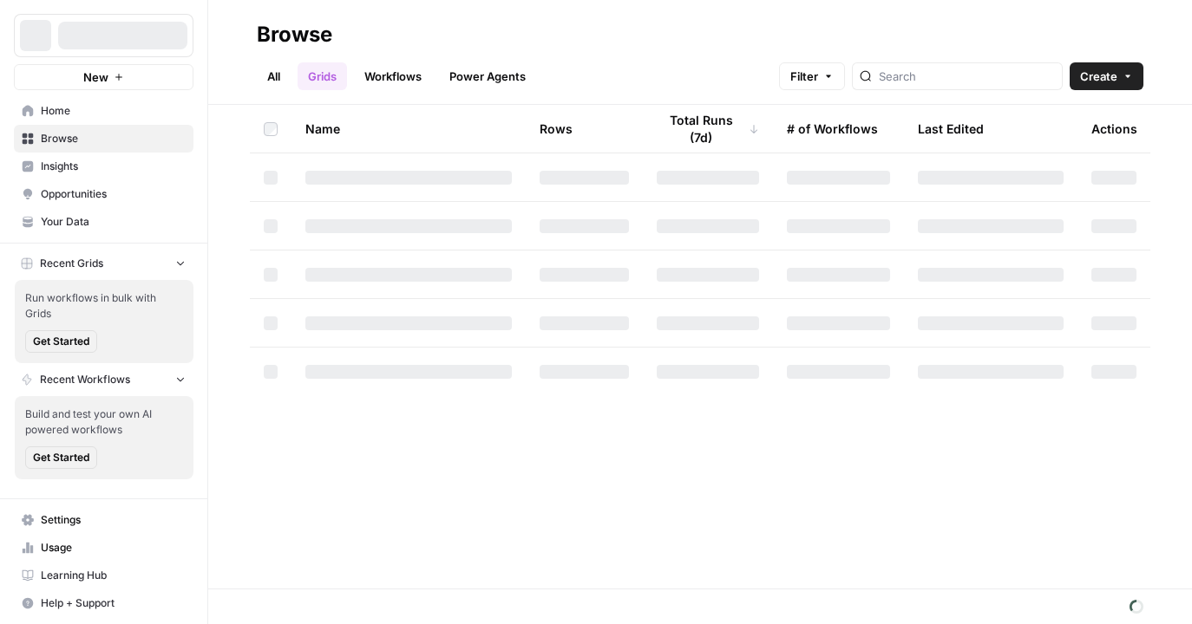
click at [1108, 96] on header "Browse All Grids Workflows Power Agents Filter Create" at bounding box center [699, 52] width 983 height 105
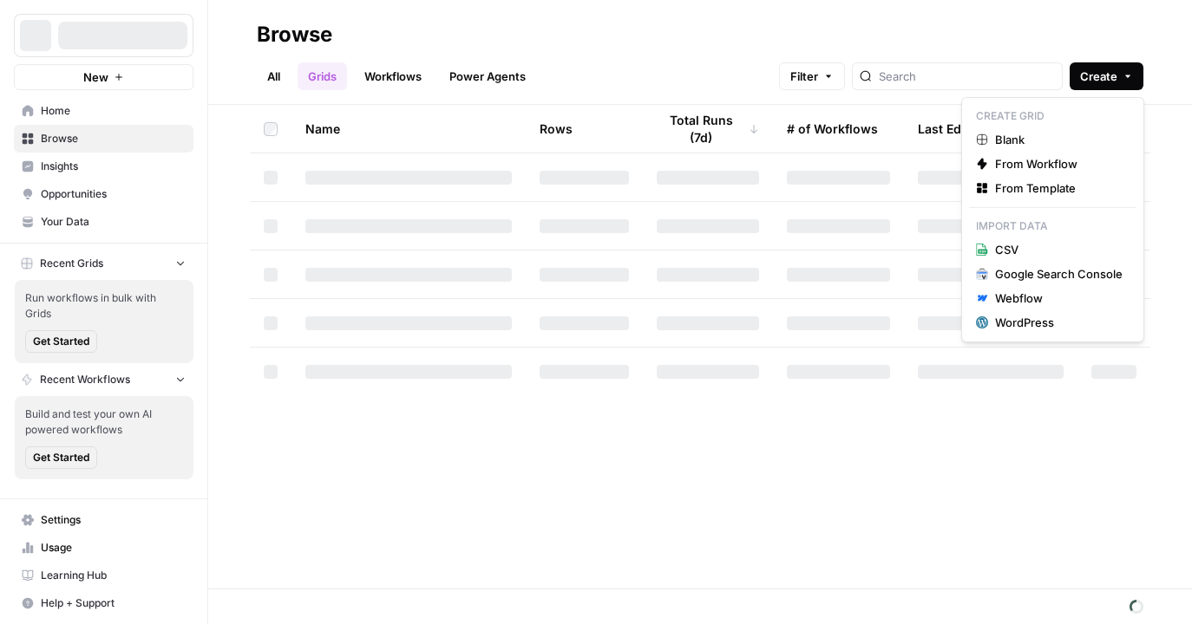
click at [1108, 80] on span "Create" at bounding box center [1098, 76] width 37 height 17
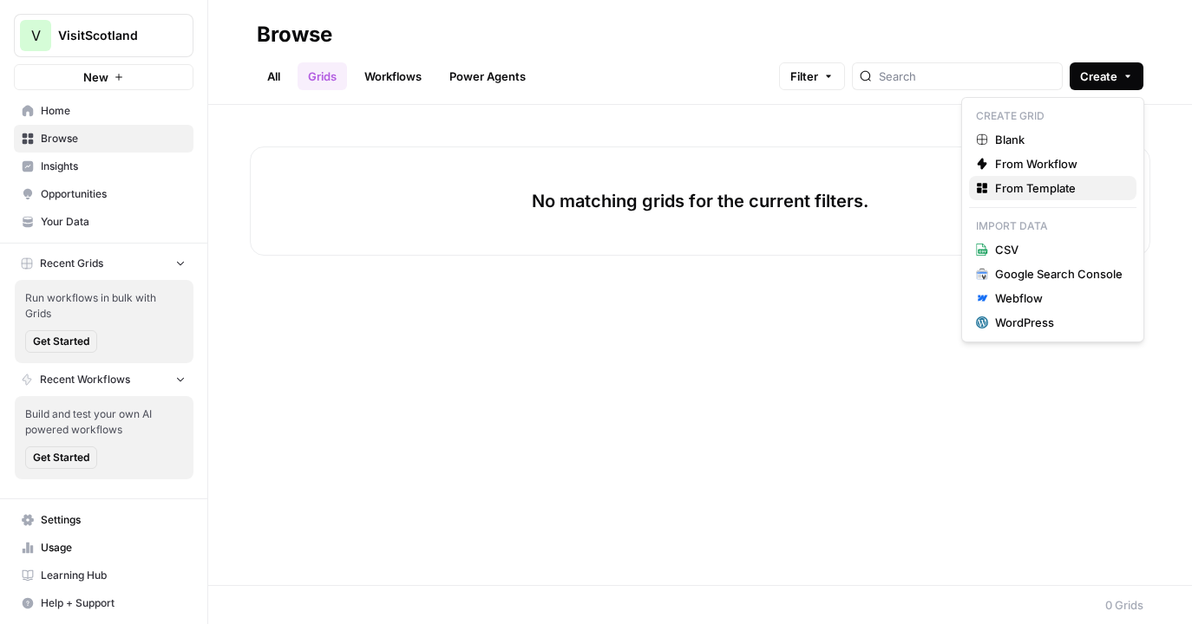
click at [1056, 190] on span "From Template" at bounding box center [1058, 188] width 127 height 17
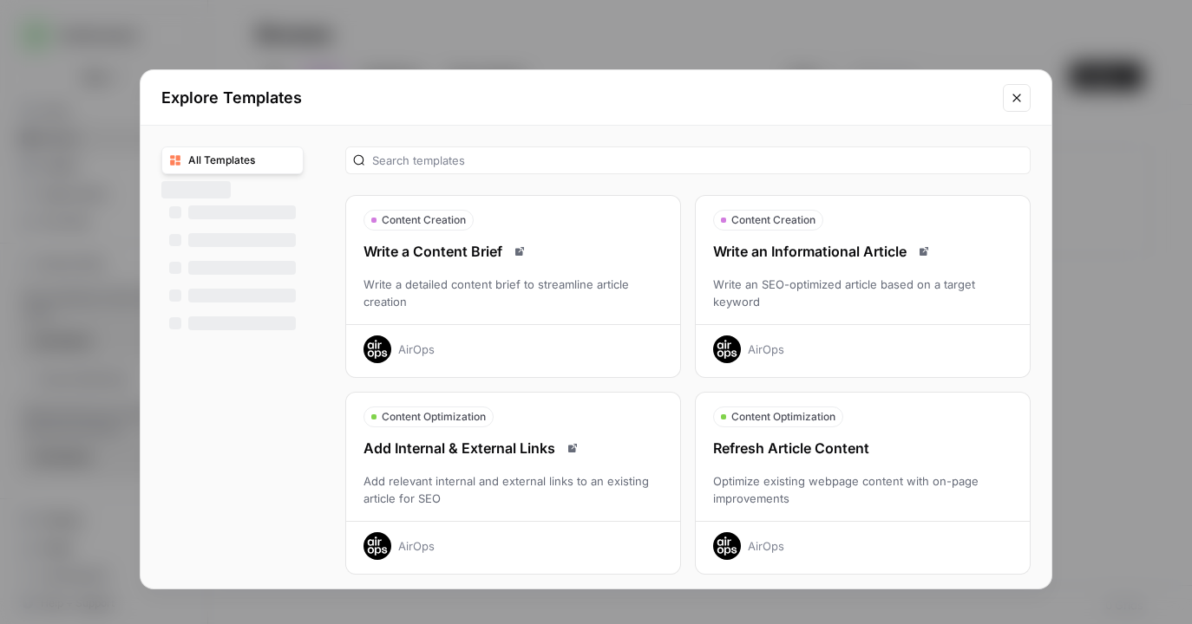
click at [852, 276] on div "Write an SEO-optimized article based on a target keyword" at bounding box center [863, 293] width 334 height 35
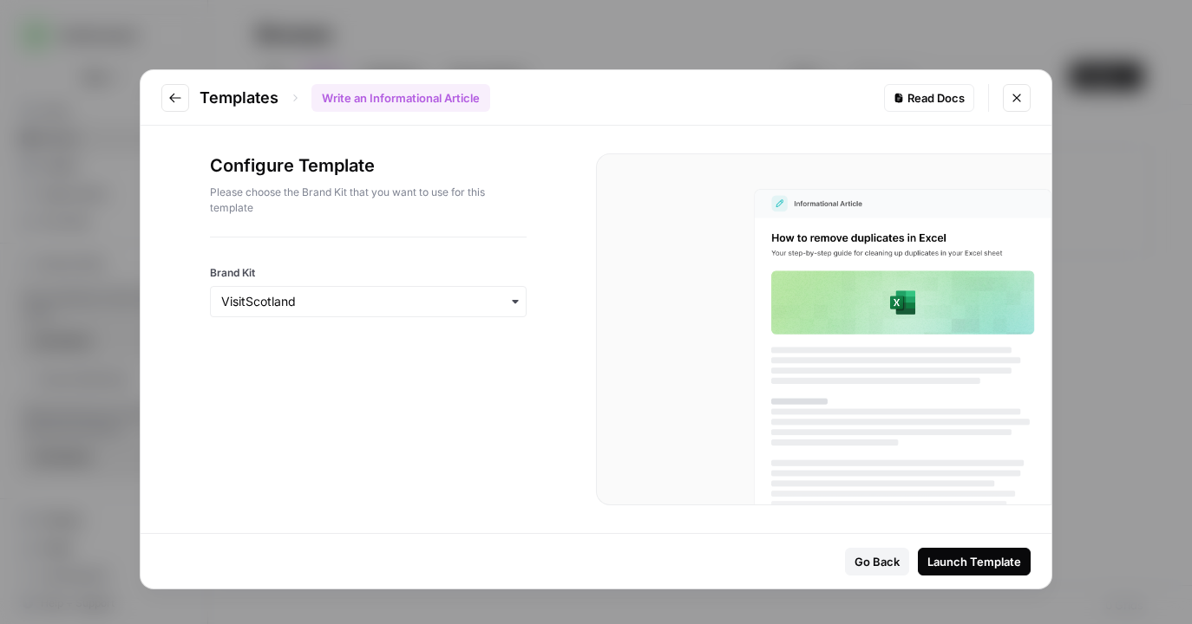
click at [967, 572] on button "Launch Template" at bounding box center [974, 562] width 113 height 28
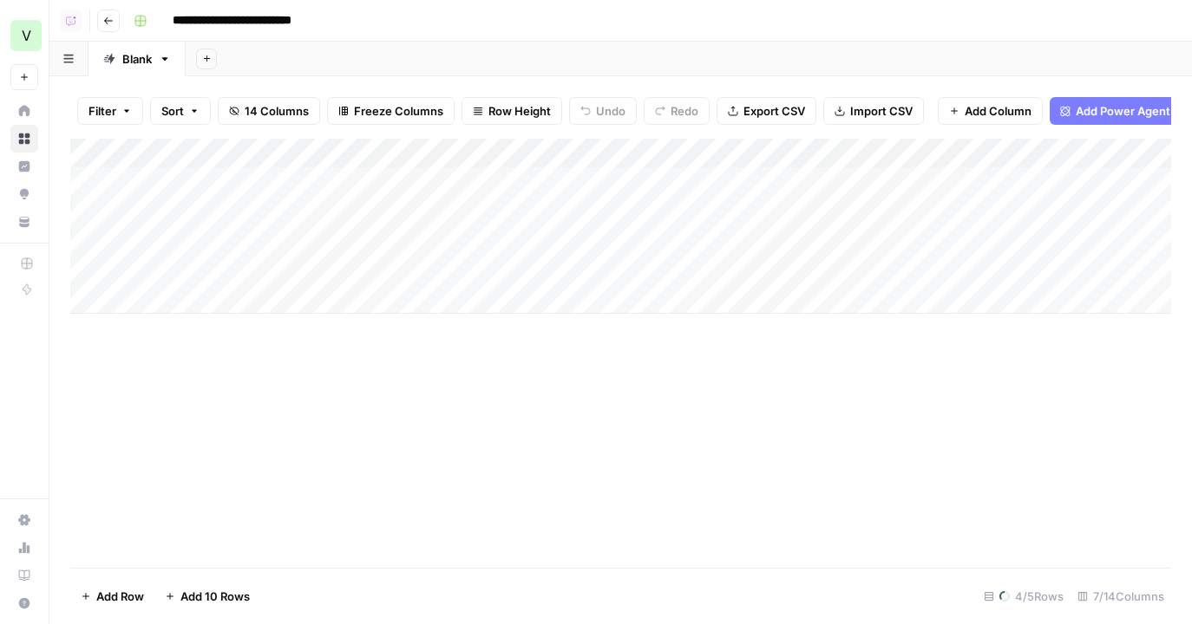
click at [104, 25] on icon "button" at bounding box center [108, 21] width 10 height 10
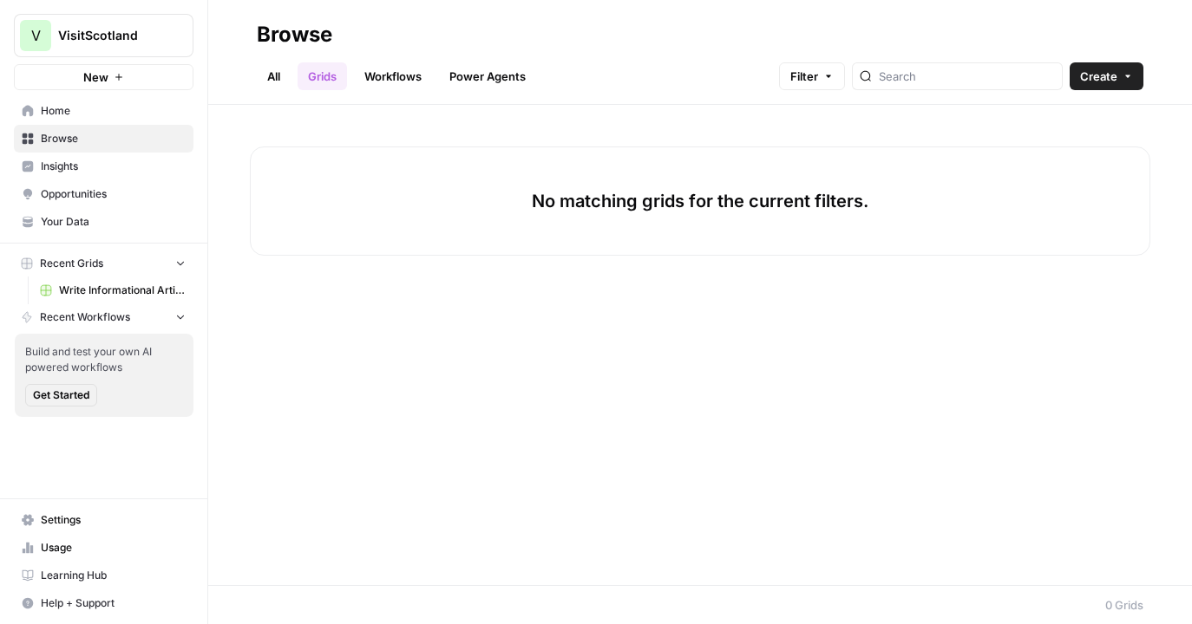
click at [1139, 60] on div "All Grids Workflows Power Agents Filter Create" at bounding box center [700, 70] width 886 height 42
click at [1120, 66] on button "Create" at bounding box center [1106, 76] width 74 height 28
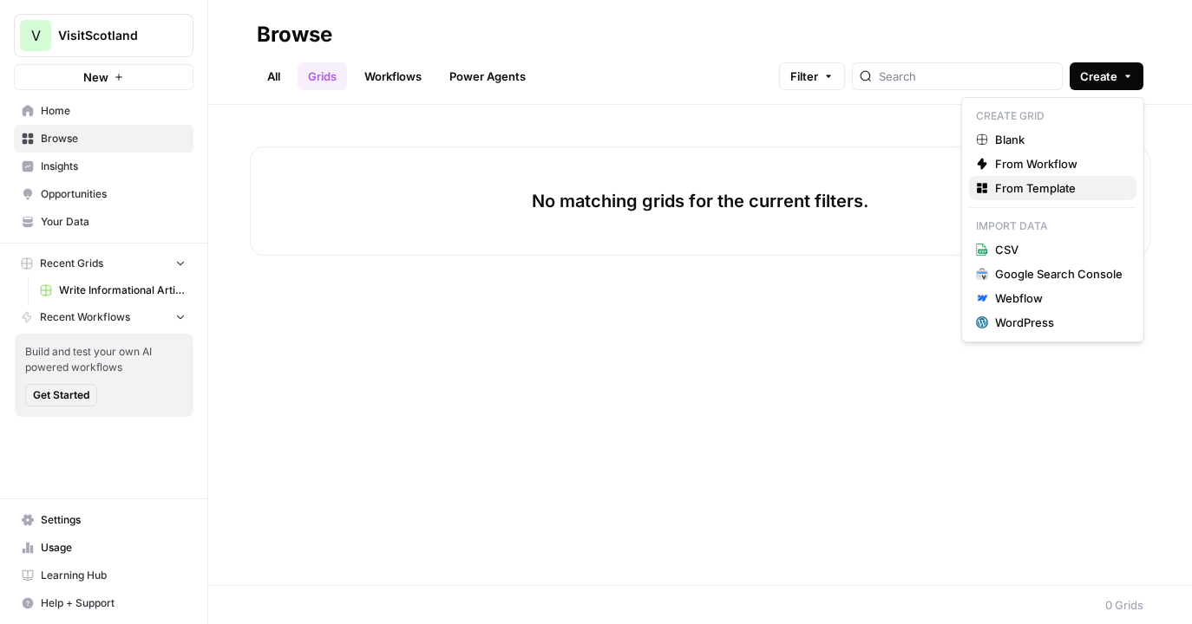
click at [1070, 191] on span "From Template" at bounding box center [1058, 188] width 127 height 17
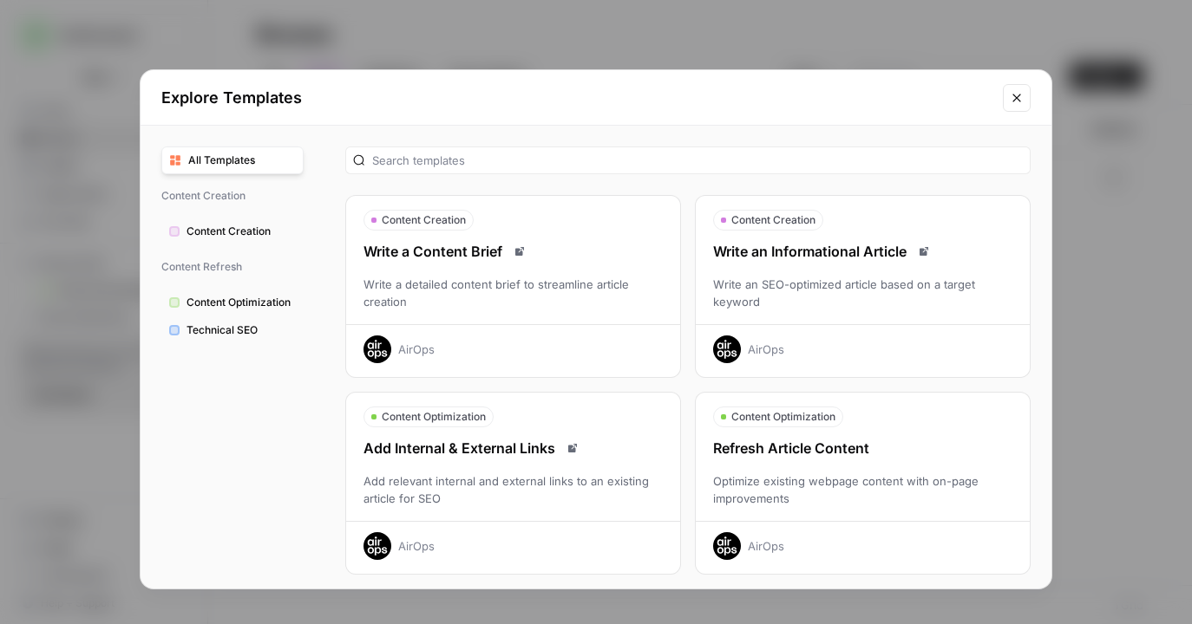
click at [853, 461] on div "Refresh Article Content Optimize existing webpage content with on-page improvem…" at bounding box center [863, 499] width 334 height 122
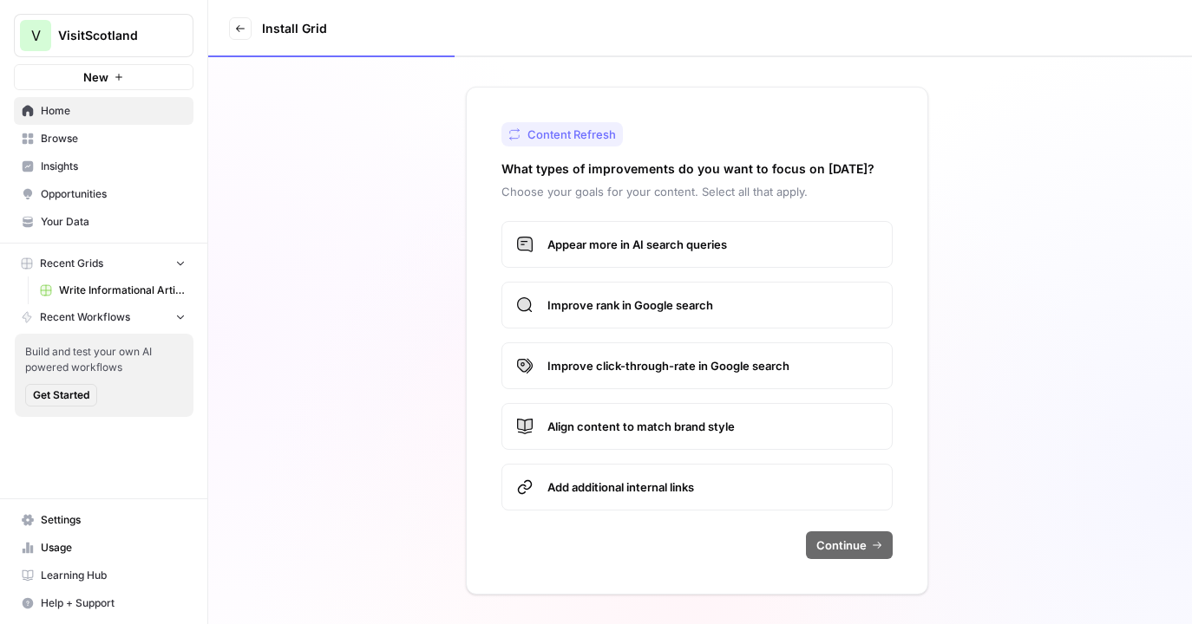
click at [720, 241] on span "Appear more in AI search queries" at bounding box center [712, 244] width 330 height 17
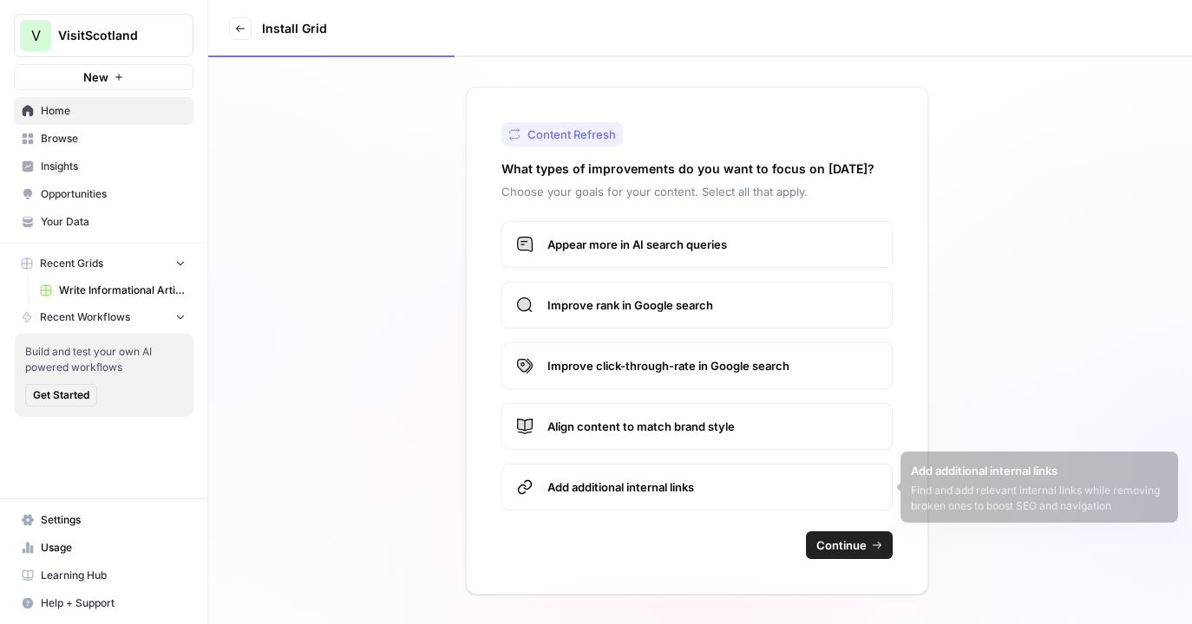
click at [840, 547] on span "Continue" at bounding box center [841, 545] width 50 height 17
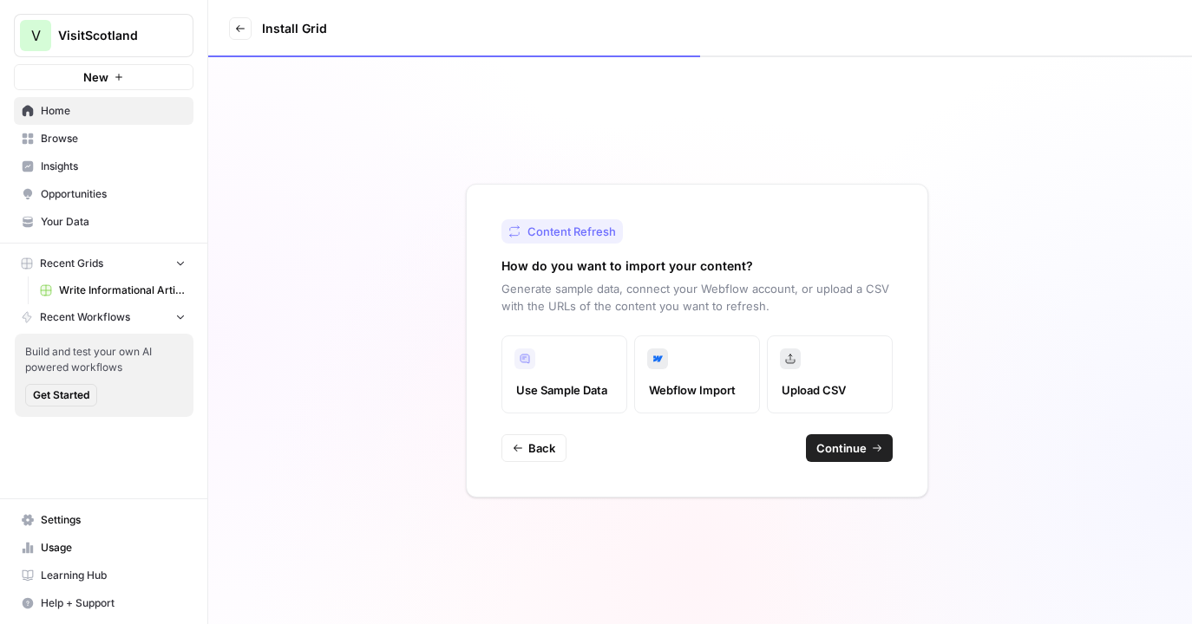
click at [866, 443] on button "Continue" at bounding box center [849, 448] width 87 height 28
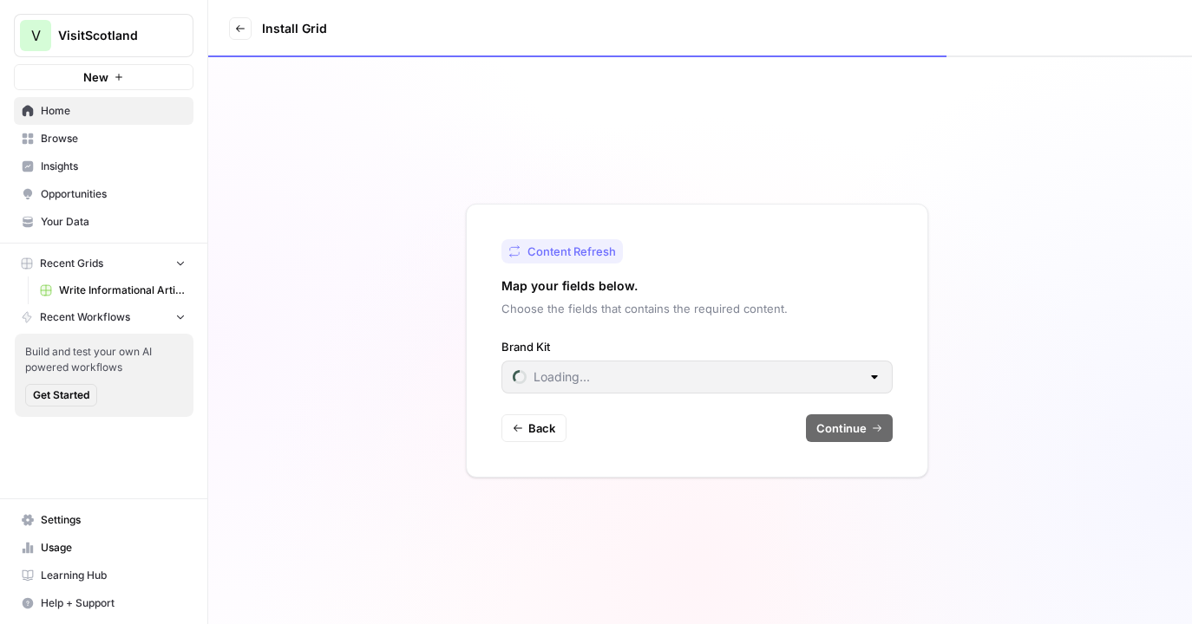
type input "VisitScotland"
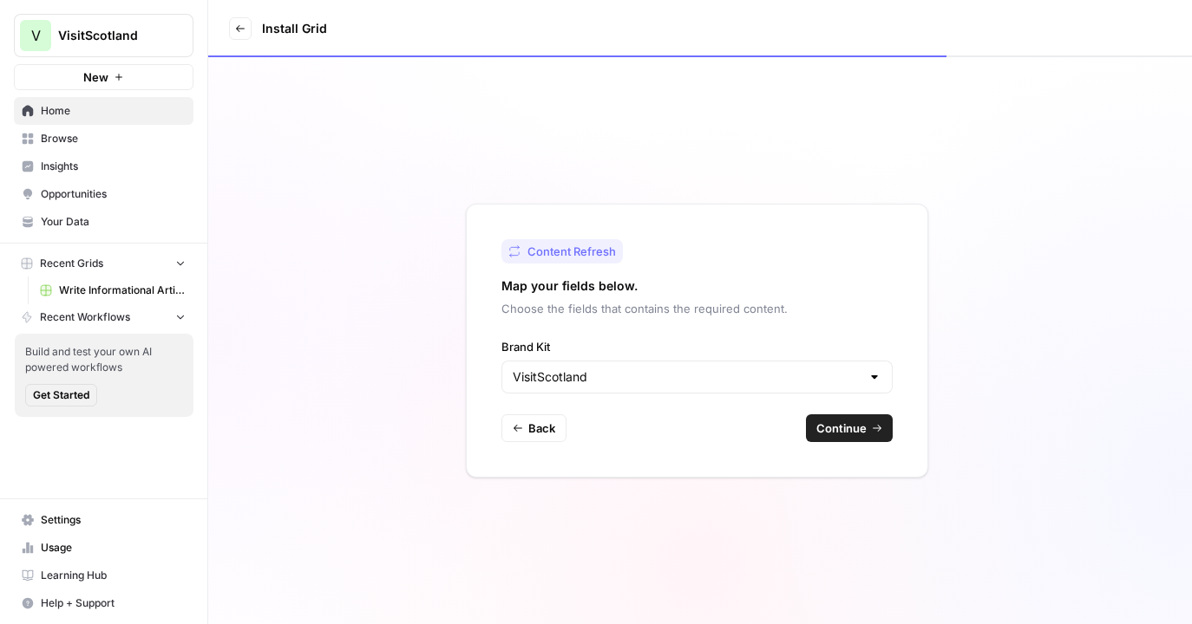
click at [852, 426] on span "Continue" at bounding box center [841, 428] width 50 height 17
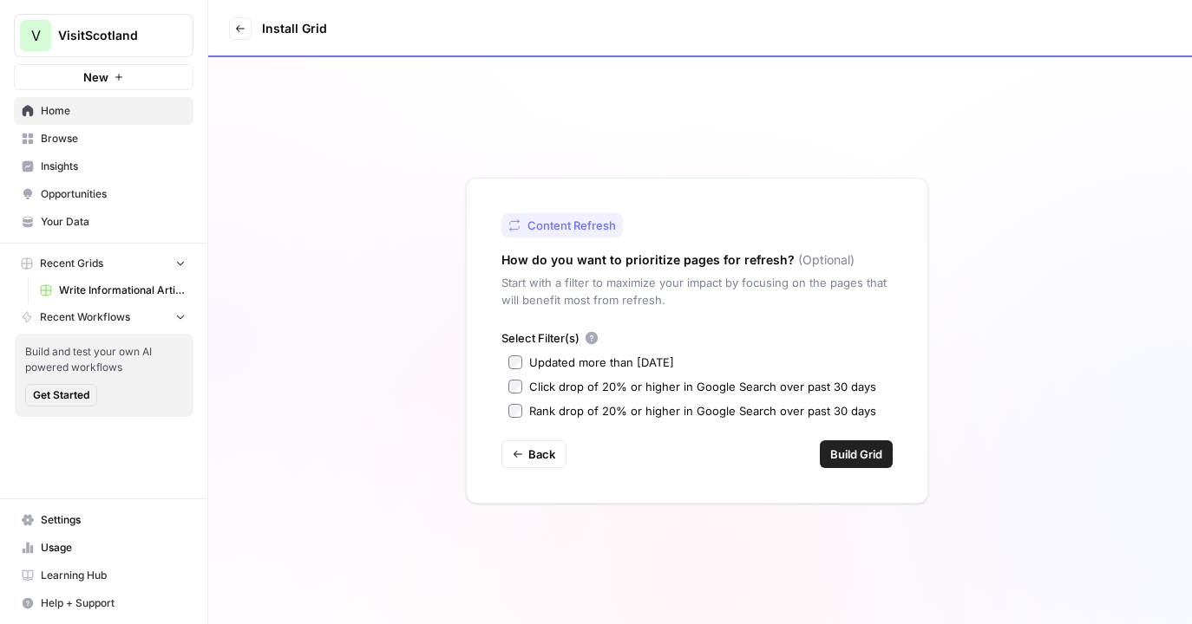
click at [524, 360] on label "Updated more than 90 days ago" at bounding box center [696, 362] width 377 height 17
click at [840, 462] on span "Build Grid" at bounding box center [856, 454] width 52 height 17
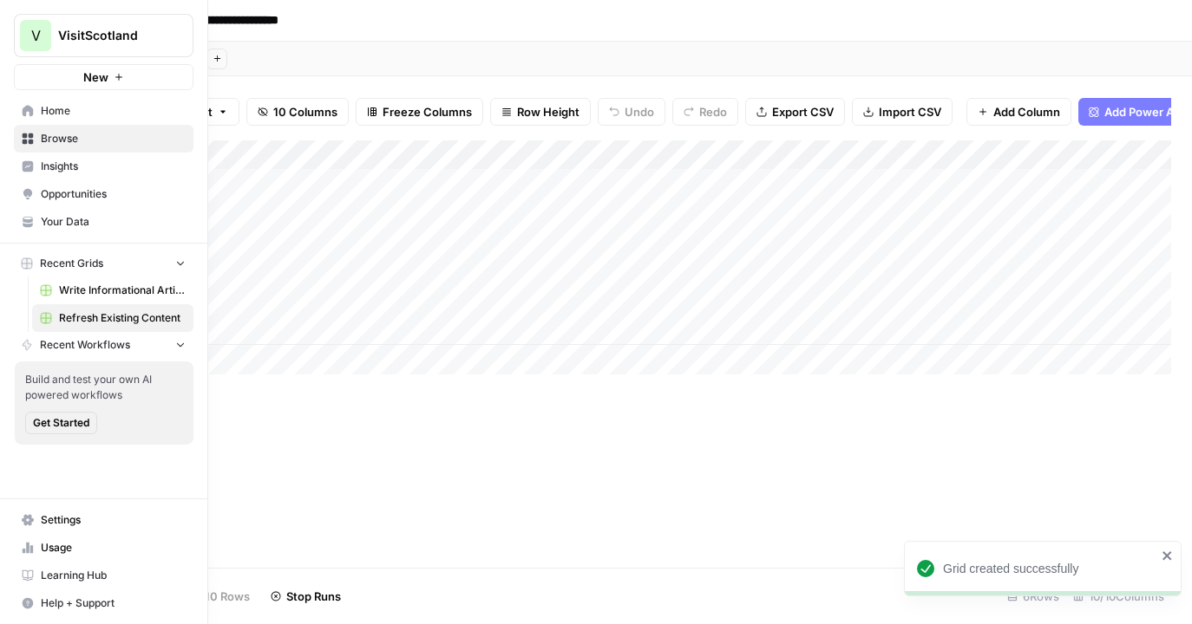
click at [76, 164] on span "Insights" at bounding box center [113, 167] width 145 height 16
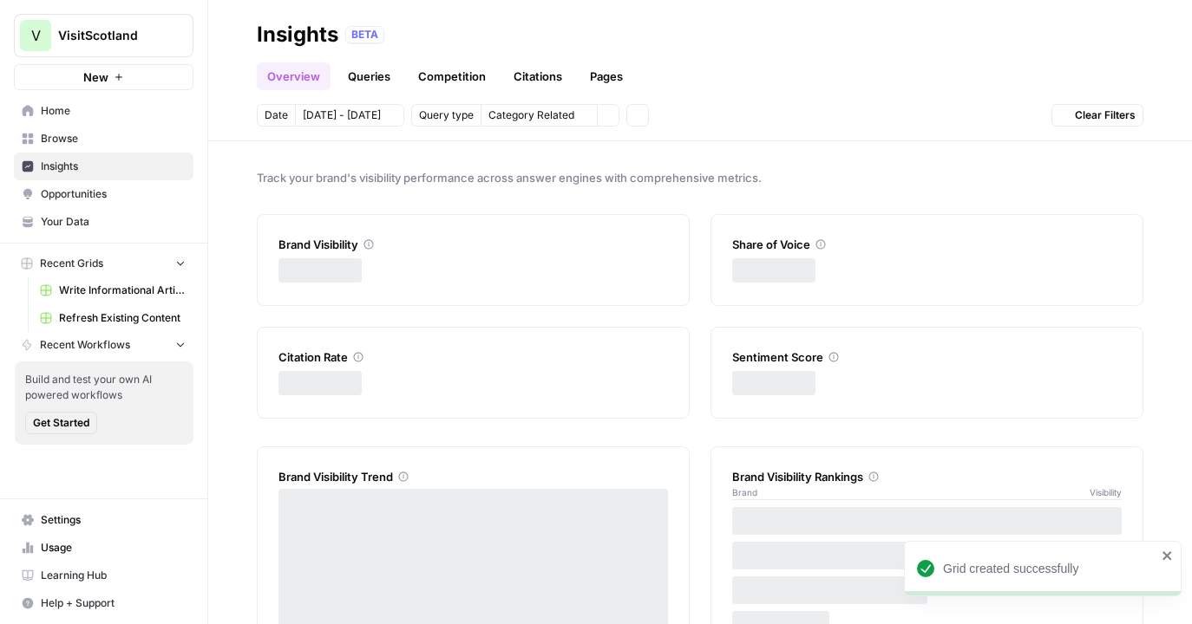
click at [79, 134] on span "Browse" at bounding box center [113, 139] width 145 height 16
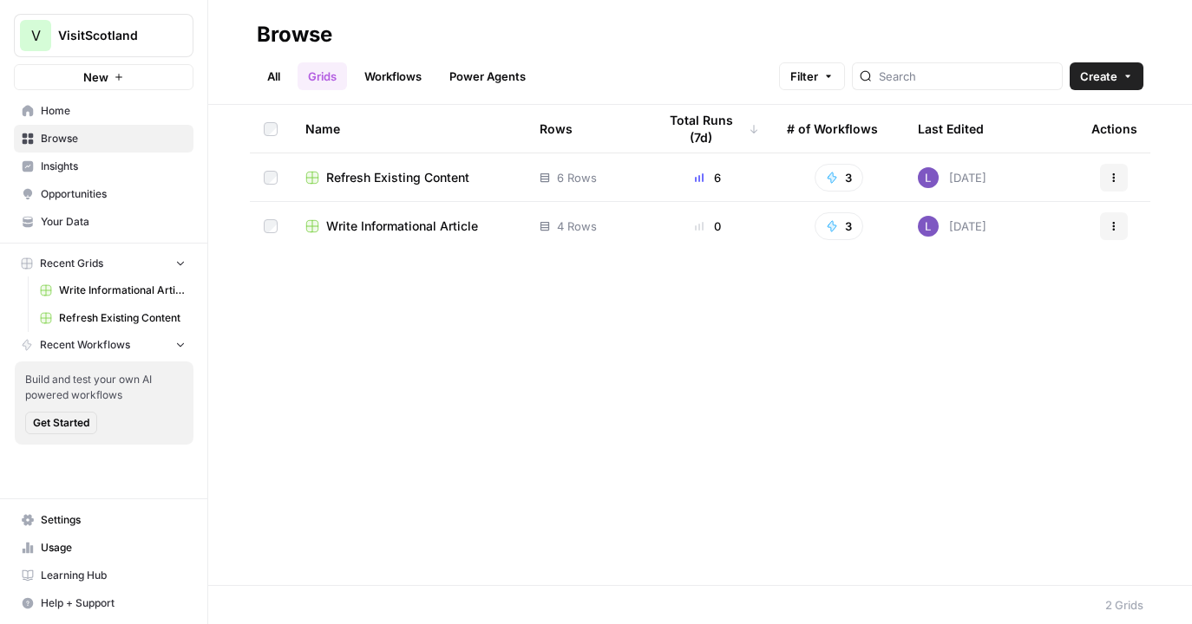
click at [379, 230] on span "Write Informational Article" at bounding box center [402, 226] width 152 height 17
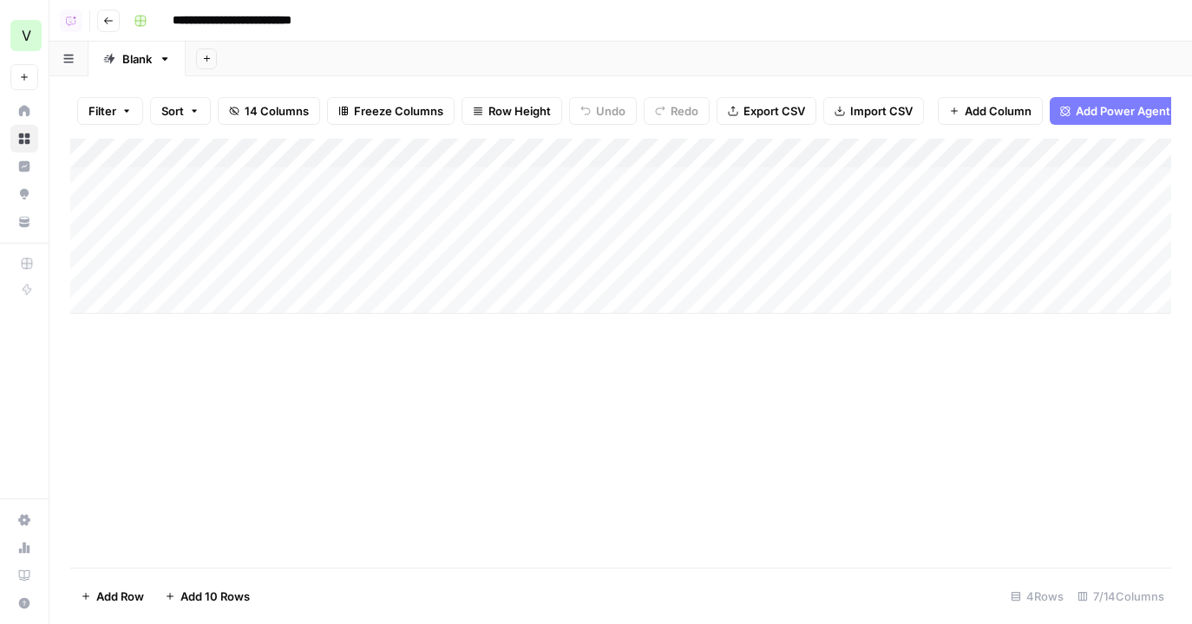
click at [442, 195] on div "Add Column" at bounding box center [620, 226] width 1101 height 175
click at [468, 224] on div "Add Column" at bounding box center [620, 226] width 1101 height 175
click at [474, 241] on div "Add Column" at bounding box center [620, 226] width 1101 height 175
click at [471, 267] on div "Add Column" at bounding box center [620, 226] width 1101 height 175
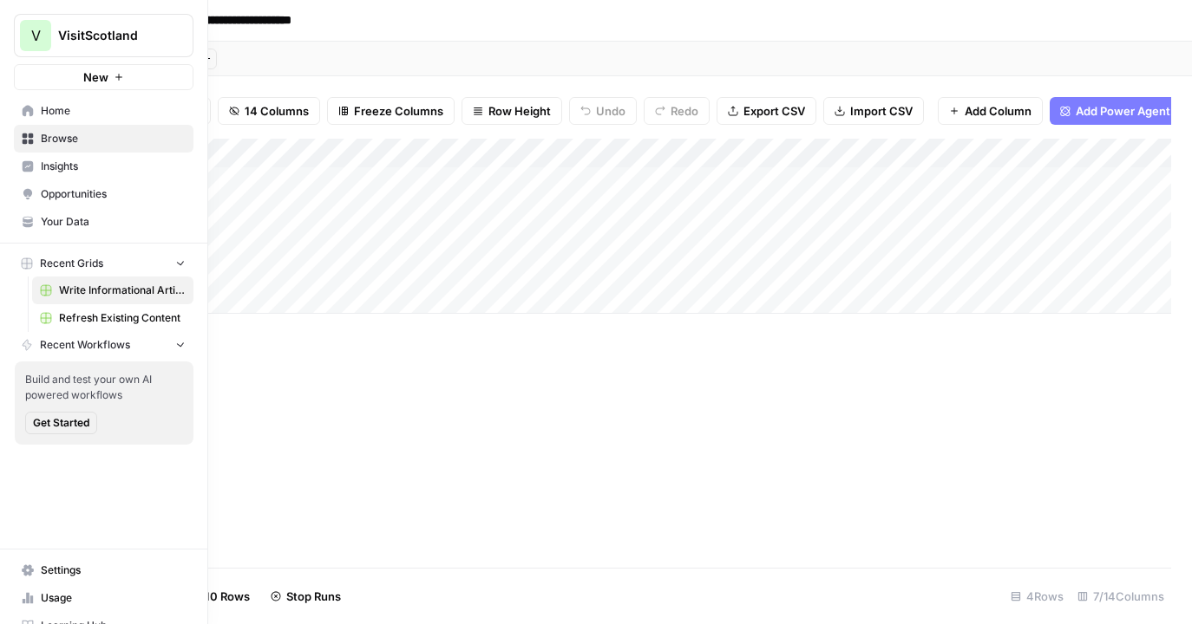
click at [39, 109] on link "Home" at bounding box center [104, 111] width 180 height 28
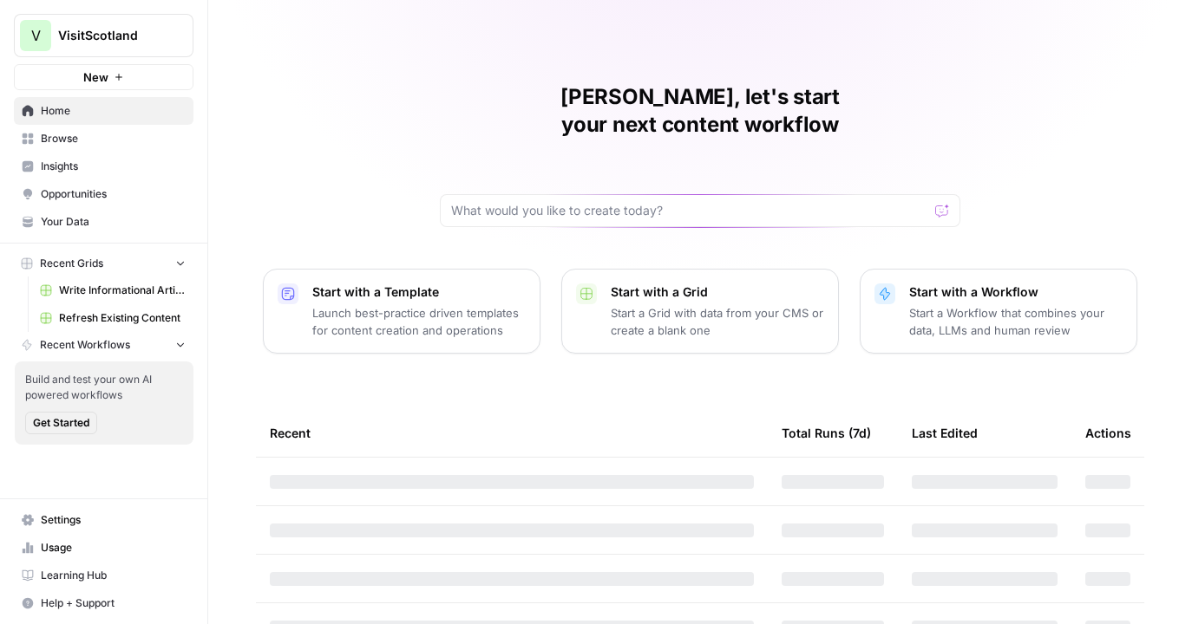
click at [52, 501] on nav "Settings Usage Learning Hub Help + Support" at bounding box center [103, 562] width 207 height 125
click at [55, 515] on span "Settings" at bounding box center [113, 521] width 145 height 16
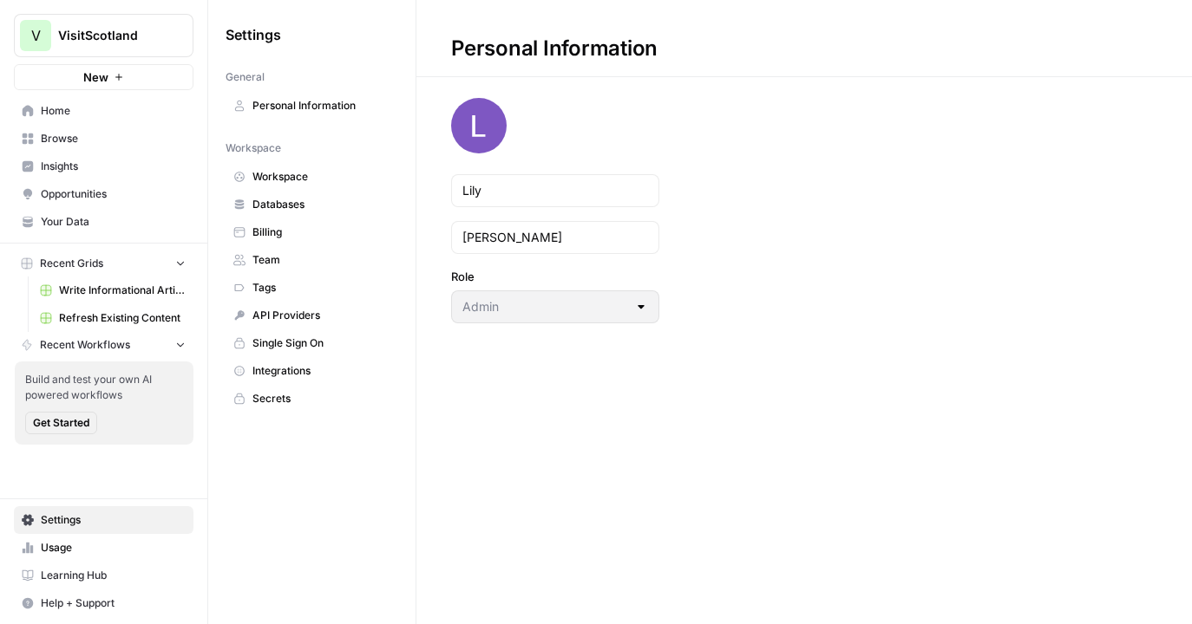
click at [294, 200] on span "Databases" at bounding box center [321, 205] width 138 height 16
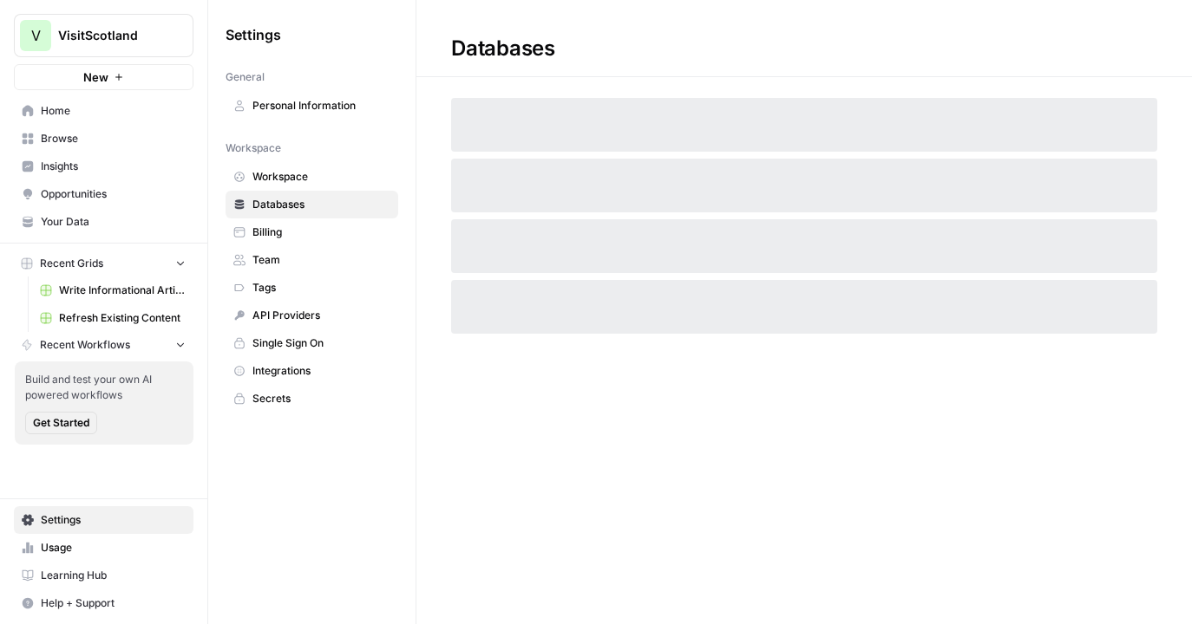
click at [294, 181] on span "Workspace" at bounding box center [321, 177] width 138 height 16
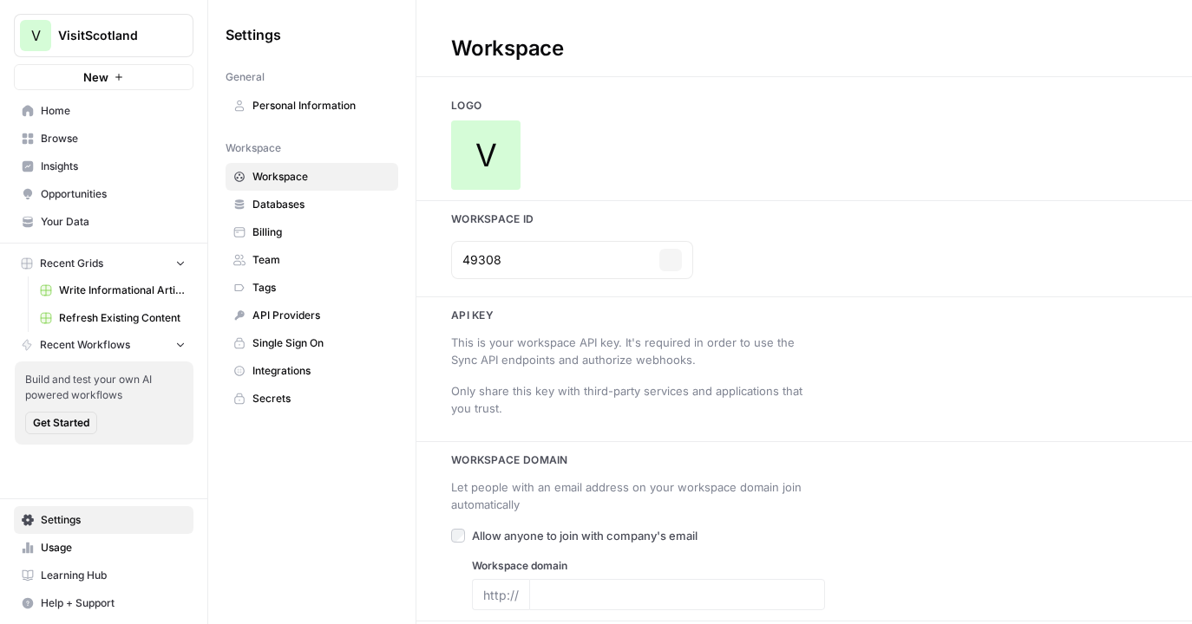
type input "https://www.visitscotland.com/"
click at [493, 155] on span "V" at bounding box center [486, 155] width 22 height 35
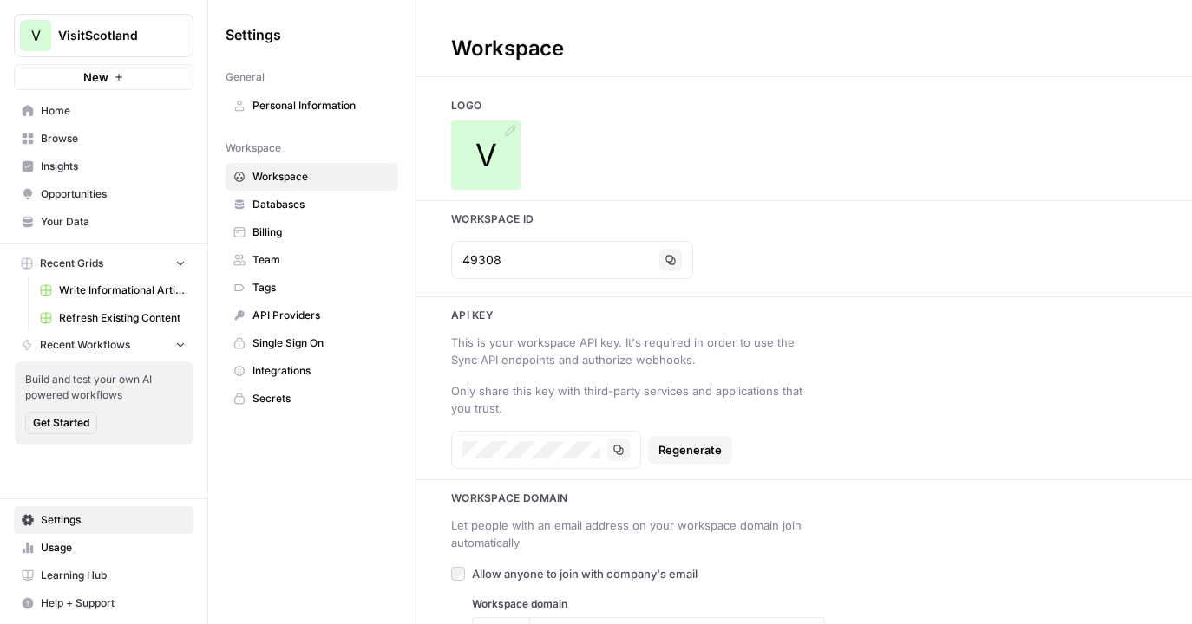
click at [493, 149] on span "V" at bounding box center [486, 155] width 22 height 35
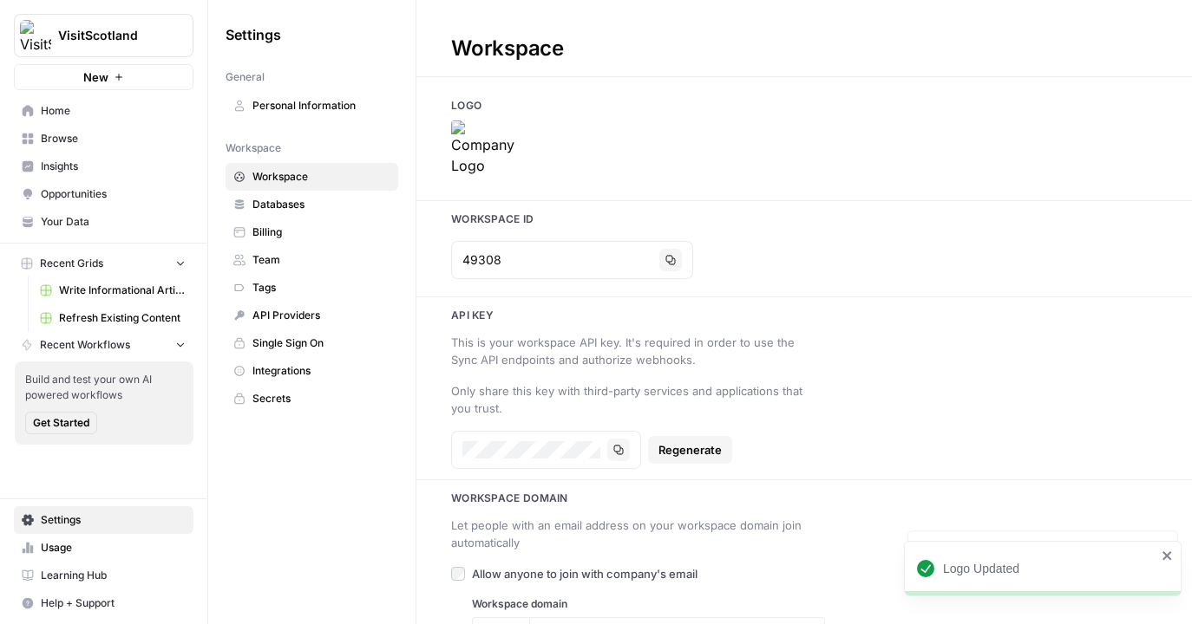
click at [158, 112] on span "Home" at bounding box center [113, 111] width 145 height 16
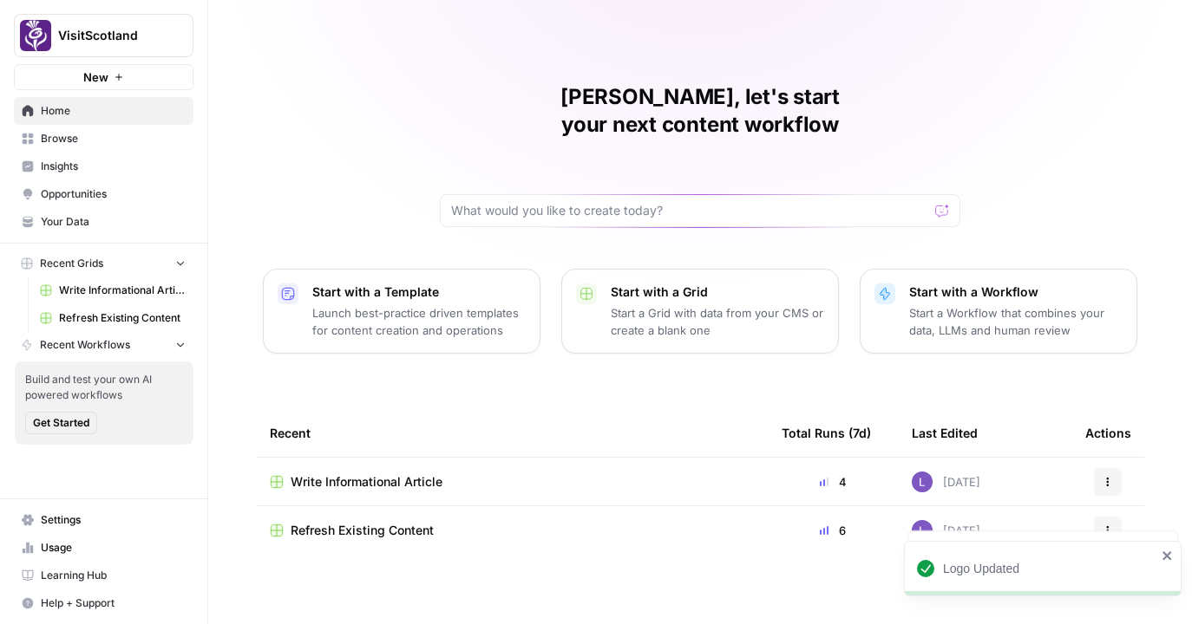
click at [382, 474] on span "Write Informational Article" at bounding box center [367, 482] width 152 height 17
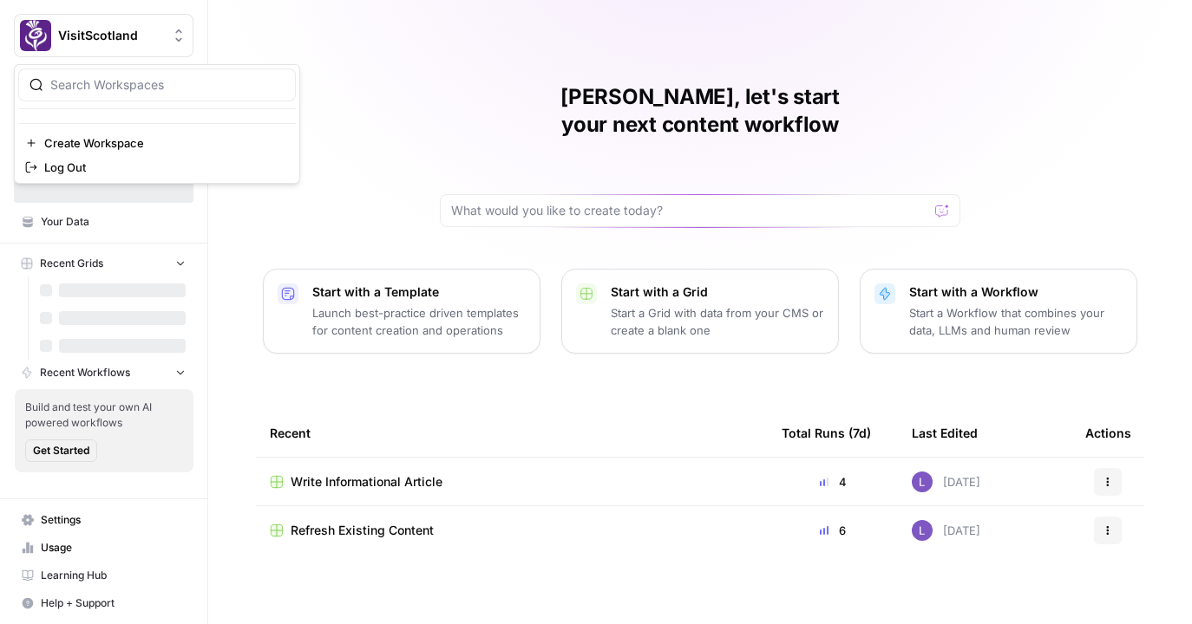
click at [113, 36] on span "VisitScotland" at bounding box center [110, 35] width 105 height 17
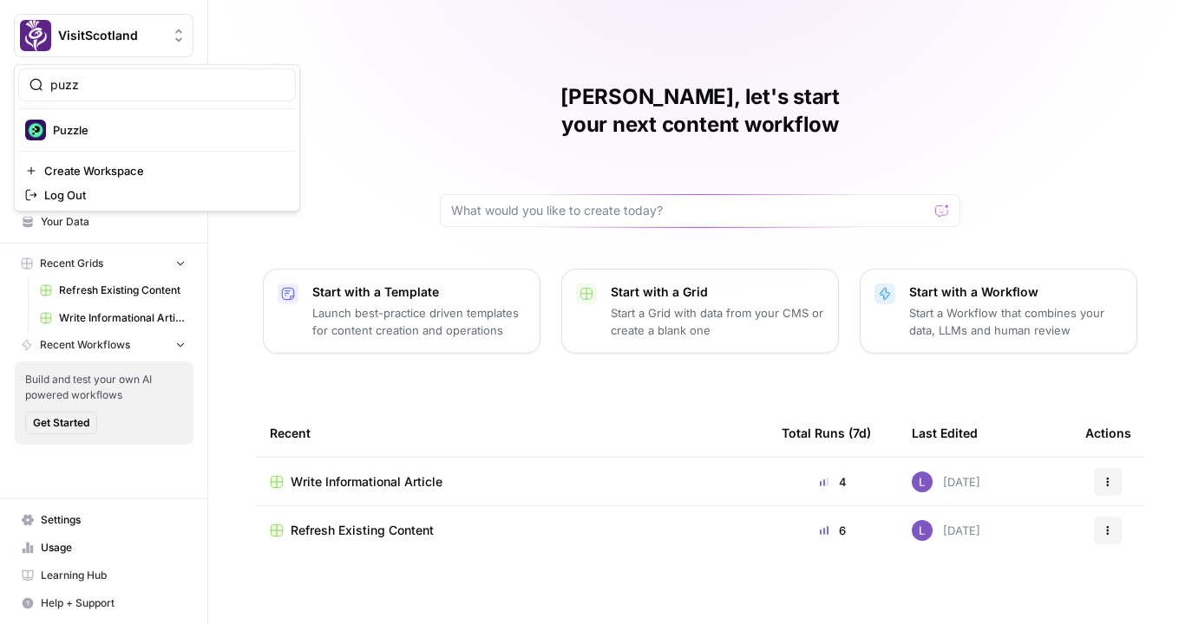
type input "puzz"
click at [147, 124] on span "Puzzle" at bounding box center [167, 129] width 229 height 17
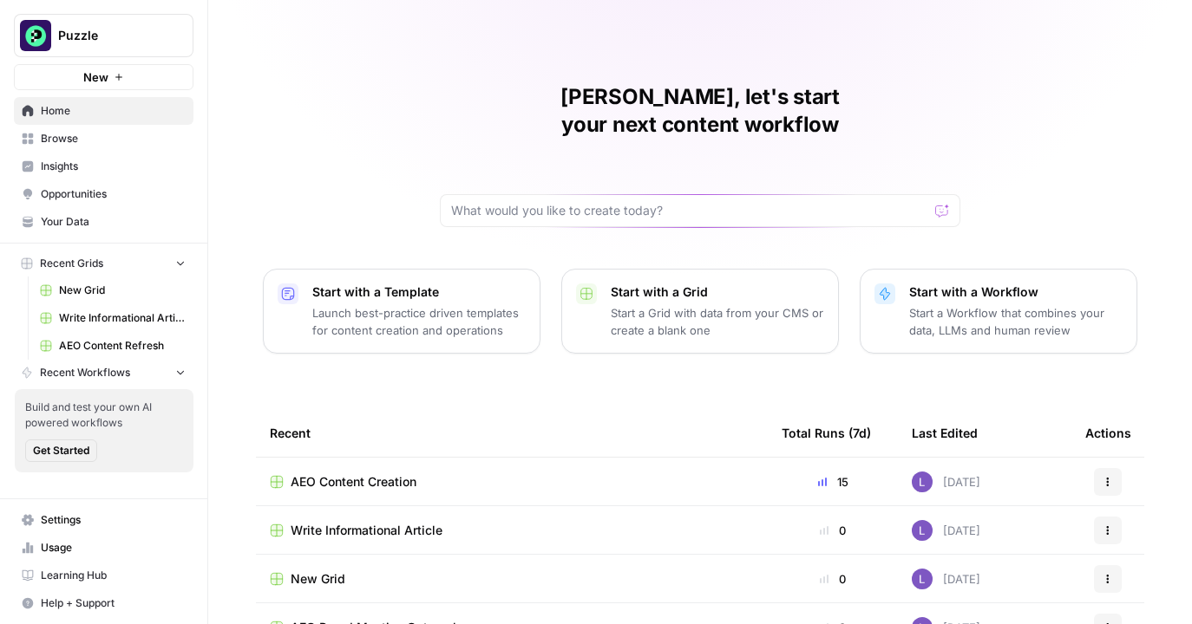
scroll to position [76, 0]
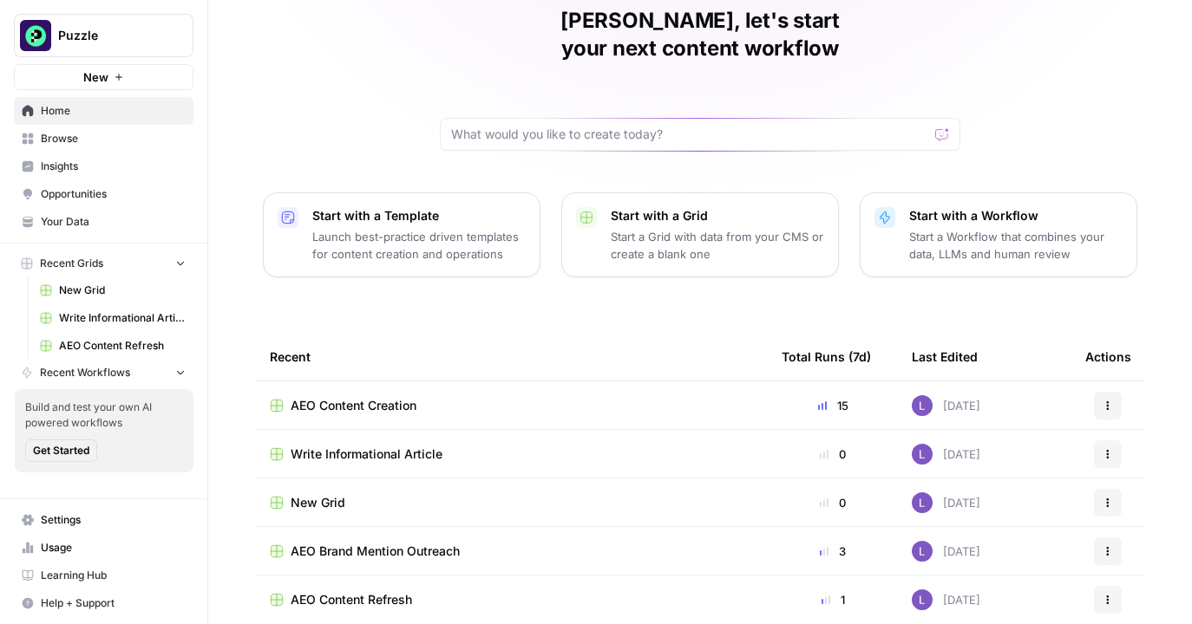
click at [97, 352] on span "AEO Content Refresh" at bounding box center [122, 346] width 127 height 16
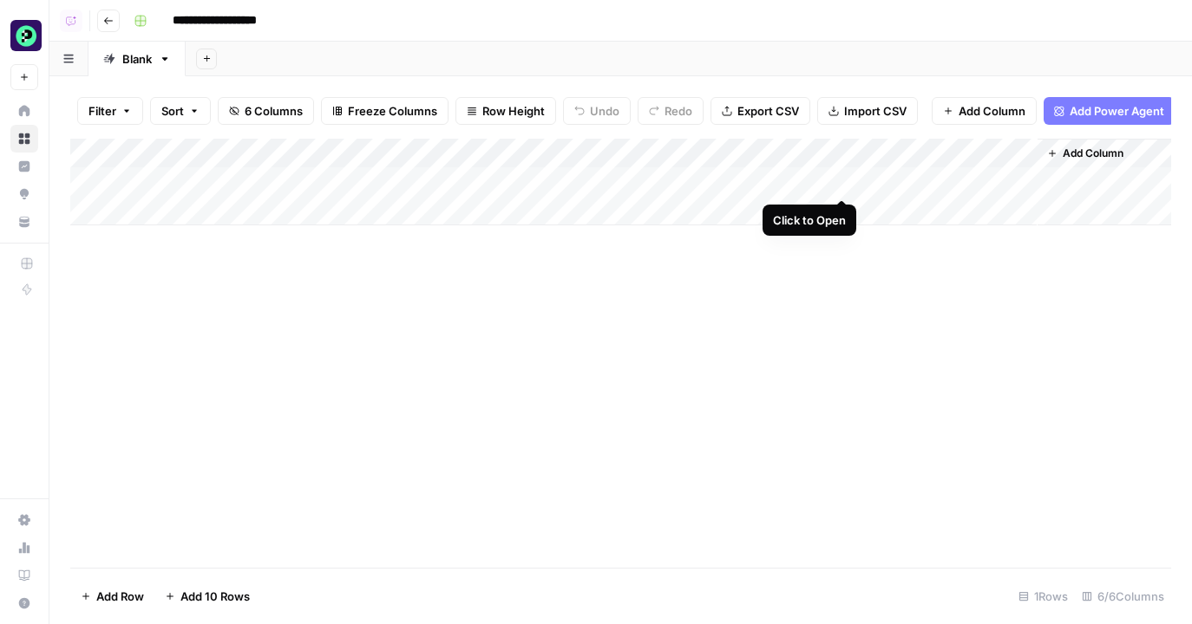
click at [844, 181] on div "Add Column" at bounding box center [620, 182] width 1101 height 87
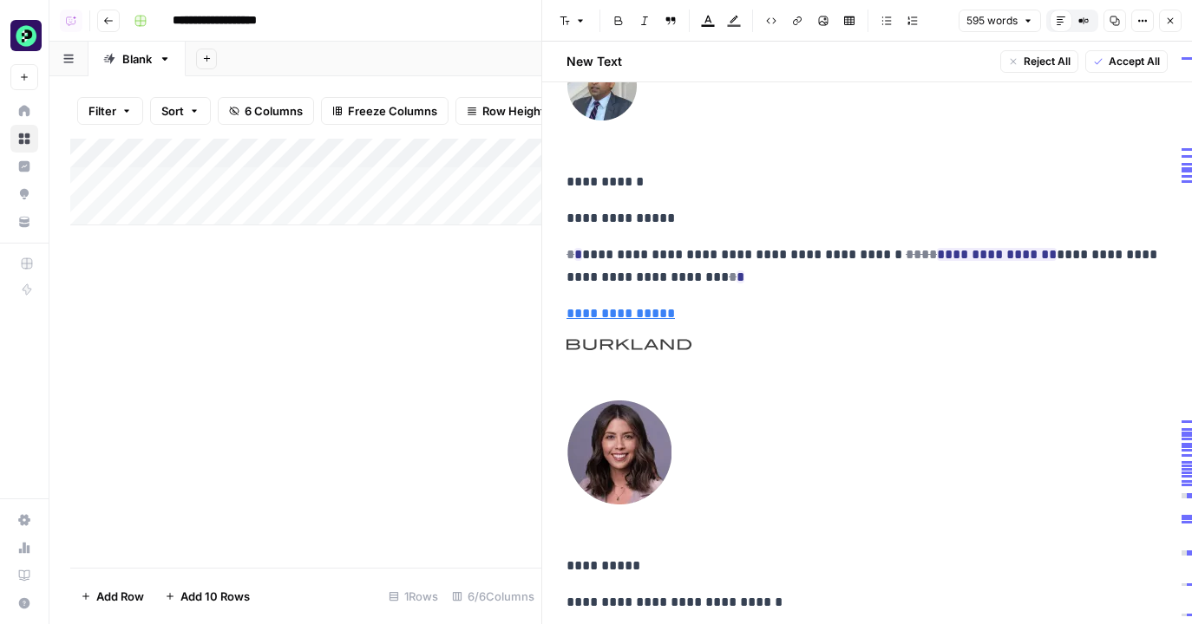
scroll to position [5863, 0]
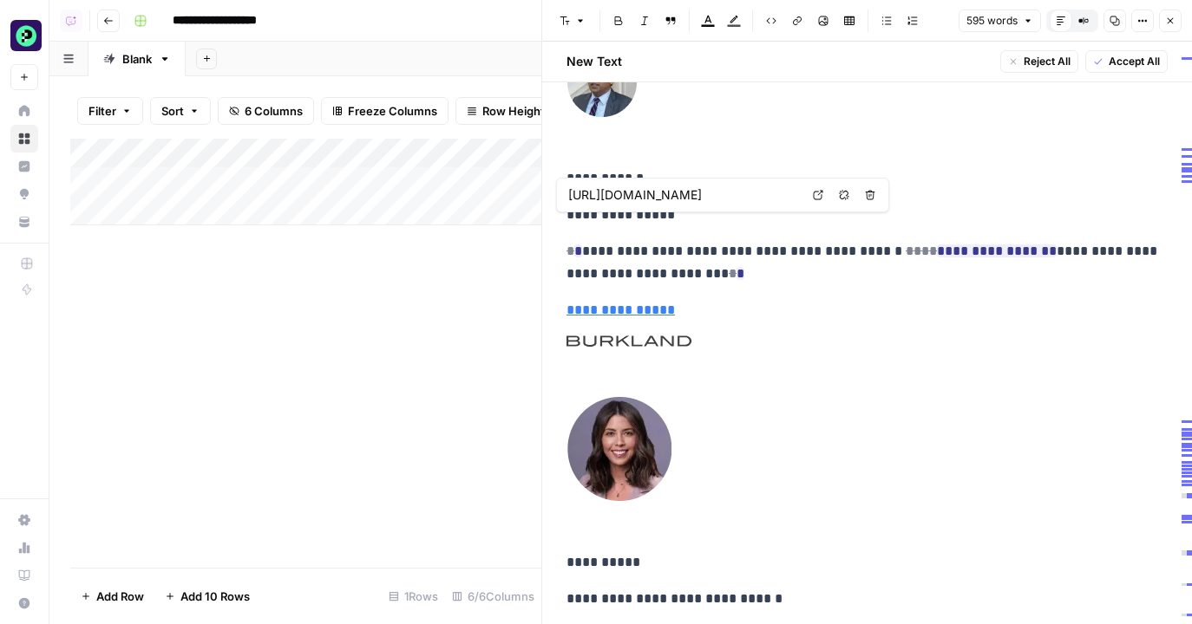
click at [406, 179] on div "Add Column" at bounding box center [305, 182] width 471 height 87
click at [399, 179] on div "Add Column" at bounding box center [305, 182] width 471 height 87
click at [1171, 20] on icon "button" at bounding box center [1170, 21] width 10 height 10
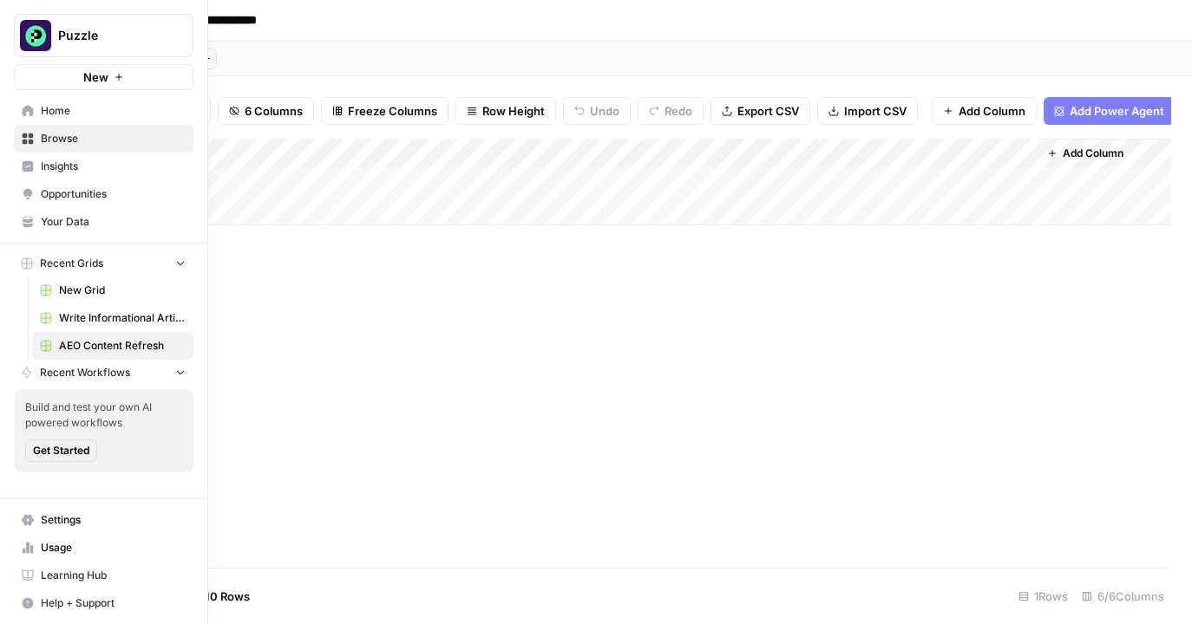
click at [62, 143] on span "Browse" at bounding box center [113, 139] width 145 height 16
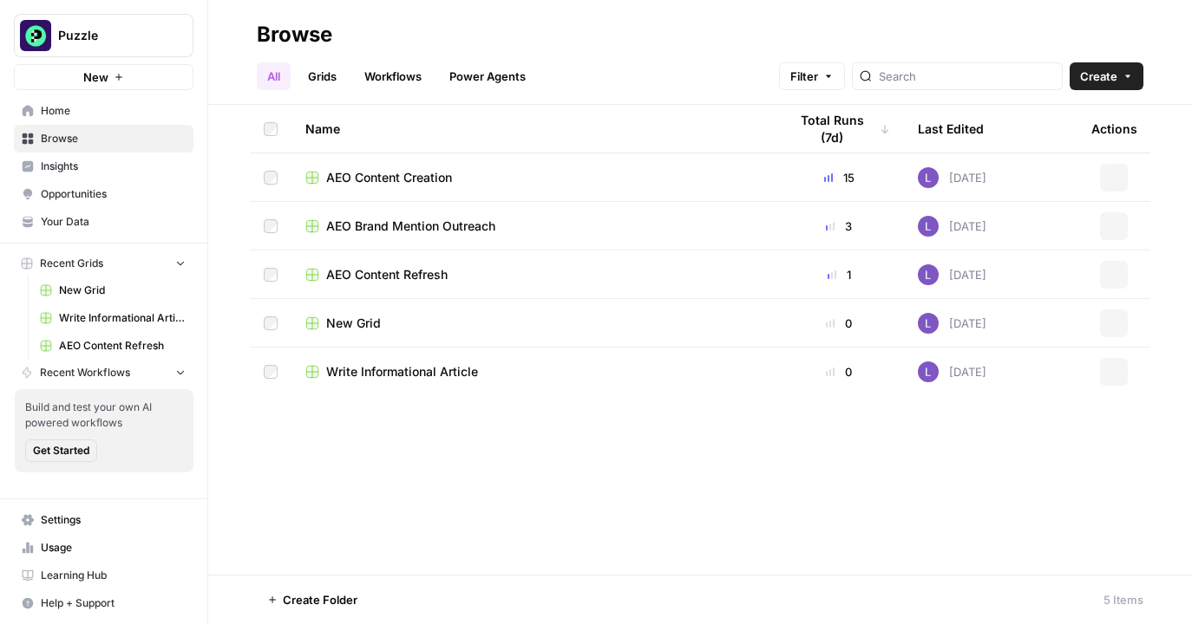
click at [323, 85] on link "Grids" at bounding box center [321, 76] width 49 height 28
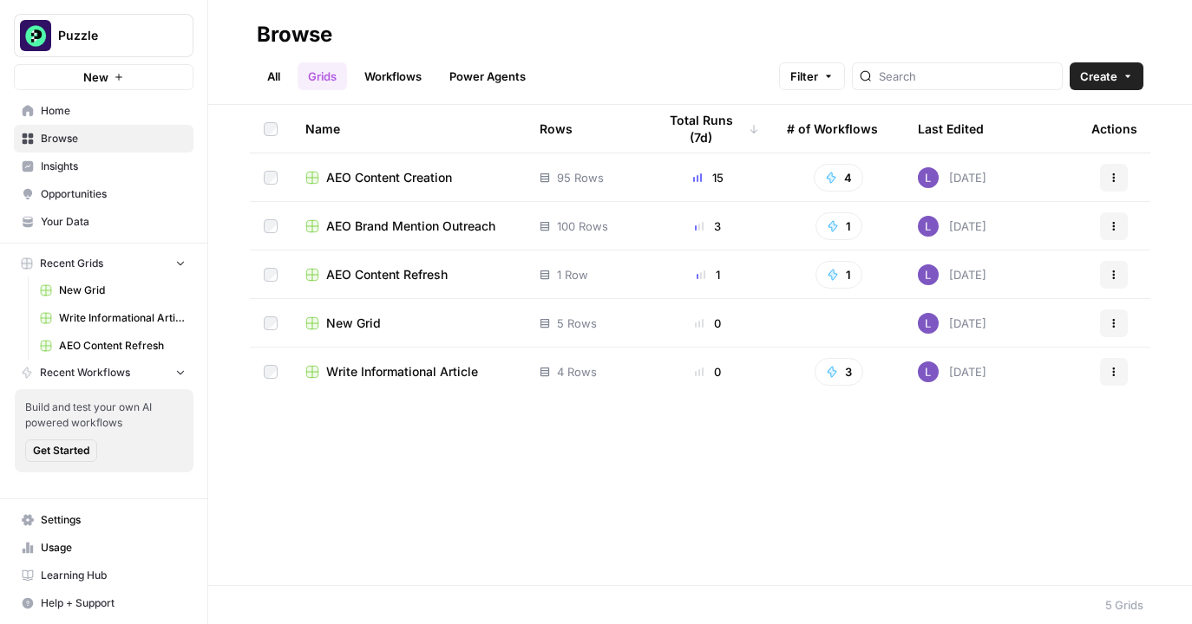
click at [430, 175] on span "AEO Content Creation" at bounding box center [389, 177] width 126 height 17
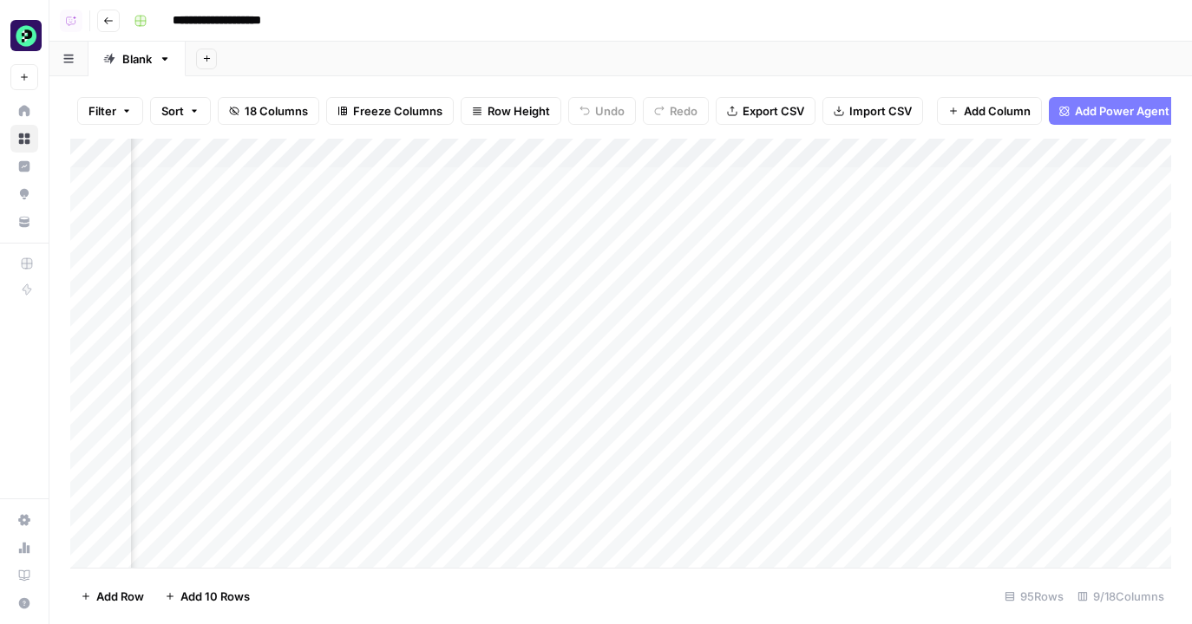
scroll to position [0, 199]
click at [813, 238] on div "Add Column" at bounding box center [620, 353] width 1101 height 429
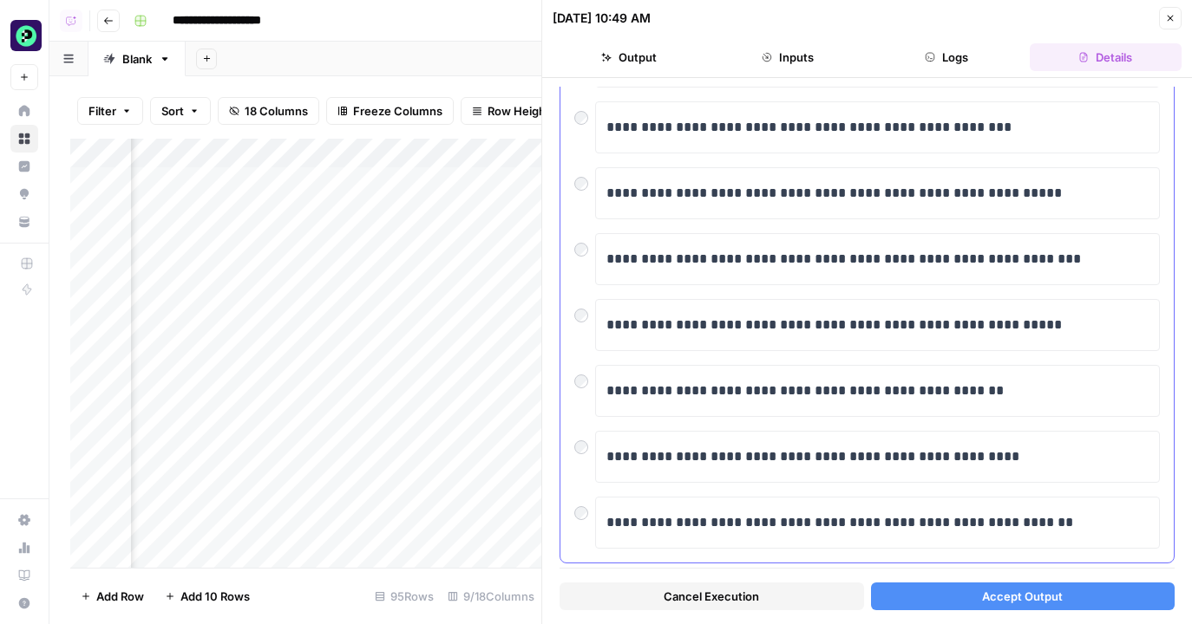
scroll to position [315, 0]
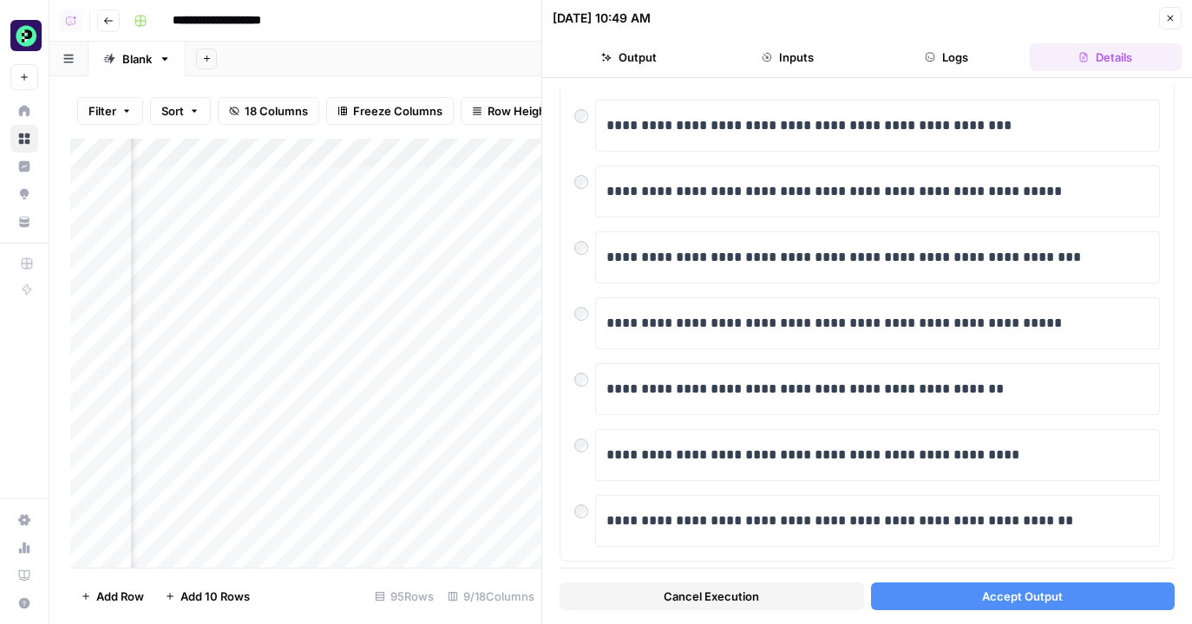
click at [1001, 589] on span "Accept Output" at bounding box center [1022, 596] width 81 height 17
click at [1170, 10] on button "Close" at bounding box center [1170, 18] width 23 height 23
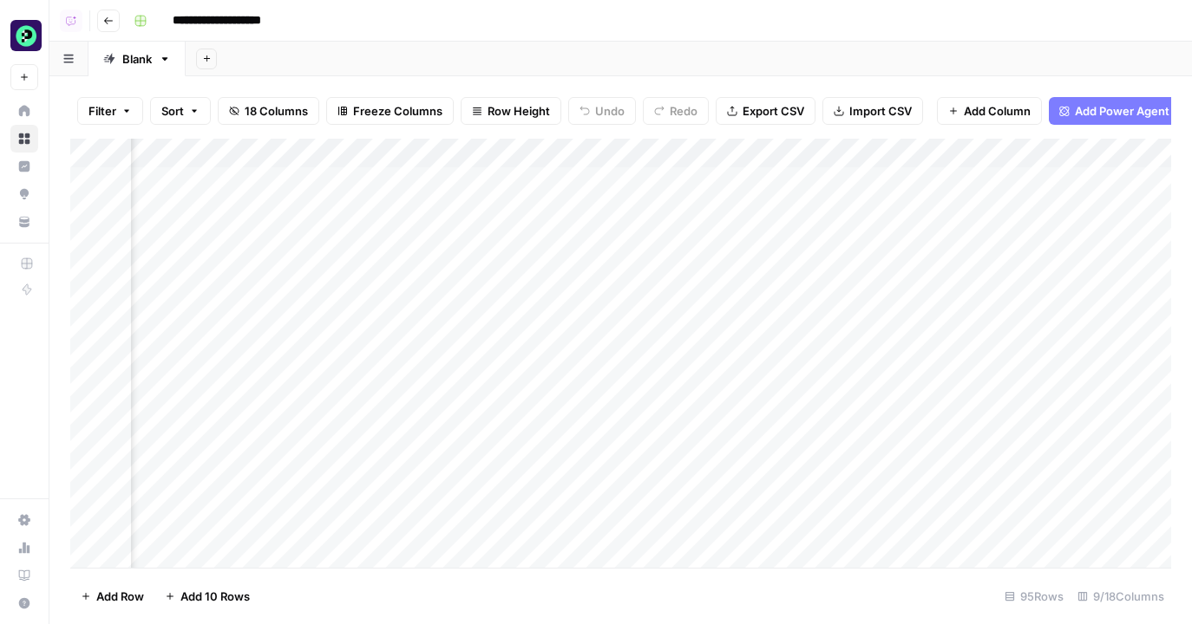
scroll to position [1, 312]
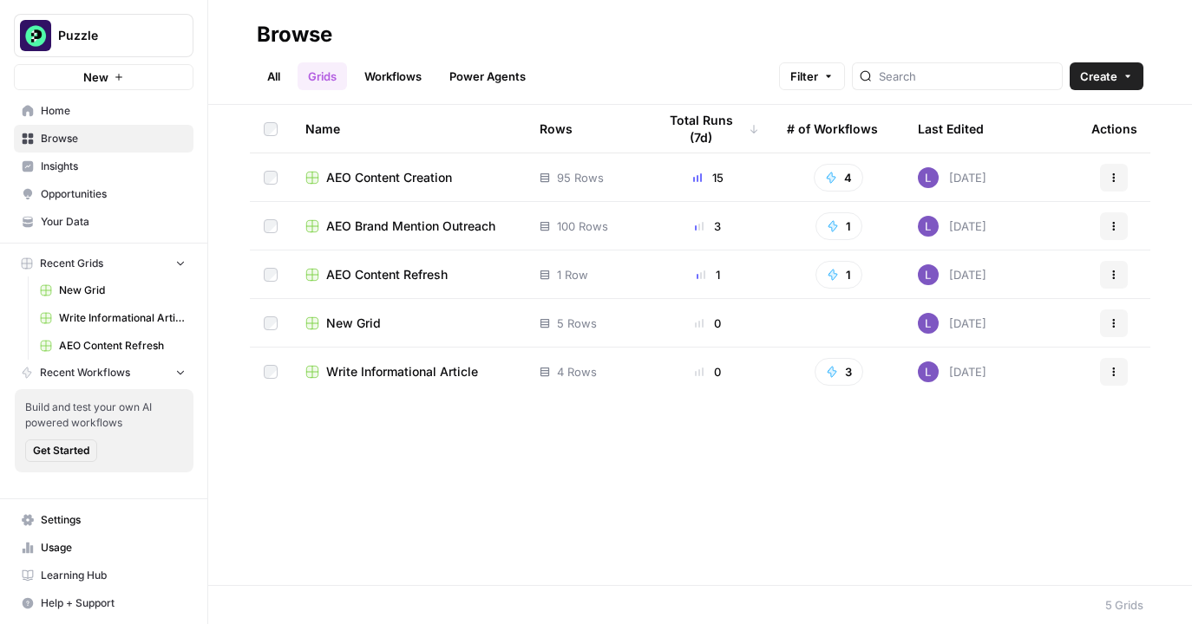
click at [392, 180] on span "AEO Content Creation" at bounding box center [389, 177] width 126 height 17
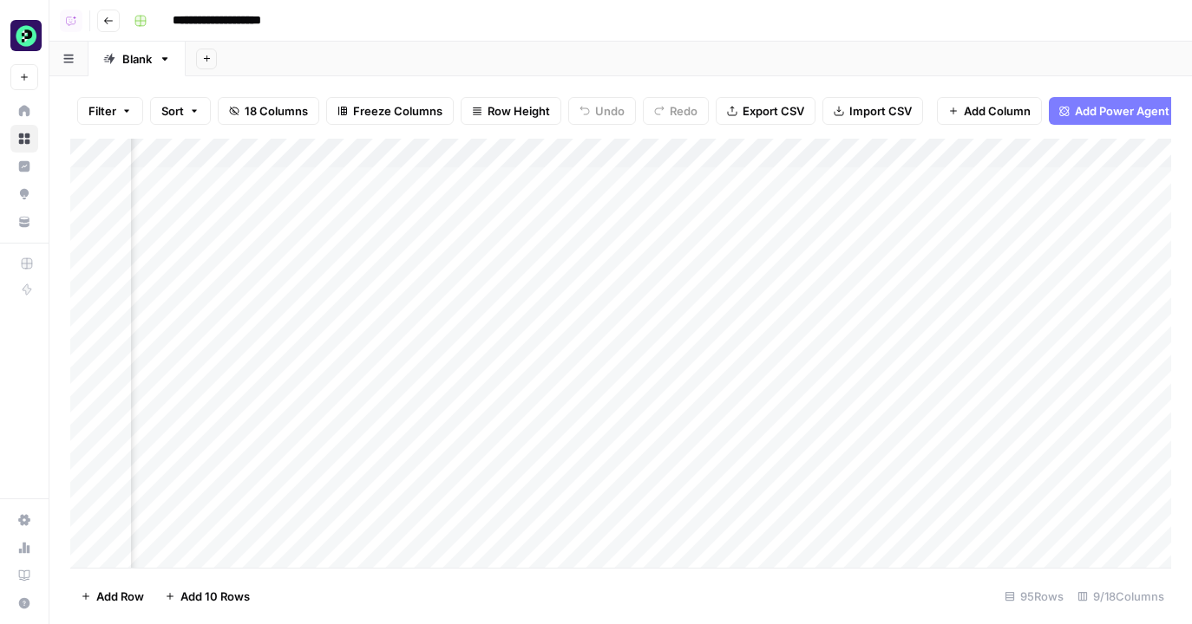
scroll to position [0, 674]
click at [742, 209] on div "Add Column" at bounding box center [620, 353] width 1101 height 429
click at [876, 179] on div "Add Column" at bounding box center [620, 353] width 1101 height 429
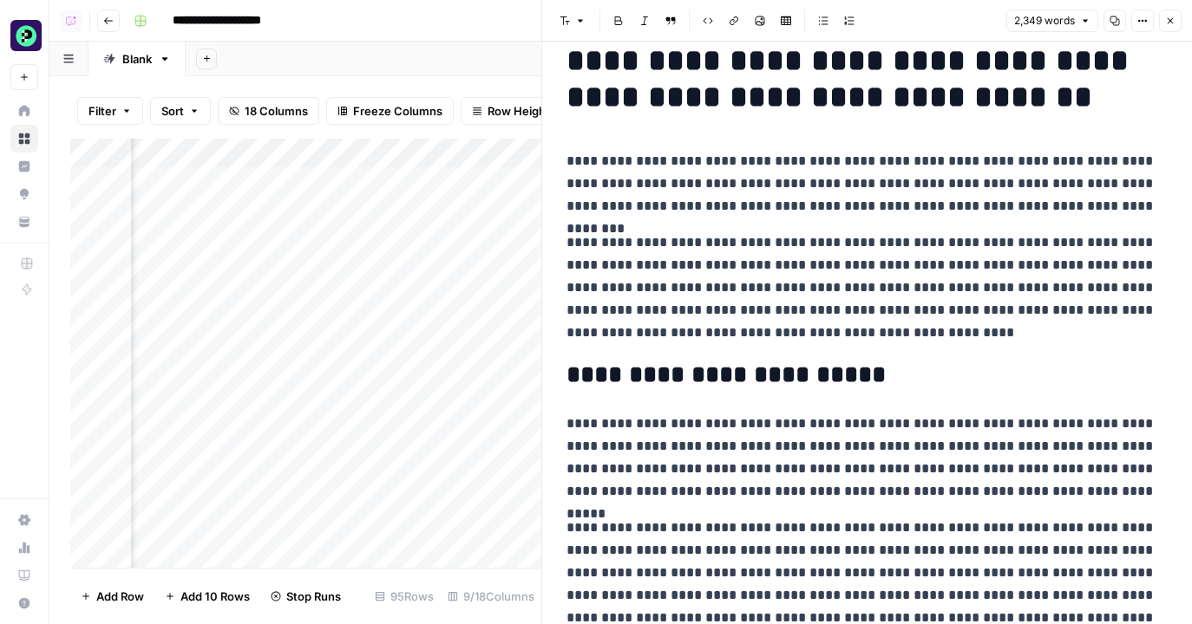
scroll to position [37, 0]
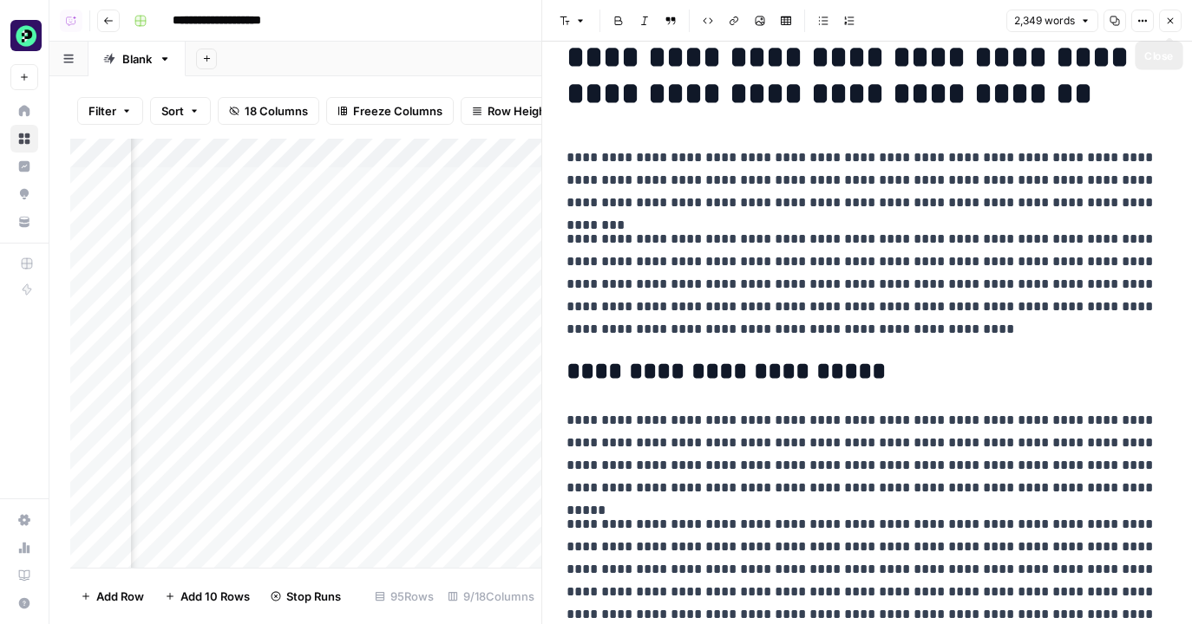
click at [1172, 19] on icon "button" at bounding box center [1170, 21] width 10 height 10
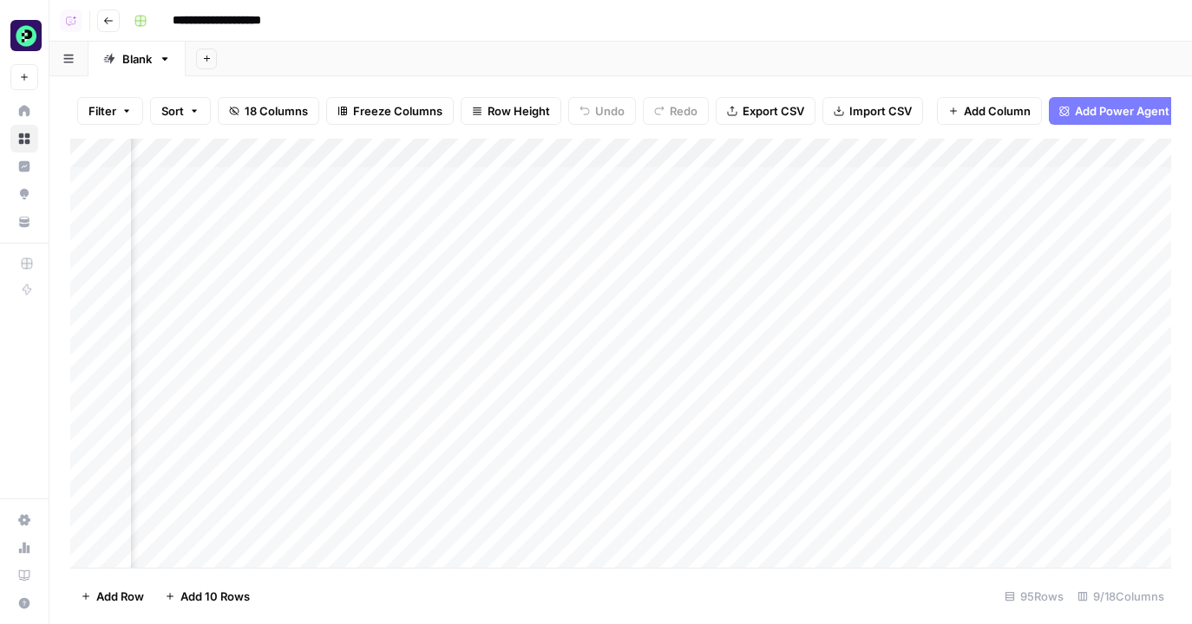
scroll to position [0, 754]
click at [1033, 180] on div "Add Column" at bounding box center [620, 353] width 1101 height 429
click at [1019, 266] on div "Add Column" at bounding box center [620, 353] width 1101 height 429
click at [992, 180] on div "Add Column" at bounding box center [620, 353] width 1101 height 429
click at [990, 271] on div "Add Column" at bounding box center [620, 353] width 1101 height 429
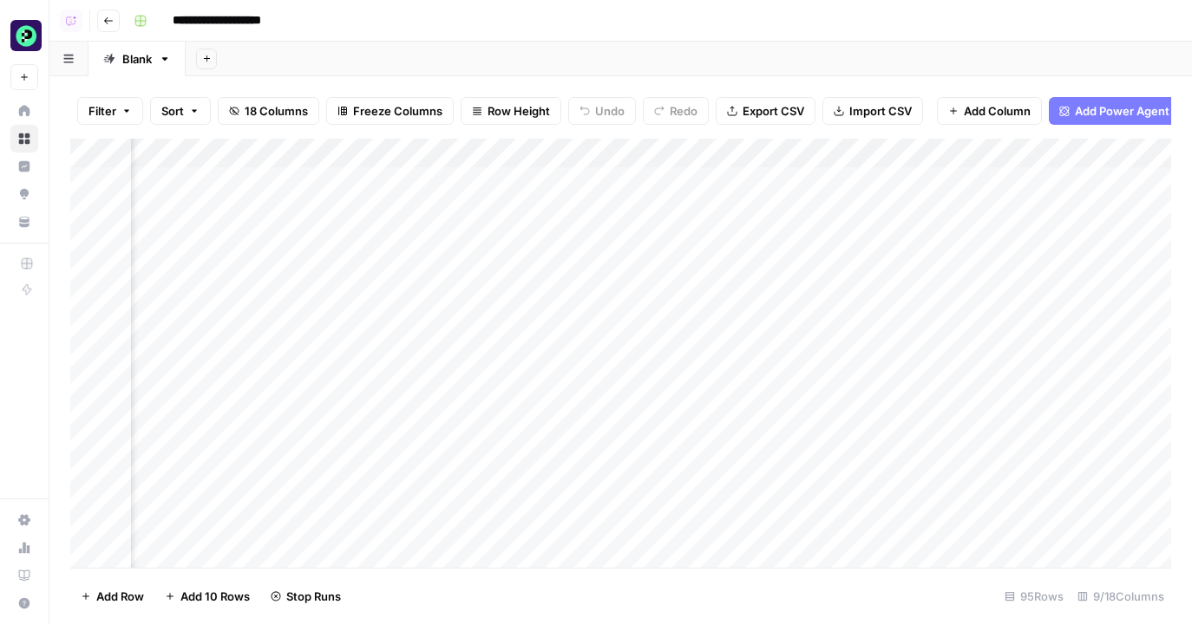
scroll to position [1, 817]
click at [837, 271] on div "Add Column" at bounding box center [620, 353] width 1101 height 429
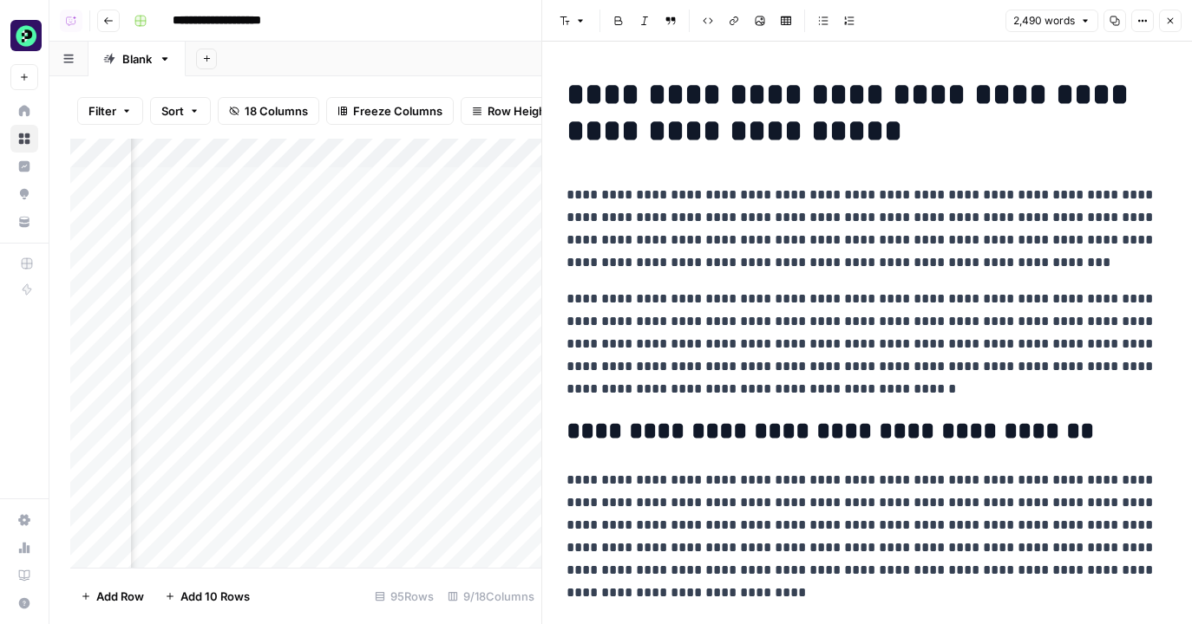
click at [1166, 25] on icon "button" at bounding box center [1170, 21] width 10 height 10
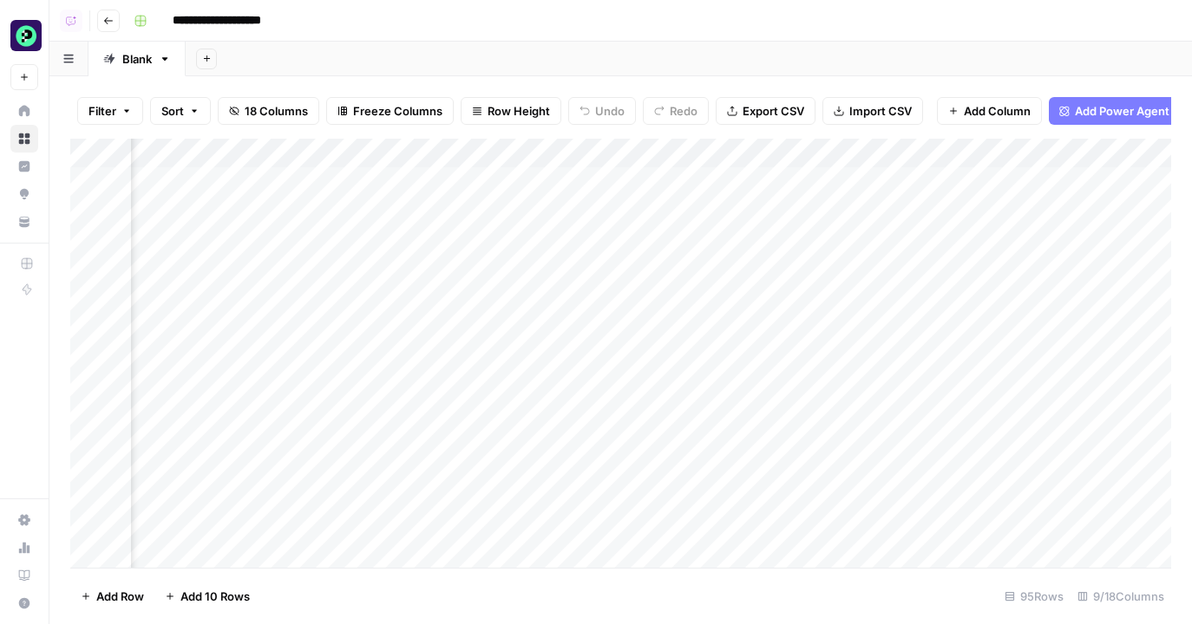
scroll to position [1, 931]
click at [1115, 112] on span "Add Power Agent" at bounding box center [1122, 110] width 95 height 17
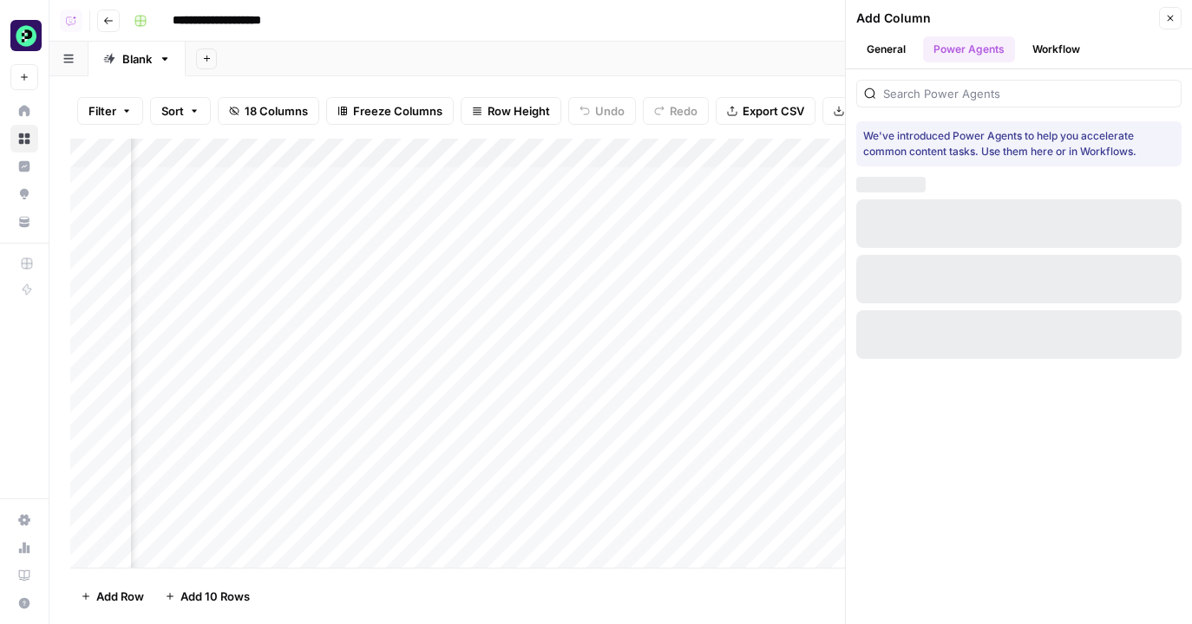
click at [963, 103] on div at bounding box center [1018, 94] width 325 height 28
click at [1087, 88] on input "inter" at bounding box center [1028, 93] width 291 height 17
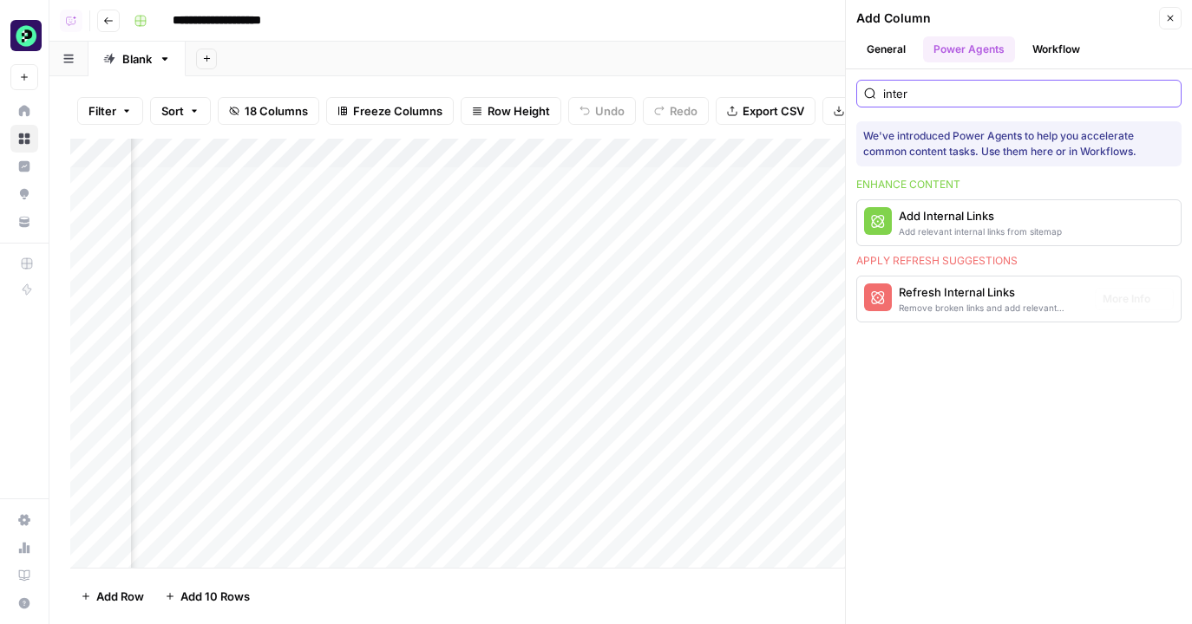
type input "inter"
click at [916, 219] on div "Add Internal Links" at bounding box center [979, 215] width 163 height 17
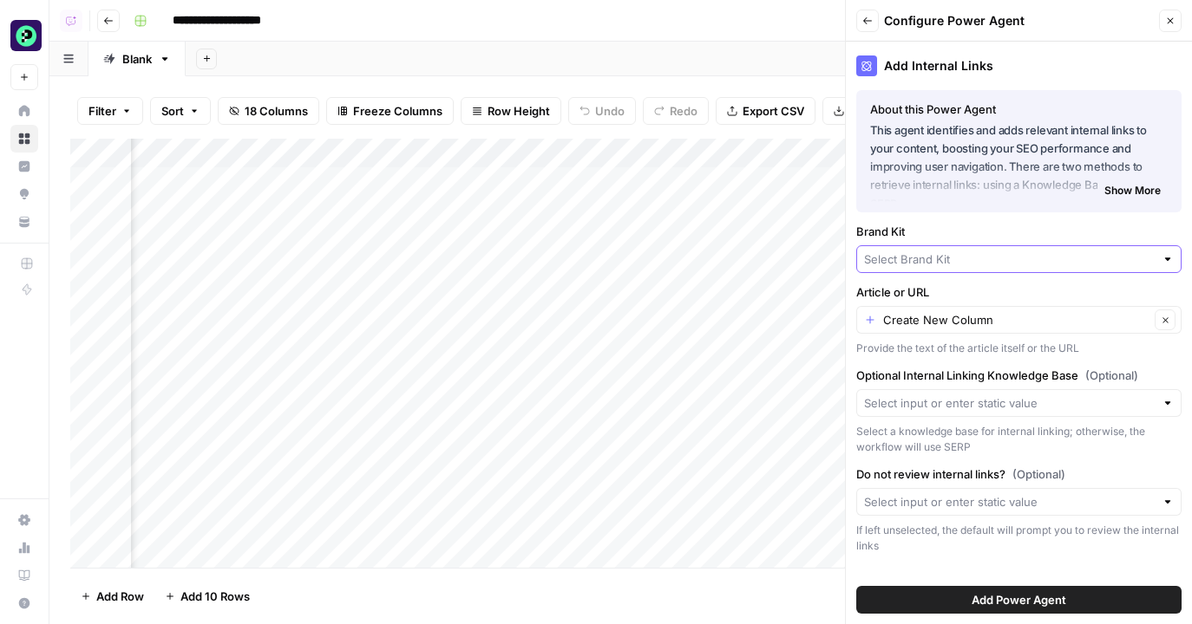
click at [957, 266] on input "Brand Kit" at bounding box center [1009, 259] width 291 height 17
click at [944, 317] on span "Puzzle" at bounding box center [1015, 324] width 289 height 17
type input "Puzzle"
click at [1000, 316] on input "Article or URL" at bounding box center [1016, 319] width 266 height 17
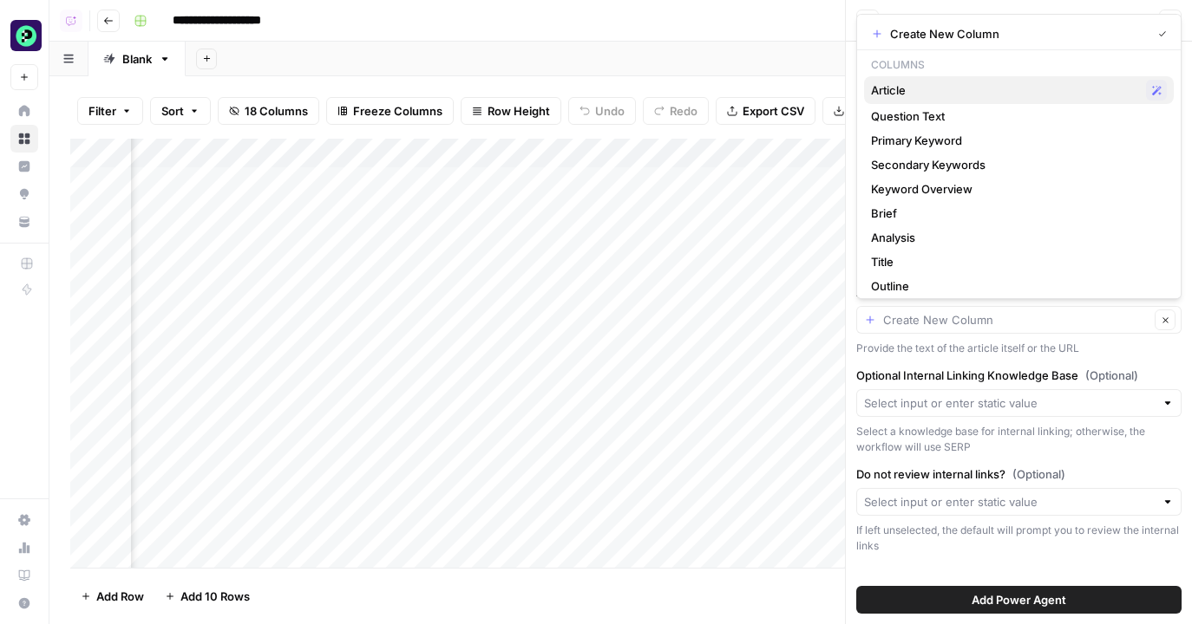
click at [933, 94] on span "Article" at bounding box center [1005, 90] width 268 height 17
type input "Article"
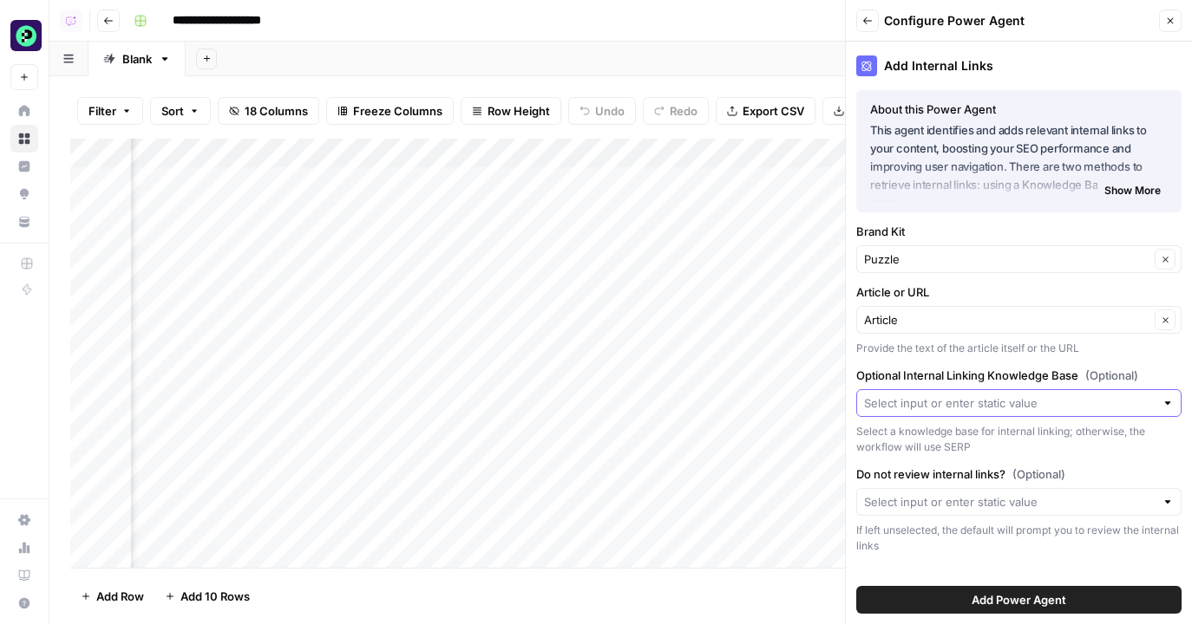
click at [951, 398] on input "Optional Internal Linking Knowledge Base (Optional)" at bounding box center [1009, 403] width 291 height 17
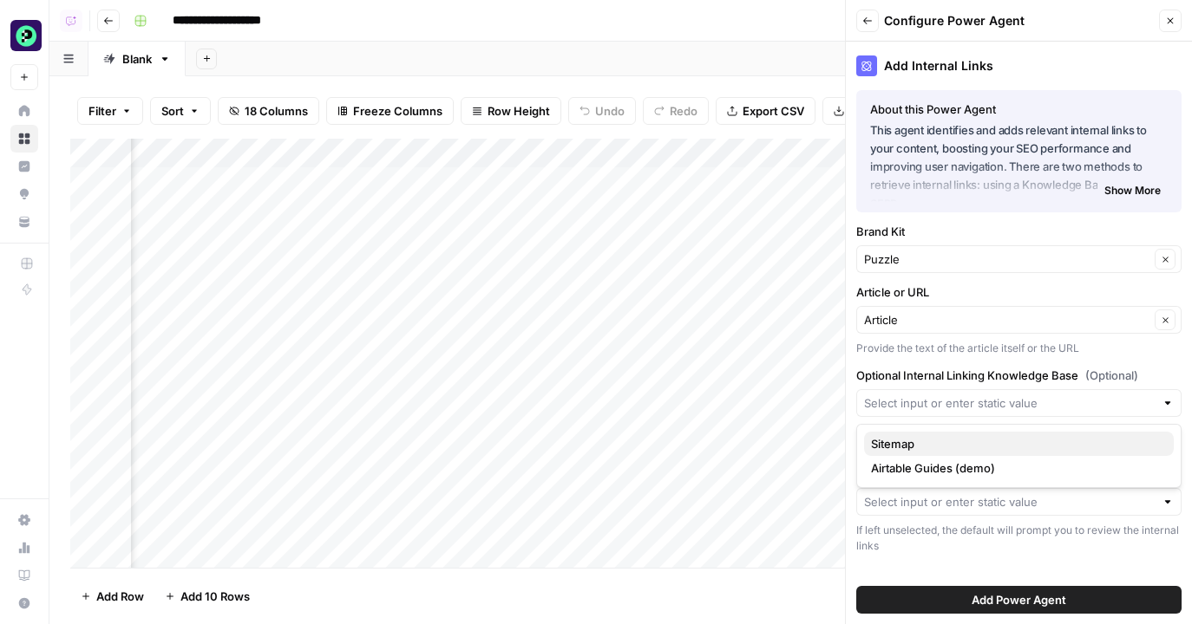
click at [945, 440] on span "Sitemap" at bounding box center [1015, 443] width 289 height 17
type input "Sitemap"
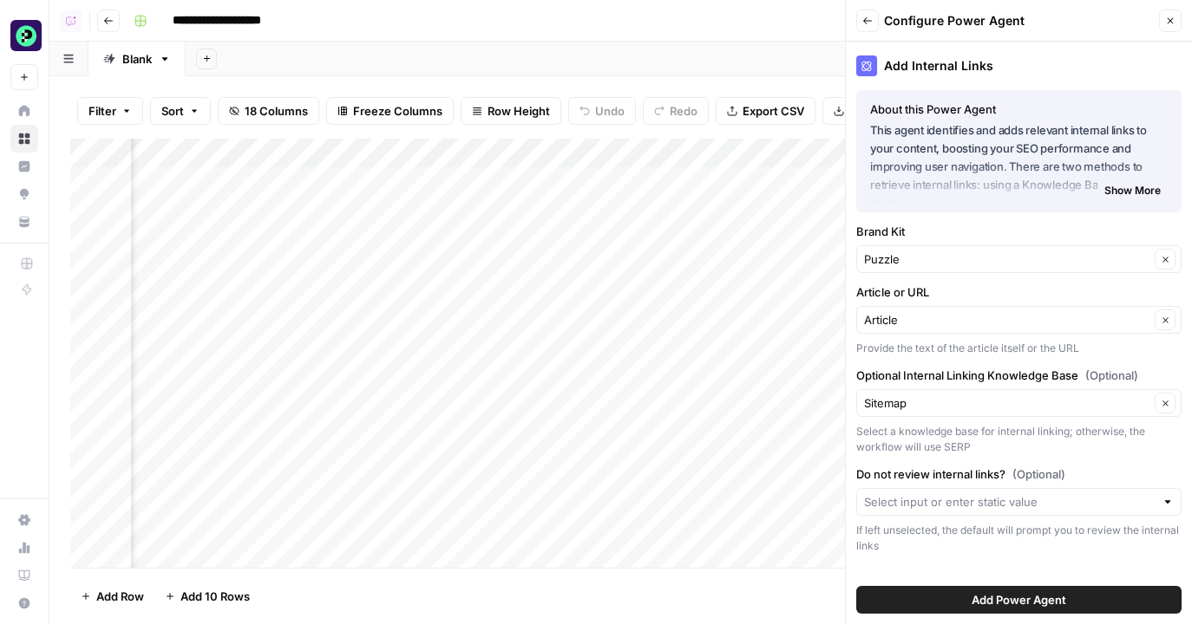
click at [1034, 598] on span "Add Power Agent" at bounding box center [1018, 599] width 95 height 17
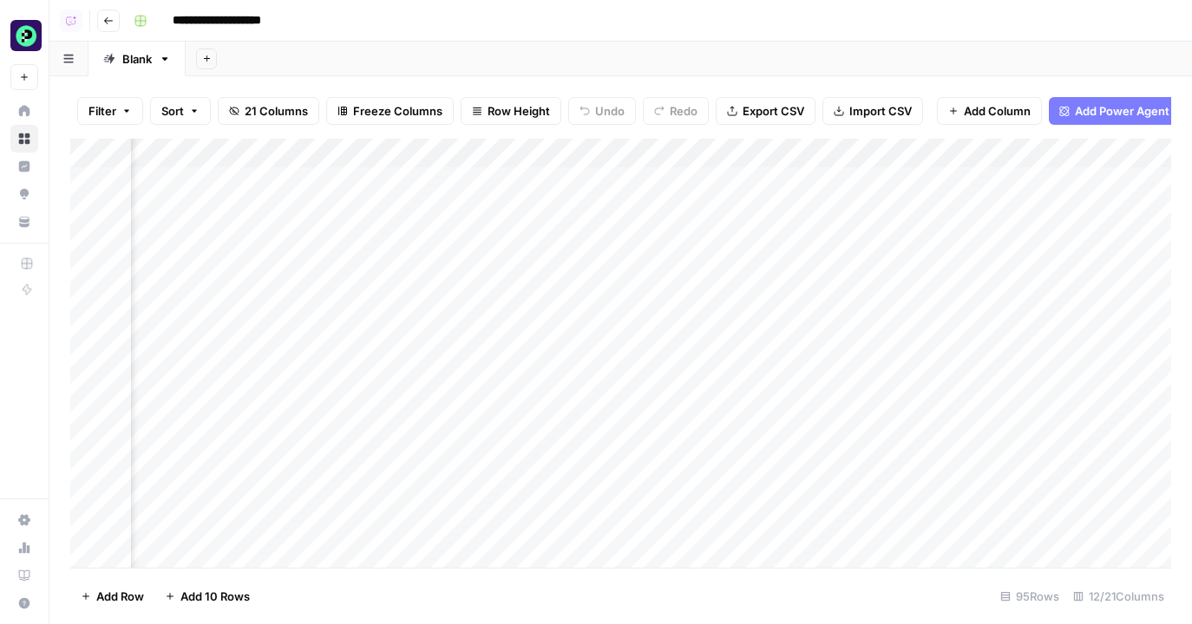
scroll to position [1, 1145]
click at [939, 182] on div "Add Column" at bounding box center [620, 353] width 1101 height 429
click at [957, 258] on div "Add Column" at bounding box center [620, 353] width 1101 height 429
click at [777, 284] on div "Add Column" at bounding box center [620, 353] width 1101 height 429
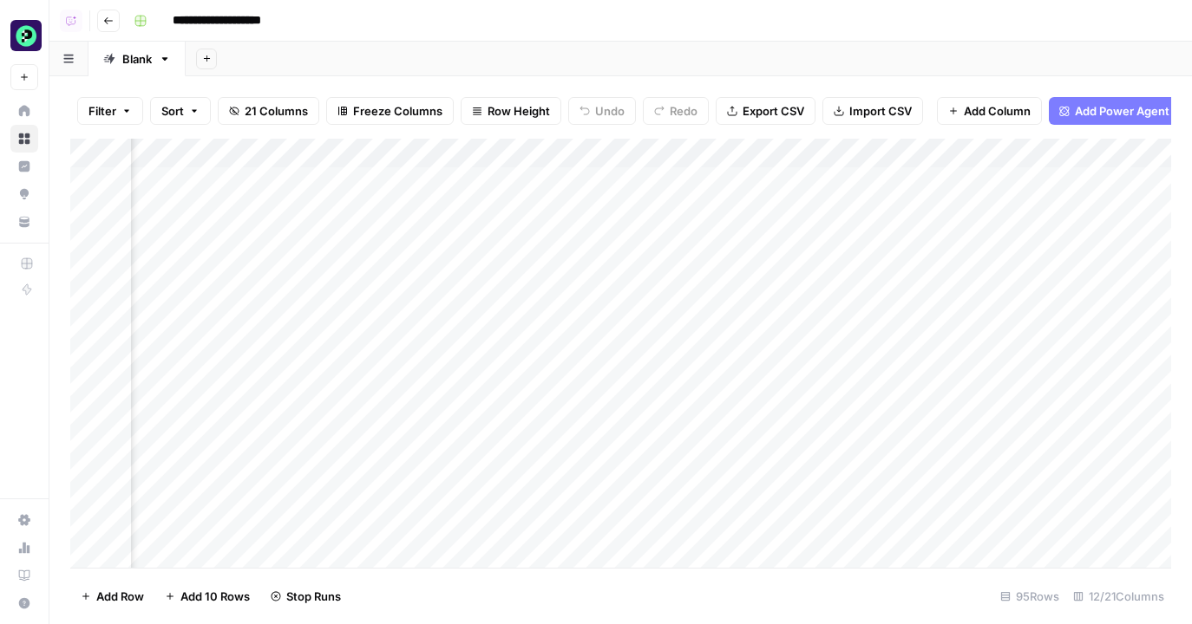
scroll to position [1, 846]
click at [926, 207] on div "Add Column" at bounding box center [620, 353] width 1101 height 429
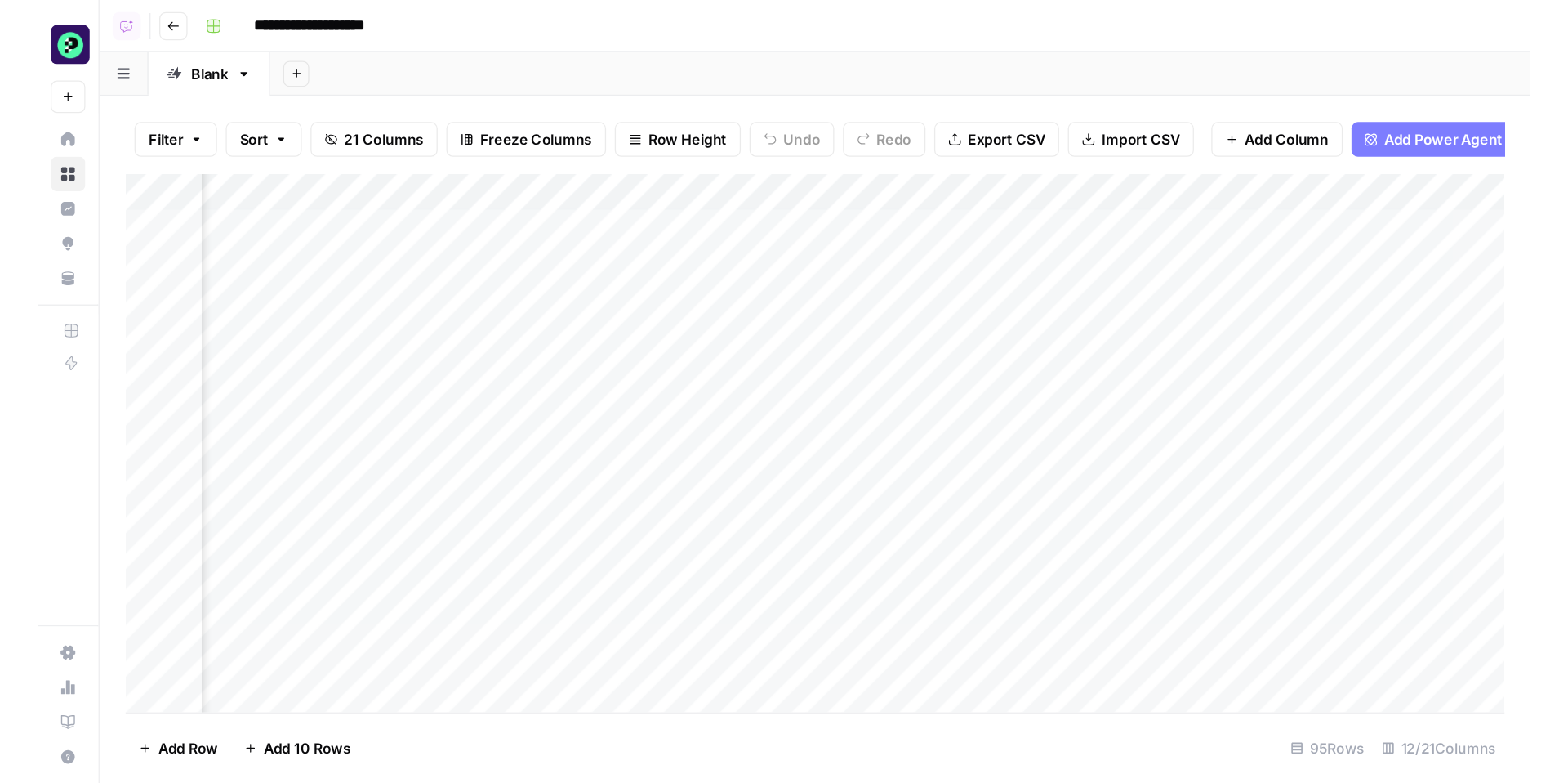
scroll to position [1, 854]
